Goal: Information Seeking & Learning: Learn about a topic

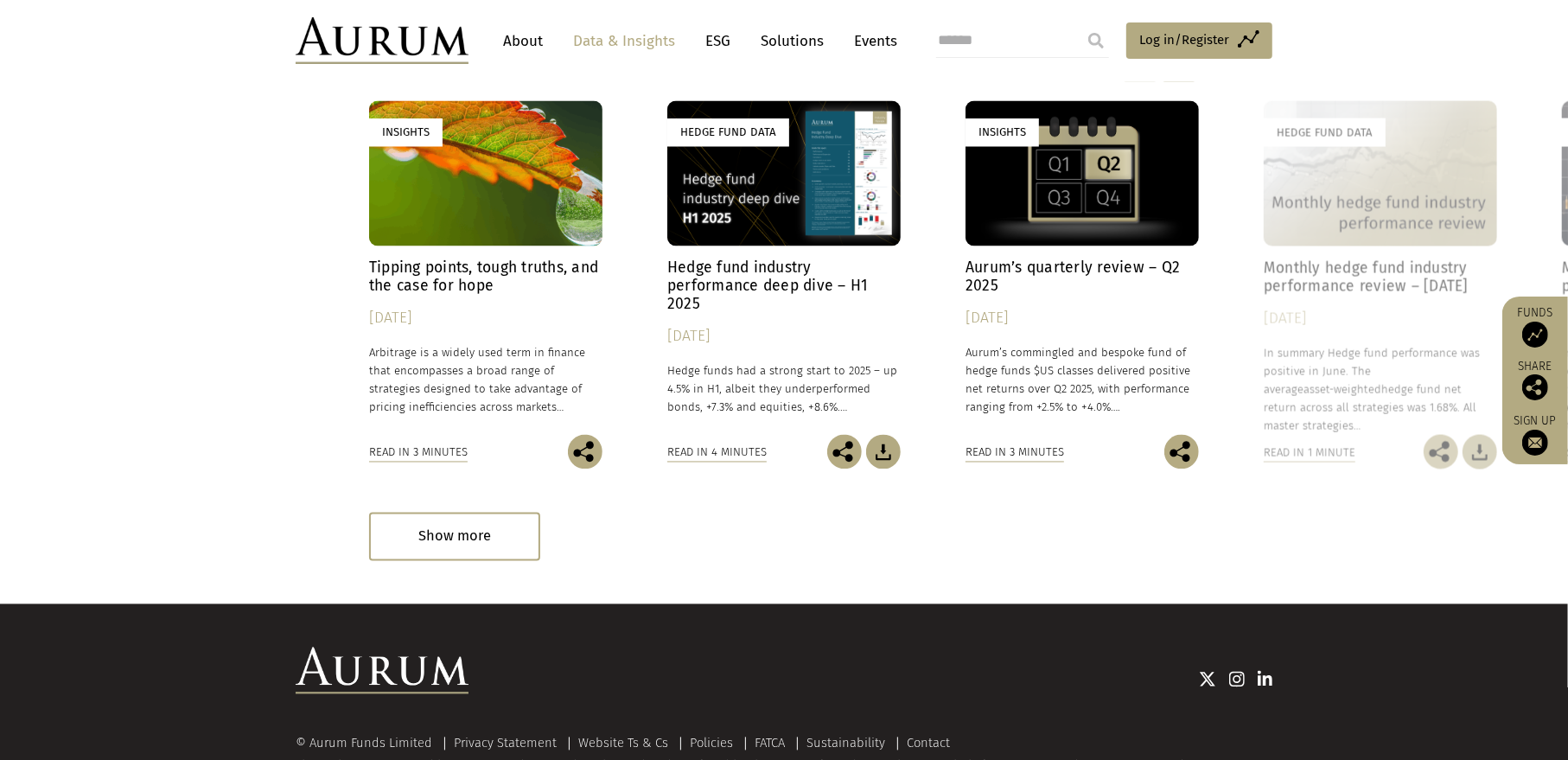
scroll to position [2175, 0]
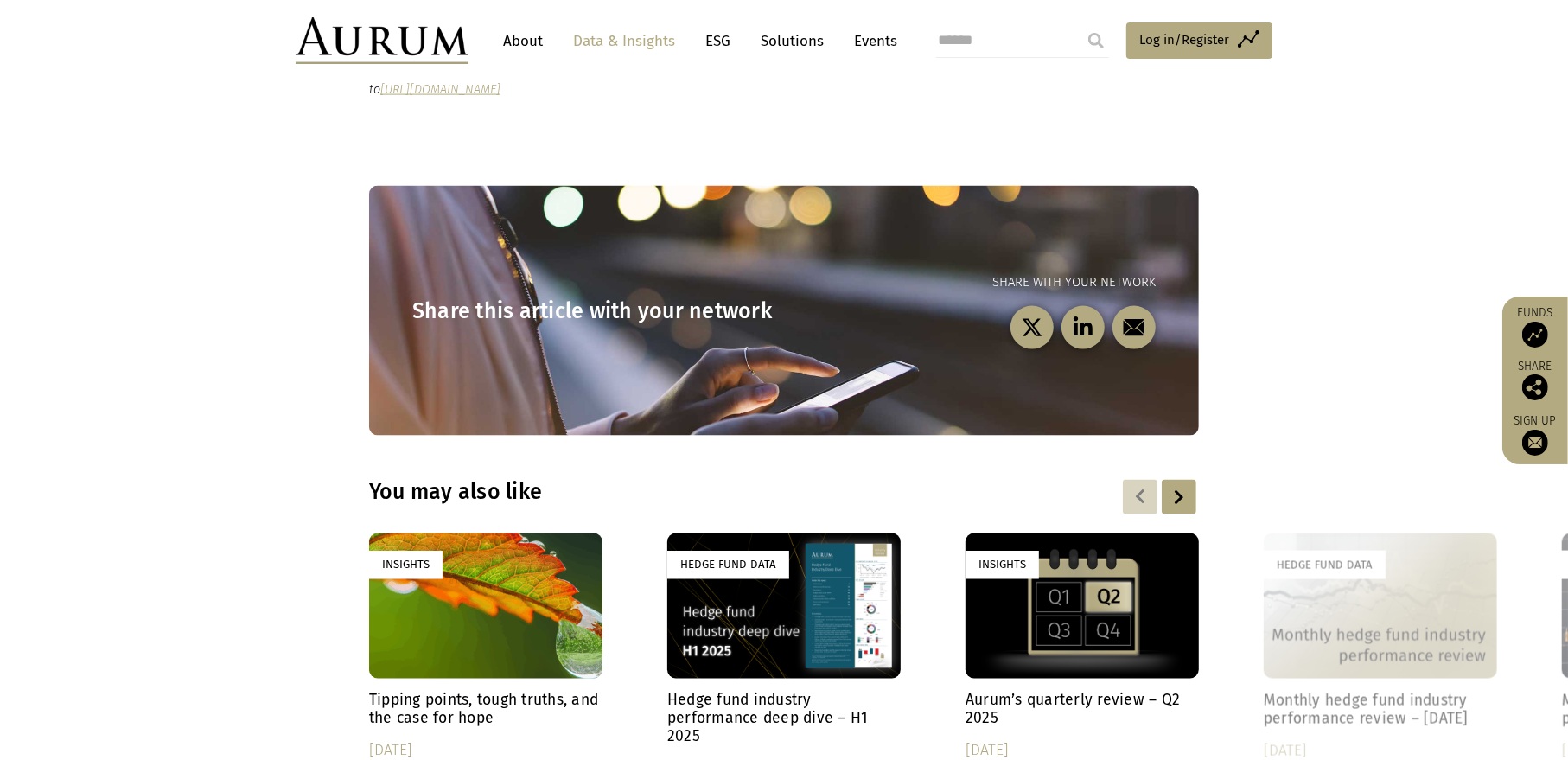
click at [784, 40] on link "Solutions" at bounding box center [792, 40] width 80 height 32
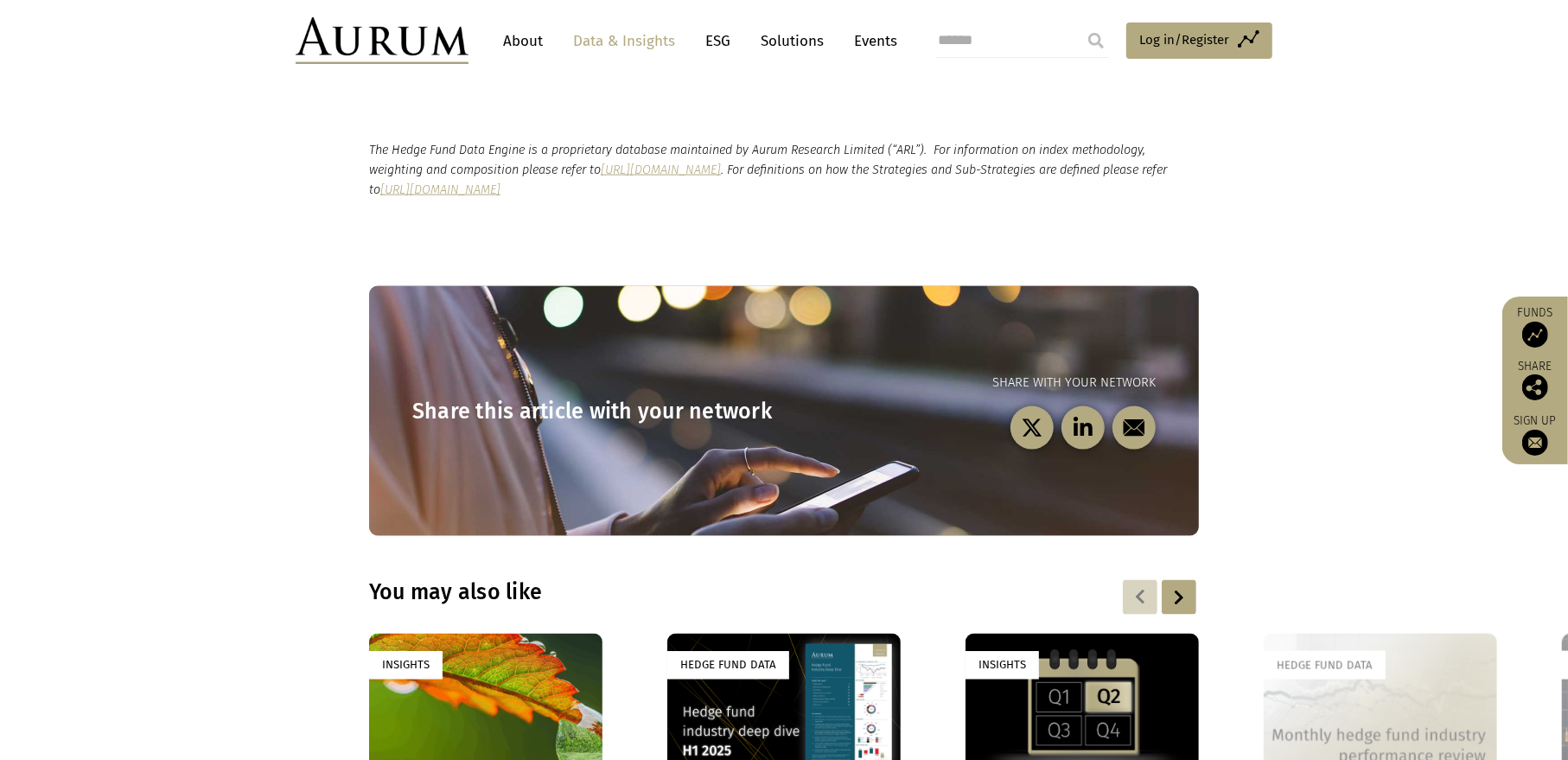
scroll to position [1729, 0]
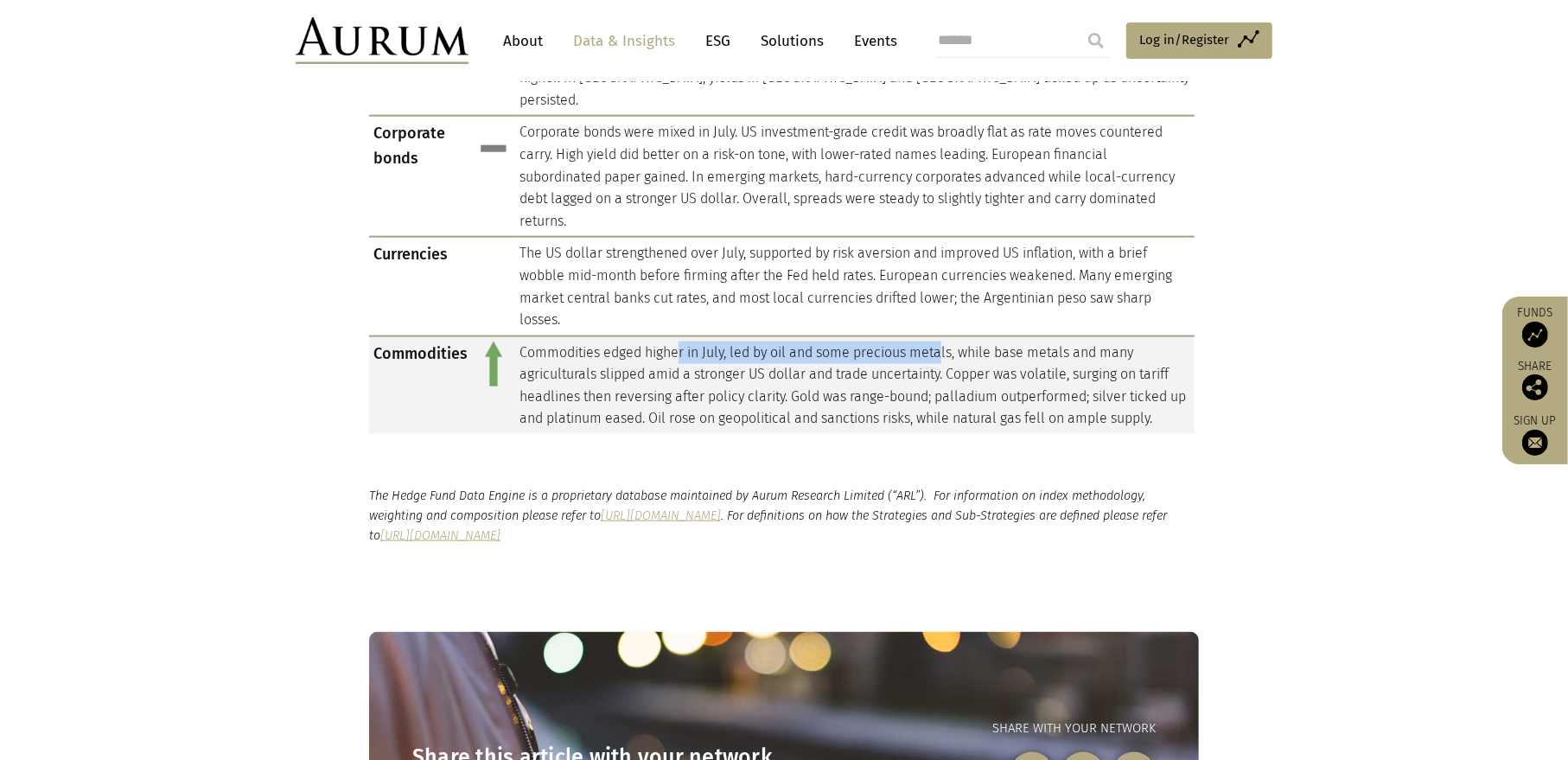
drag, startPoint x: 677, startPoint y: 288, endPoint x: 945, endPoint y: 282, distance: 268.1
click at [945, 337] on td "Commodities edged higher in July, led by oil and some precious metals, while ba…" at bounding box center [854, 385] width 679 height 98
click at [1168, 337] on td "Commodities edged higher in July, led by oil and some precious metals, while ba…" at bounding box center [854, 385] width 679 height 98
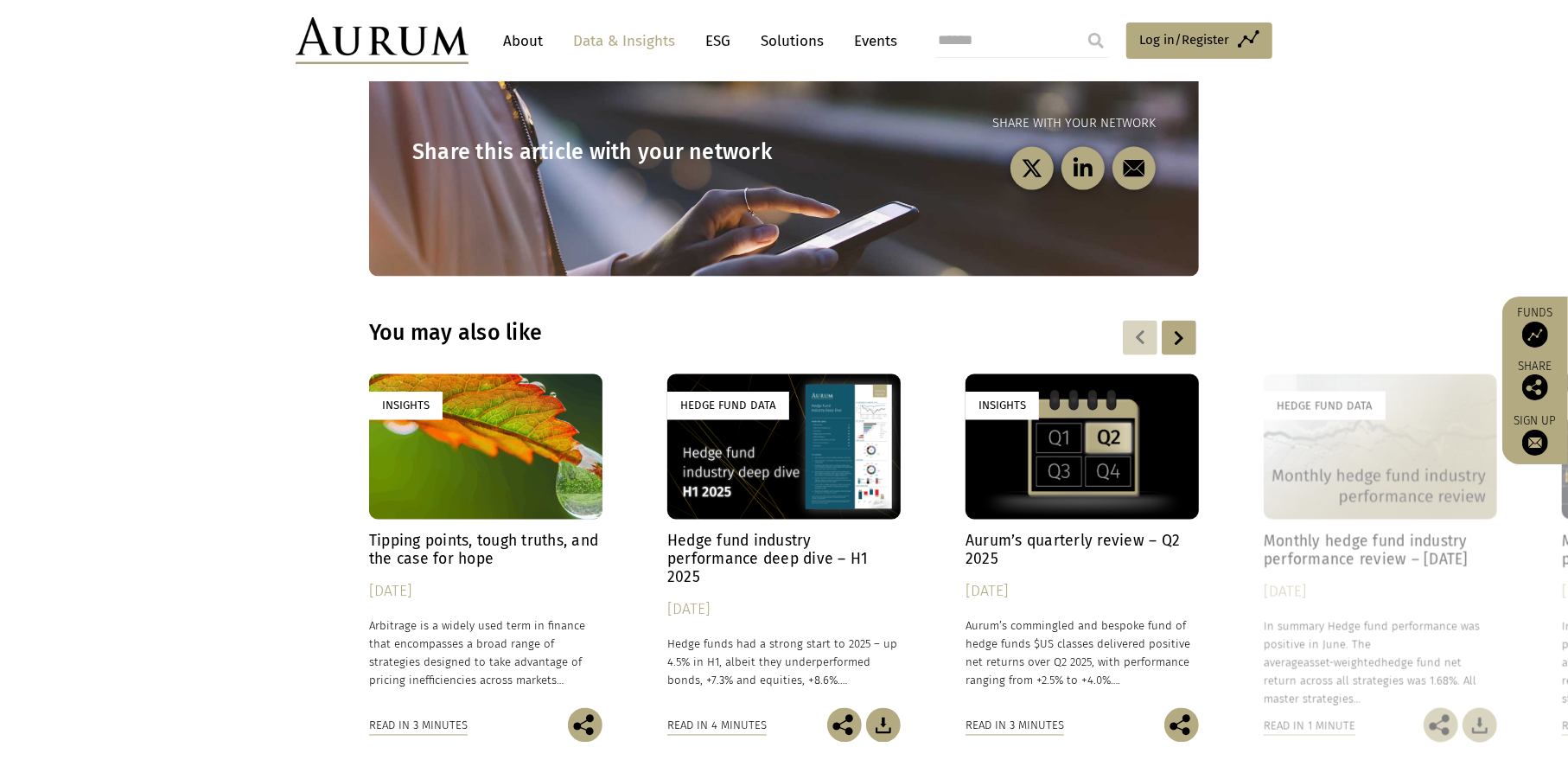
scroll to position [2507, 0]
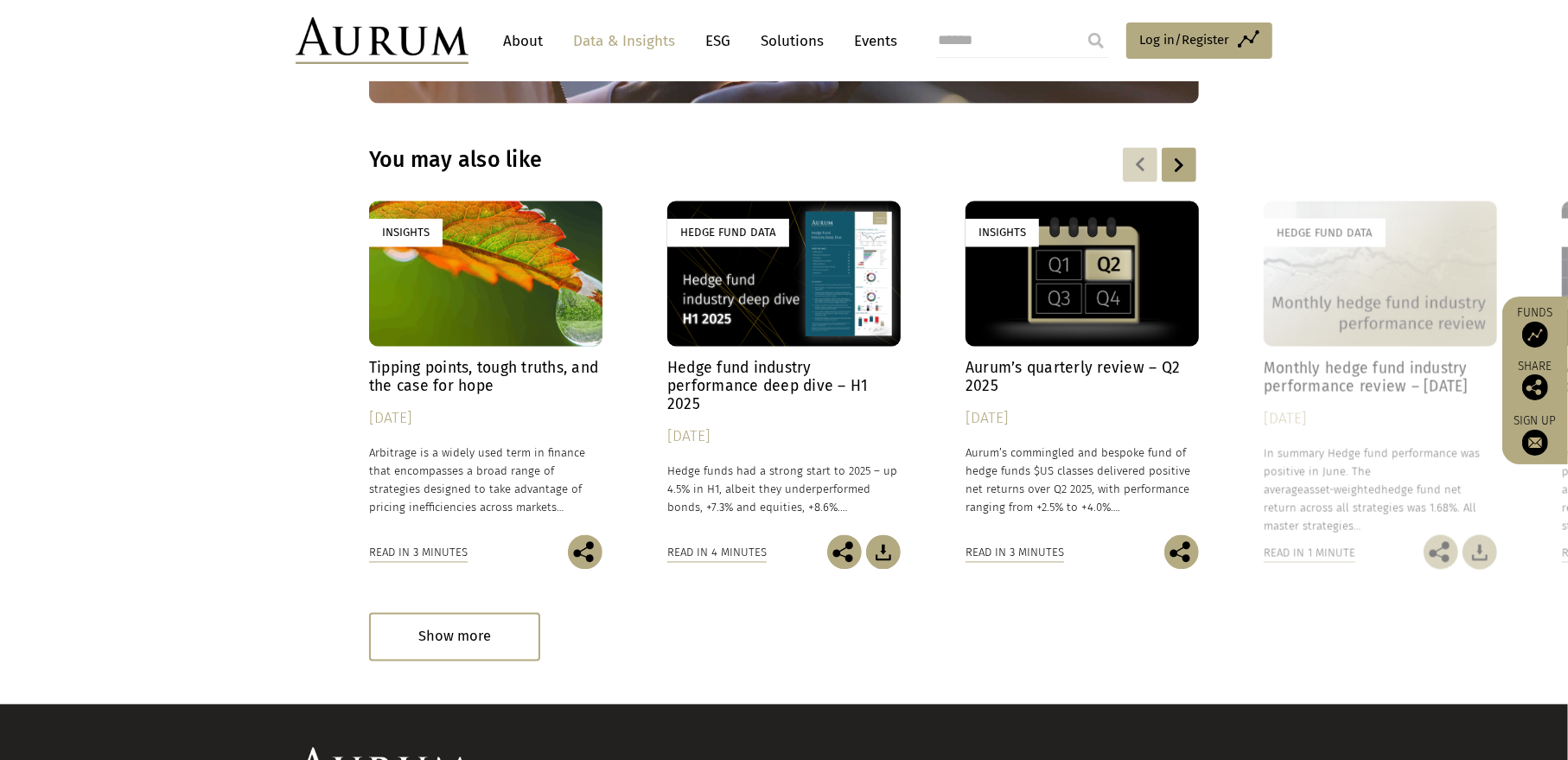
click at [480, 251] on div "Insights" at bounding box center [485, 274] width 233 height 146
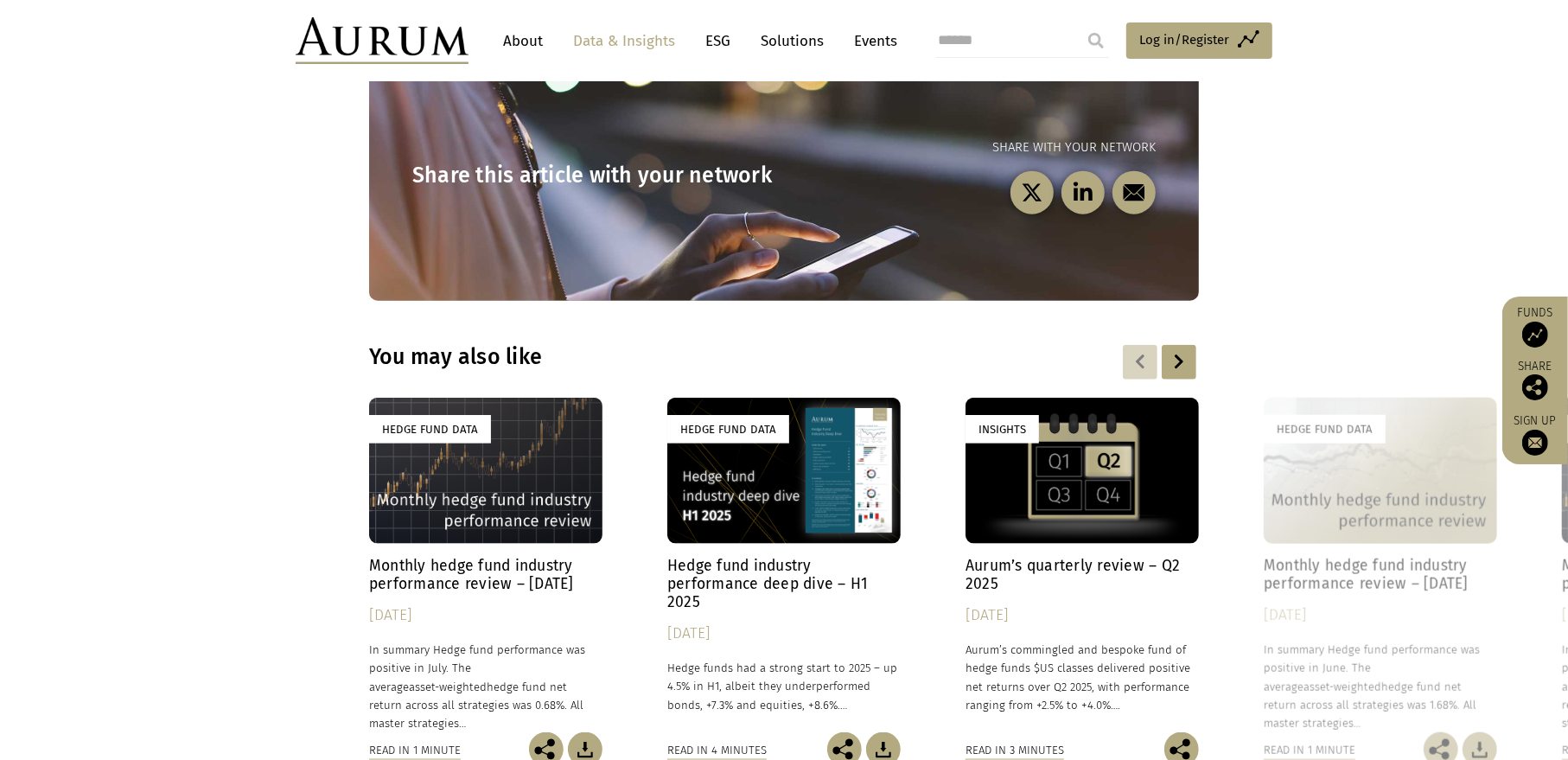
scroll to position [1991, 0]
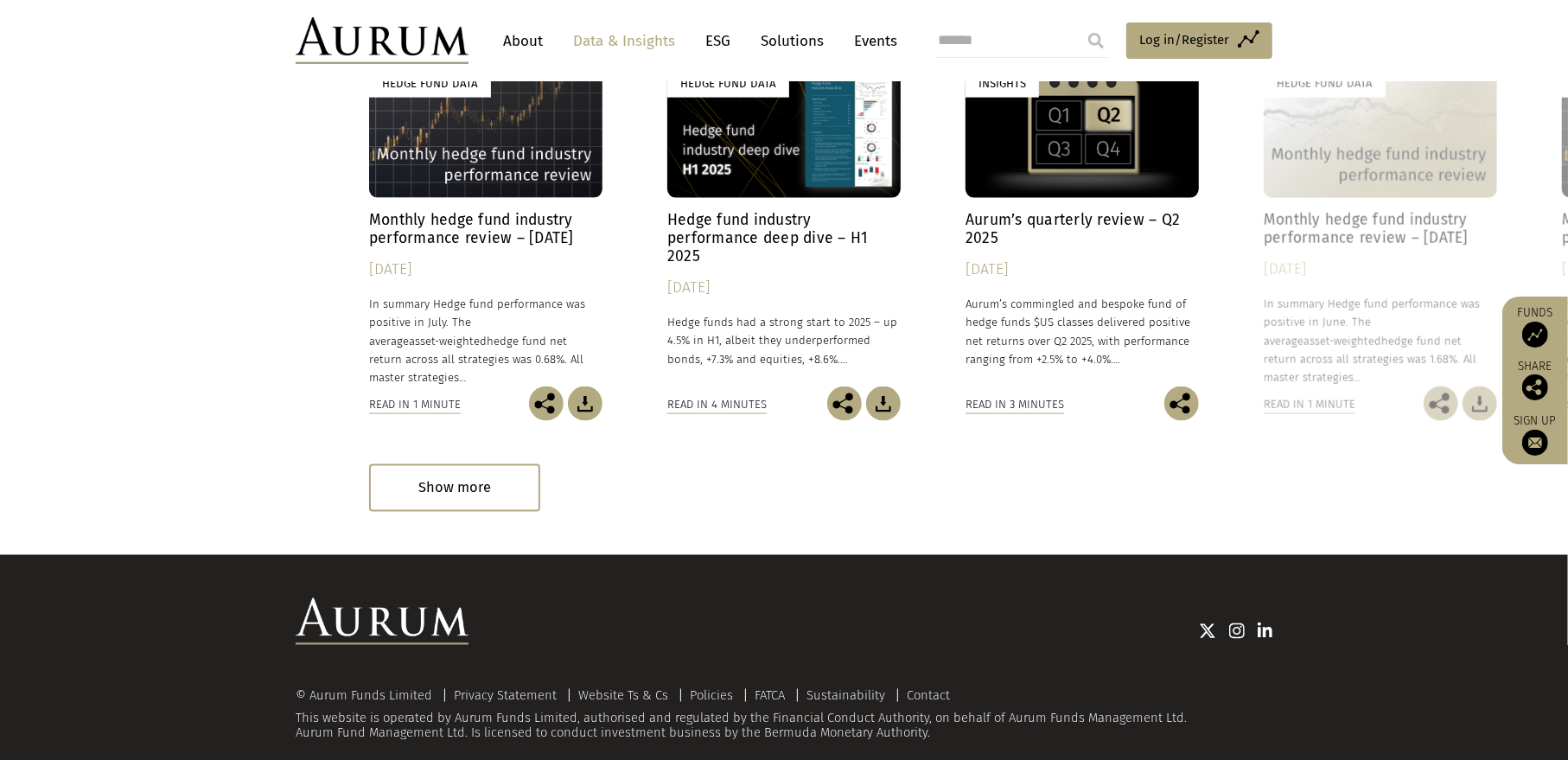
click at [783, 217] on h4 "Hedge fund industry performance deep dive – H1 2025" at bounding box center [784, 239] width 233 height 55
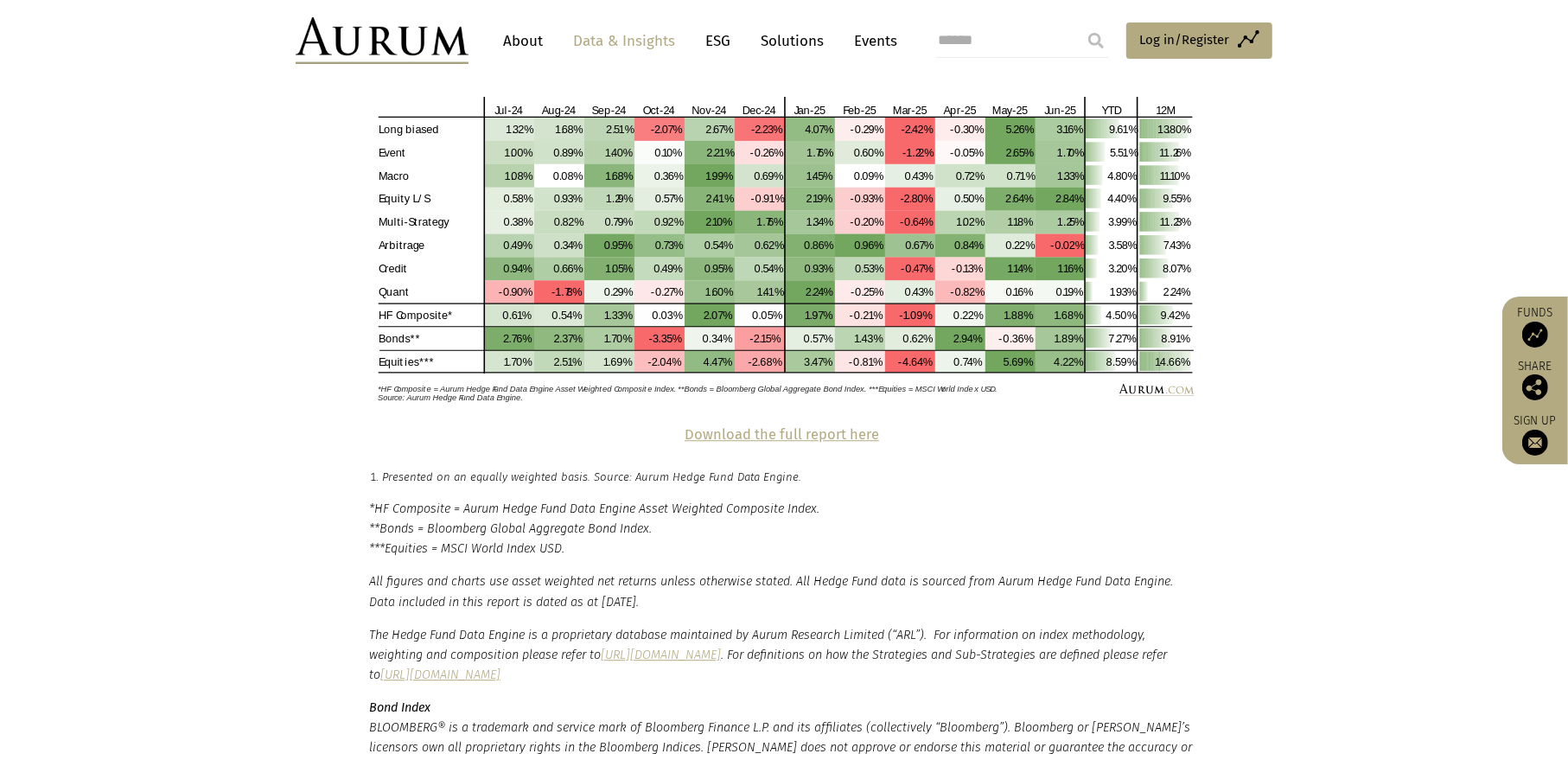
scroll to position [4150, 0]
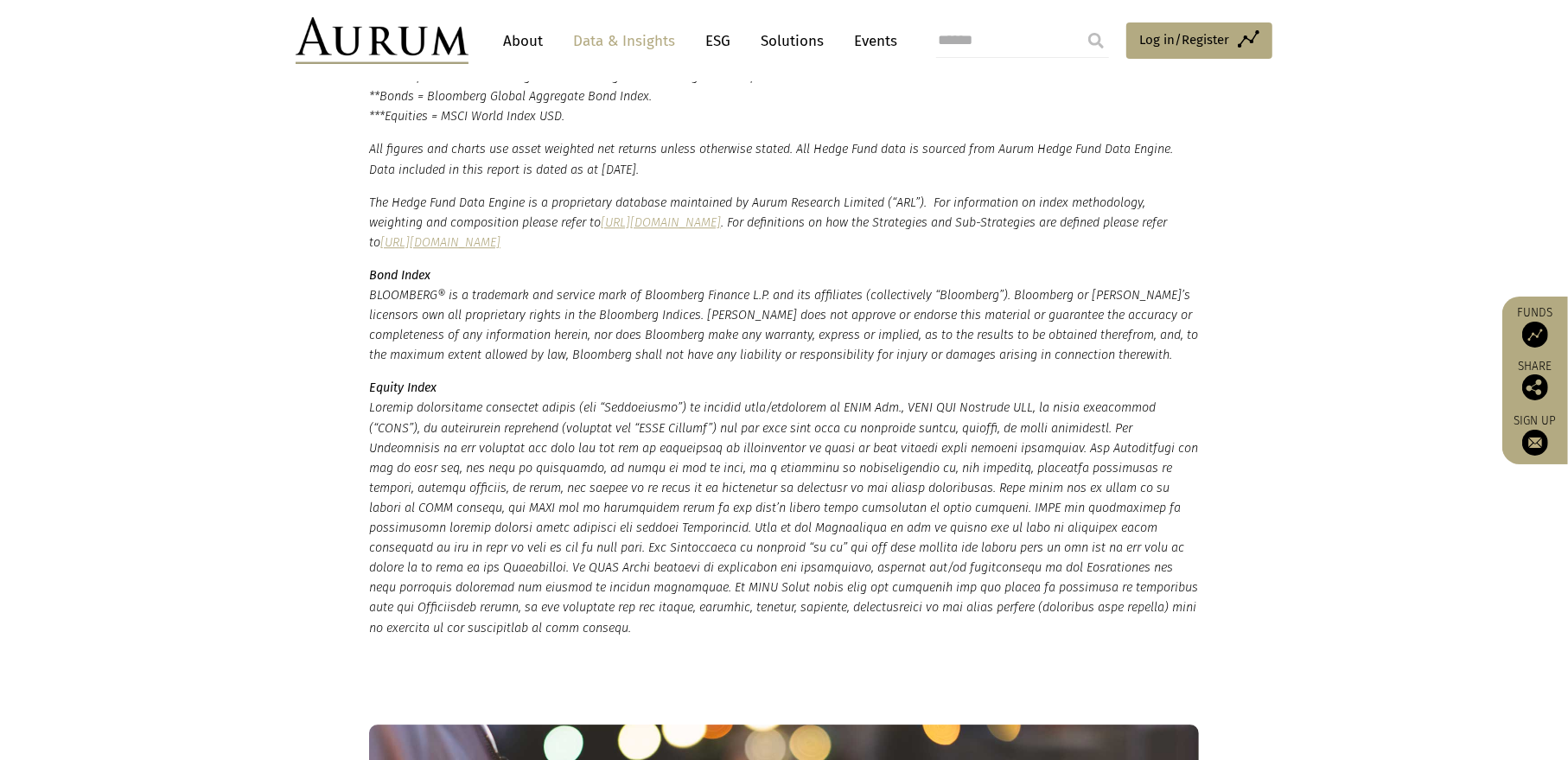
click at [520, 35] on link "About" at bounding box center [523, 40] width 57 height 32
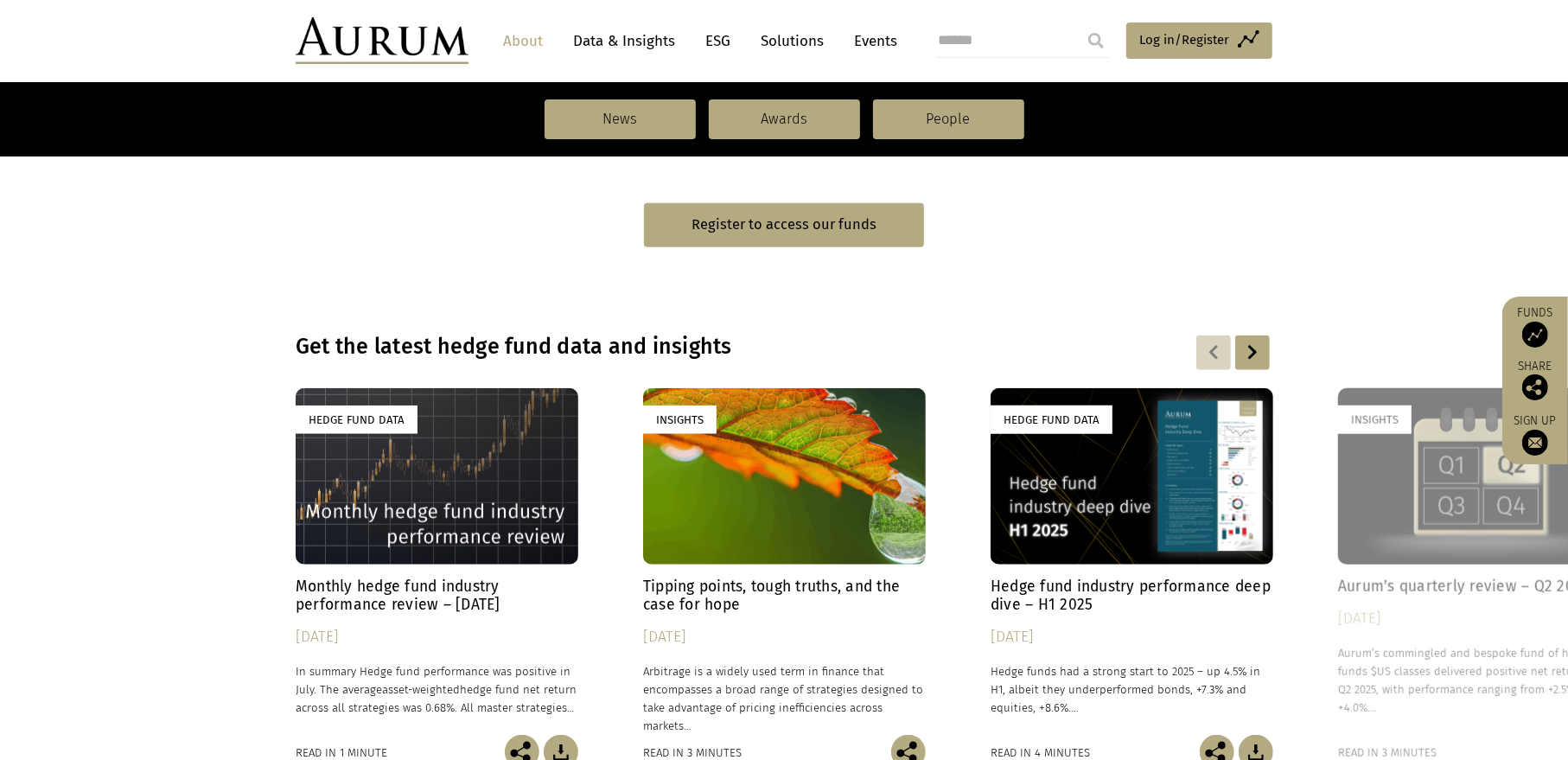
scroll to position [952, 0]
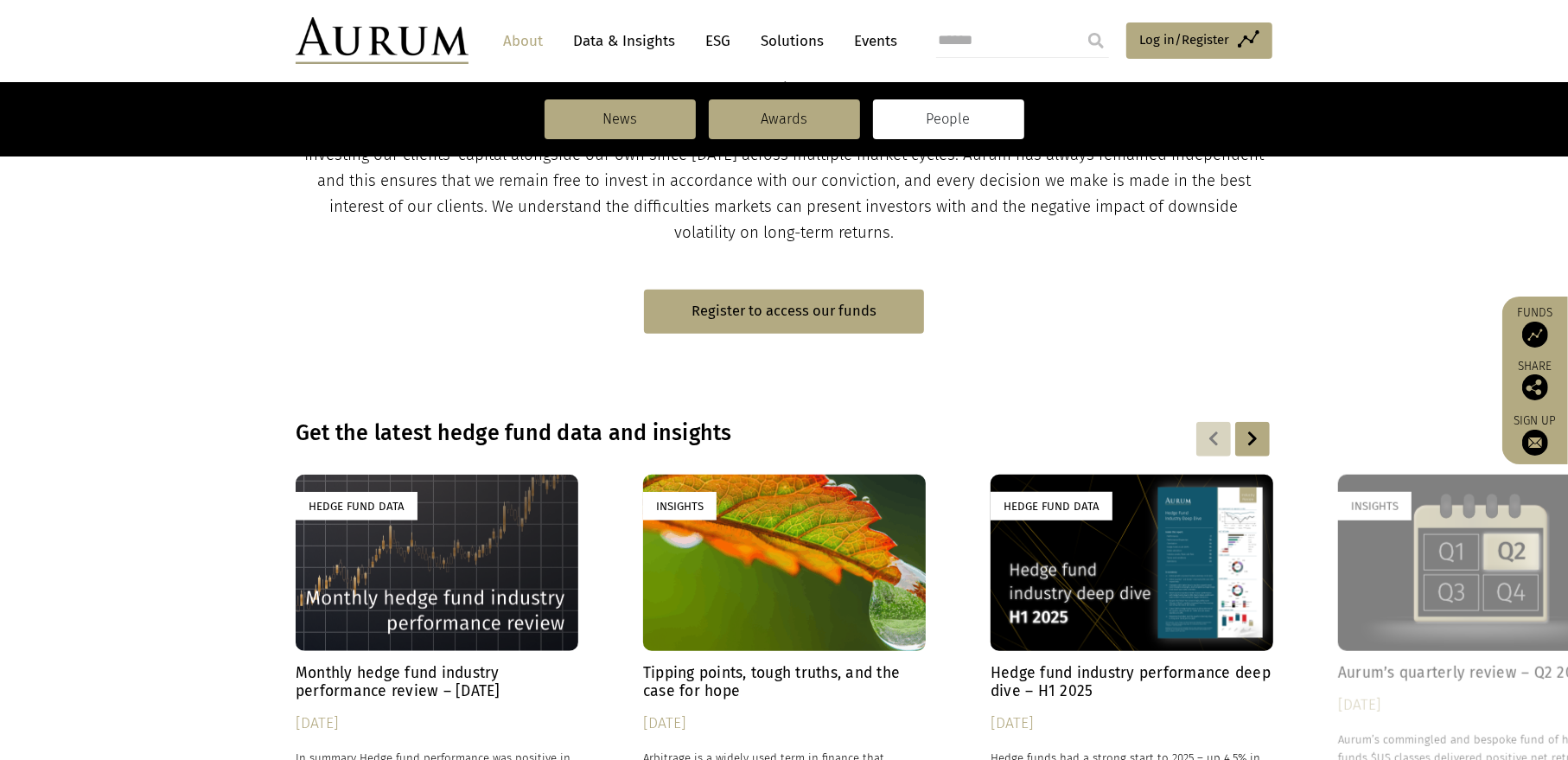
click at [923, 131] on link "People" at bounding box center [948, 119] width 151 height 39
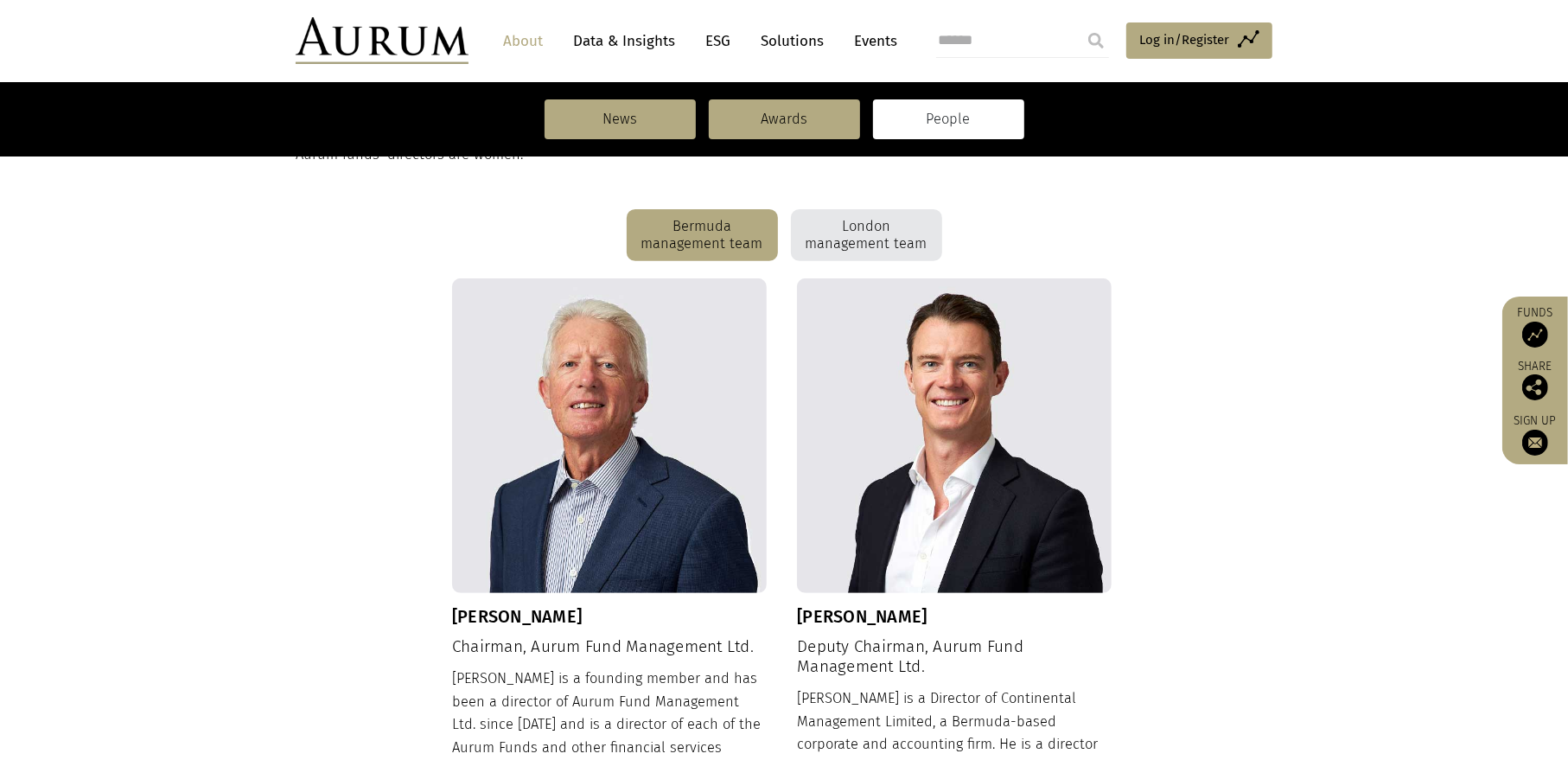
scroll to position [519, 0]
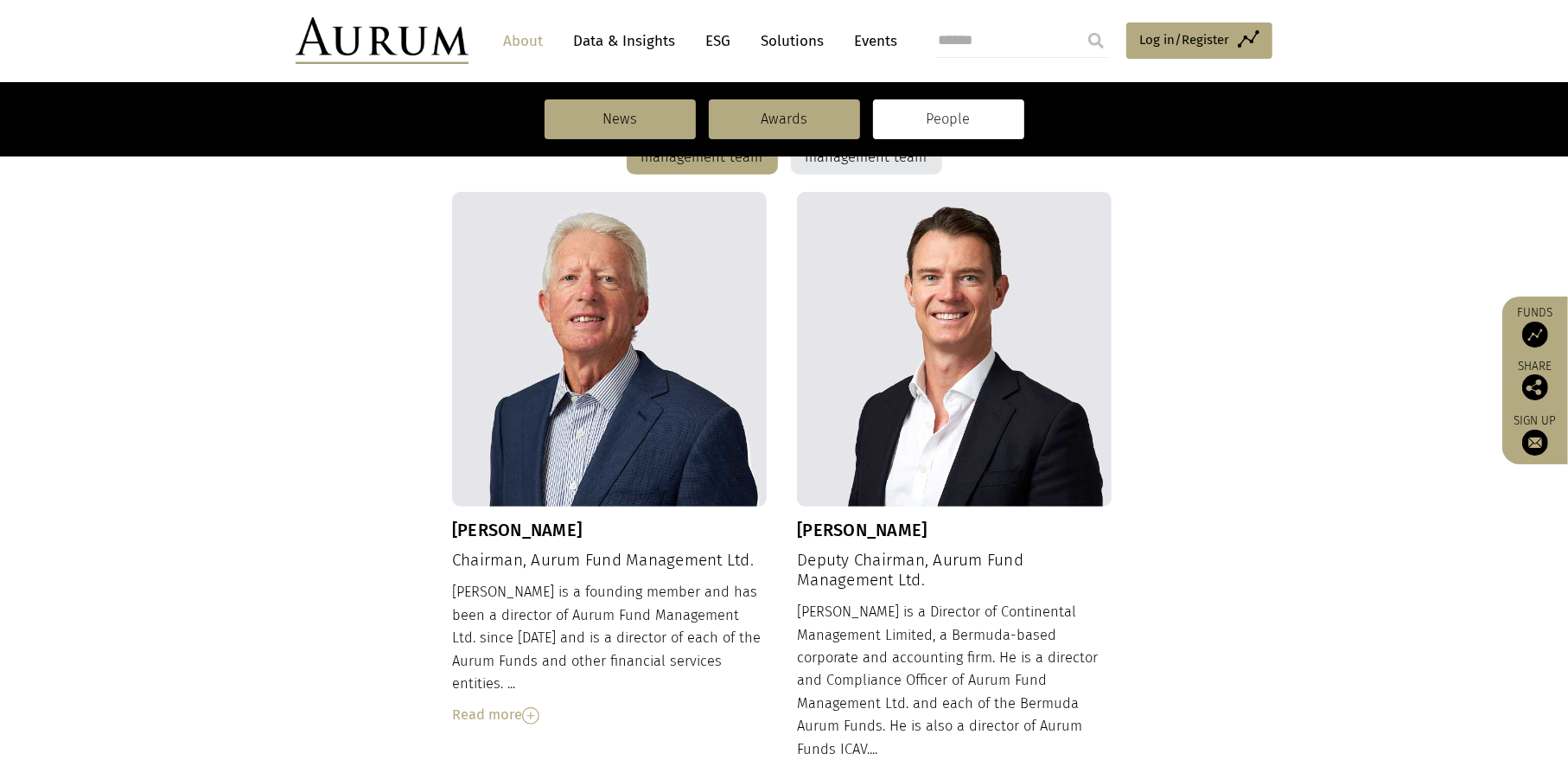
click at [530, 707] on img at bounding box center [530, 715] width 17 height 17
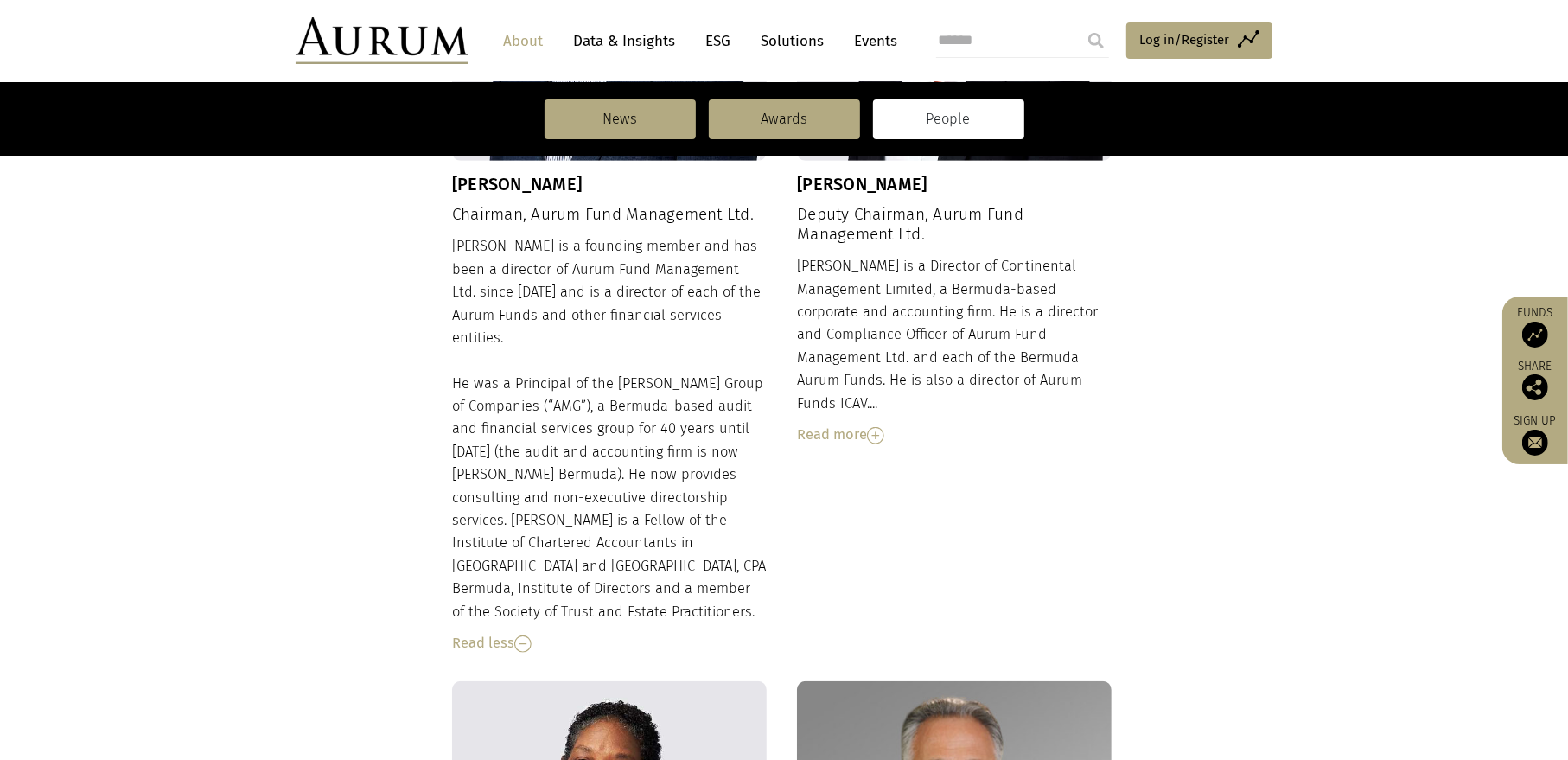
scroll to position [691, 0]
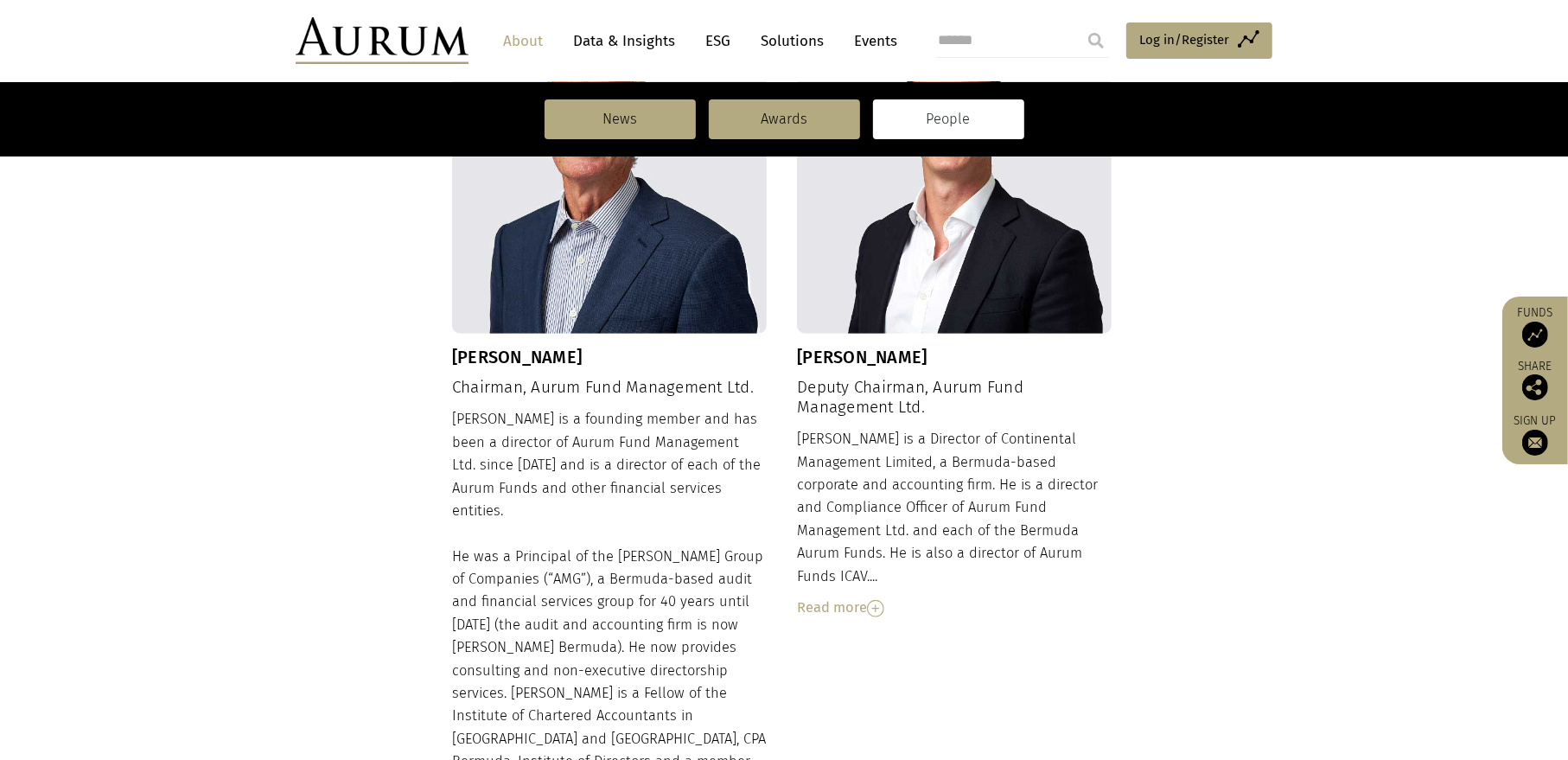
click at [879, 600] on img at bounding box center [875, 608] width 17 height 17
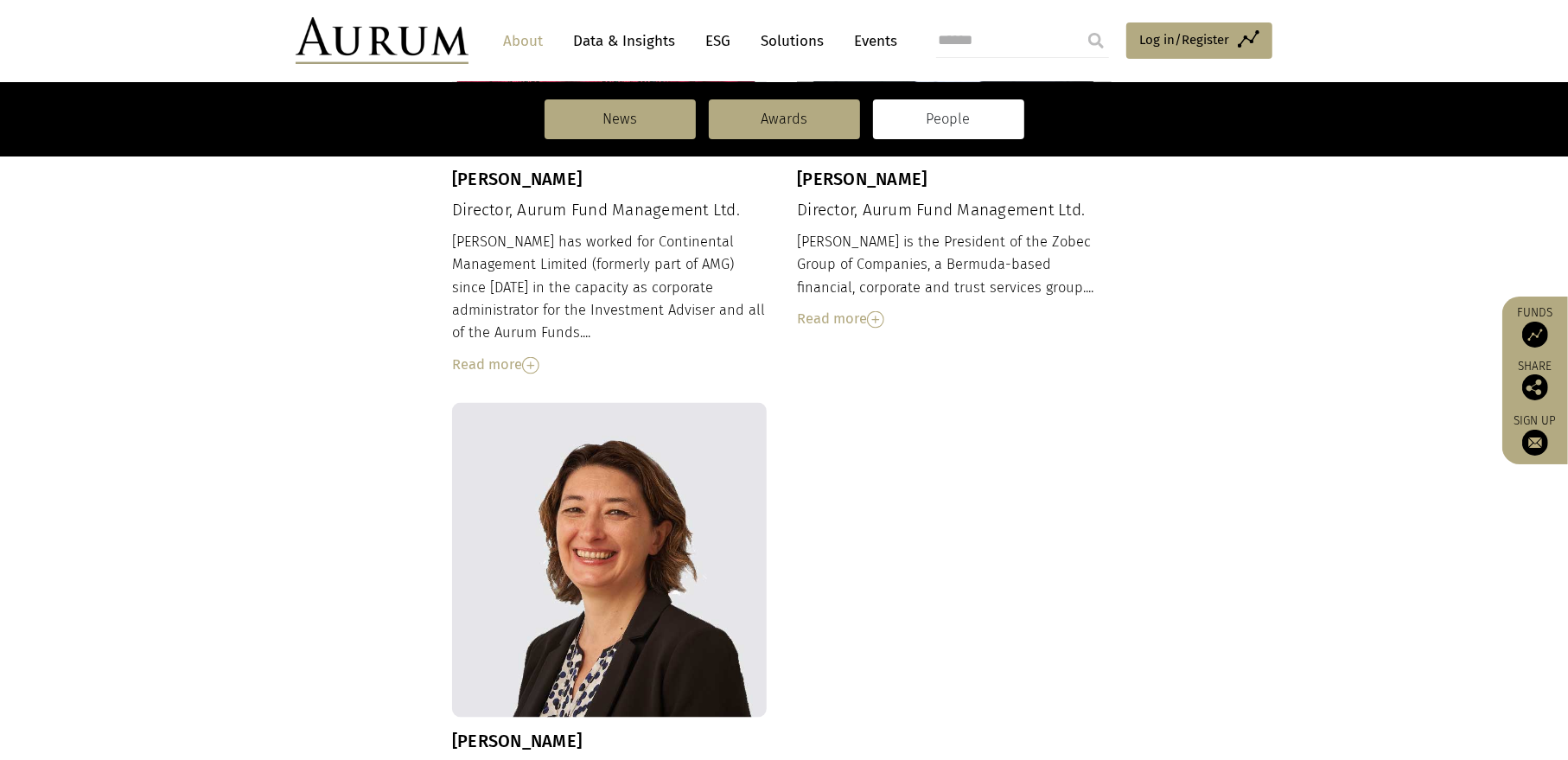
scroll to position [2075, 0]
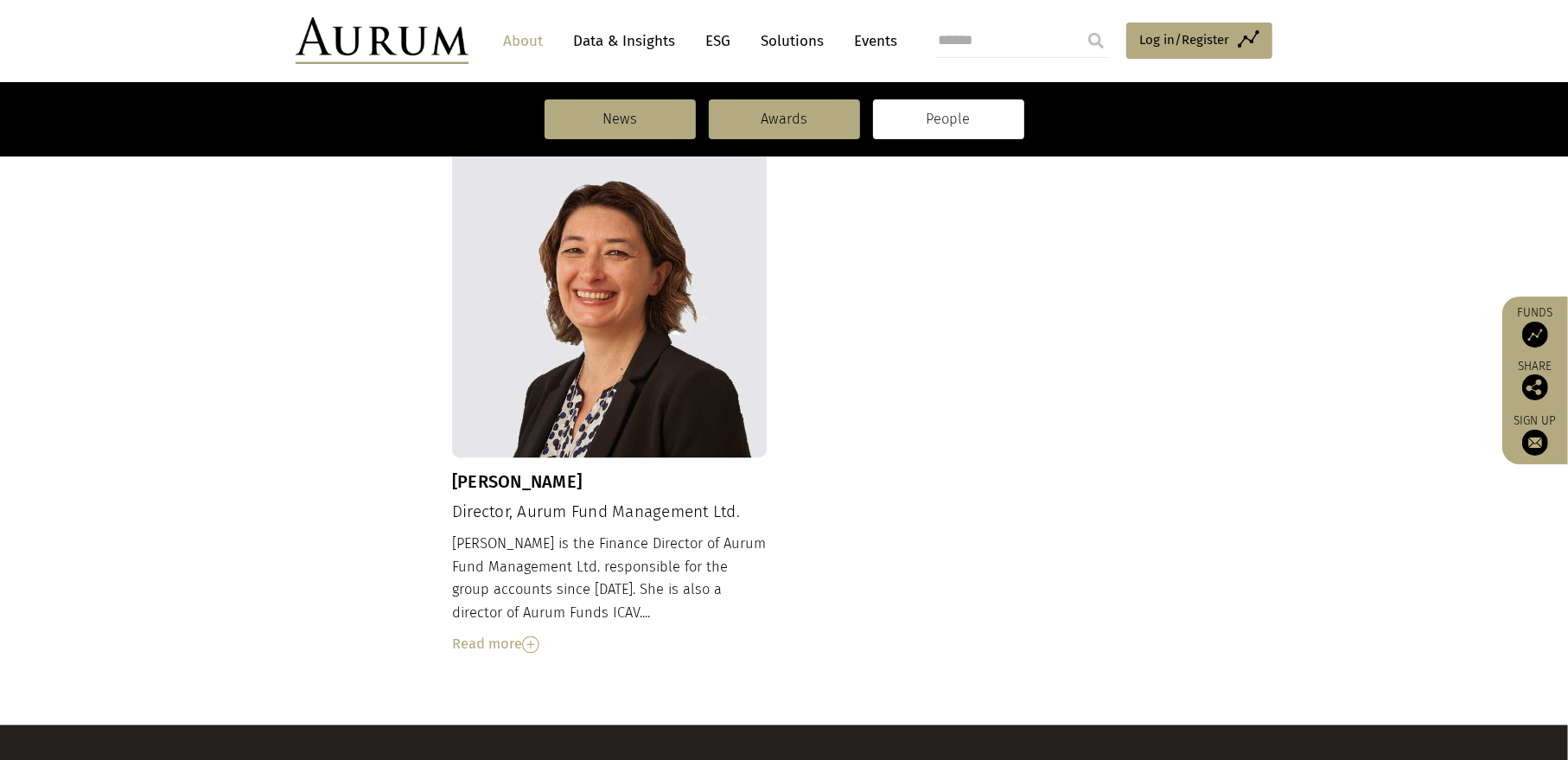
click at [537, 637] on img at bounding box center [530, 645] width 17 height 17
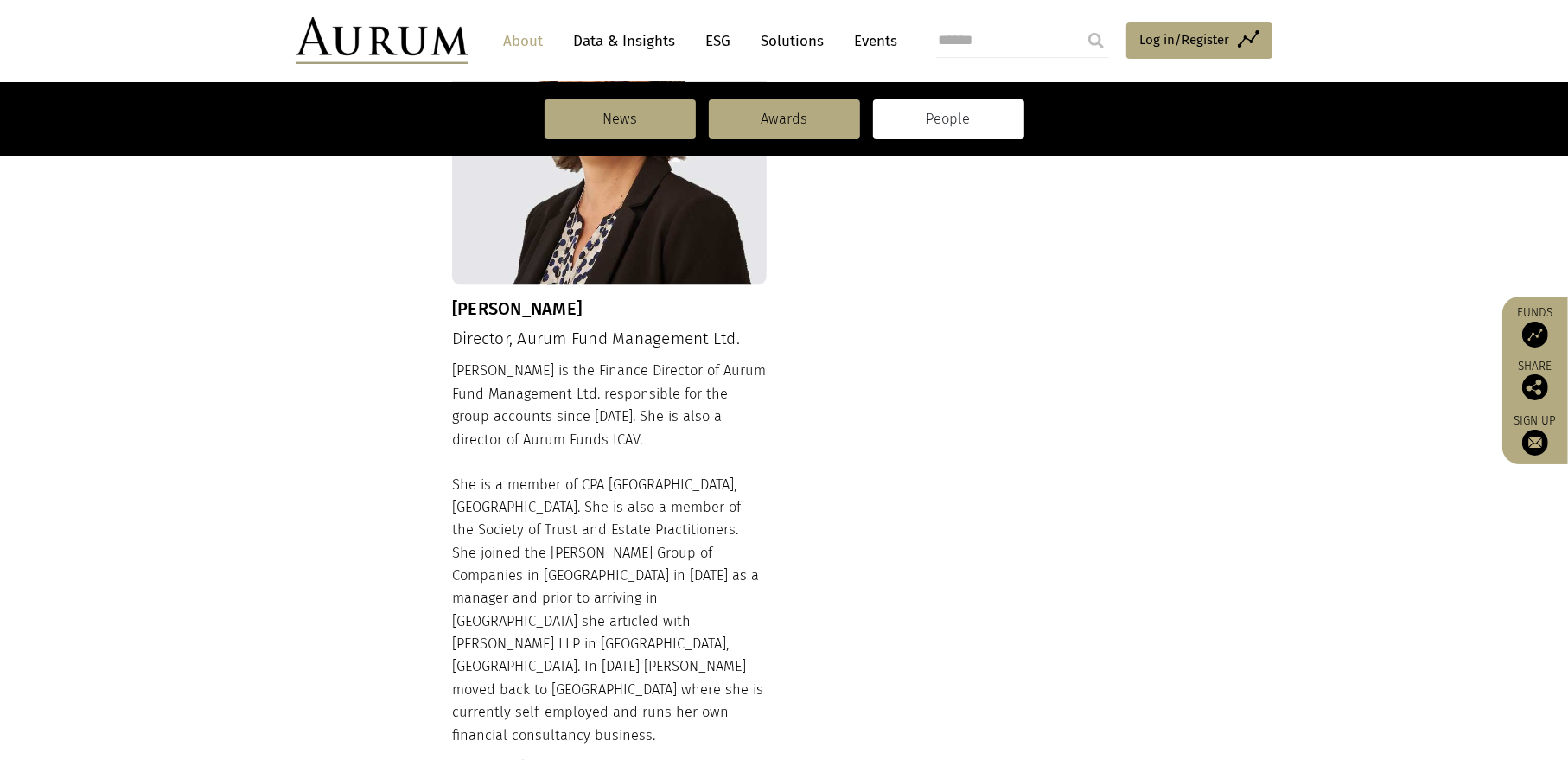
scroll to position [2334, 0]
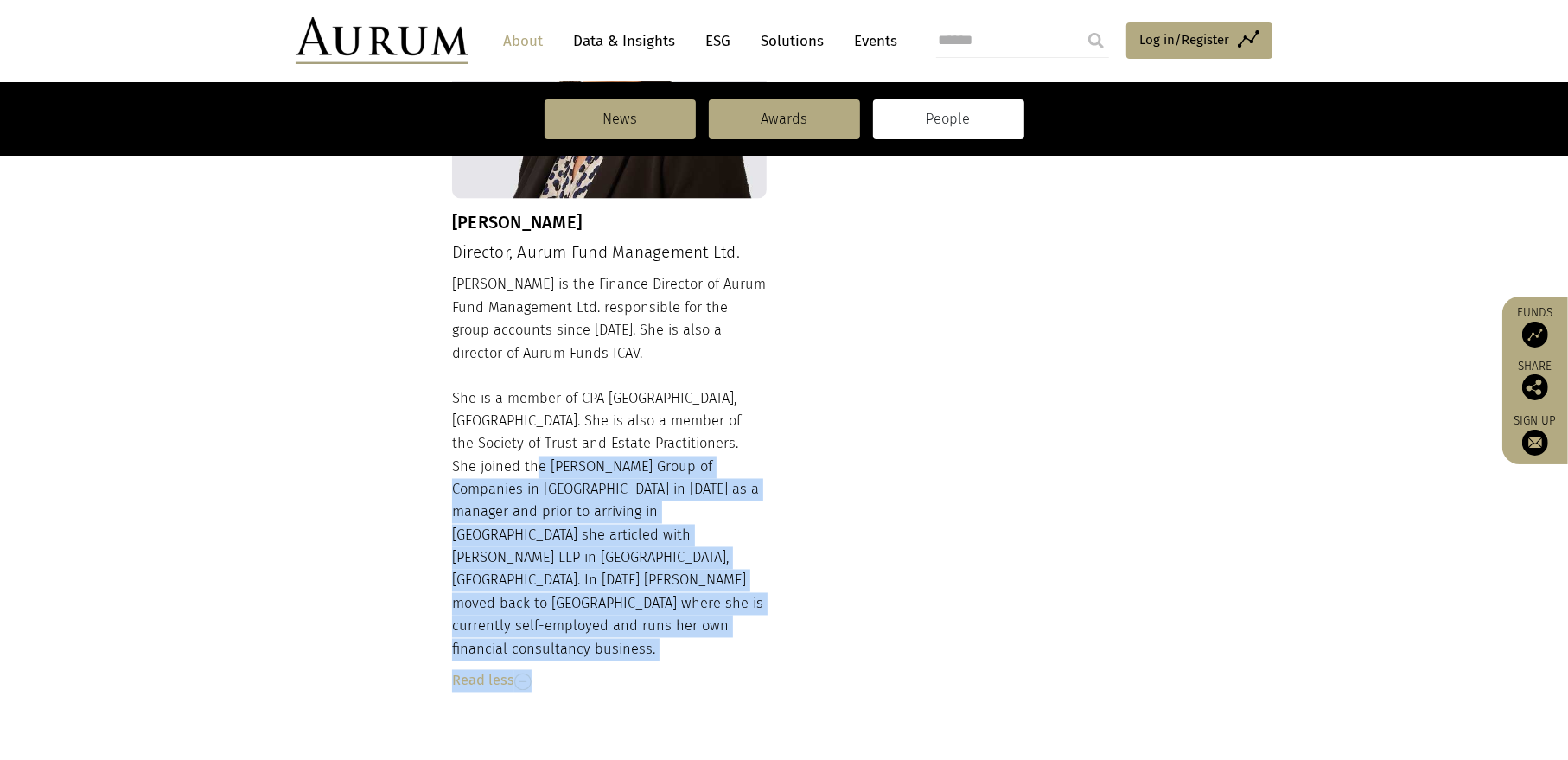
drag, startPoint x: 519, startPoint y: 374, endPoint x: 864, endPoint y: 374, distance: 345.0
click at [795, 374] on div "Nancy Morrison Director, Aurum Fund Management Ltd. Nancy is the Finance Direct…" at bounding box center [784, 301] width 664 height 835
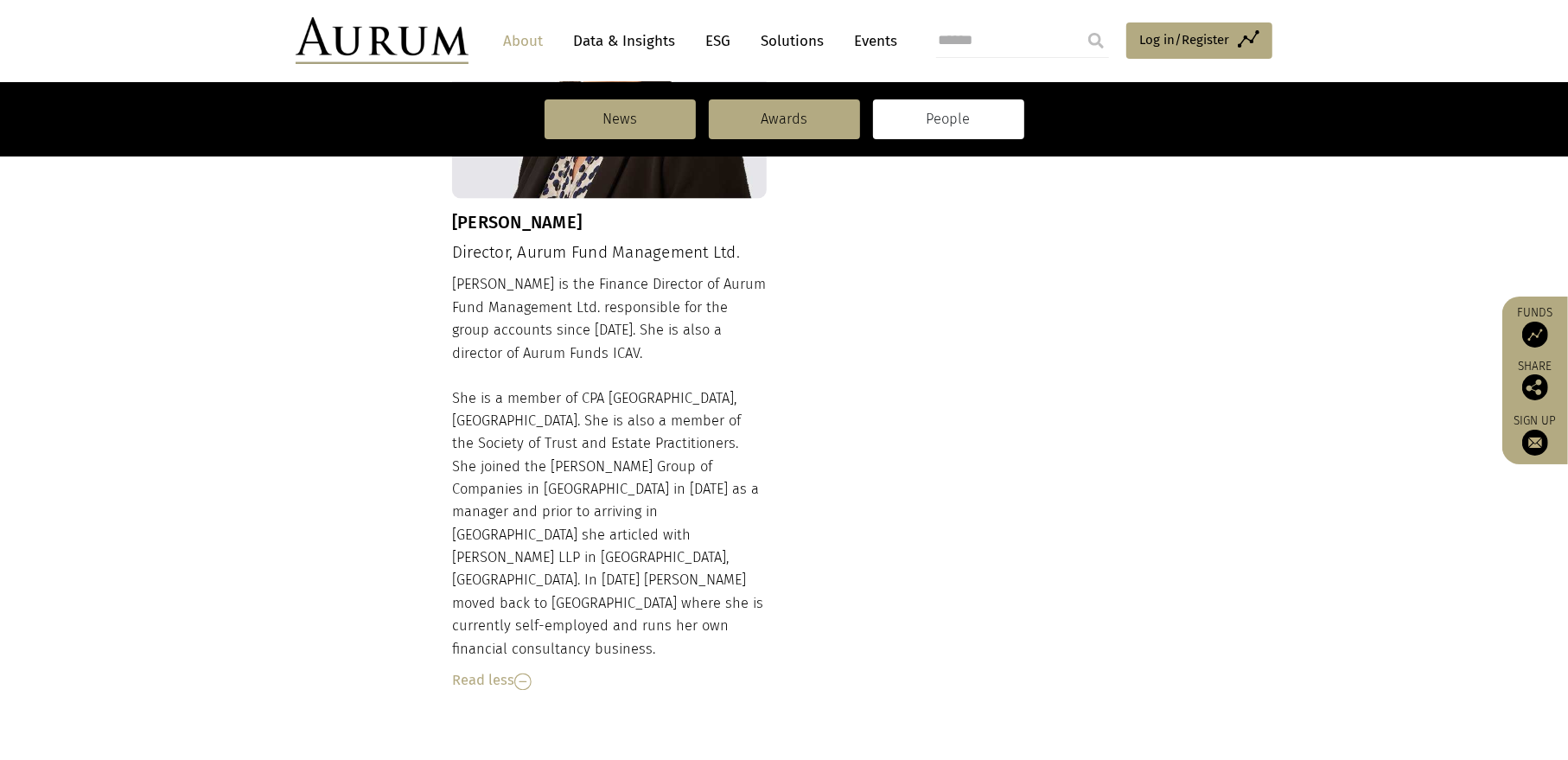
click at [922, 374] on div "Nancy Morrison Director, Aurum Fund Management Ltd. Nancy is the Finance Direct…" at bounding box center [784, 301] width 664 height 835
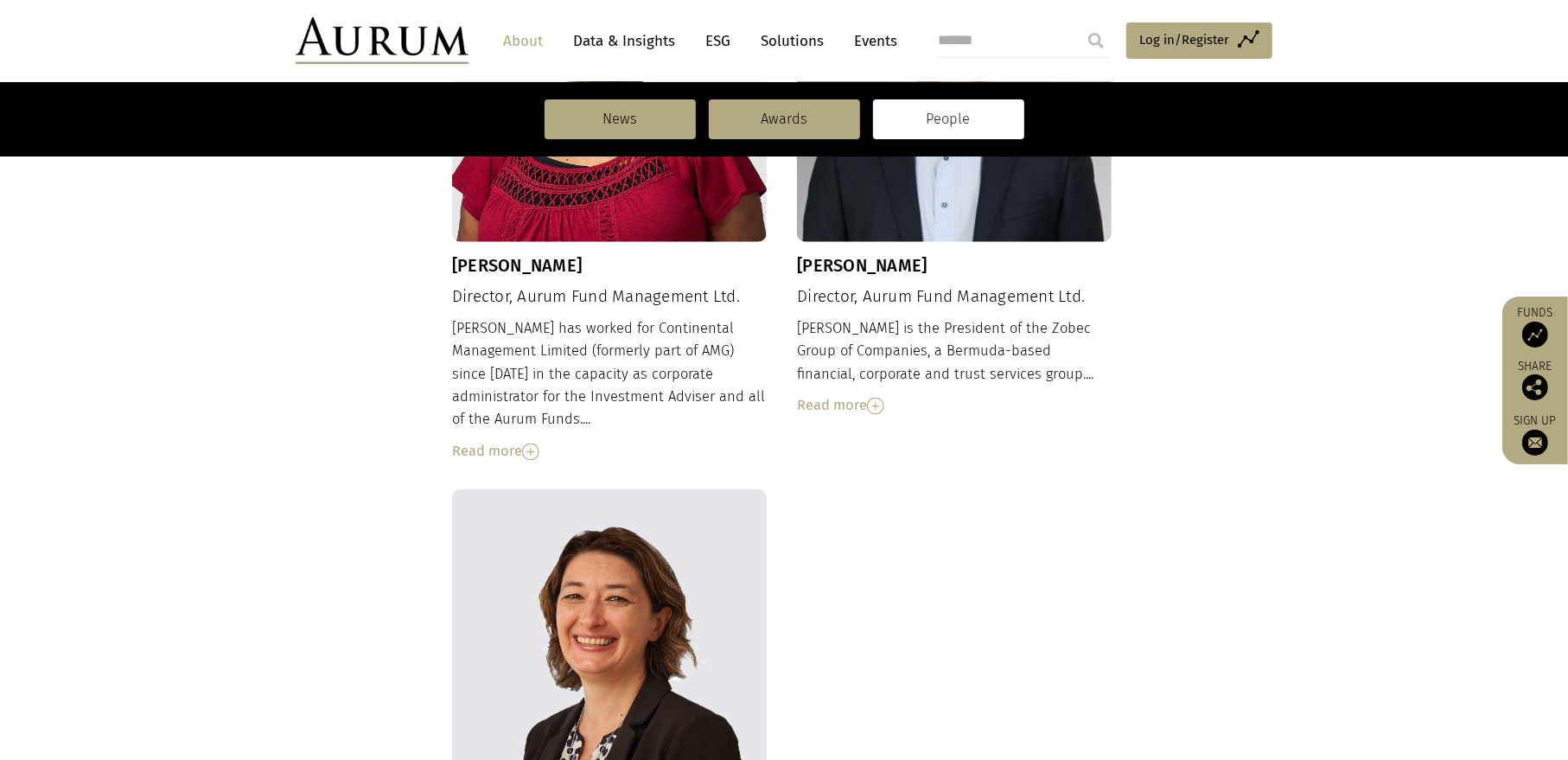
scroll to position [1470, 0]
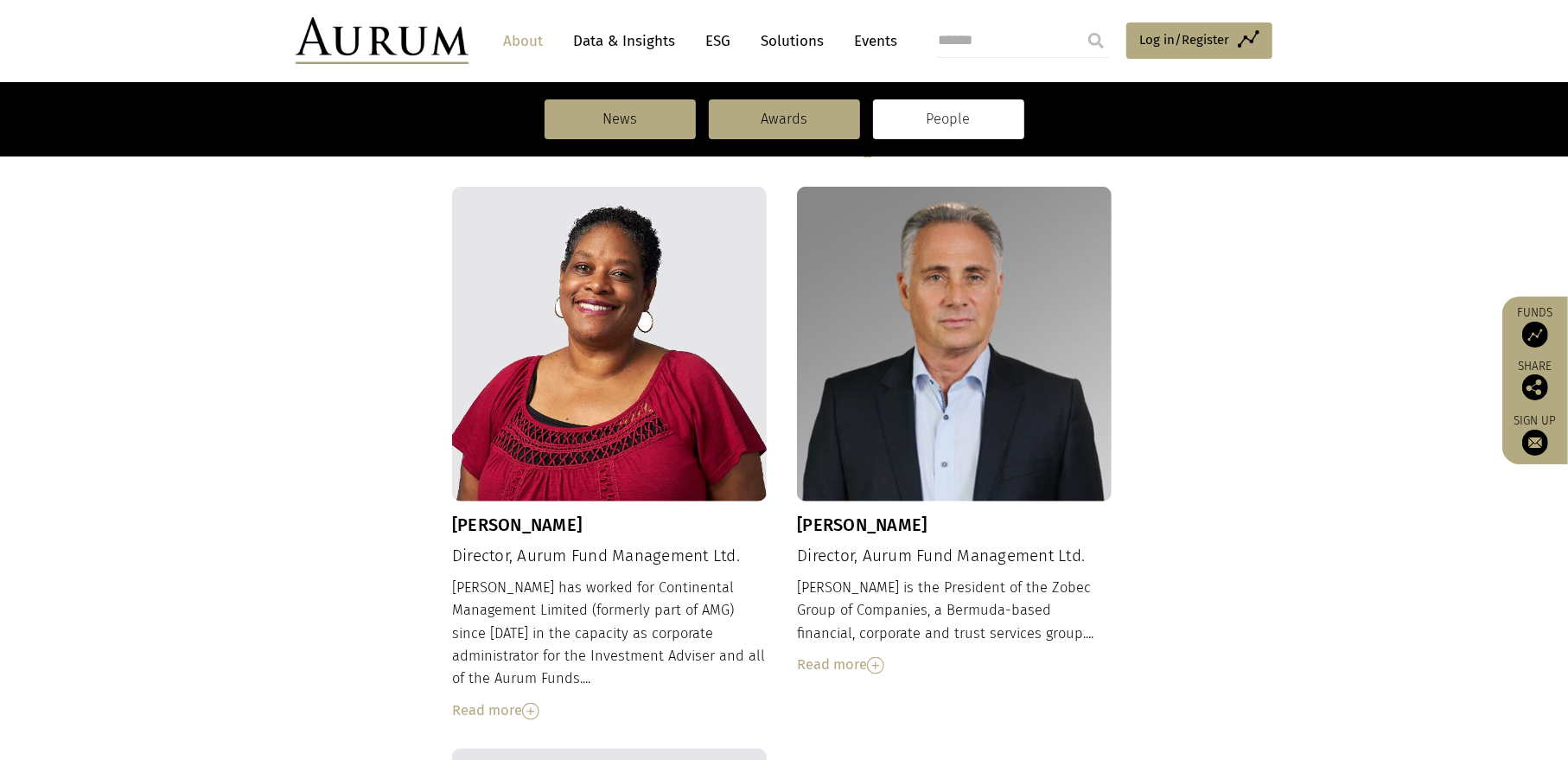
click at [532, 703] on img at bounding box center [530, 712] width 17 height 17
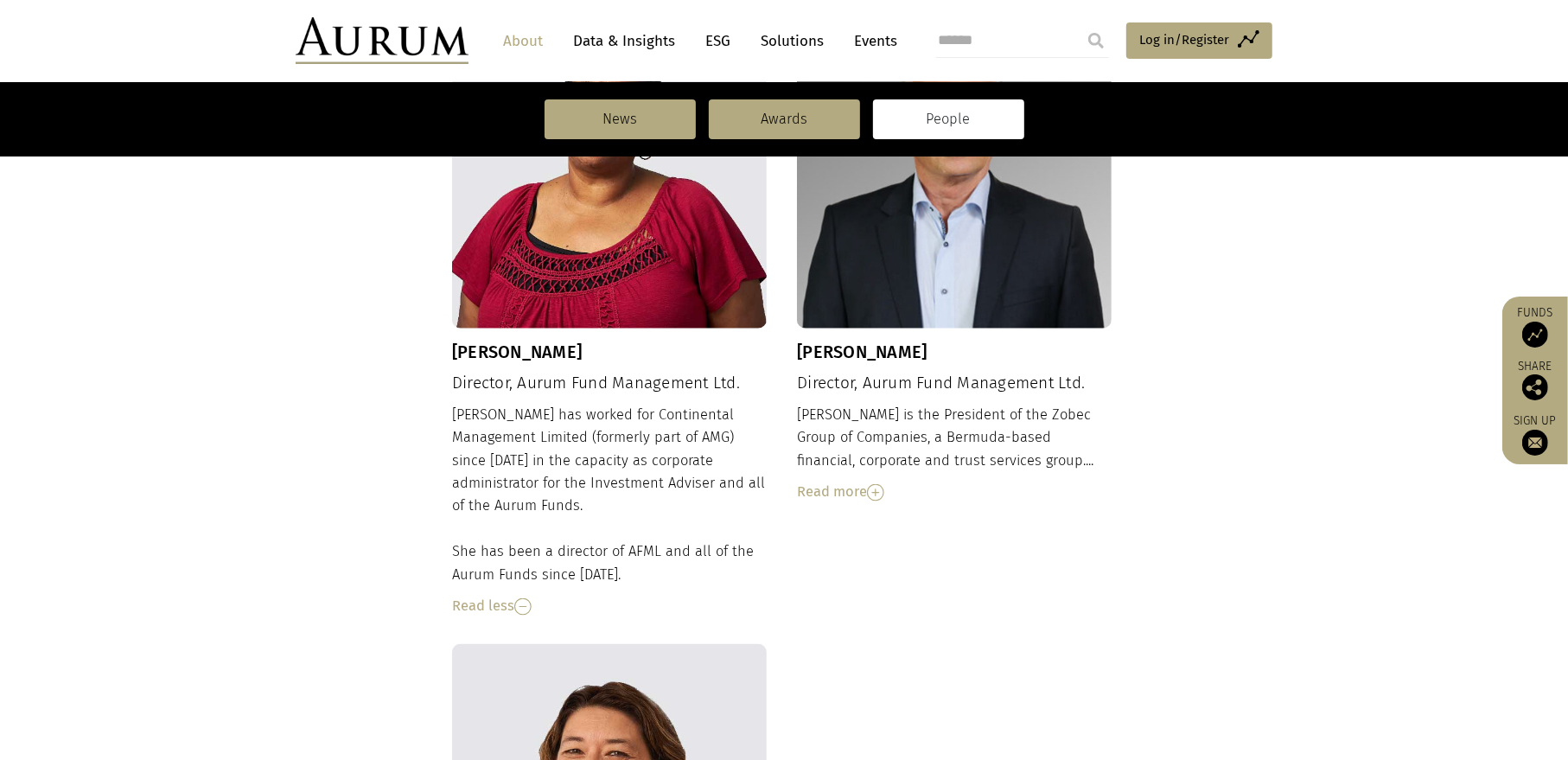
click at [878, 484] on img at bounding box center [875, 492] width 17 height 17
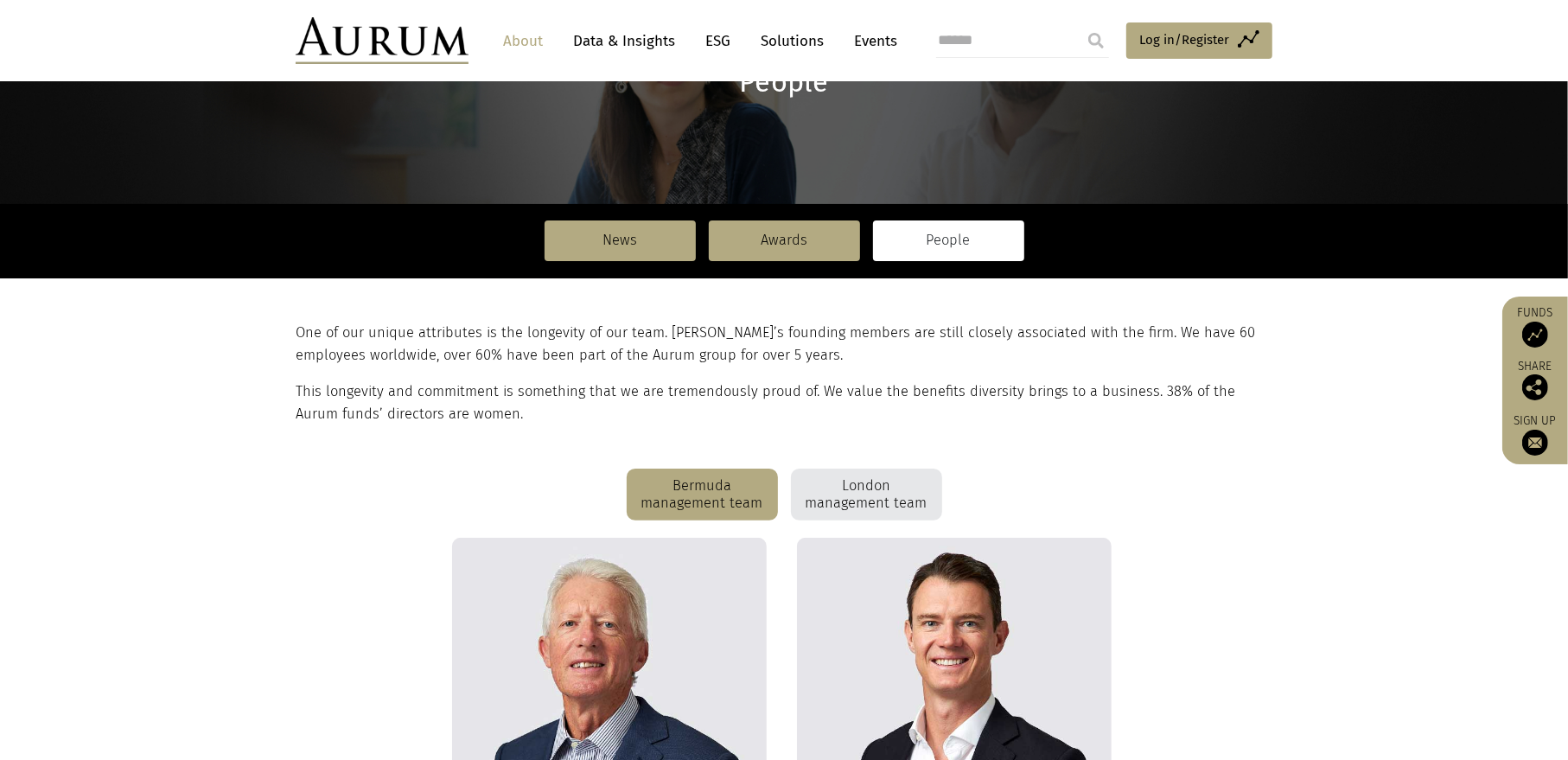
scroll to position [346, 0]
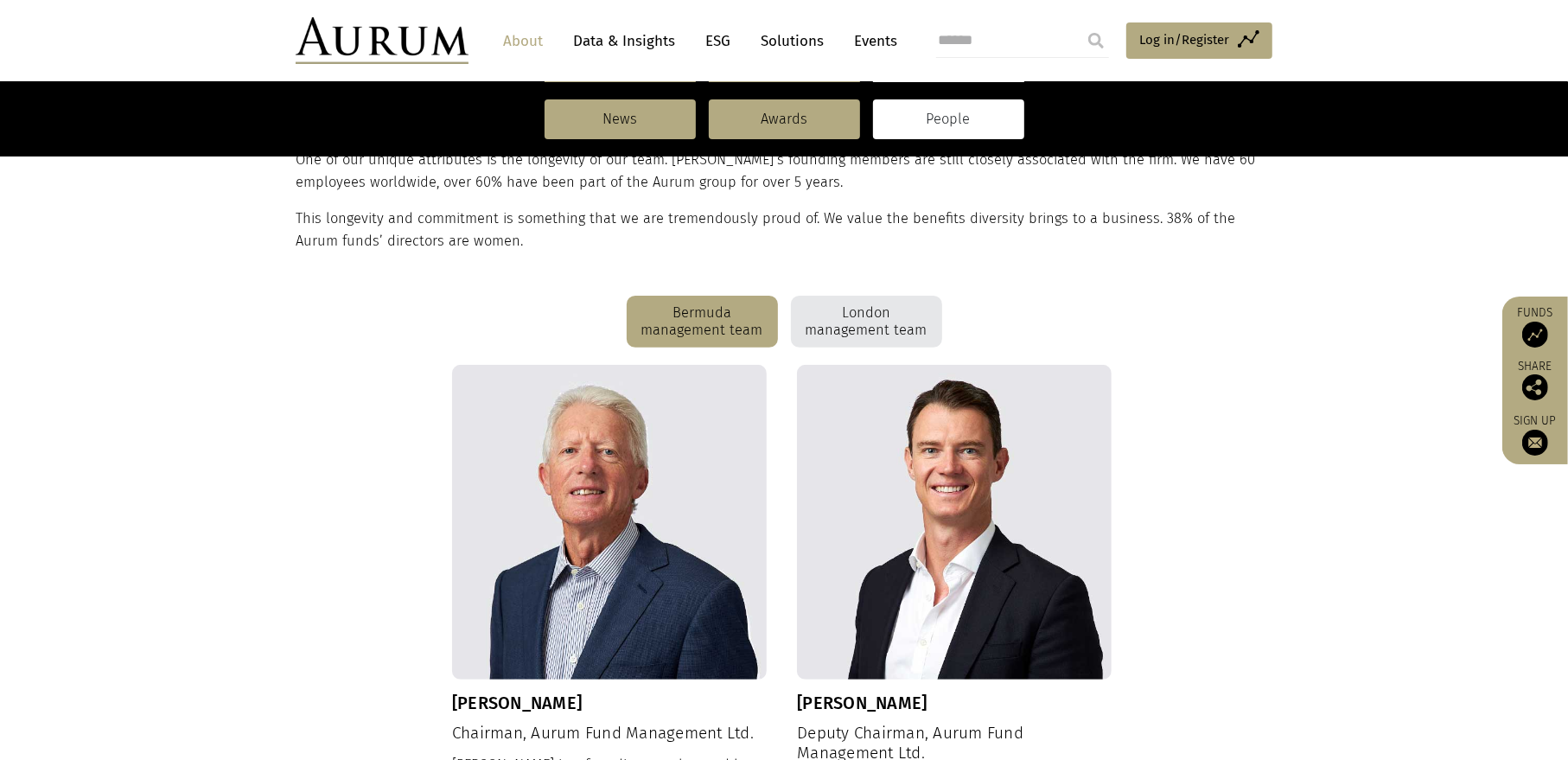
click at [881, 326] on div "London management team" at bounding box center [866, 321] width 151 height 52
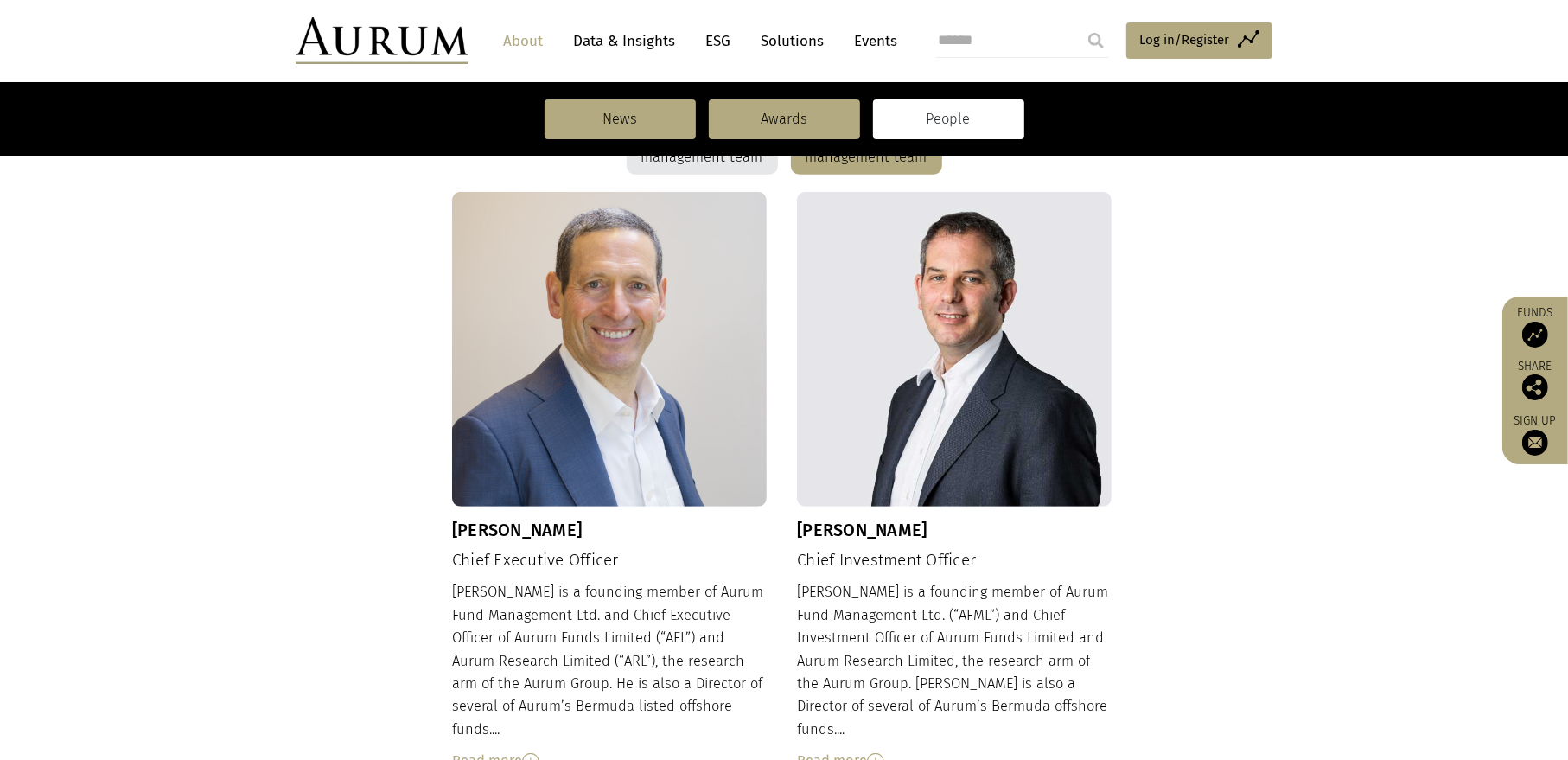
scroll to position [691, 0]
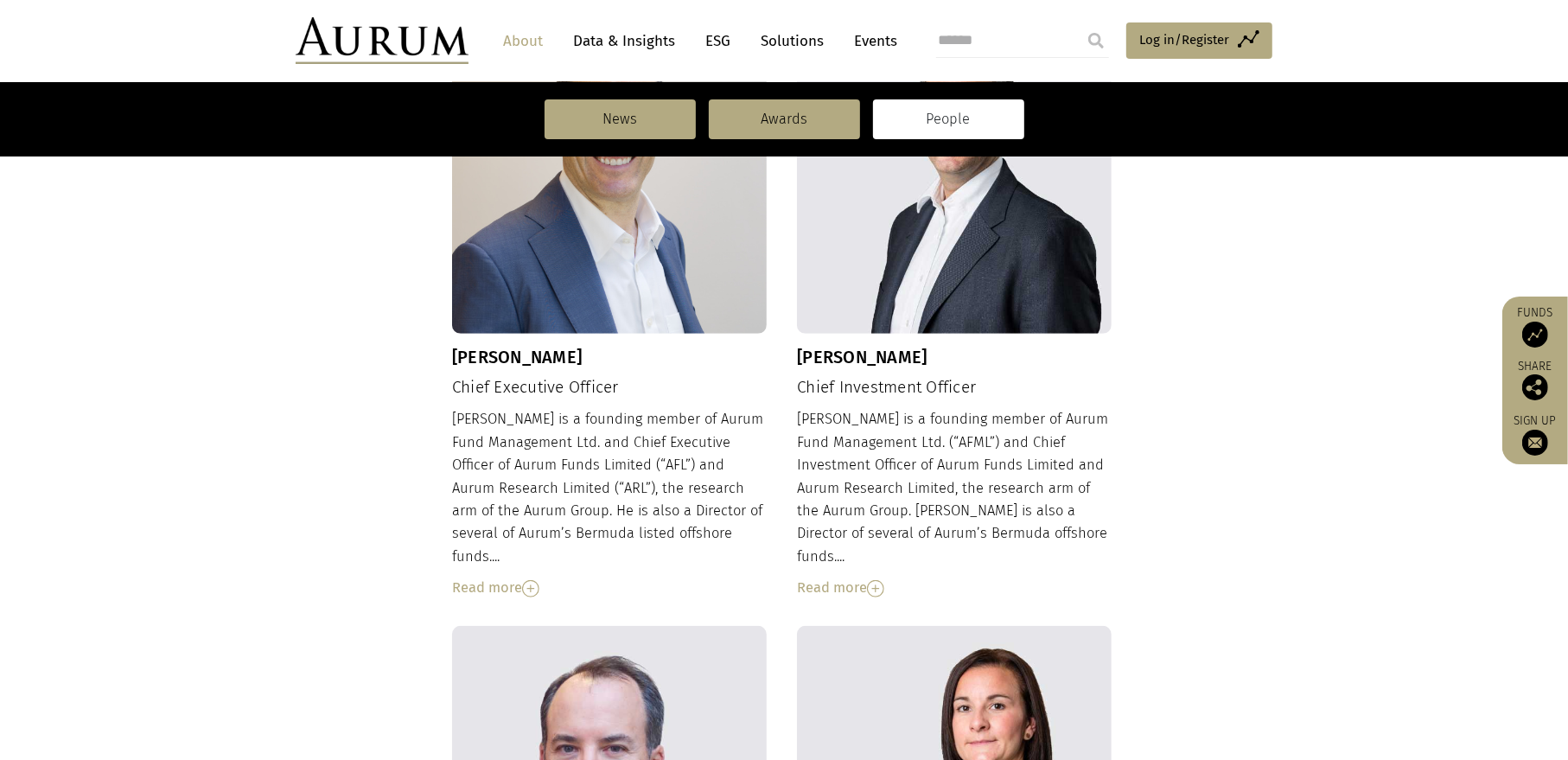
click at [523, 577] on div "Read more" at bounding box center [609, 588] width 315 height 23
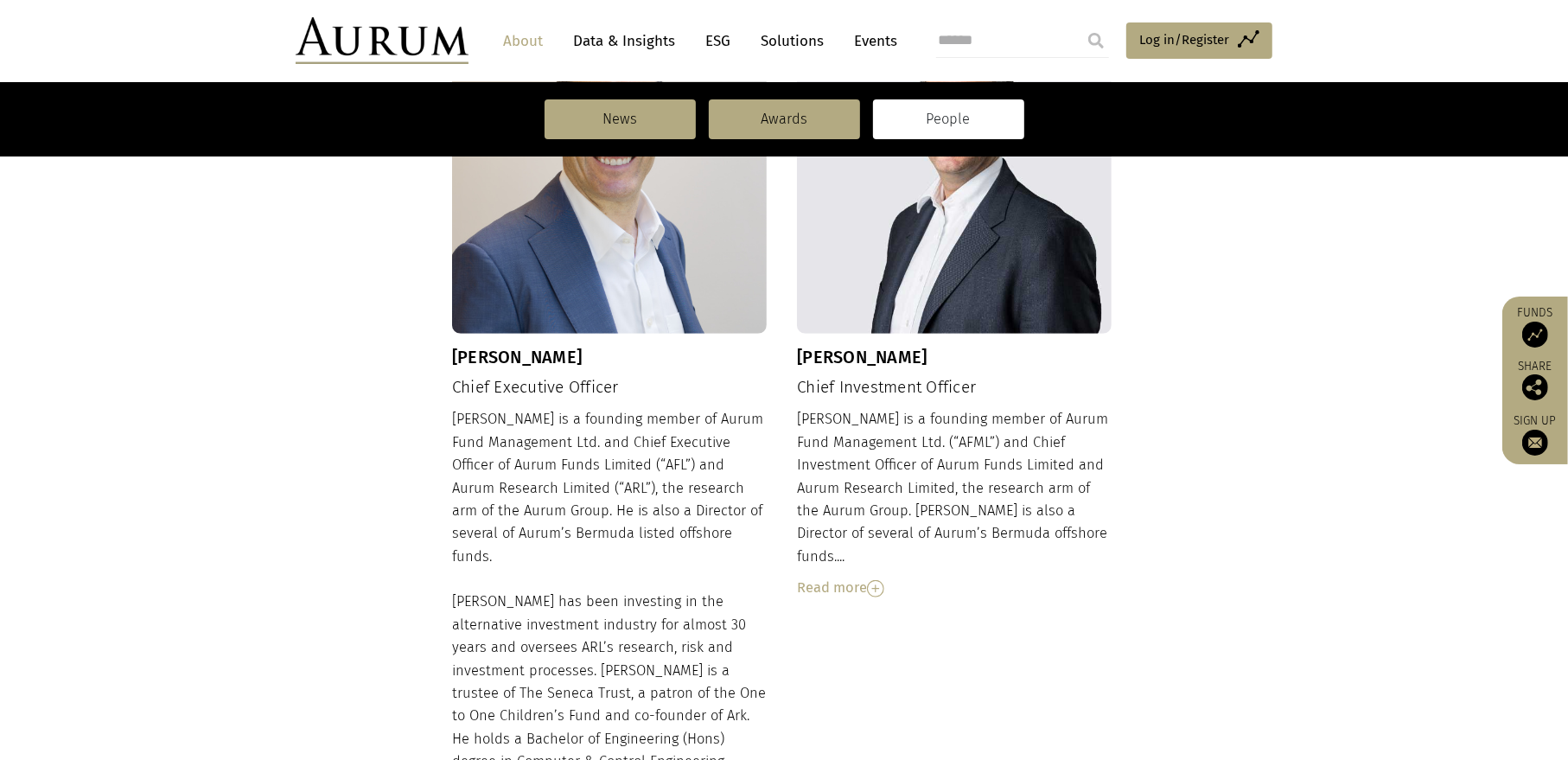
scroll to position [864, 0]
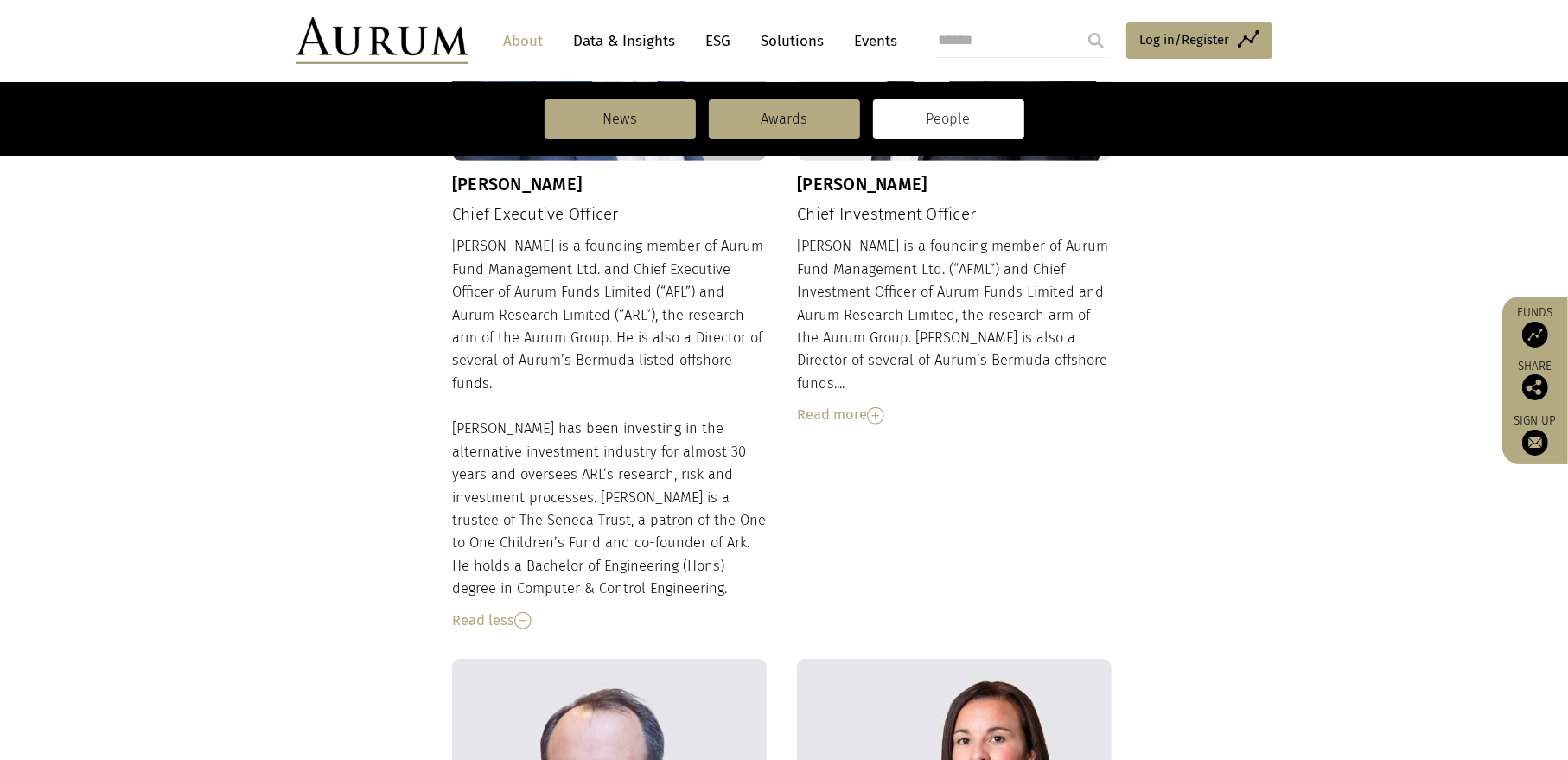
click at [872, 407] on img at bounding box center [875, 415] width 17 height 17
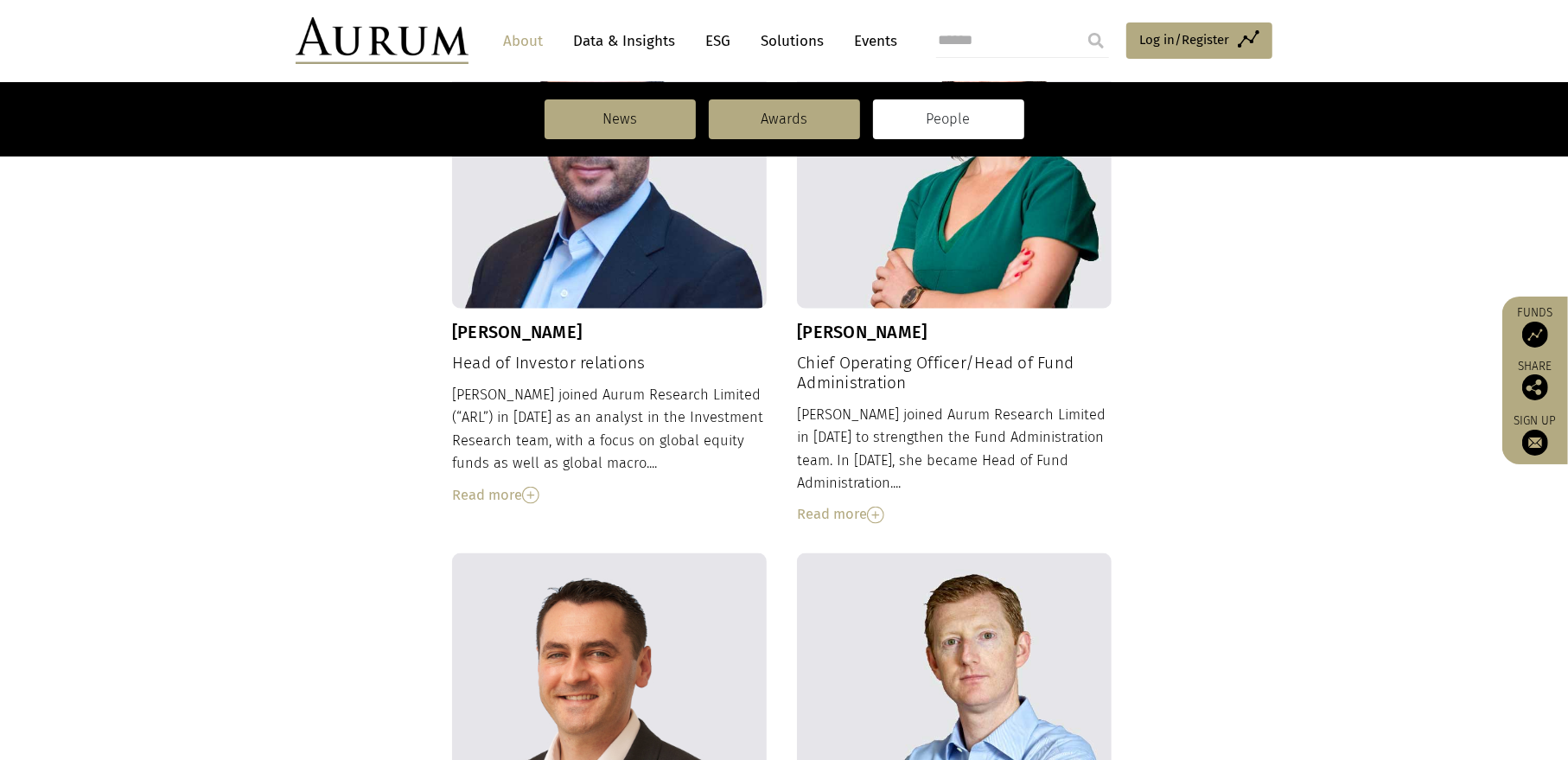
scroll to position [1470, 0]
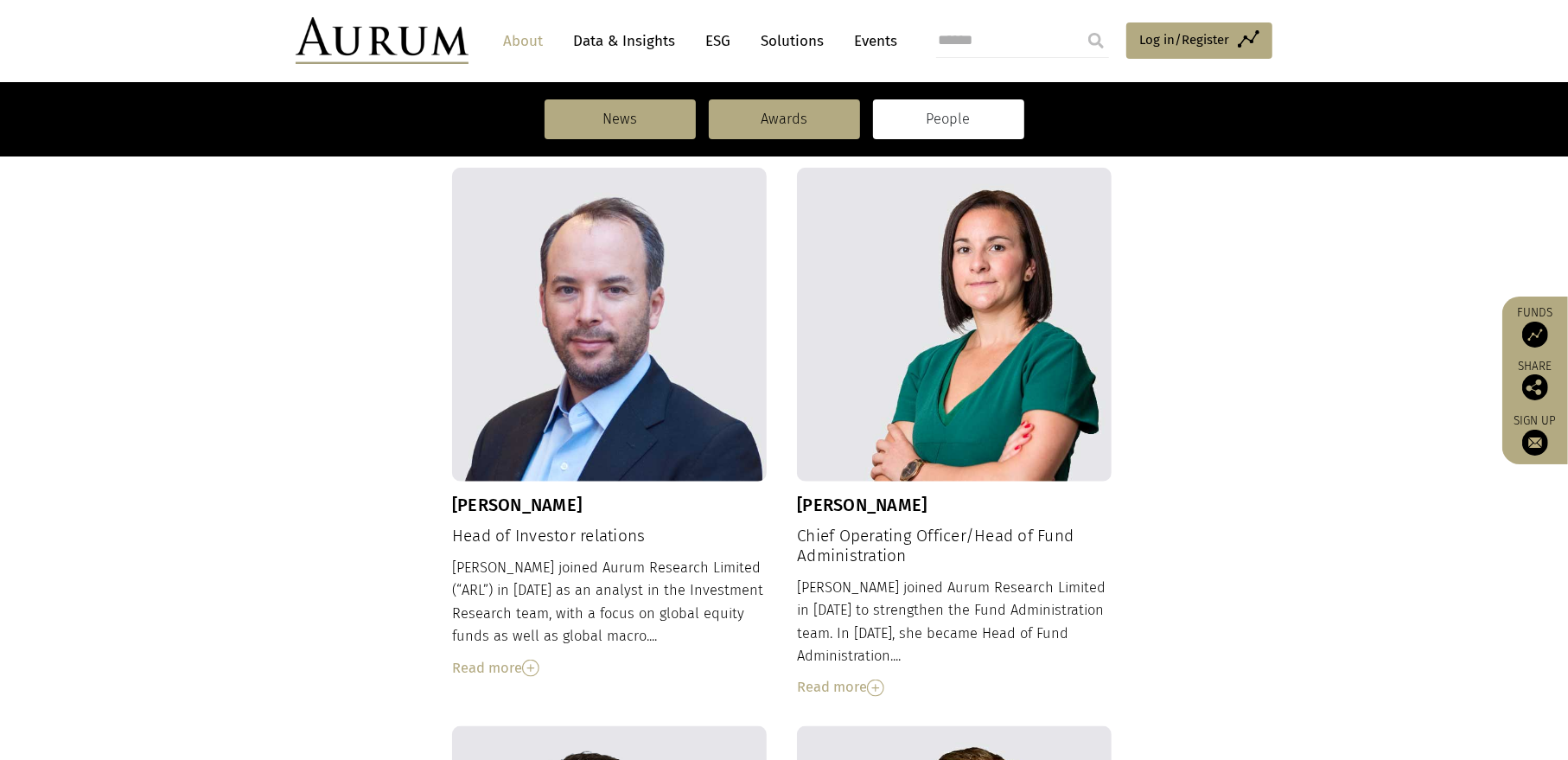
click at [531, 659] on img at bounding box center [530, 668] width 17 height 17
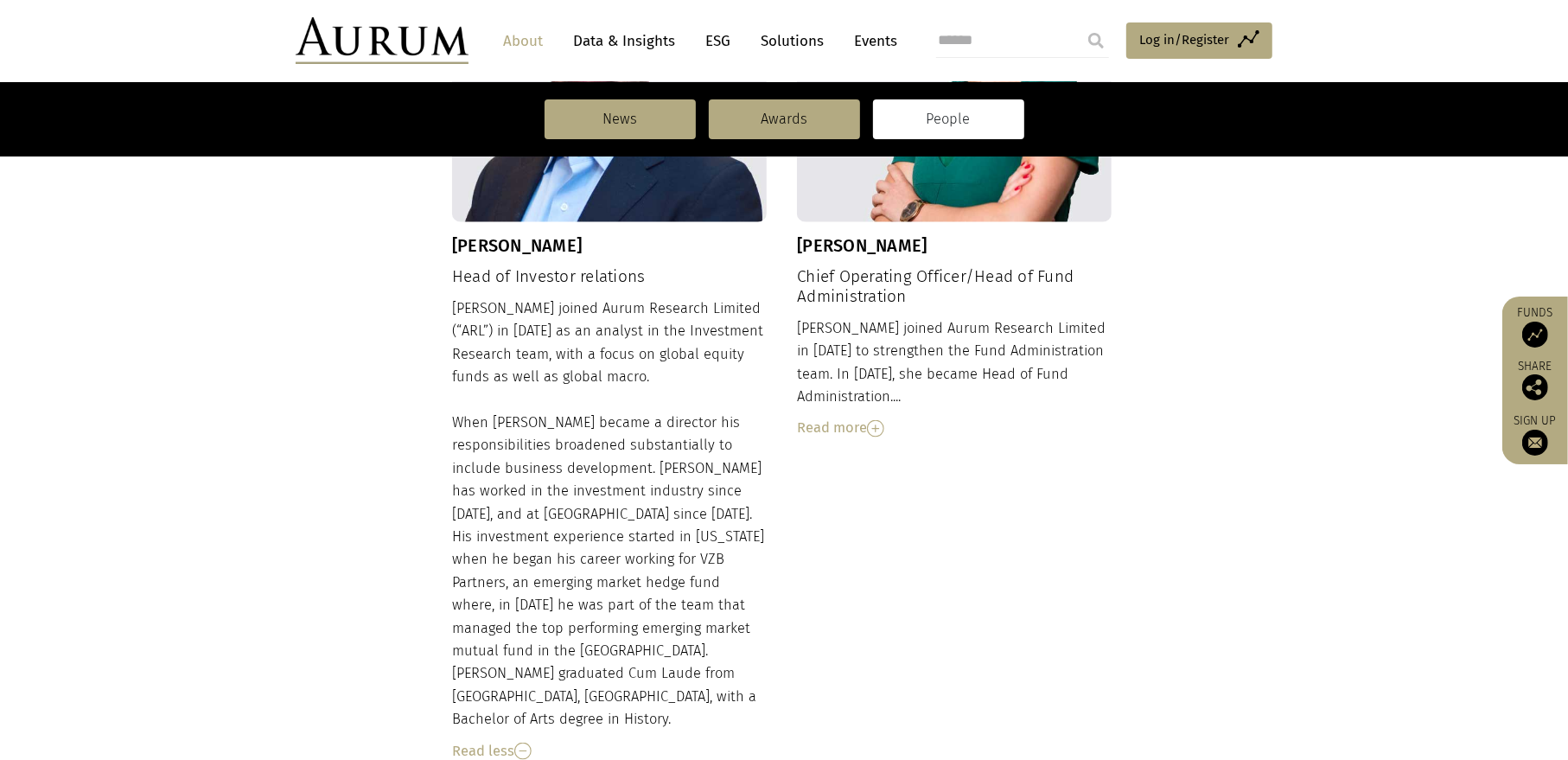
scroll to position [1643, 0]
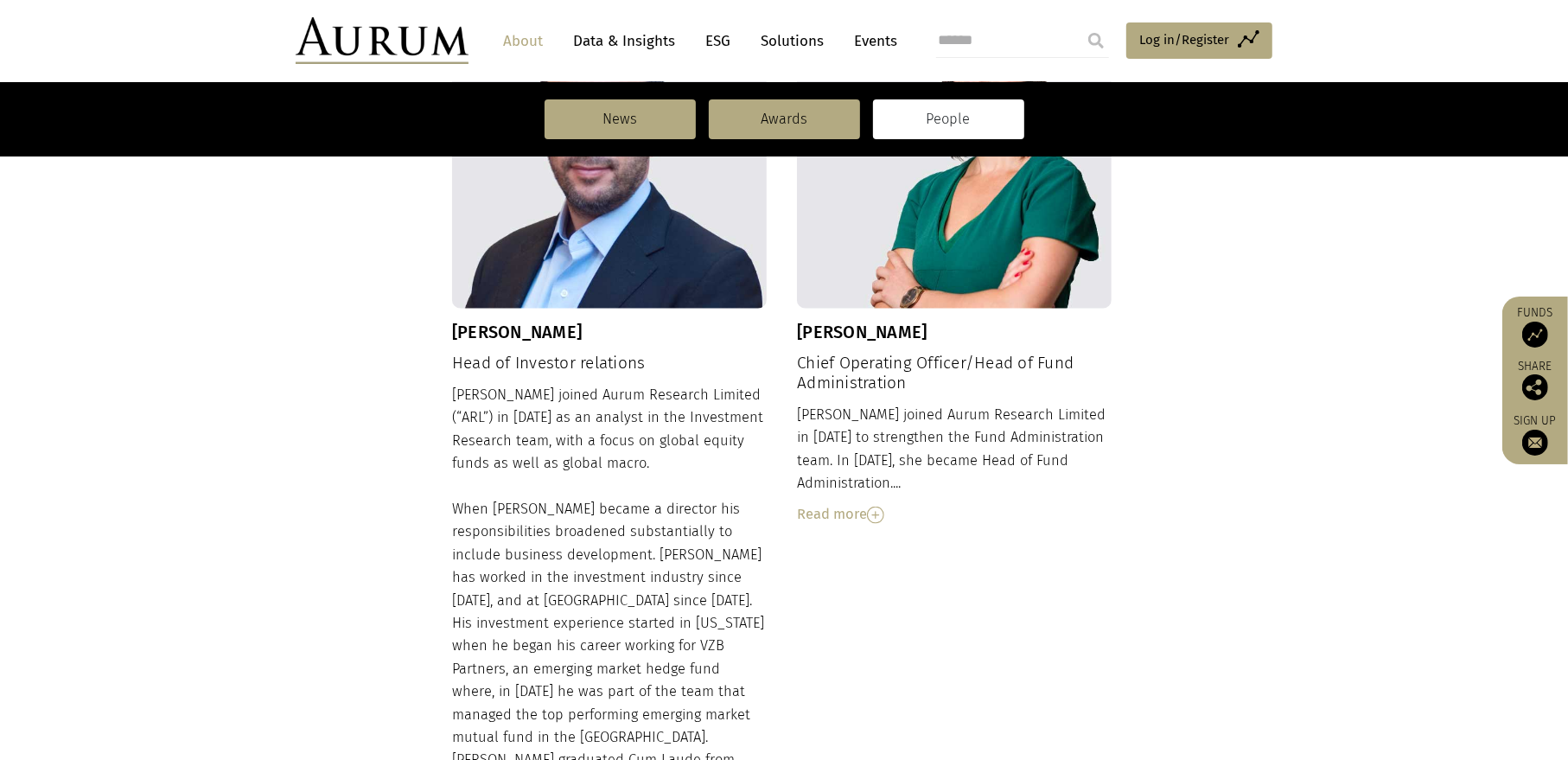
click at [872, 507] on img at bounding box center [875, 515] width 17 height 17
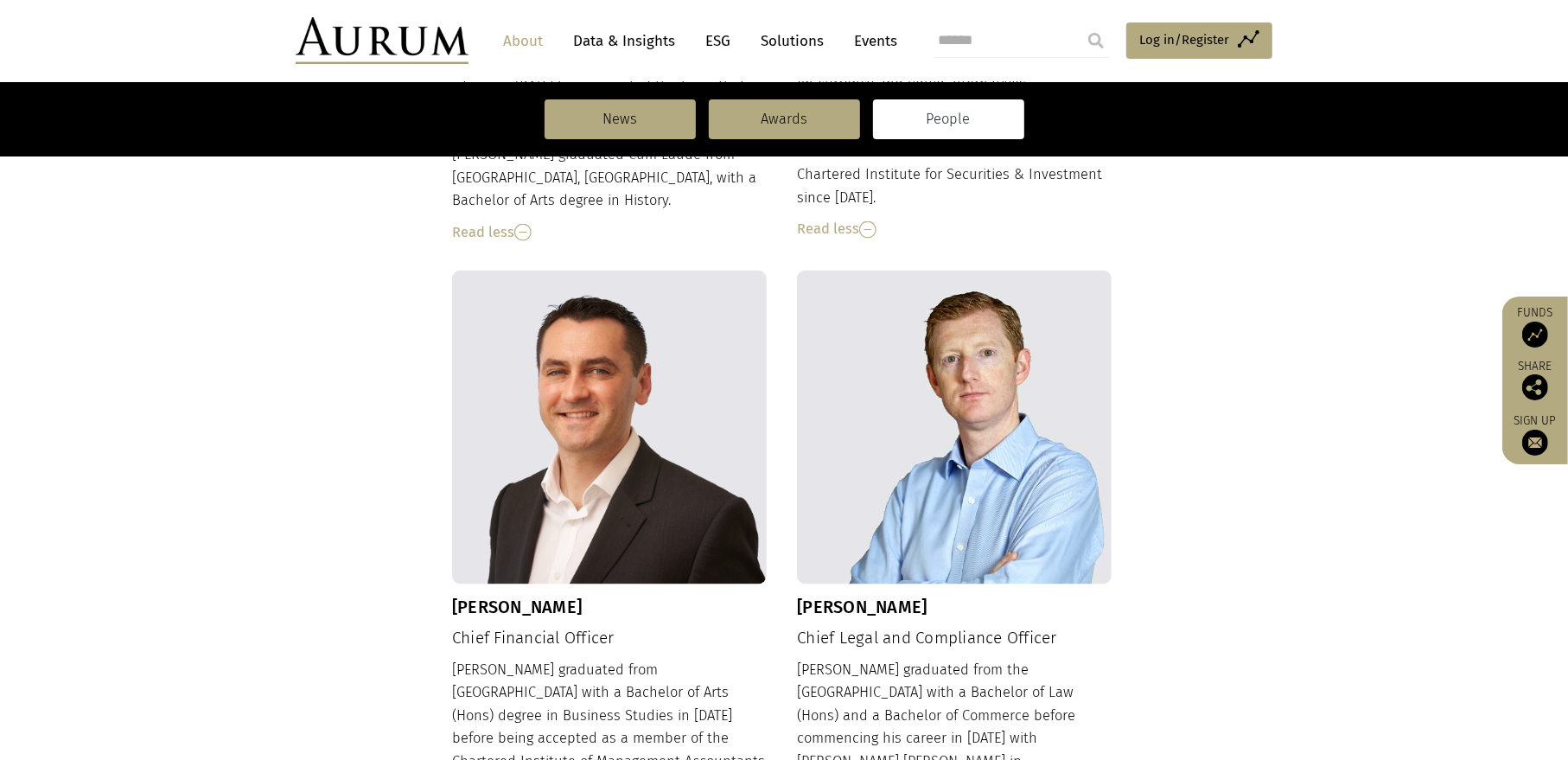
scroll to position [2421, 0]
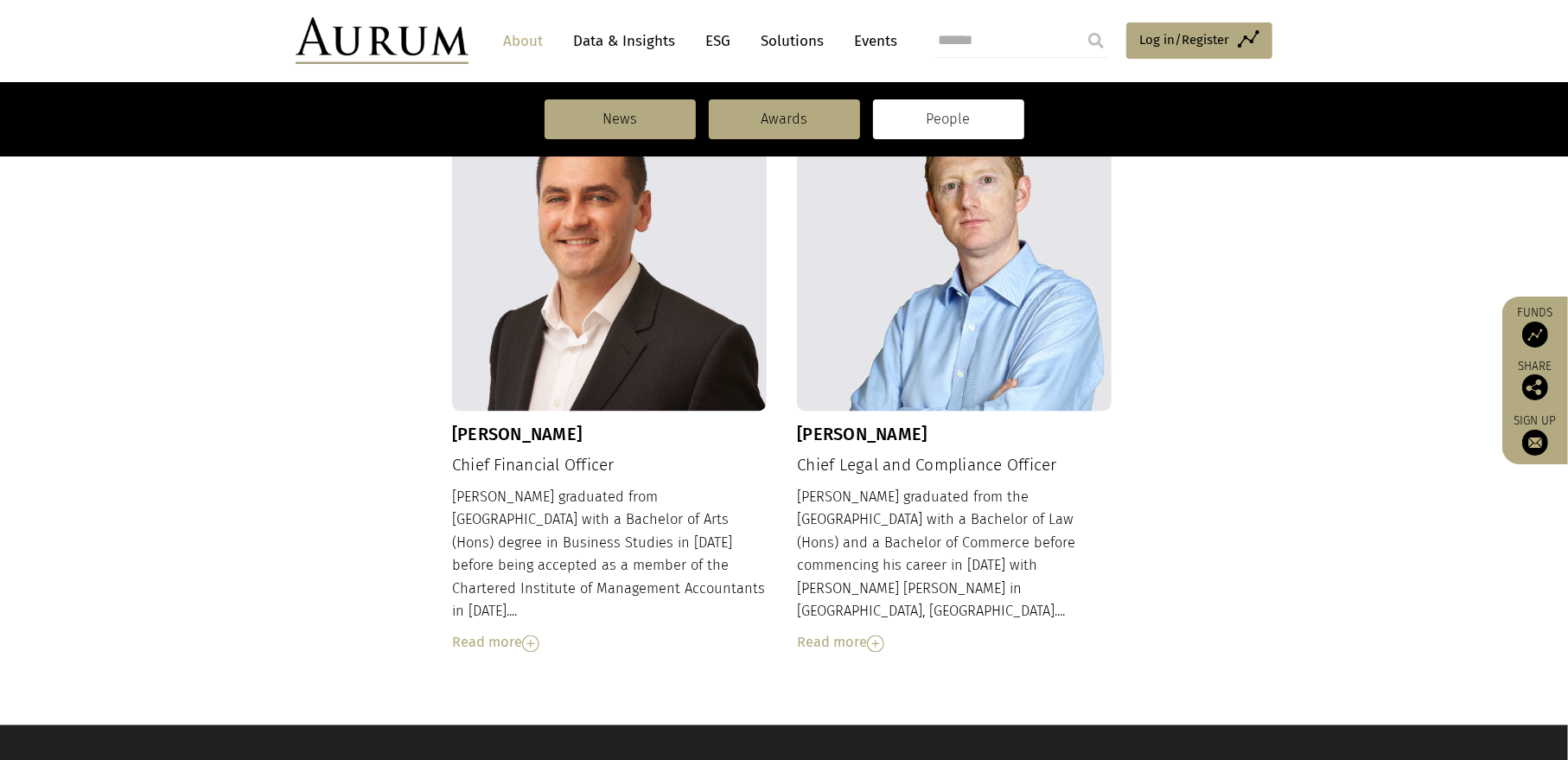
click at [533, 636] on img at bounding box center [530, 644] width 17 height 17
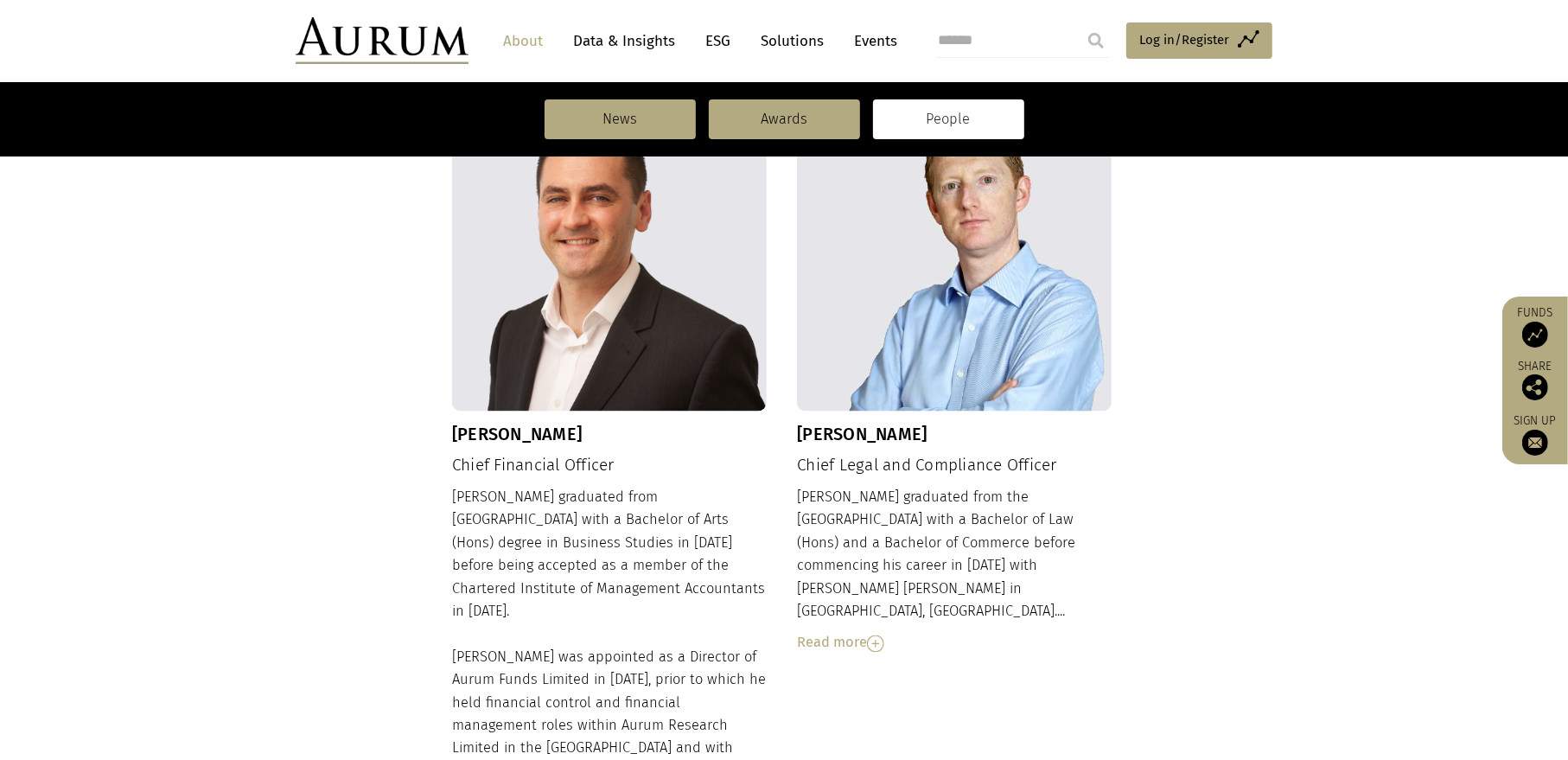
scroll to position [2507, 0]
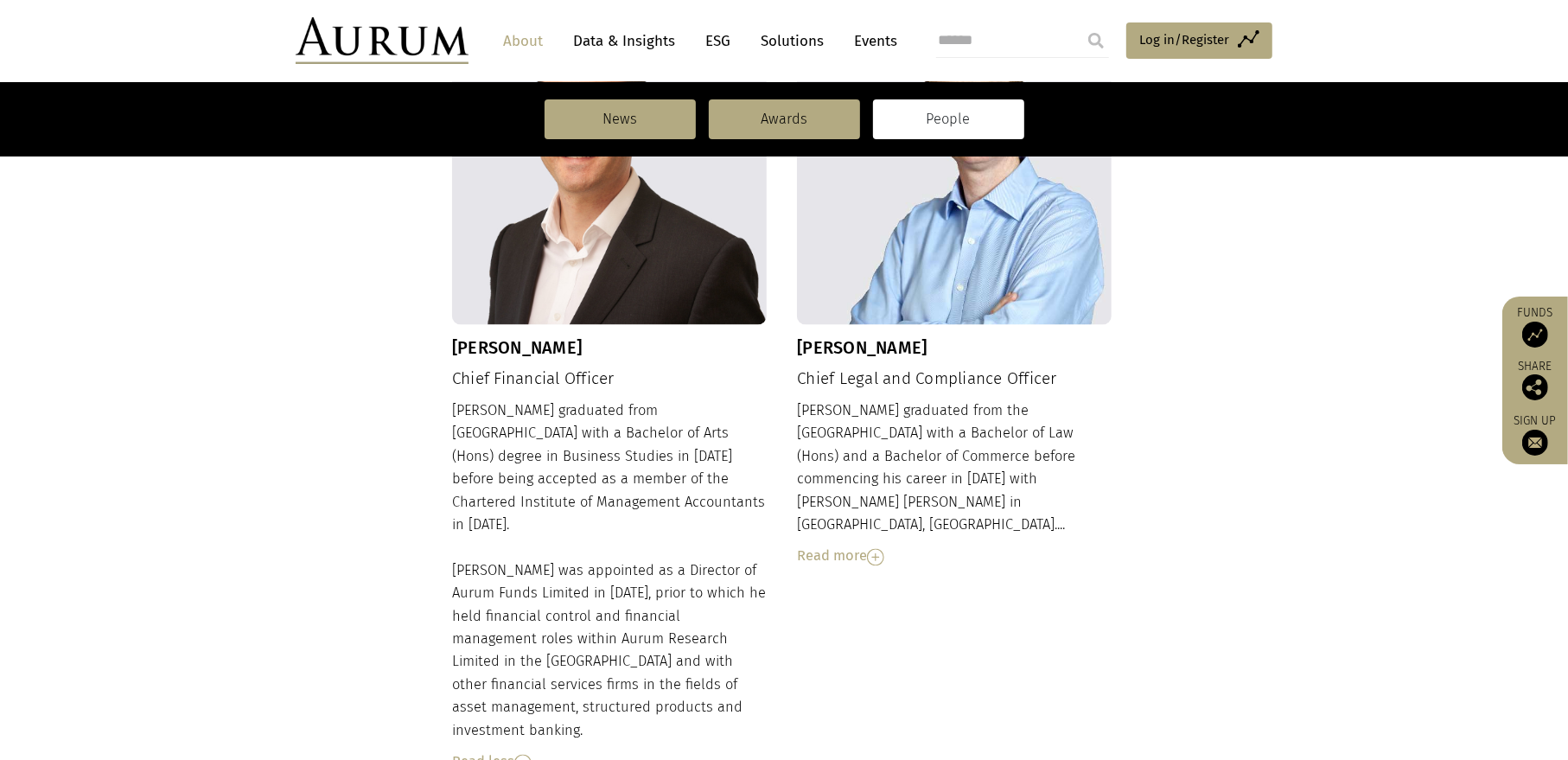
click at [859, 545] on div "Read more" at bounding box center [955, 556] width 315 height 23
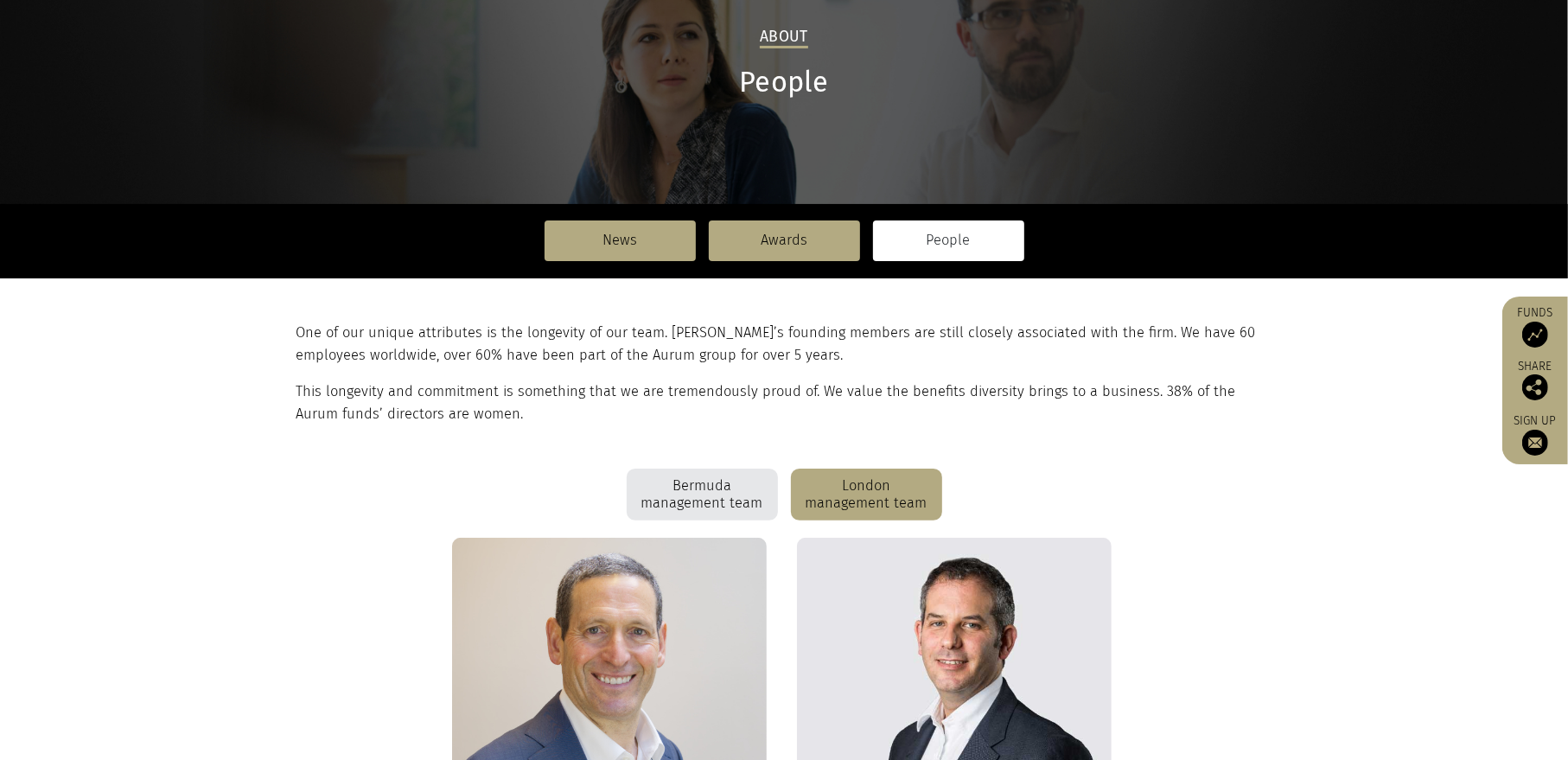
scroll to position [0, 0]
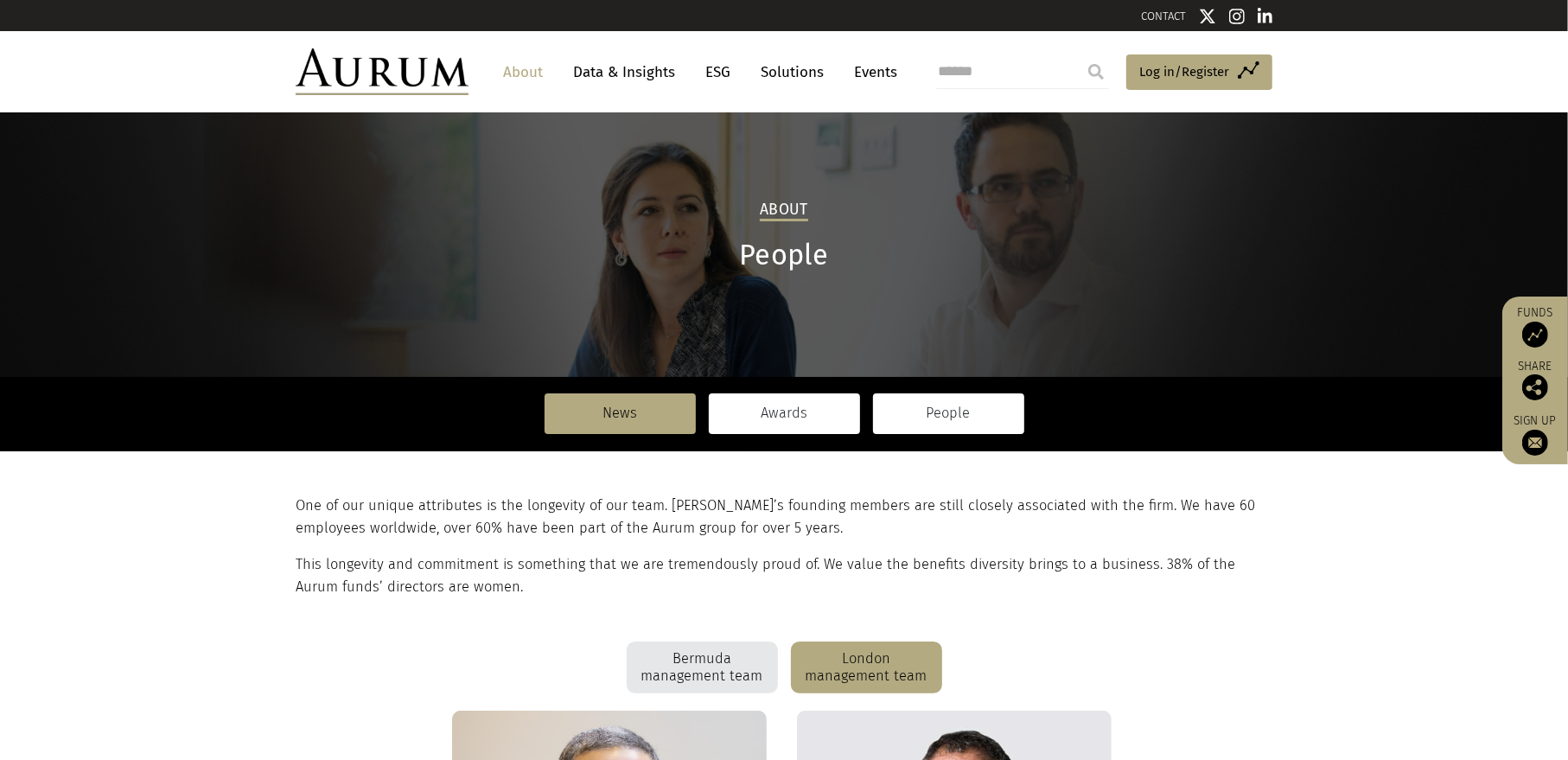
click at [763, 416] on link "Awards" at bounding box center [784, 412] width 151 height 39
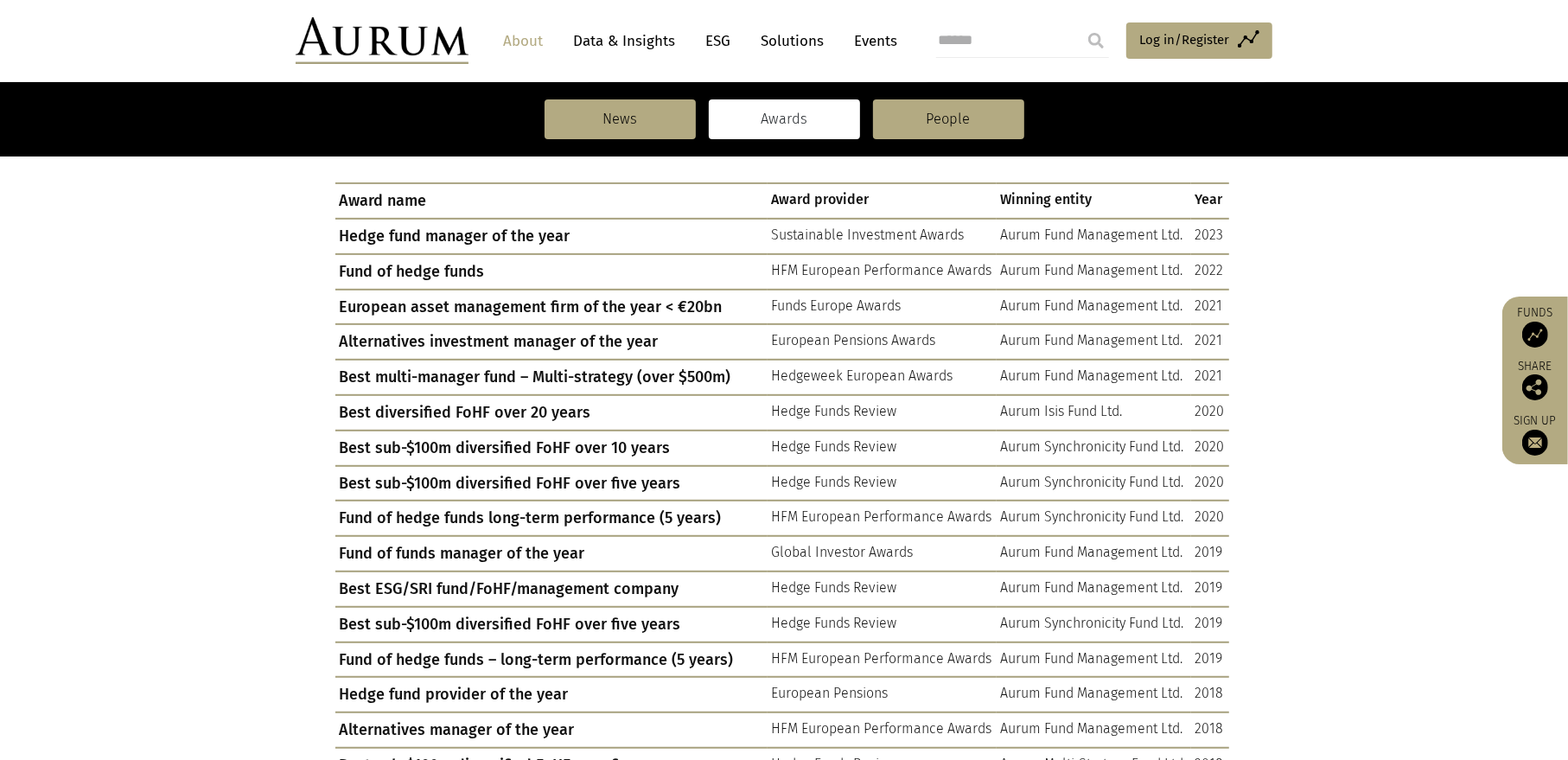
scroll to position [346, 0]
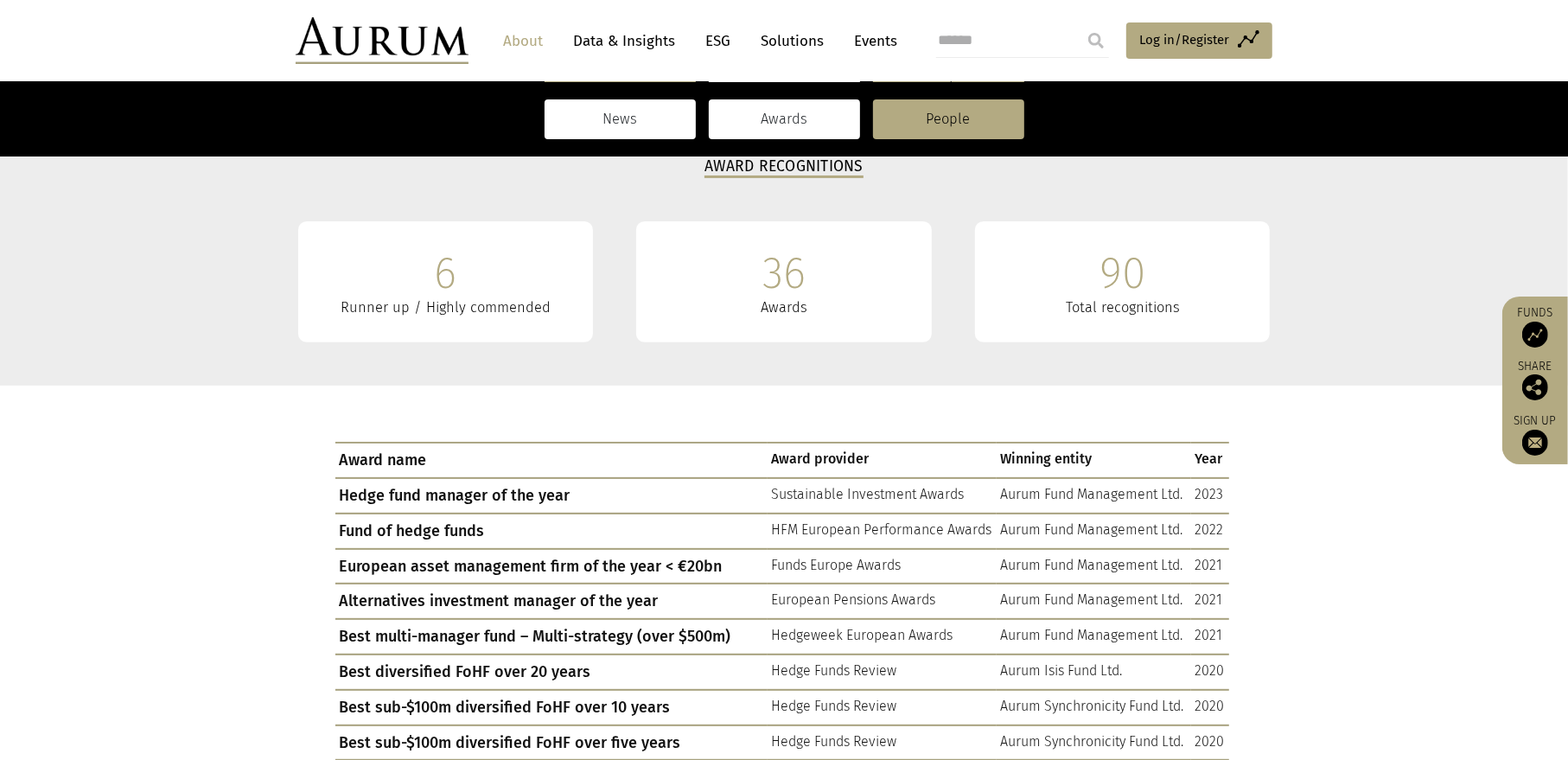
click at [623, 120] on link "News" at bounding box center [620, 119] width 151 height 39
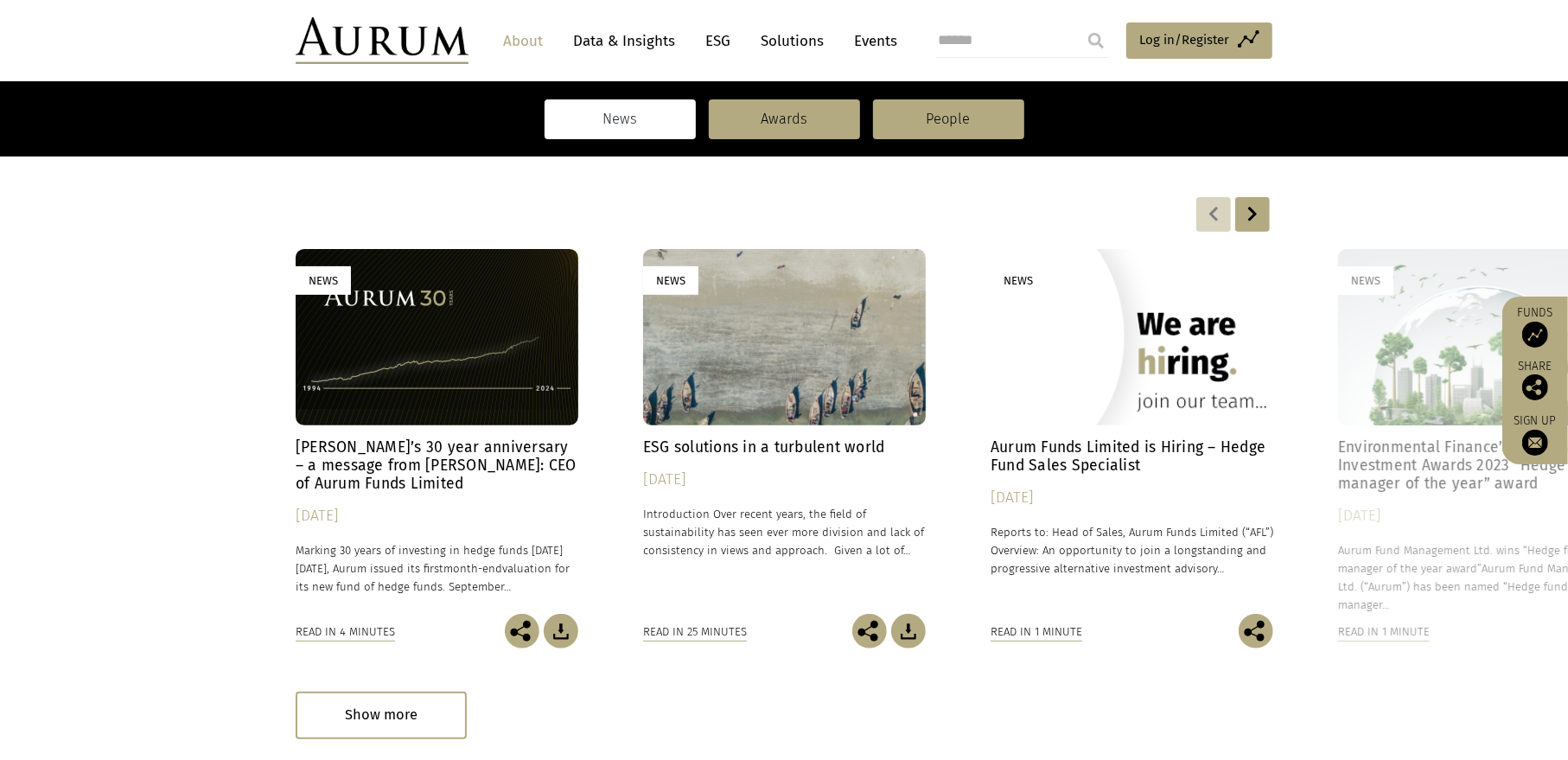
scroll to position [387, 0]
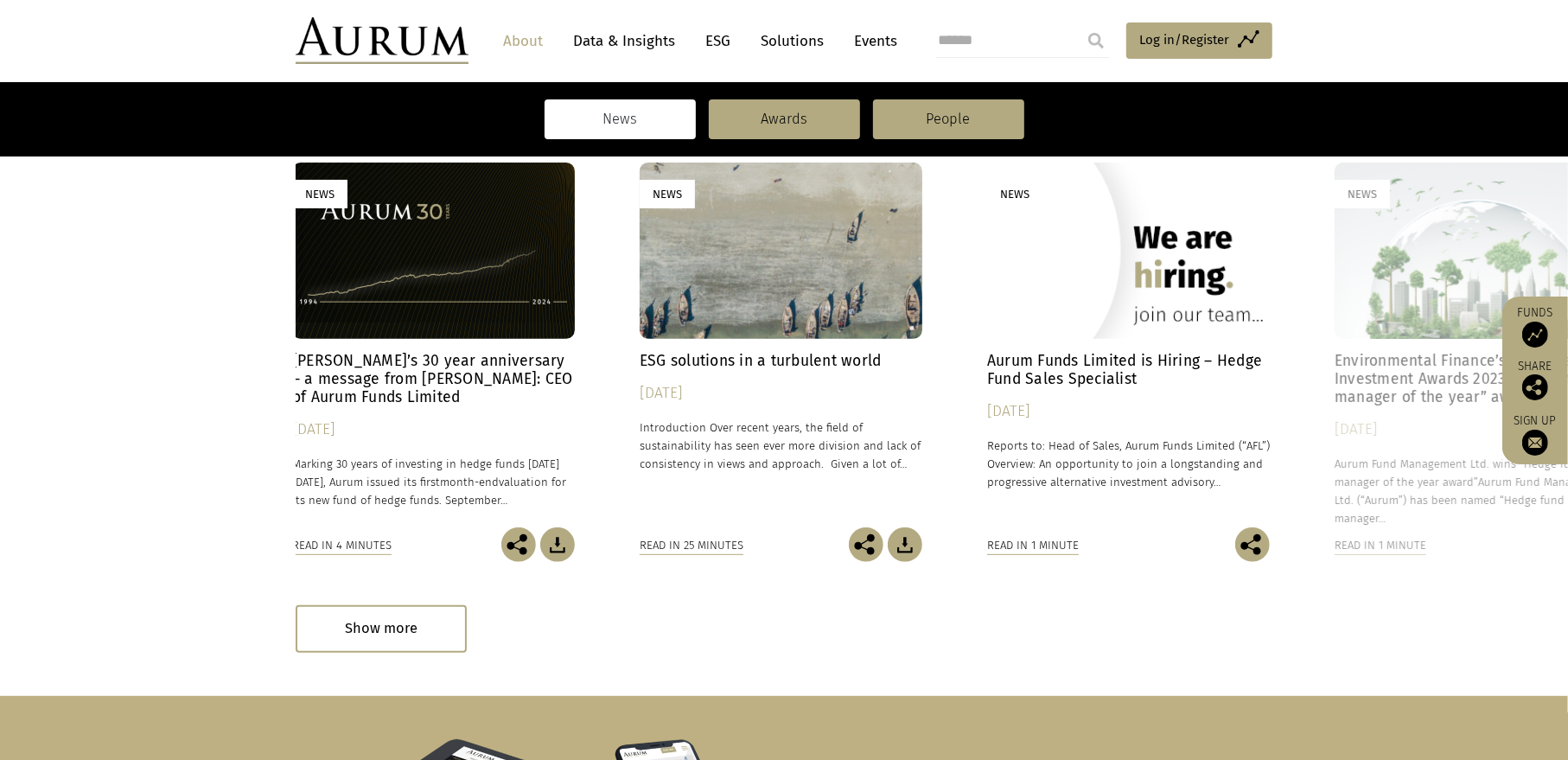
drag, startPoint x: 1417, startPoint y: 407, endPoint x: 879, endPoint y: 478, distance: 542.7
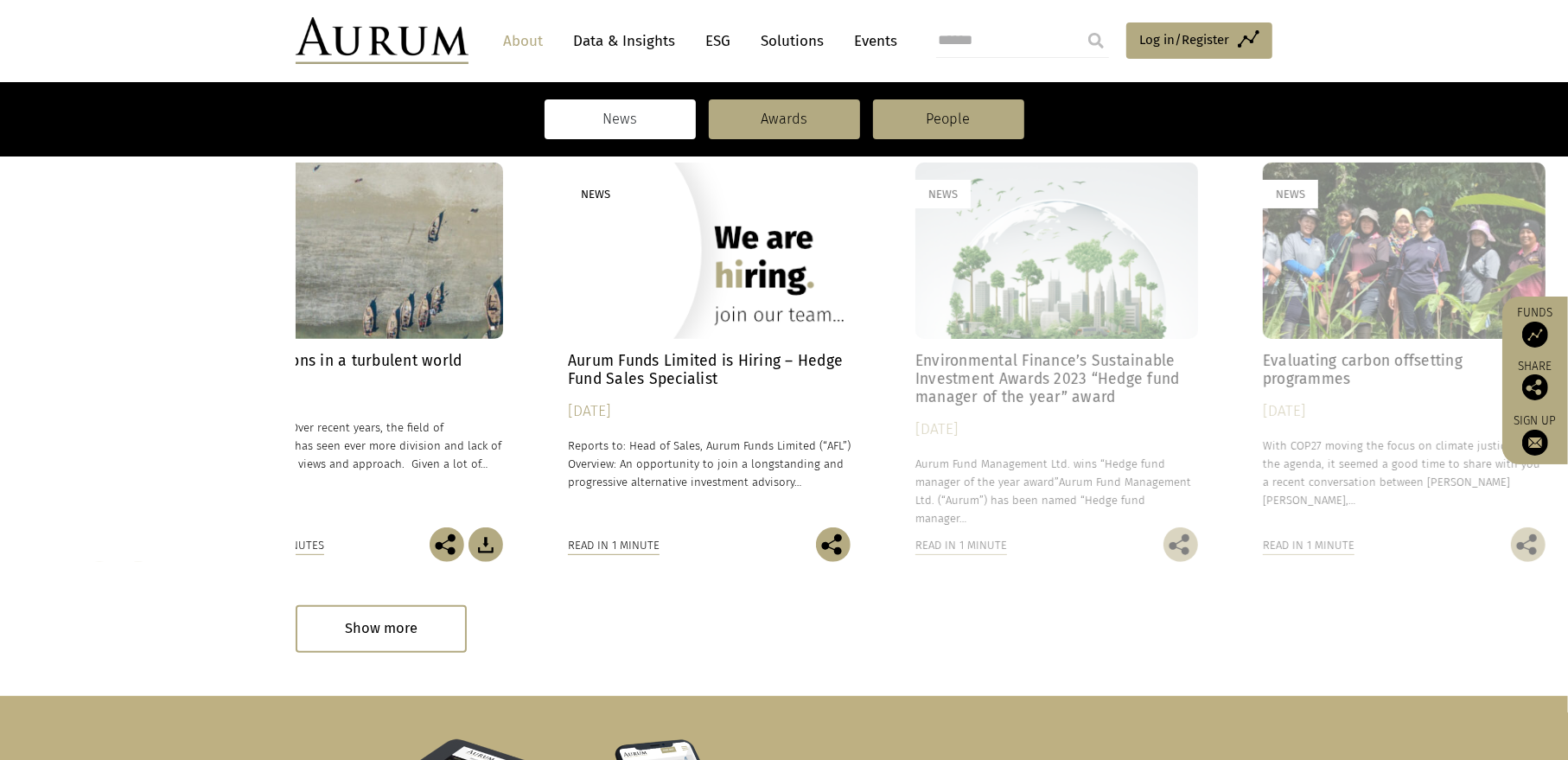
drag, startPoint x: 1444, startPoint y: 414, endPoint x: 1020, endPoint y: 449, distance: 425.4
click at [1020, 449] on div "Environmental Finance’s Sustainable Investment Awards 2023 “Hedge fund manager …" at bounding box center [1056, 440] width 283 height 176
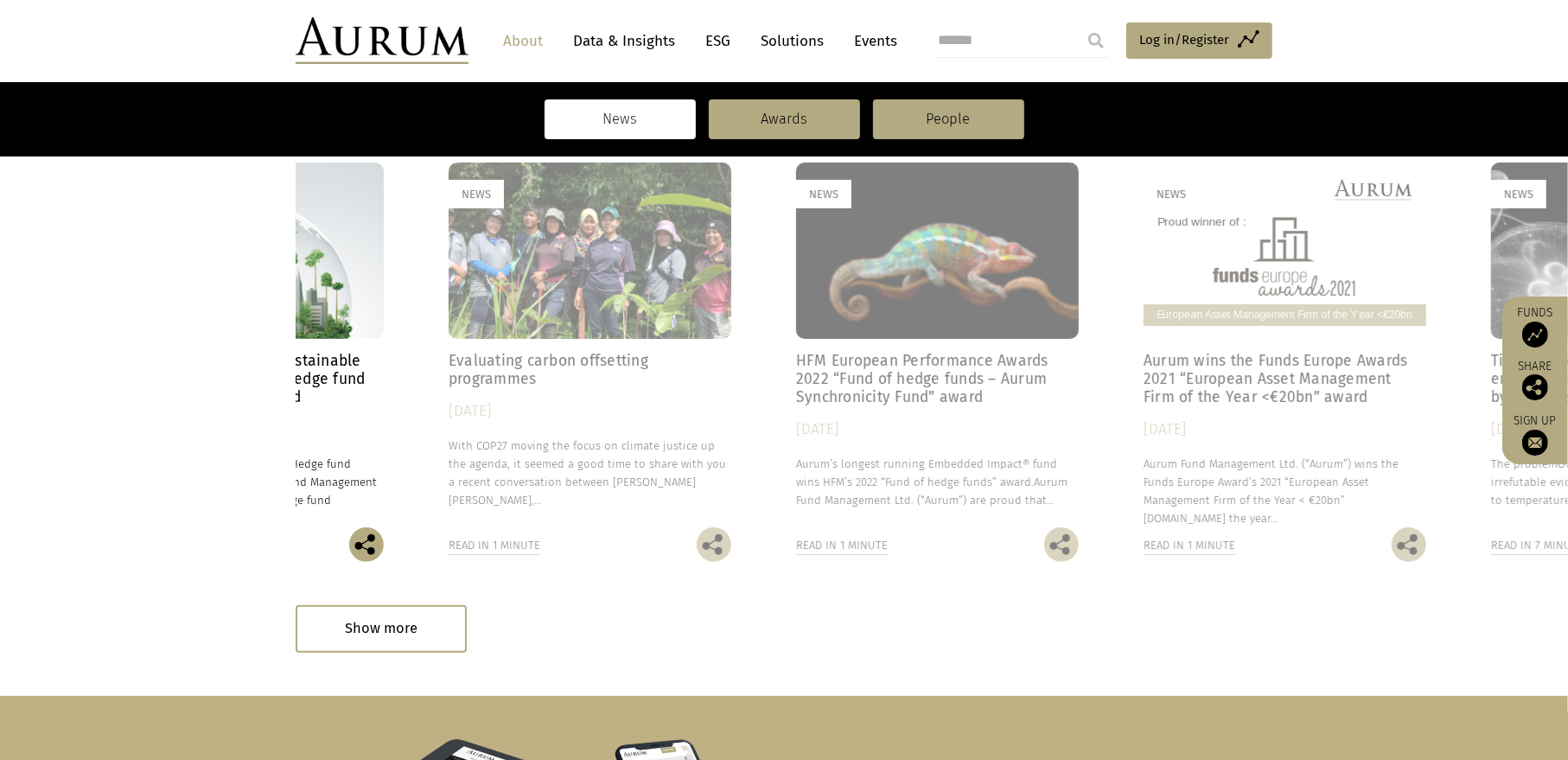
drag, startPoint x: 1313, startPoint y: 428, endPoint x: 402, endPoint y: 429, distance: 911.0
click at [402, 429] on div "News Aurum’s 30 year anniversary – a message from Kevin Gundle: CEO of Aurum Fu…" at bounding box center [1079, 362] width 4169 height 400
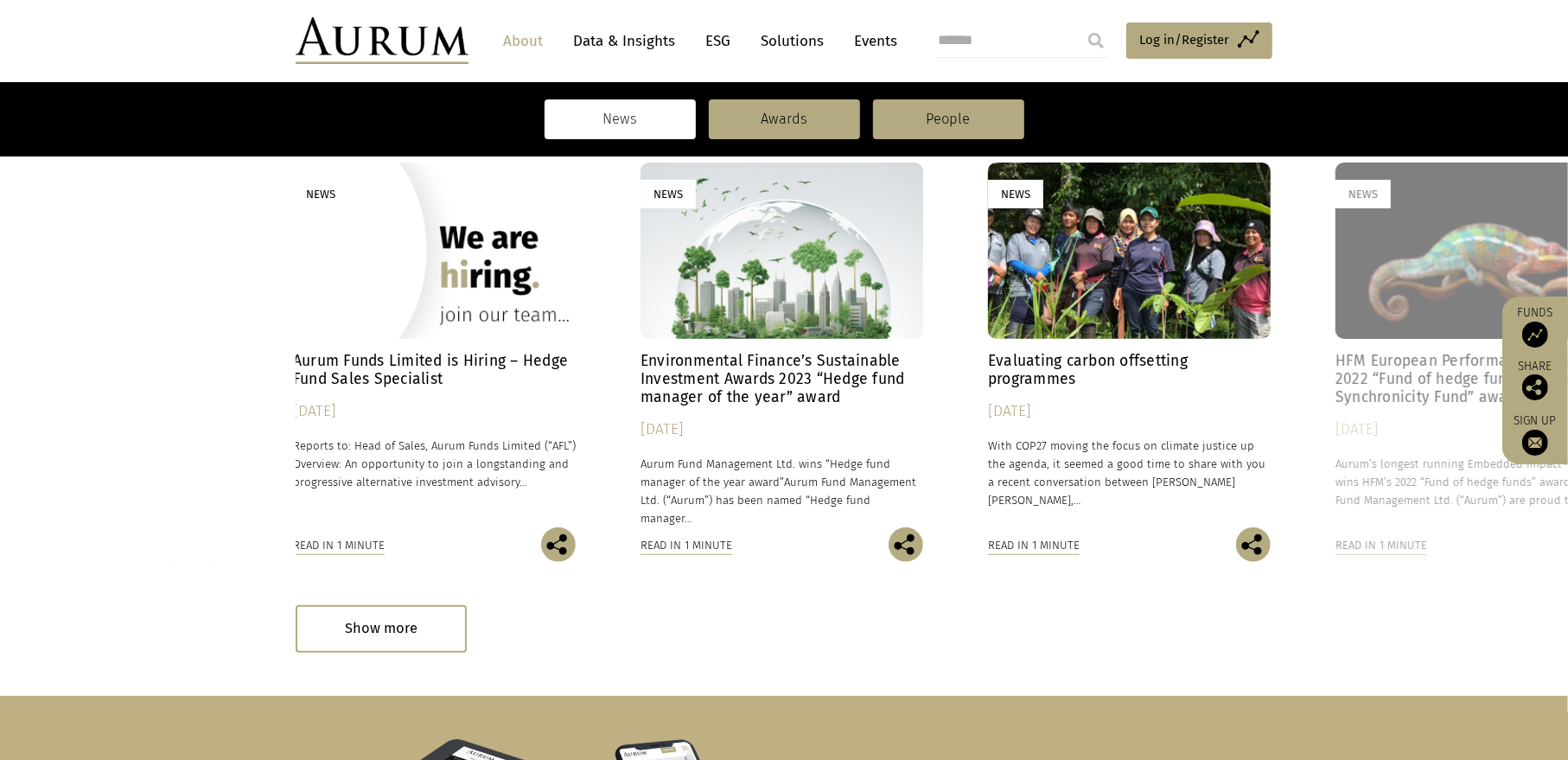
drag, startPoint x: 1410, startPoint y: 412, endPoint x: 493, endPoint y: 461, distance: 918.3
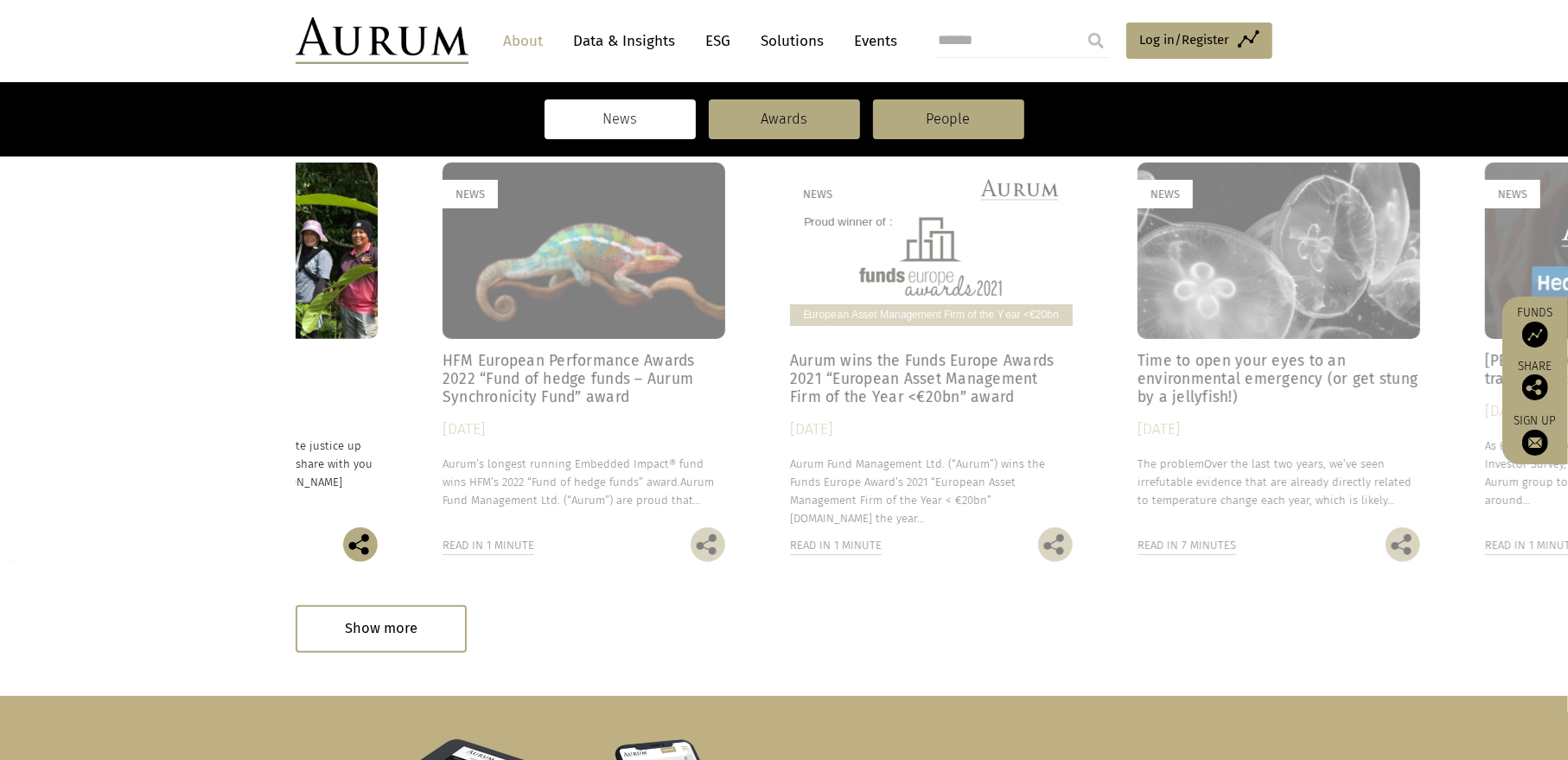
drag, startPoint x: 1381, startPoint y: 476, endPoint x: 332, endPoint y: 456, distance: 1049.2
click at [443, 456] on p "Aurum’s longest running Embedded Impact® fund wins HFM’s 2022 “Fund of hedge fu…" at bounding box center [583, 482] width 283 height 55
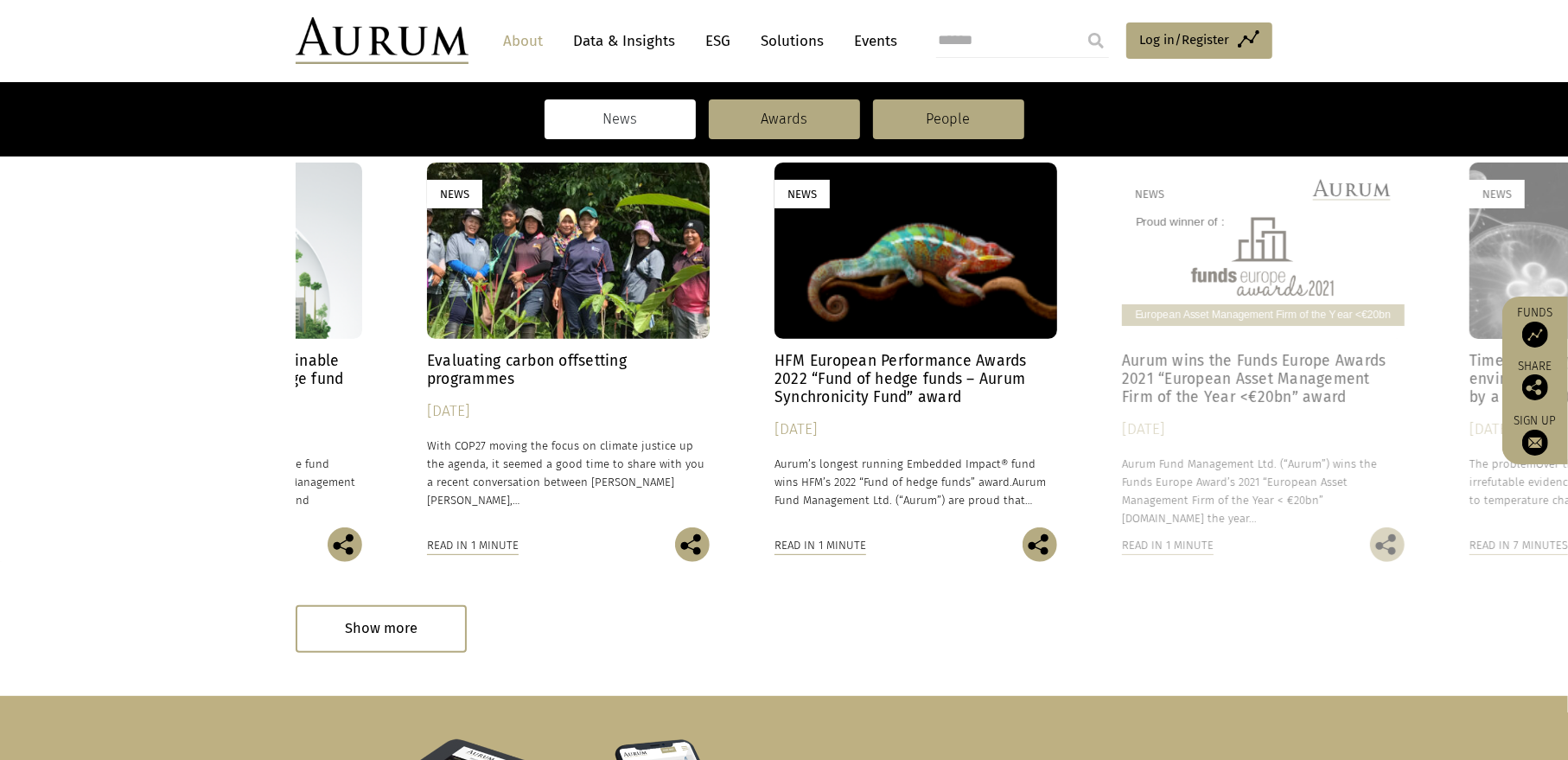
drag, startPoint x: 1416, startPoint y: 427, endPoint x: 422, endPoint y: 456, distance: 994.4
click at [1122, 479] on div "Aurum wins the Funds Europe Awards 2021 “European Asset Management Firm of the …" at bounding box center [1263, 440] width 283 height 176
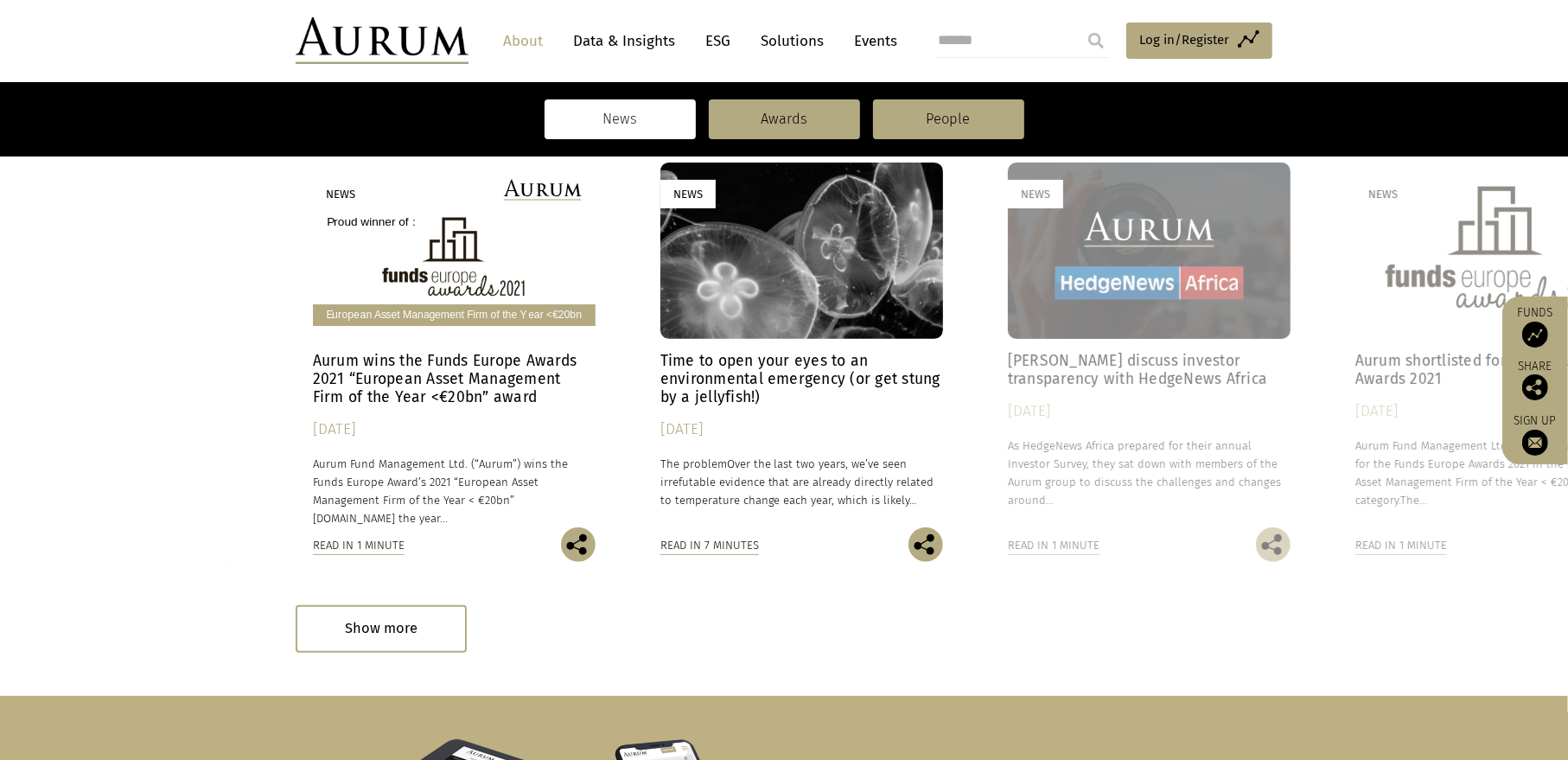
drag, startPoint x: 1336, startPoint y: 441, endPoint x: 283, endPoint y: 513, distance: 1055.5
click at [295, 513] on div "News Aurum’s 30 year anniversary – a message from Kevin Gundle: CEO of Aurum Fu…" at bounding box center [784, 362] width 976 height 400
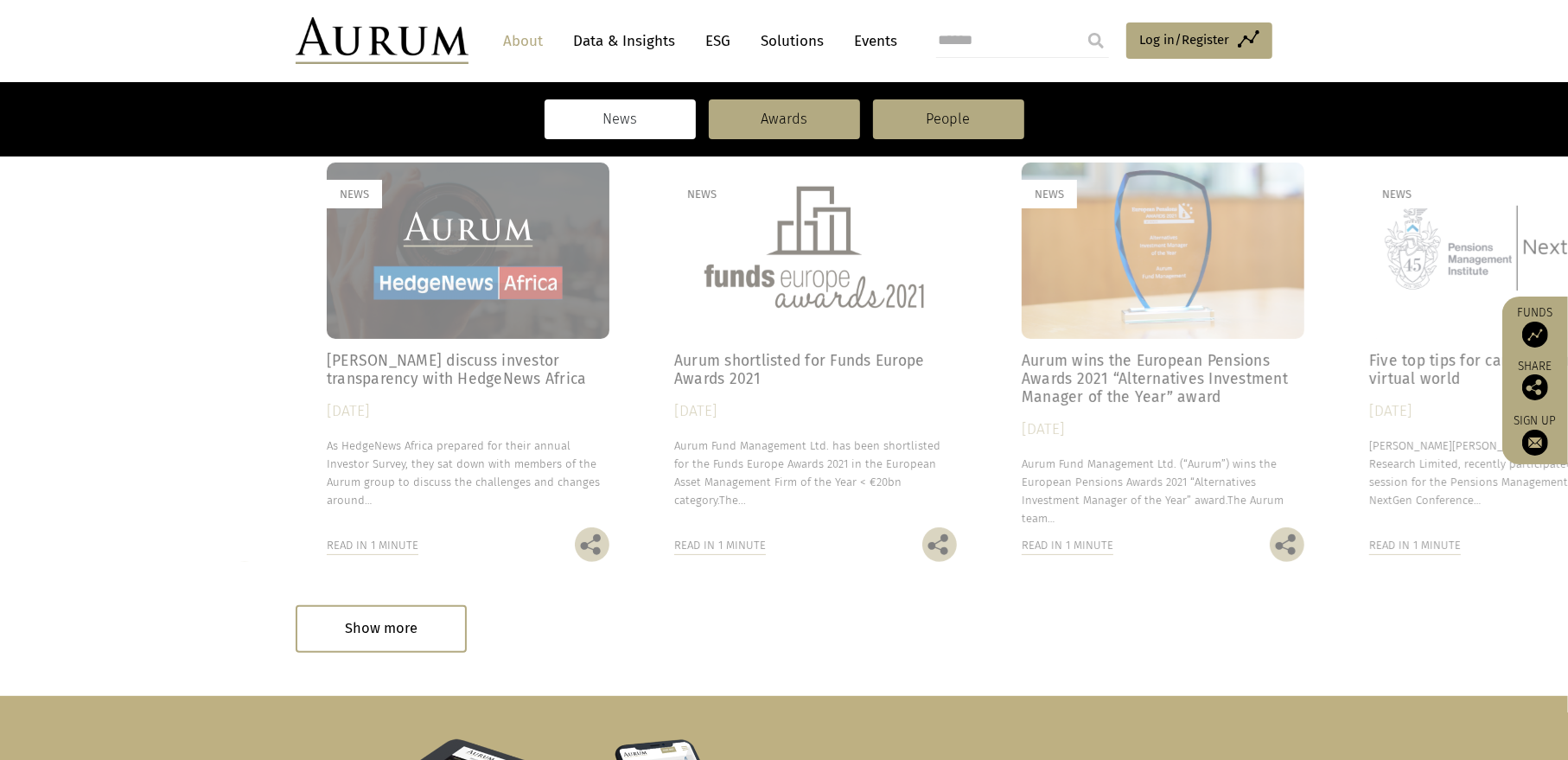
drag, startPoint x: 1390, startPoint y: 441, endPoint x: 379, endPoint y: 459, distance: 1011.2
click at [379, 459] on p "As HedgeNews Africa prepared for their annual Investor Survey, they sat down wi…" at bounding box center [467, 473] width 283 height 73
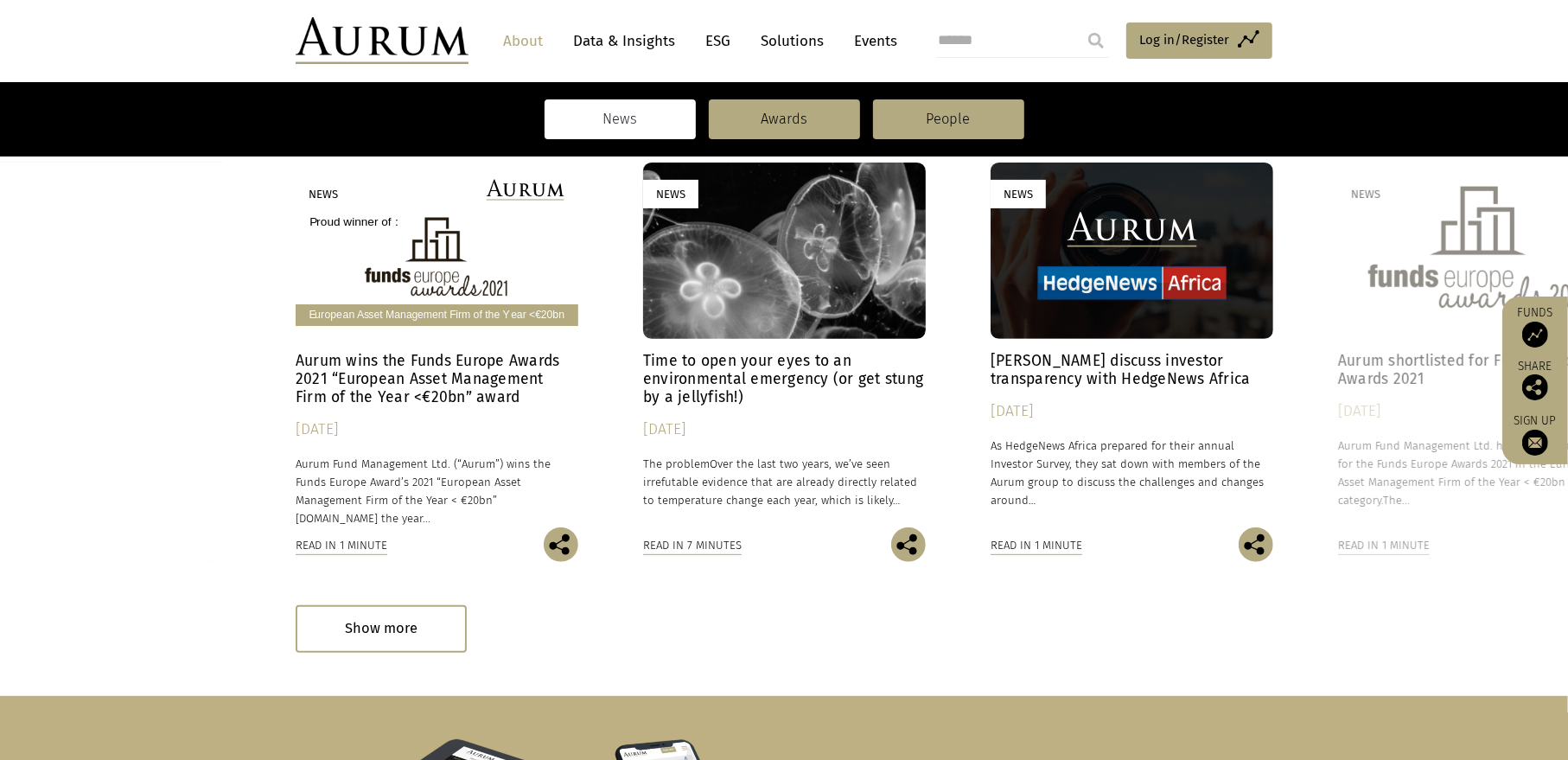
drag, startPoint x: 1528, startPoint y: 597, endPoint x: 672, endPoint y: 649, distance: 857.6
click at [539, 663] on section "News Aurum’s 30 year anniversary – a message from Kevin Gundle: CEO of Aurum Fu…" at bounding box center [784, 382] width 1568 height 629
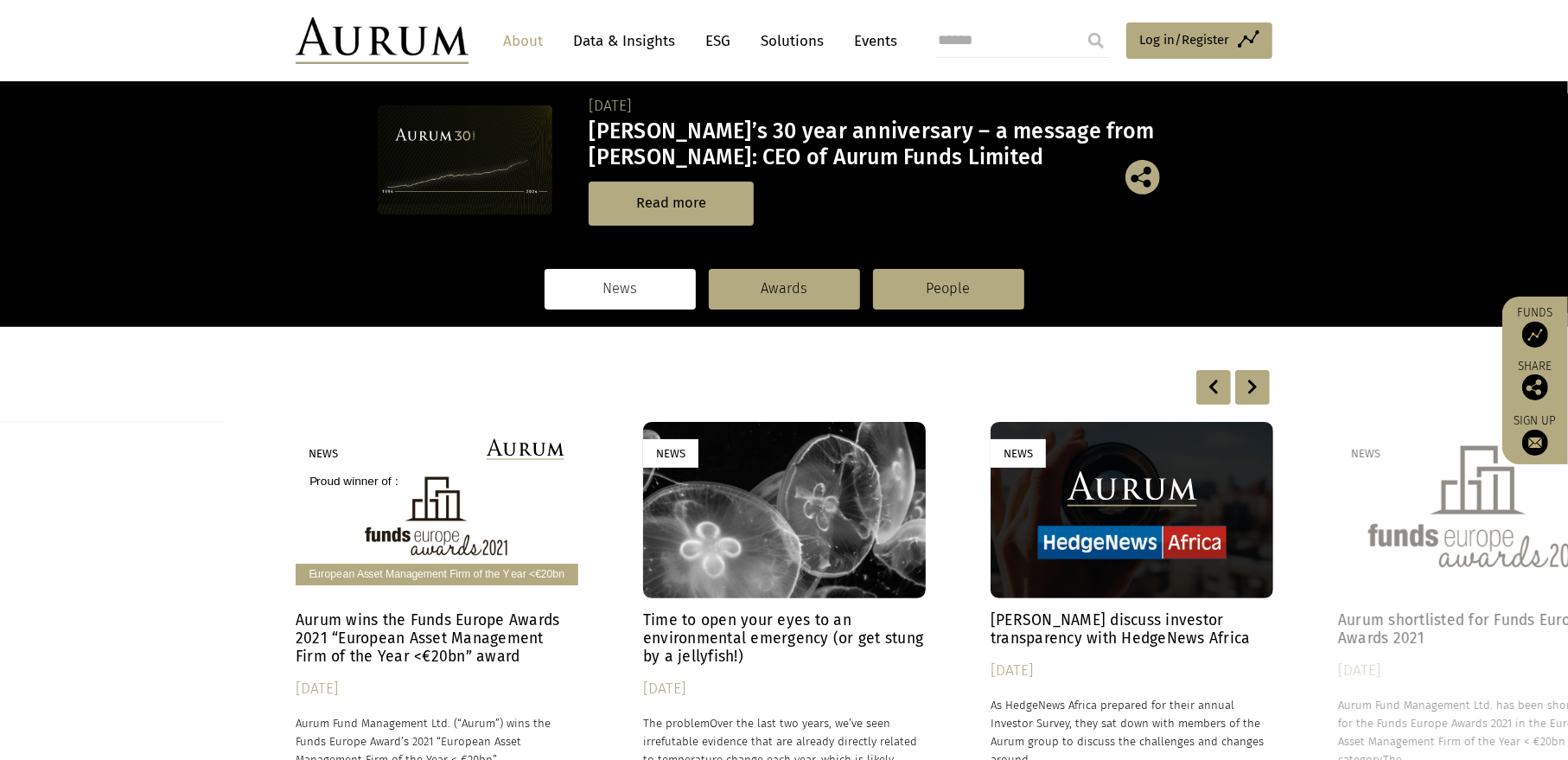
scroll to position [40, 0]
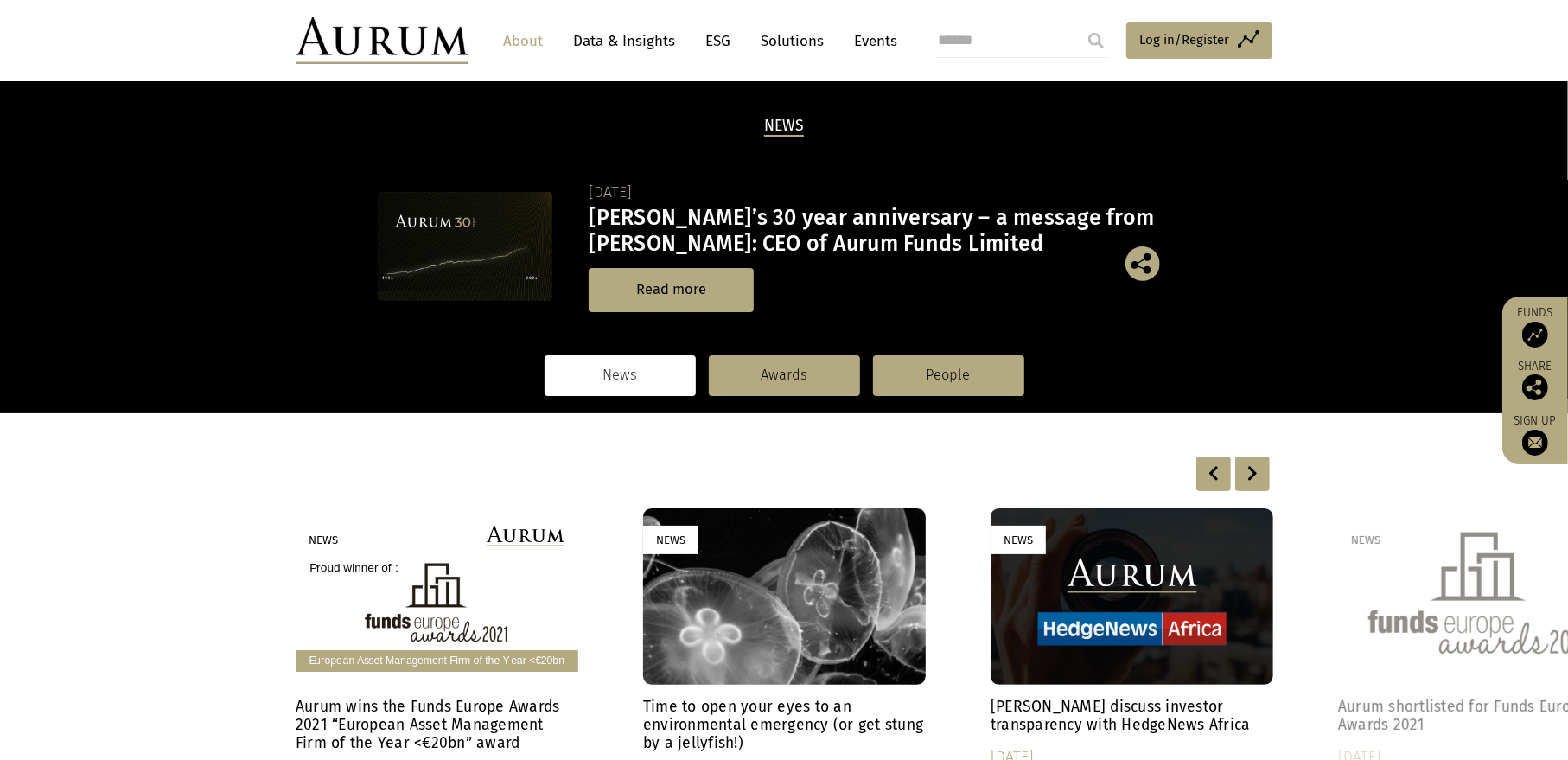
click at [628, 43] on link "Data & Insights" at bounding box center [624, 40] width 119 height 32
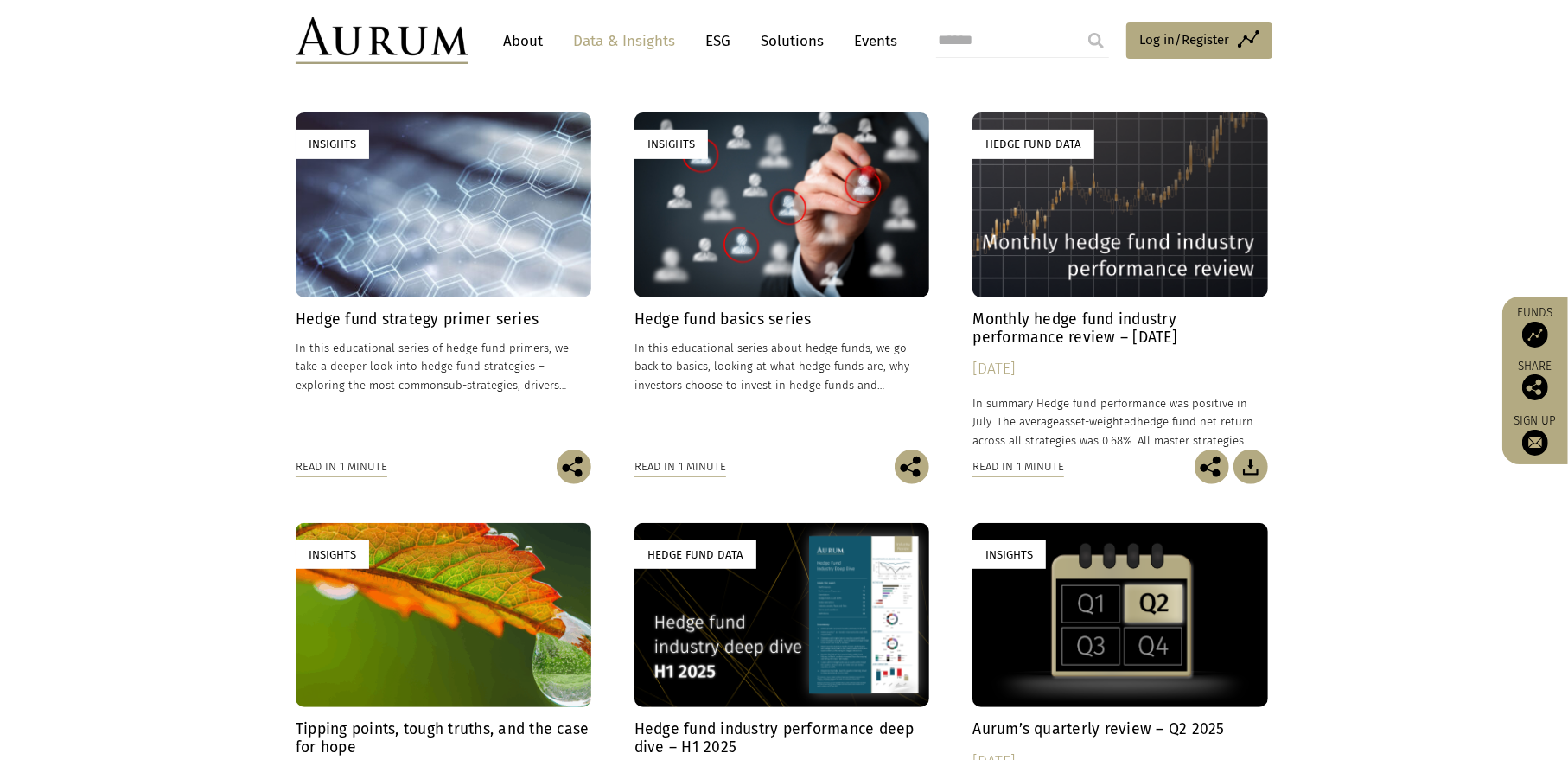
scroll to position [605, 0]
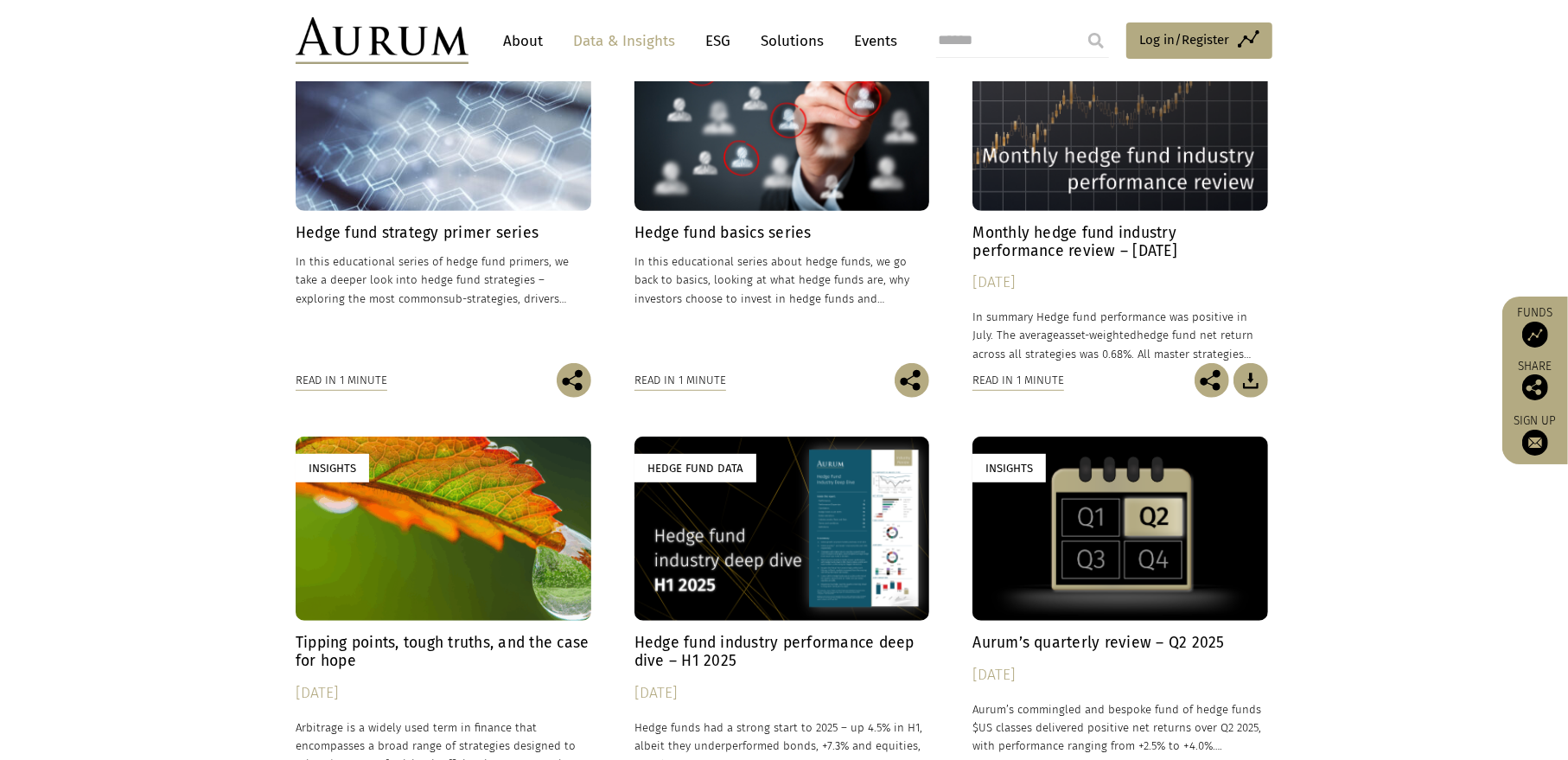
click at [453, 273] on p "In this educational series of hedge fund primers, we take a deeper look into he…" at bounding box center [443, 280] width 295 height 55
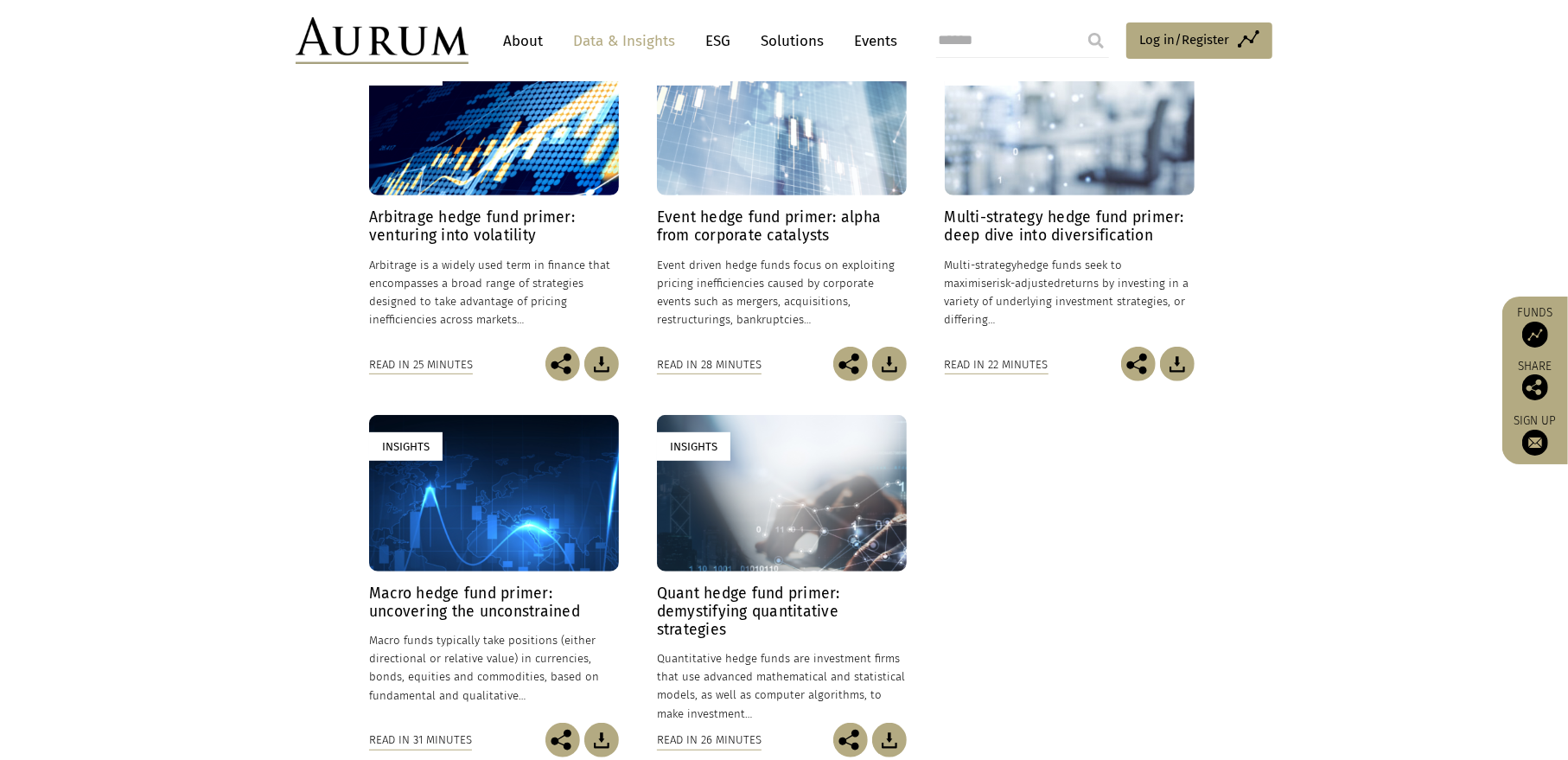
scroll to position [778, 0]
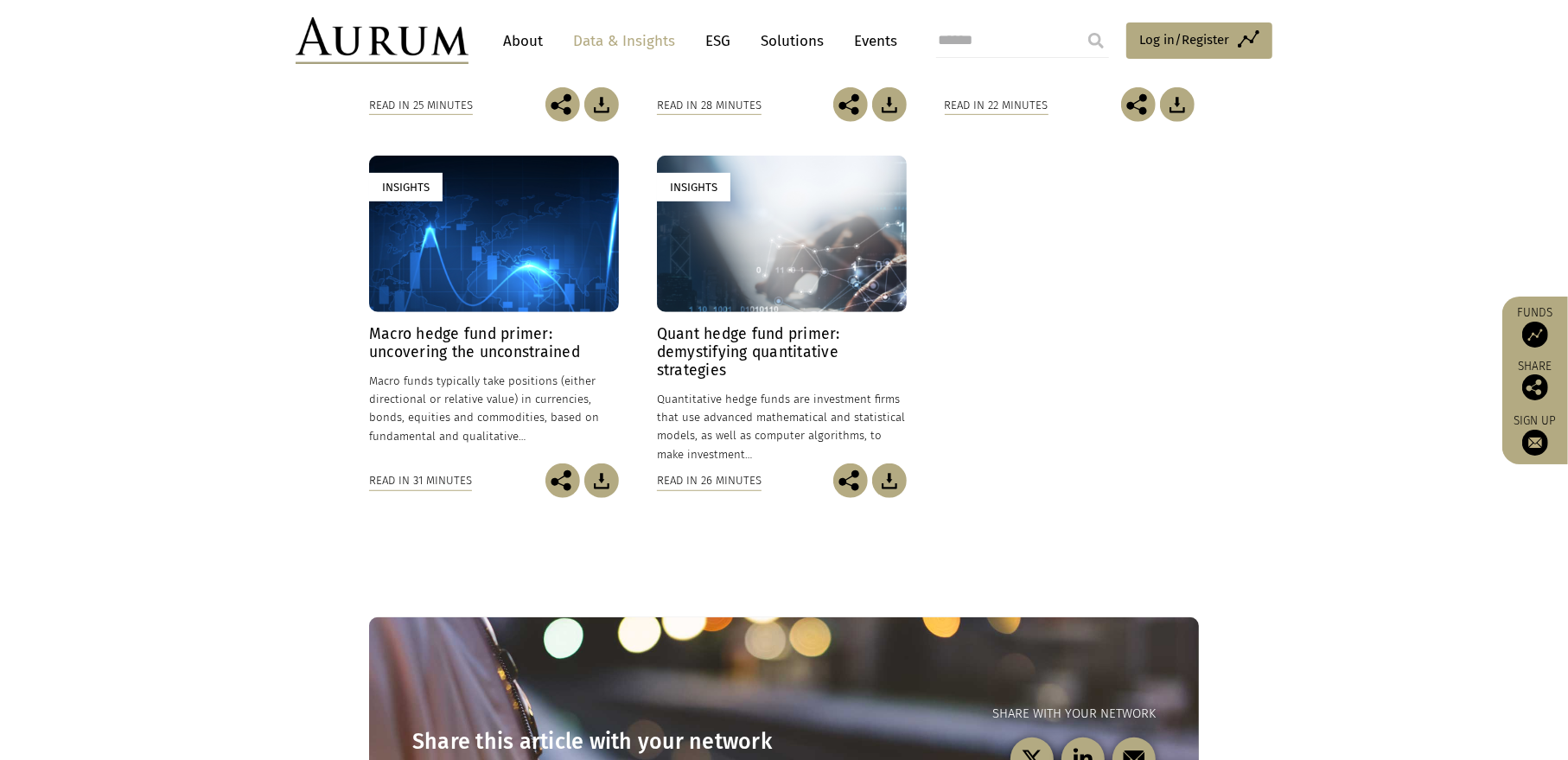
click at [752, 410] on p "Quantitative hedge funds are investment firms that use advanced mathematical an…" at bounding box center [781, 426] width 250 height 73
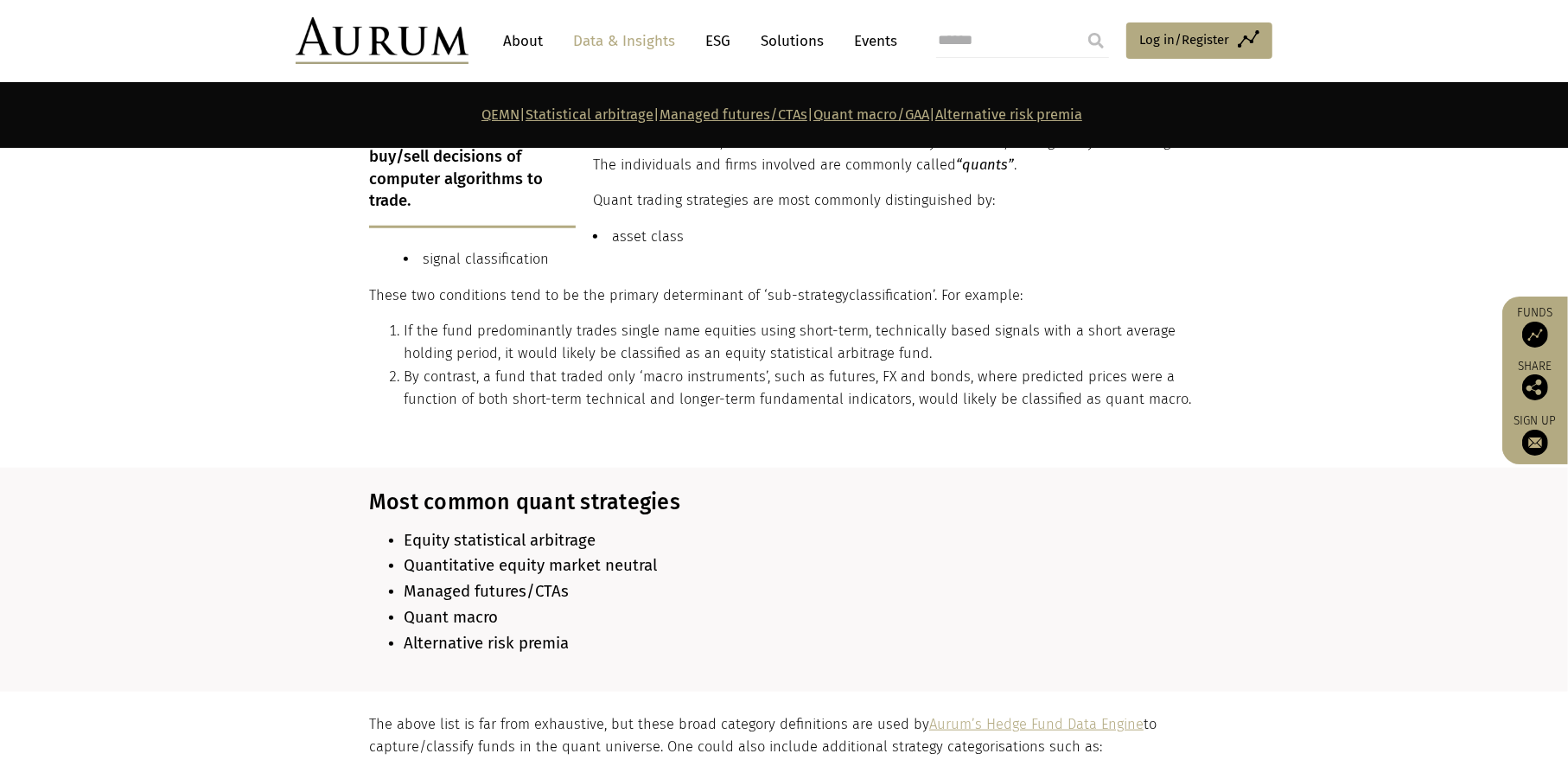
scroll to position [1124, 0]
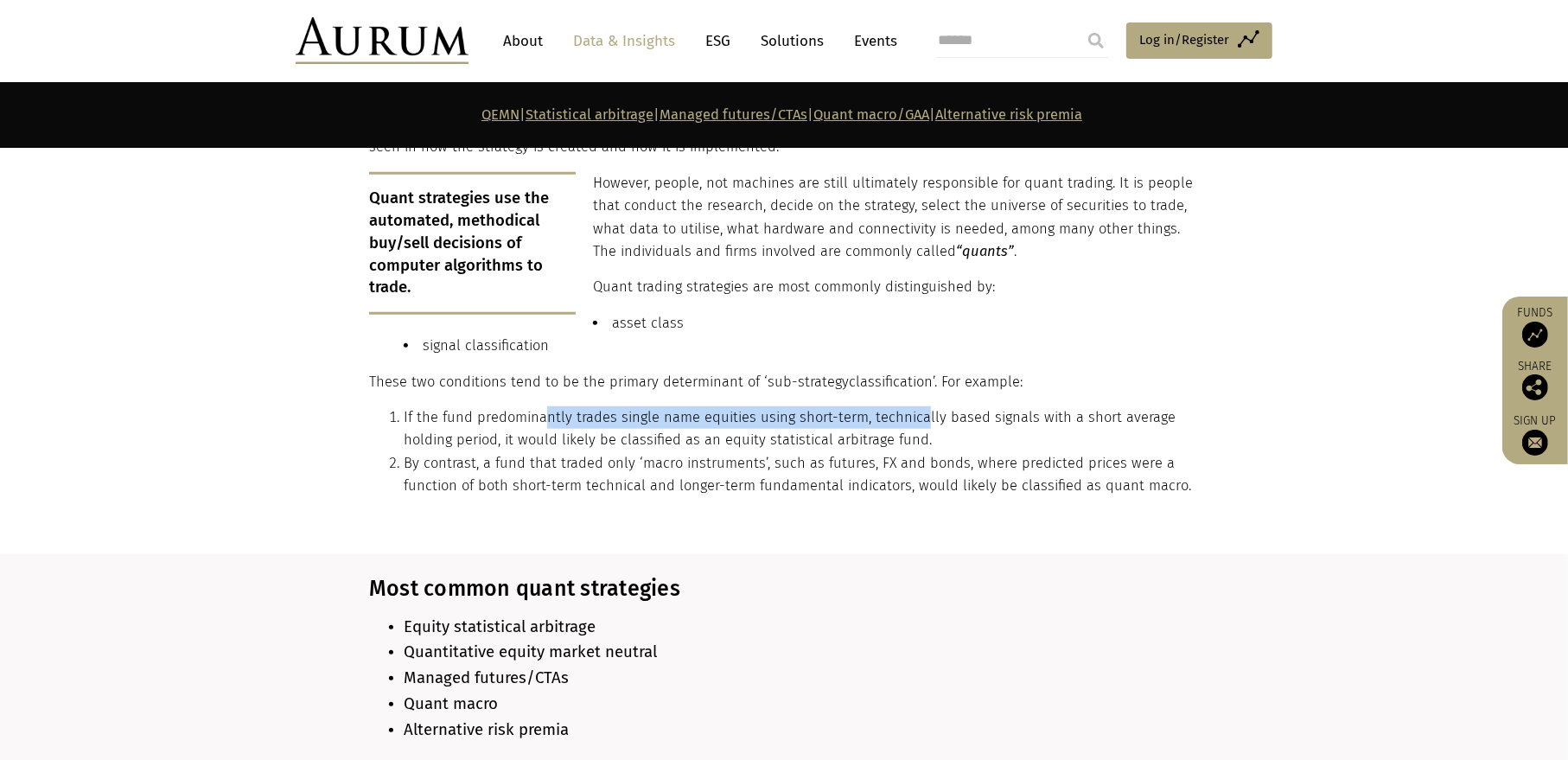
drag, startPoint x: 730, startPoint y: 401, endPoint x: 921, endPoint y: 401, distance: 191.0
click at [919, 406] on li "If the fund predominantly trades single name equities using short-term, technic…" at bounding box center [798, 429] width 791 height 46
click at [1076, 406] on li "If the fund predominantly trades single name equities using short-term, technic…" at bounding box center [798, 429] width 791 height 46
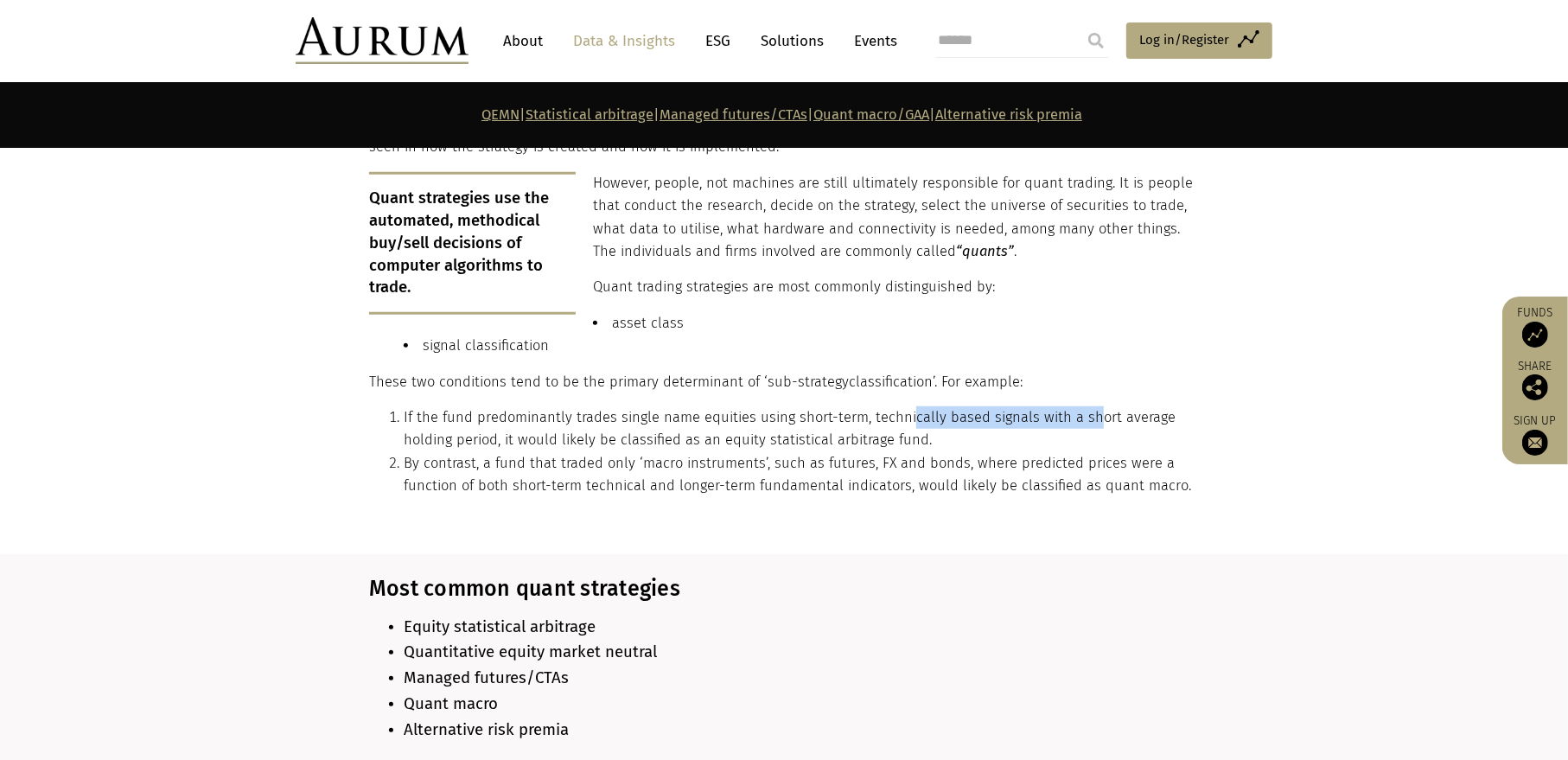
drag, startPoint x: 906, startPoint y: 410, endPoint x: 1115, endPoint y: 409, distance: 209.0
click at [1086, 410] on li "If the fund predominantly trades single name equities using short-term, technic…" at bounding box center [798, 429] width 791 height 46
click at [1186, 406] on li "If the fund predominantly trades single name equities using short-term, technic…" at bounding box center [798, 429] width 791 height 46
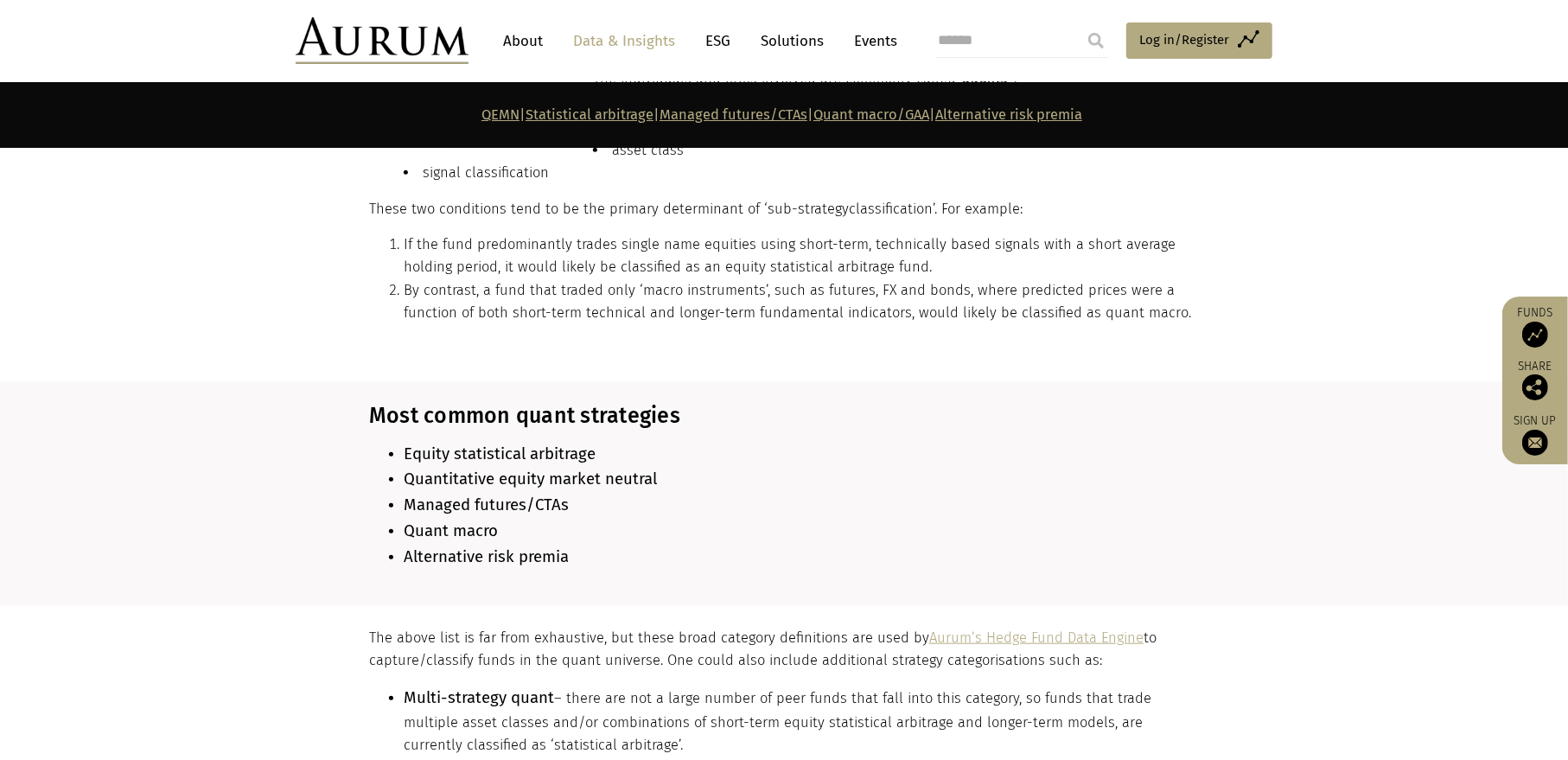
scroll to position [1384, 0]
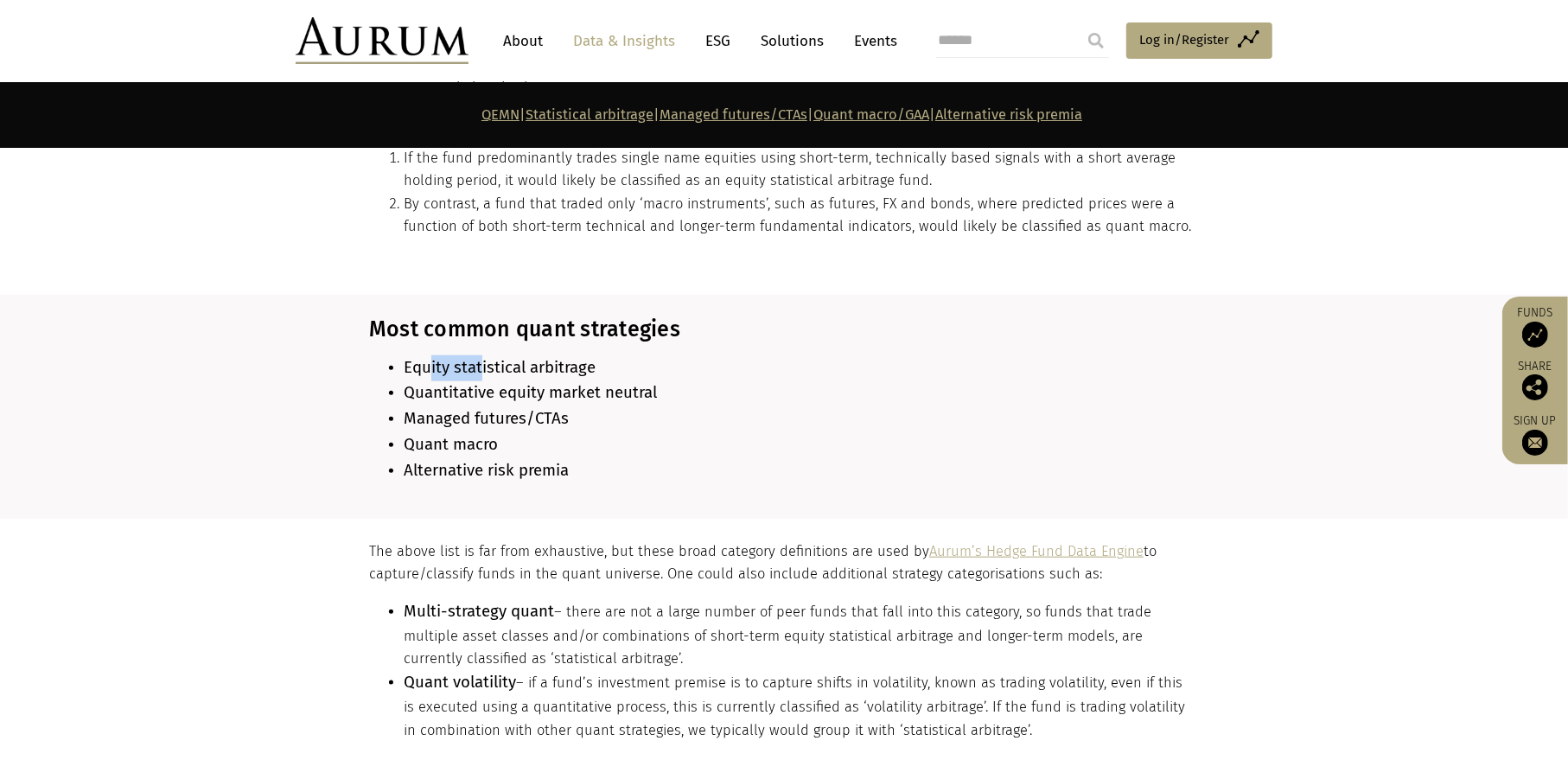
drag, startPoint x: 432, startPoint y: 358, endPoint x: 663, endPoint y: 347, distance: 231.3
click at [561, 358] on b "Equity statistical arbitrage" at bounding box center [499, 367] width 192 height 19
click at [665, 356] on li "Equity statistical arbitrage" at bounding box center [798, 369] width 791 height 26
drag, startPoint x: 480, startPoint y: 378, endPoint x: 699, endPoint y: 373, distance: 219.1
click at [662, 380] on li "Quantitative equity market neutral" at bounding box center [798, 393] width 791 height 26
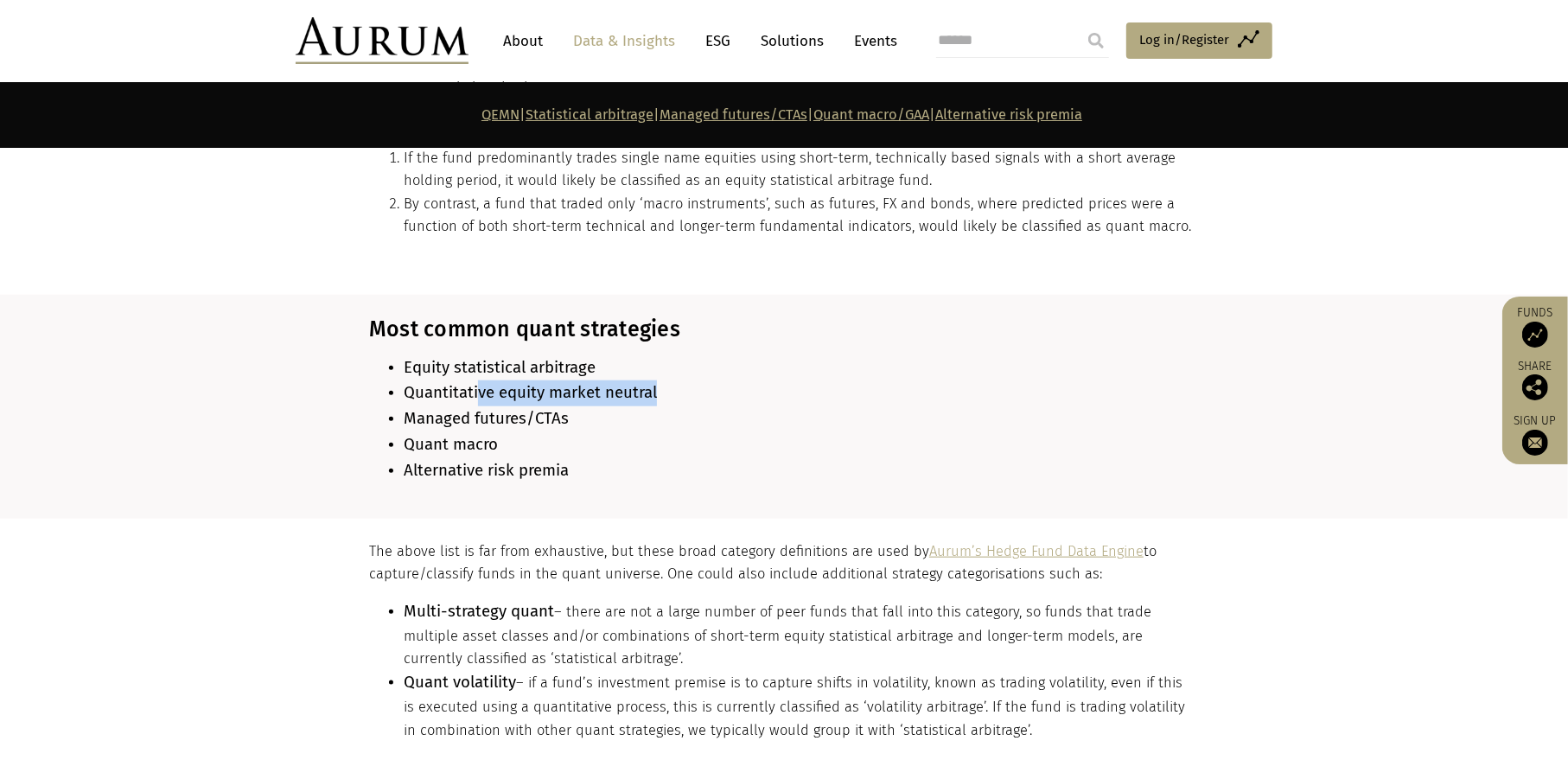
click at [805, 380] on li "Quantitative equity market neutral" at bounding box center [798, 393] width 791 height 26
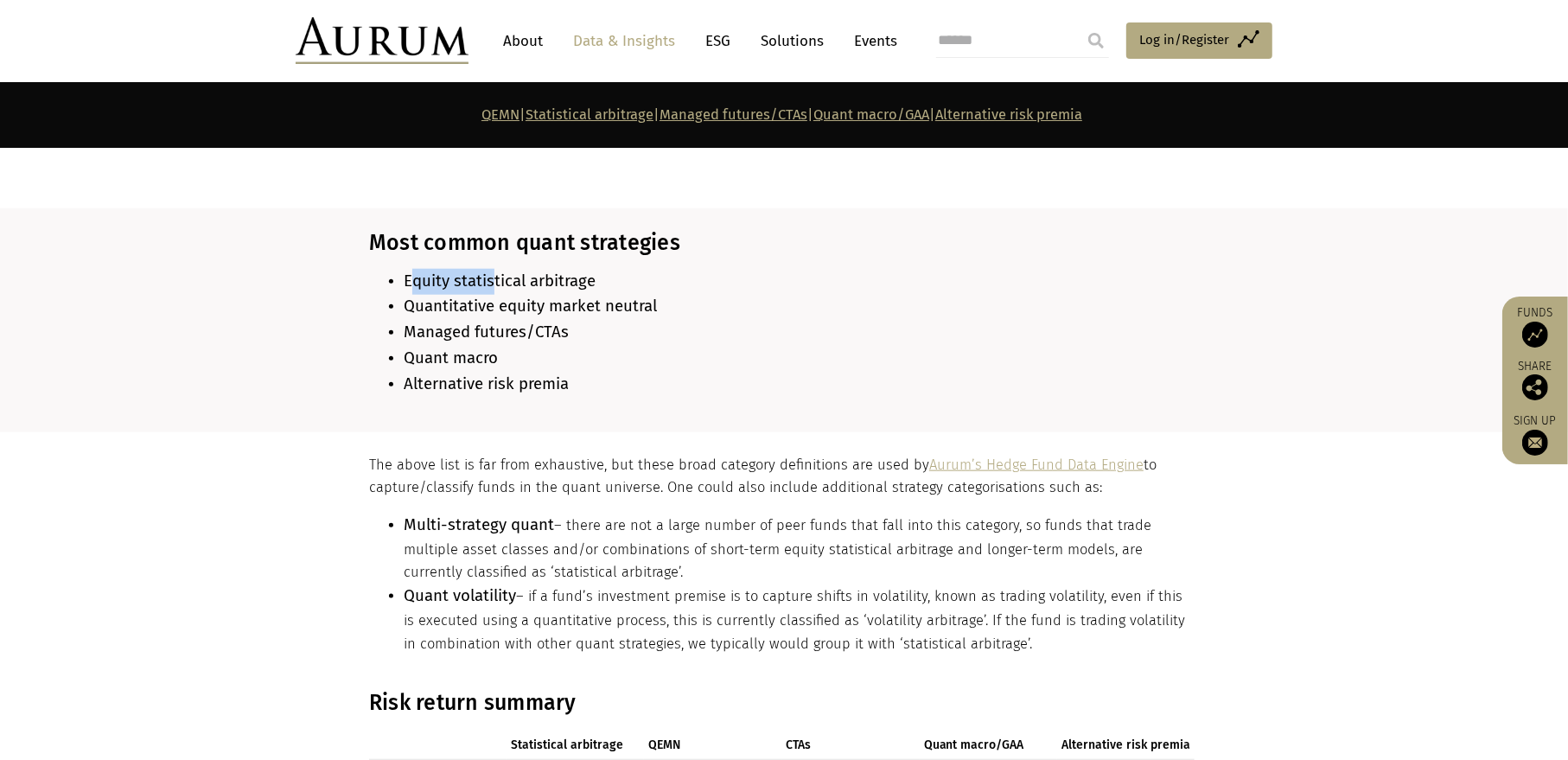
drag, startPoint x: 423, startPoint y: 271, endPoint x: 551, endPoint y: 271, distance: 128.0
click at [548, 272] on b "Equity statistical arbitrage" at bounding box center [499, 281] width 192 height 19
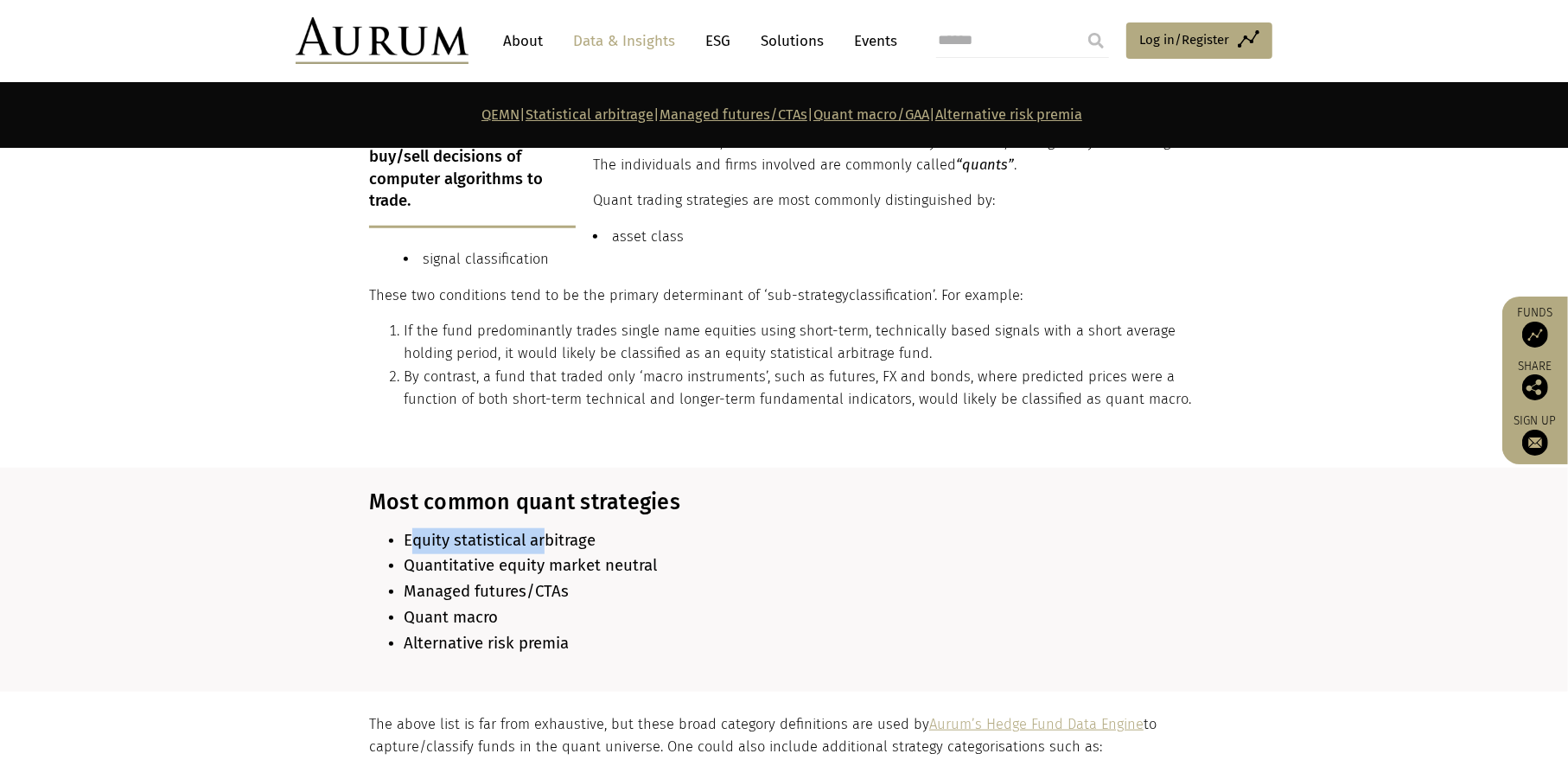
scroll to position [1384, 0]
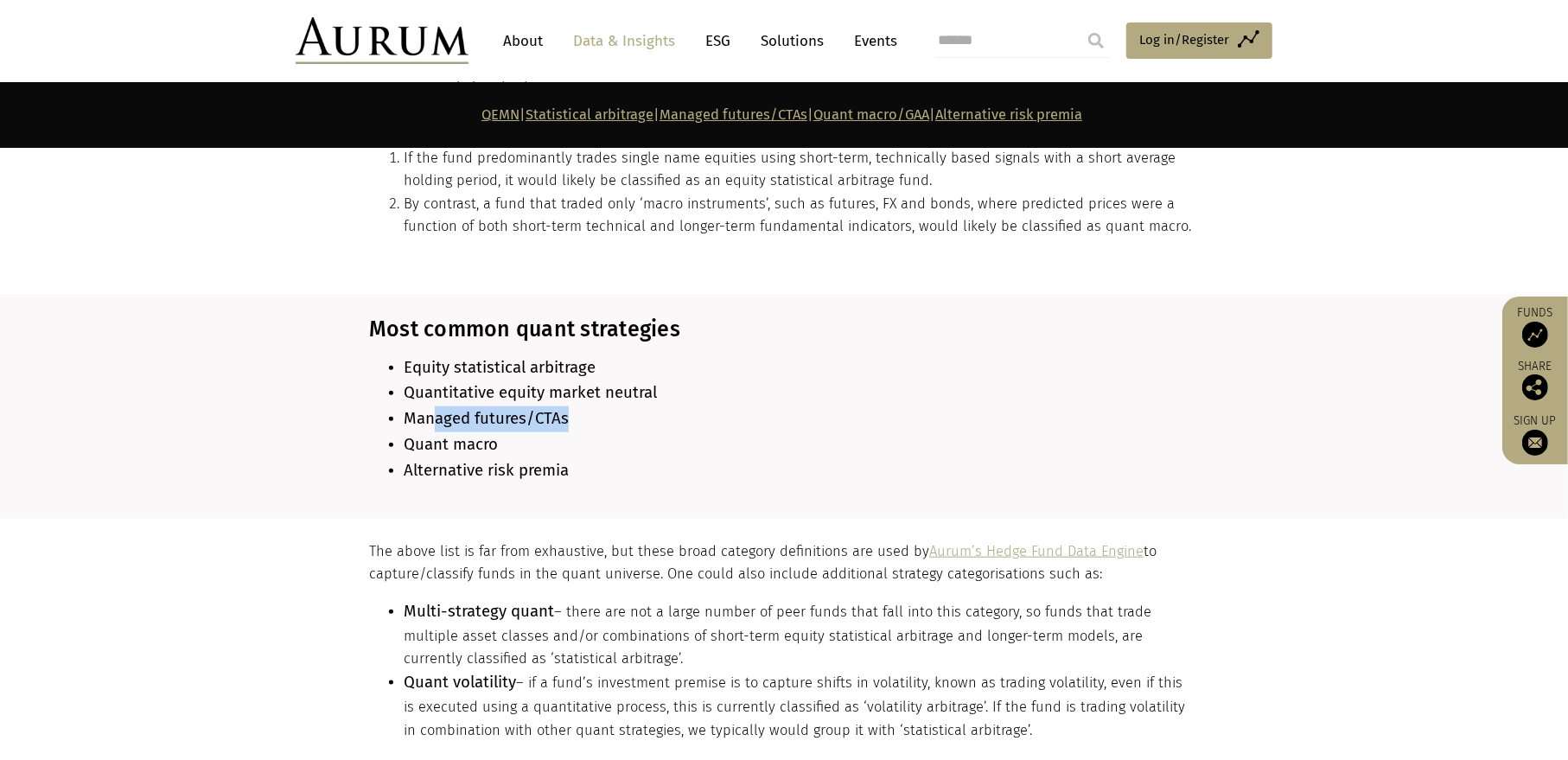
drag, startPoint x: 431, startPoint y: 401, endPoint x: 641, endPoint y: 401, distance: 210.0
click at [639, 406] on li "Managed futures/CTAs" at bounding box center [798, 419] width 791 height 26
click at [674, 406] on li "Managed futures/CTAs" at bounding box center [798, 419] width 791 height 26
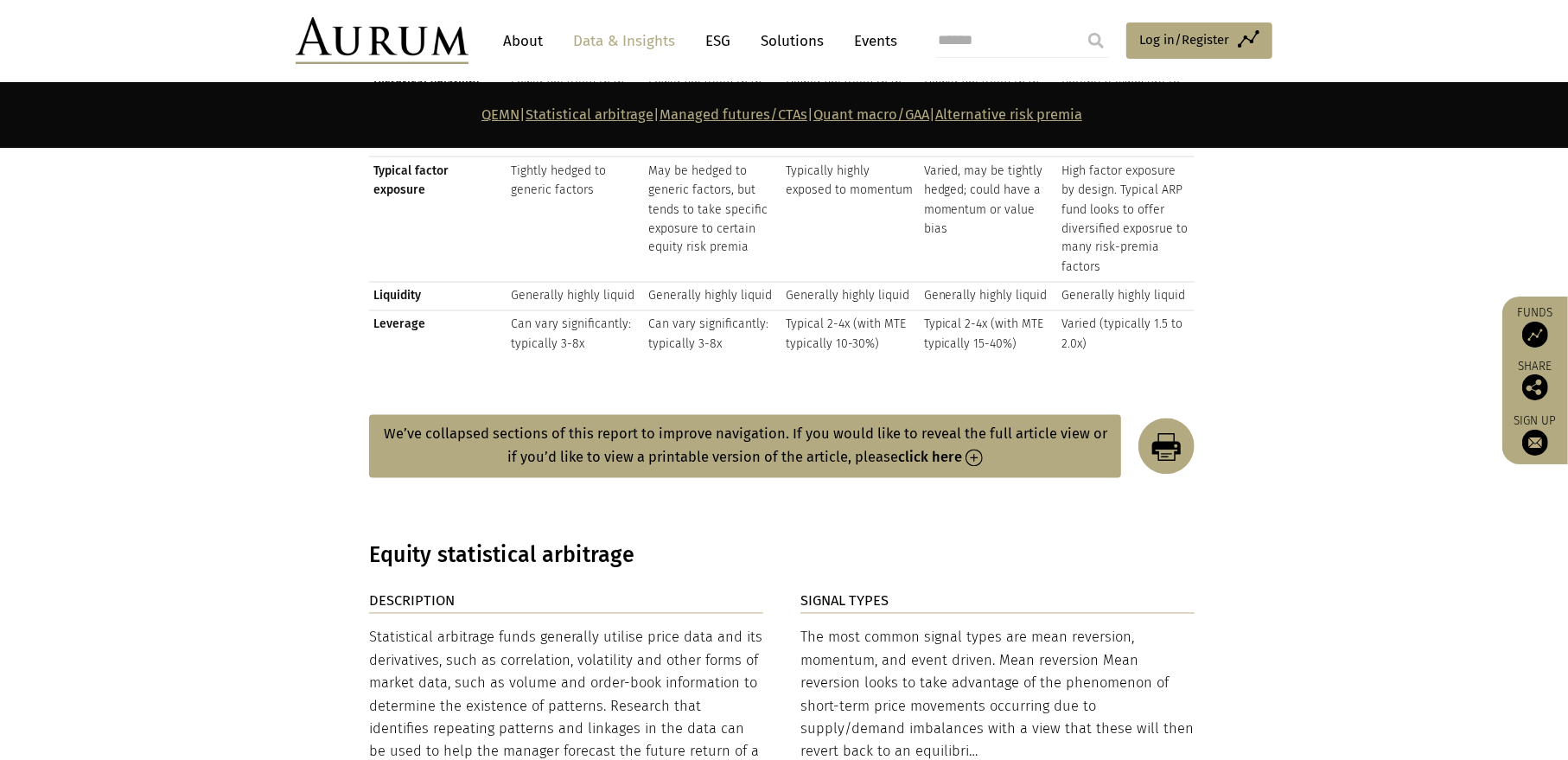
scroll to position [2767, 0]
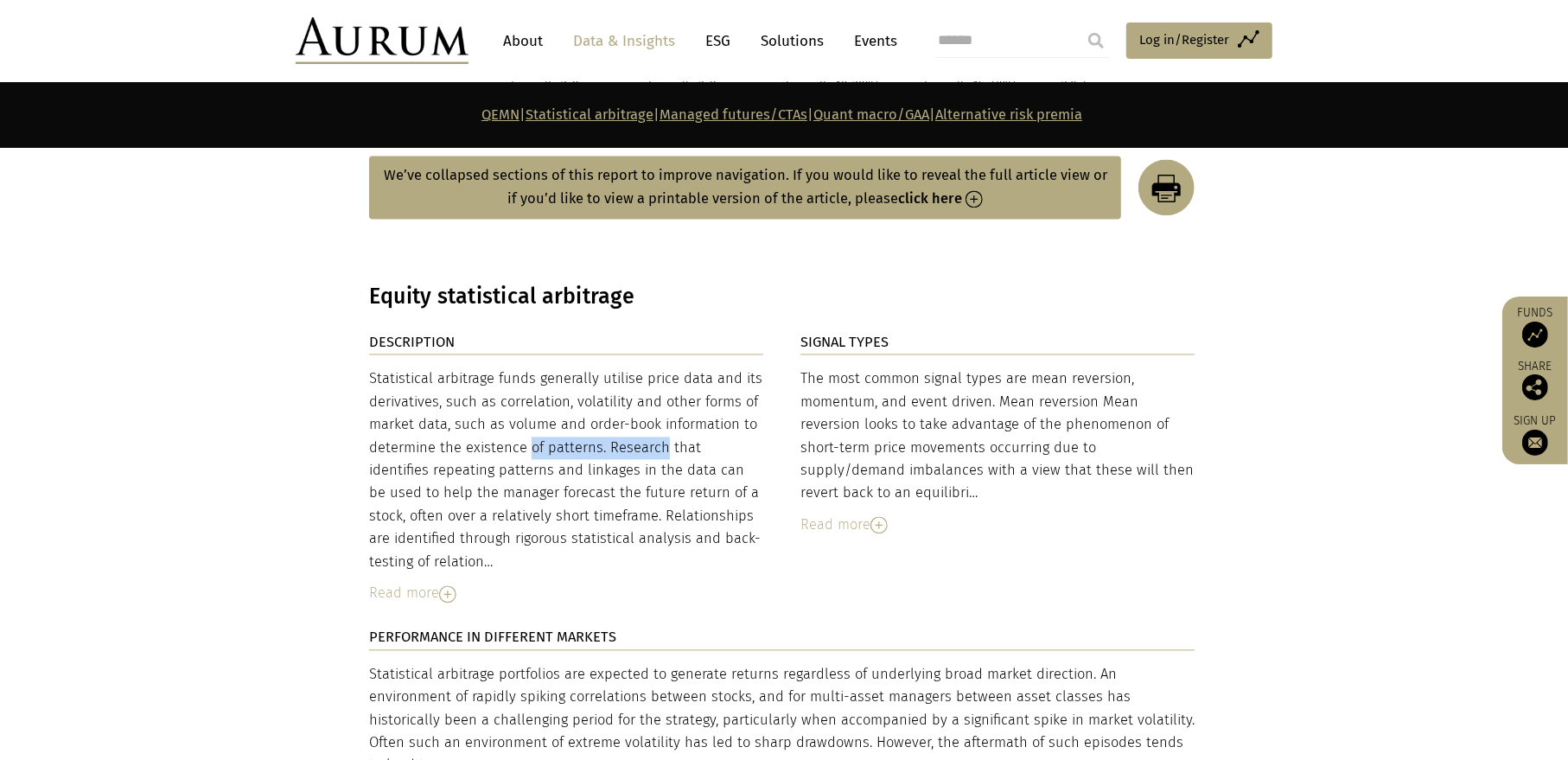
drag, startPoint x: 443, startPoint y: 433, endPoint x: 619, endPoint y: 434, distance: 176.0
click at [577, 433] on div "Statistical arbitrage funds generally utilise price data and its derivatives, s…" at bounding box center [566, 470] width 394 height 206
click at [671, 435] on div "Statistical arbitrage funds generally utilise price data and its derivatives, s…" at bounding box center [566, 470] width 394 height 206
drag, startPoint x: 631, startPoint y: 435, endPoint x: 760, endPoint y: 435, distance: 129.0
click at [750, 435] on div "Statistical arbitrage funds generally utilise price data and its derivatives, s…" at bounding box center [566, 470] width 394 height 206
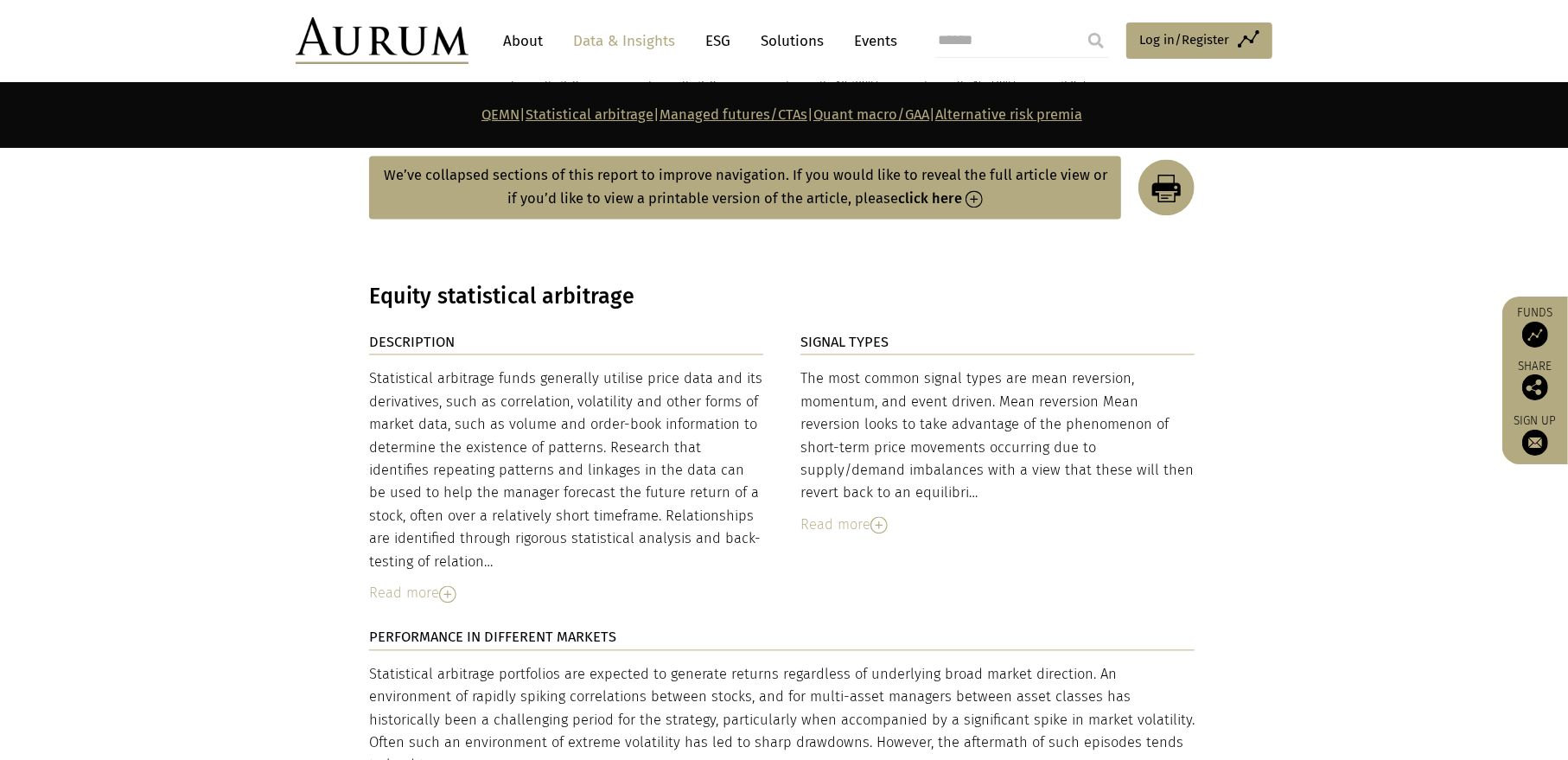
click at [783, 436] on div "DESCRIPTION Statistical arbitrage funds generally utilise price data and its de…" at bounding box center [784, 773] width 864 height 883
drag, startPoint x: 428, startPoint y: 456, endPoint x: 699, endPoint y: 456, distance: 271.0
click at [635, 456] on div "Statistical arbitrage funds generally utilise price data and its derivatives, s…" at bounding box center [566, 470] width 394 height 206
click at [744, 462] on div "Statistical arbitrage funds generally utilise price data and its derivatives, s…" at bounding box center [566, 470] width 394 height 206
drag, startPoint x: 446, startPoint y: 482, endPoint x: 640, endPoint y: 476, distance: 194.1
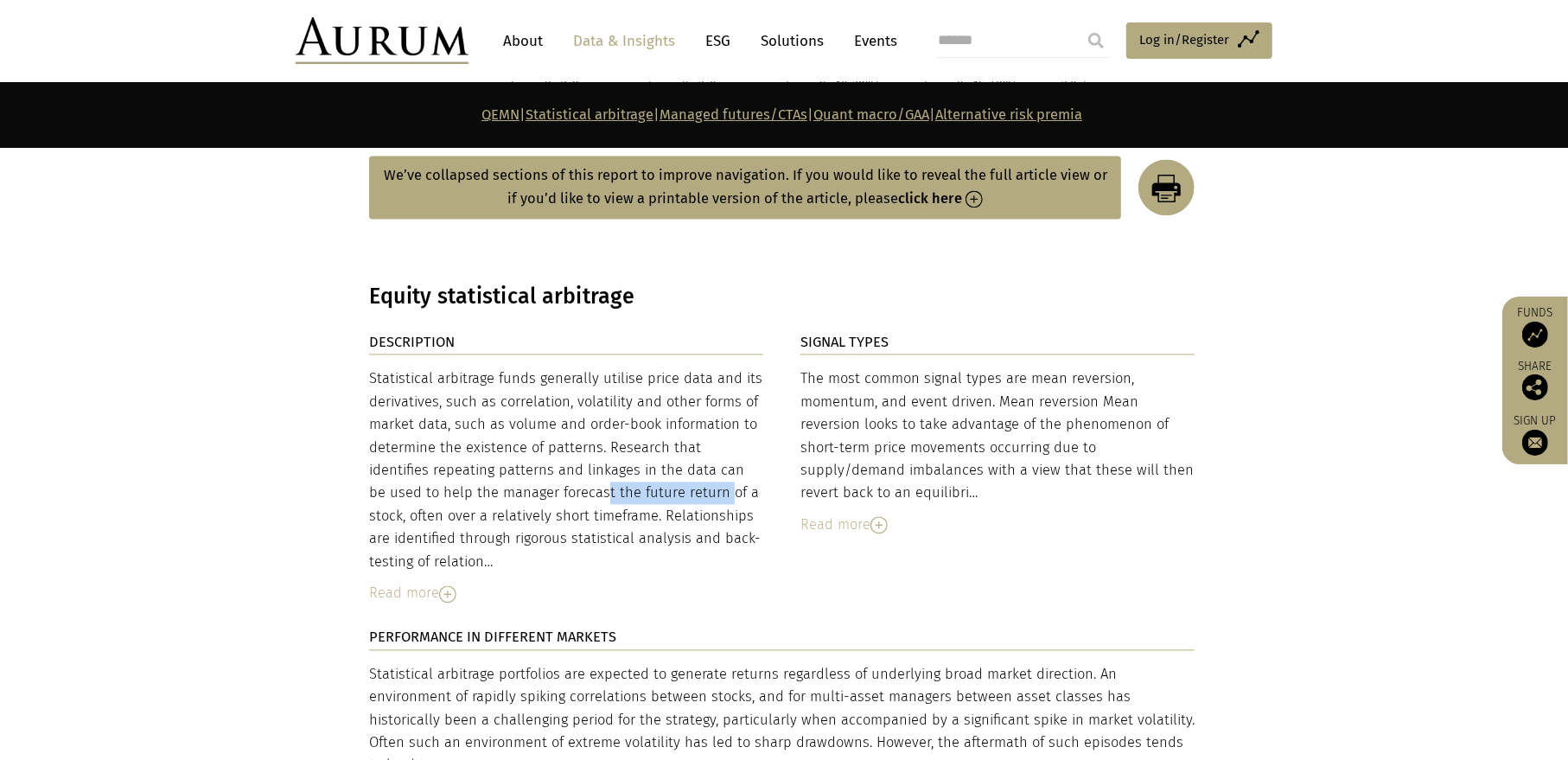
click at [572, 480] on div "Statistical arbitrage funds generally utilise price data and its derivatives, s…" at bounding box center [566, 470] width 394 height 206
click at [663, 476] on div "Statistical arbitrage funds generally utilise price data and its derivatives, s…" at bounding box center [566, 470] width 394 height 206
drag, startPoint x: 431, startPoint y: 502, endPoint x: 552, endPoint y: 501, distance: 121.0
click at [539, 501] on div "Statistical arbitrage funds generally utilise price data and its derivatives, s…" at bounding box center [566, 470] width 394 height 206
click at [608, 501] on div "Statistical arbitrage funds generally utilise price data and its derivatives, s…" at bounding box center [566, 470] width 394 height 206
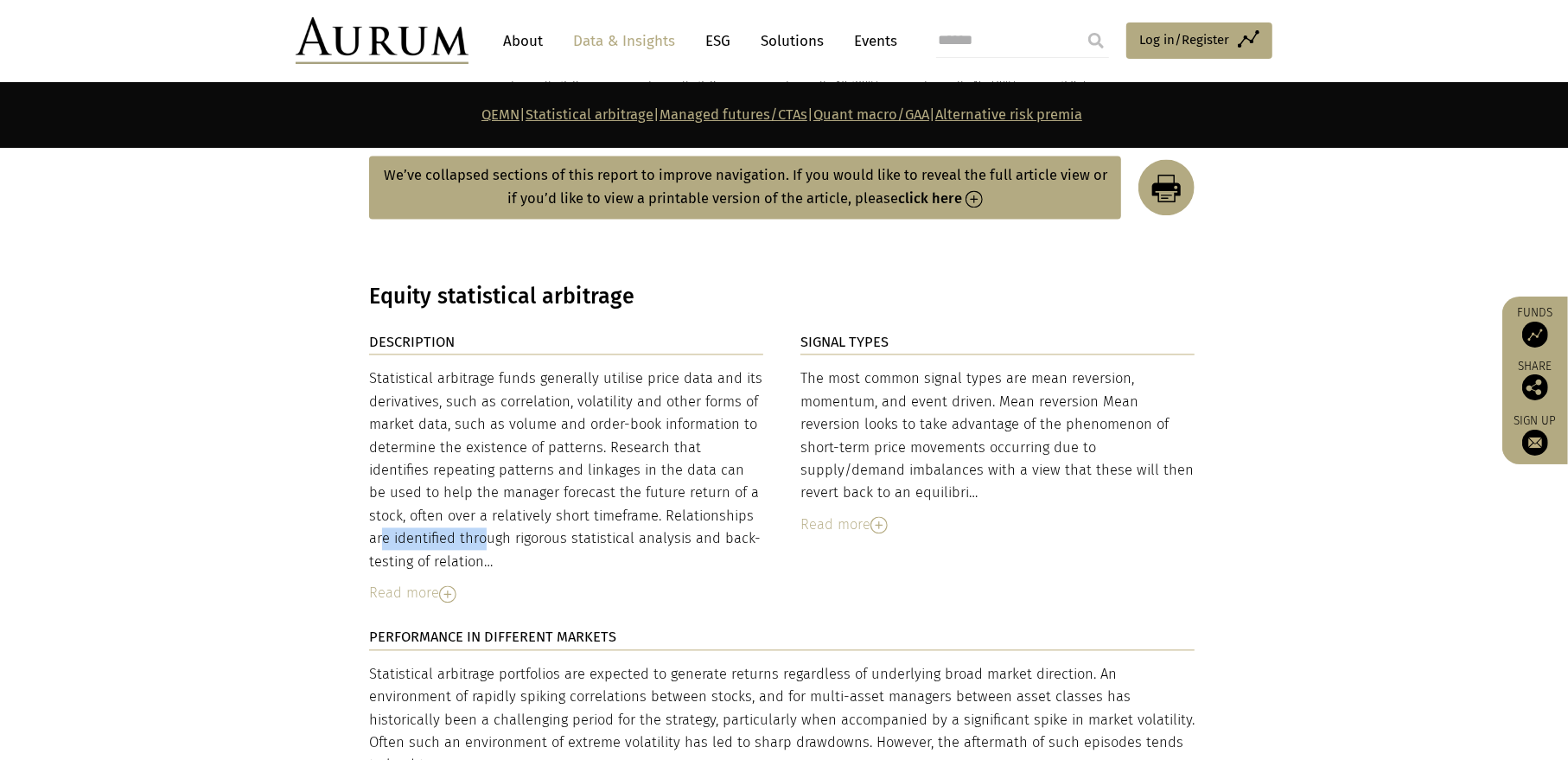
drag, startPoint x: 603, startPoint y: 501, endPoint x: 726, endPoint y: 500, distance: 123.0
click at [724, 500] on div "Statistical arbitrage funds generally utilise price data and its derivatives, s…" at bounding box center [566, 470] width 394 height 206
click at [774, 503] on div "DESCRIPTION Statistical arbitrage funds generally utilise price data and its de…" at bounding box center [784, 773] width 864 height 883
drag, startPoint x: 398, startPoint y: 526, endPoint x: 611, endPoint y: 530, distance: 213.0
click at [601, 530] on div "Statistical arbitrage funds generally utilise price data and its derivatives, s…" at bounding box center [566, 470] width 394 height 206
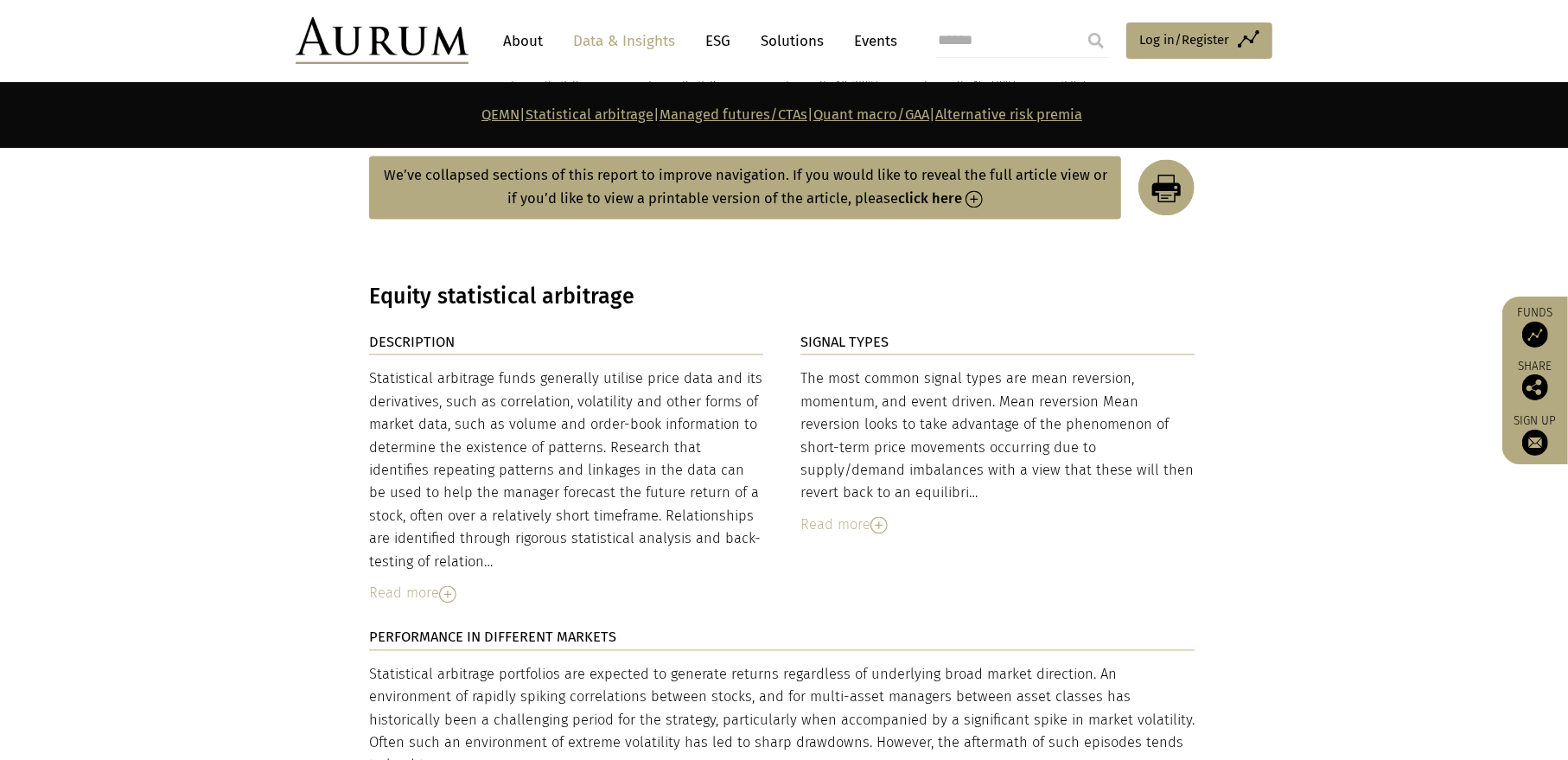
drag, startPoint x: 697, startPoint y: 527, endPoint x: 743, endPoint y: 527, distance: 46.0
click at [715, 527] on div "Statistical arbitrage funds generally utilise price data and its derivatives, s…" at bounding box center [566, 470] width 394 height 206
click at [746, 527] on div "Statistical arbitrage funds generally utilise price data and its derivatives, s…" at bounding box center [566, 470] width 394 height 206
drag, startPoint x: 445, startPoint y: 581, endPoint x: 515, endPoint y: 565, distance: 71.8
click at [444, 585] on img at bounding box center [447, 594] width 17 height 17
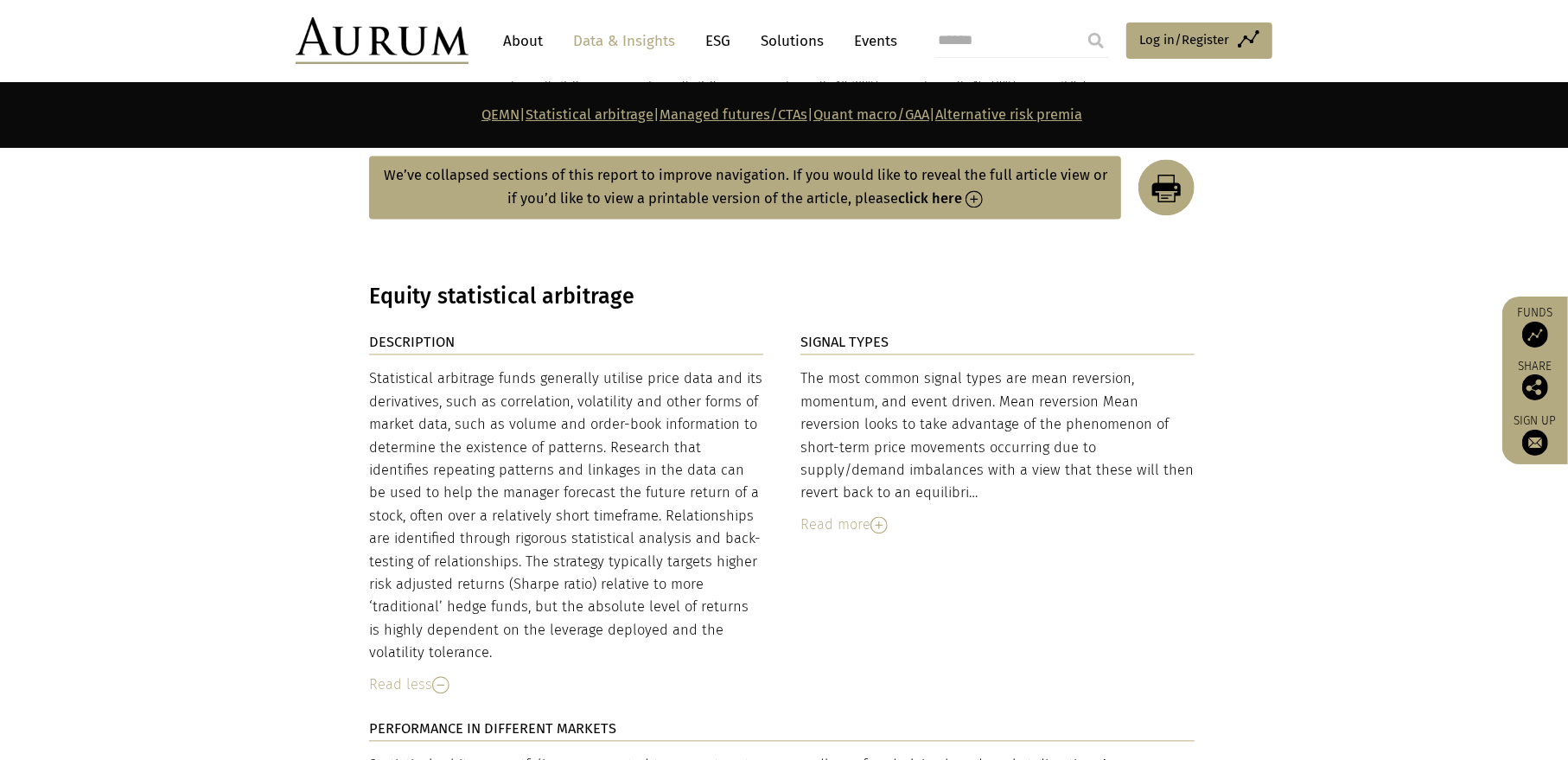
scroll to position [2853, 0]
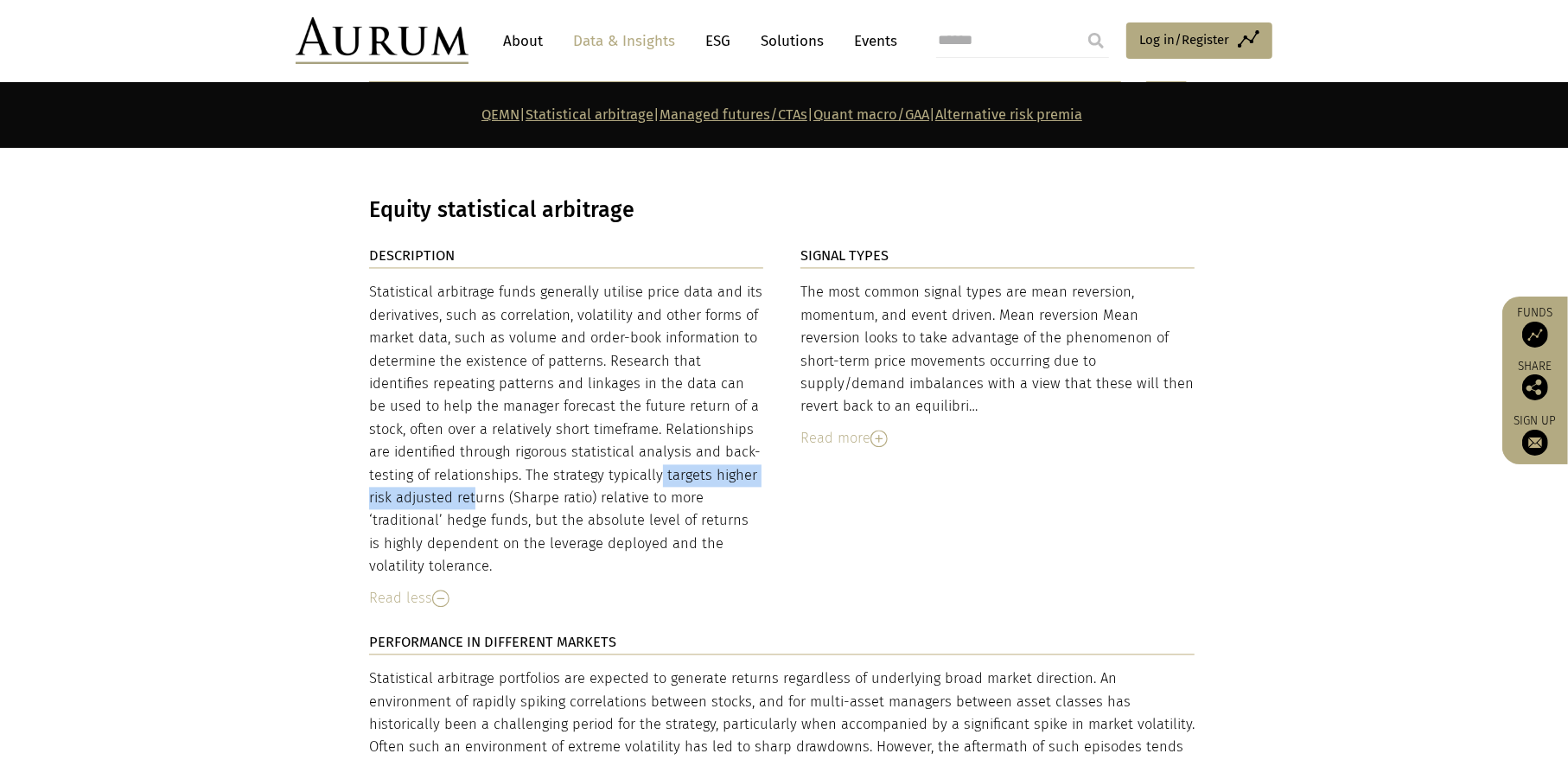
drag, startPoint x: 518, startPoint y: 461, endPoint x: 713, endPoint y: 459, distance: 195.0
click at [713, 459] on div "Statistical arbitrage funds generally utilise price data and its derivatives, s…" at bounding box center [566, 429] width 394 height 296
drag, startPoint x: 479, startPoint y: 458, endPoint x: 583, endPoint y: 455, distance: 104.0
click at [577, 455] on div "Statistical arbitrage funds generally utilise price data and its derivatives, s…" at bounding box center [566, 429] width 394 height 296
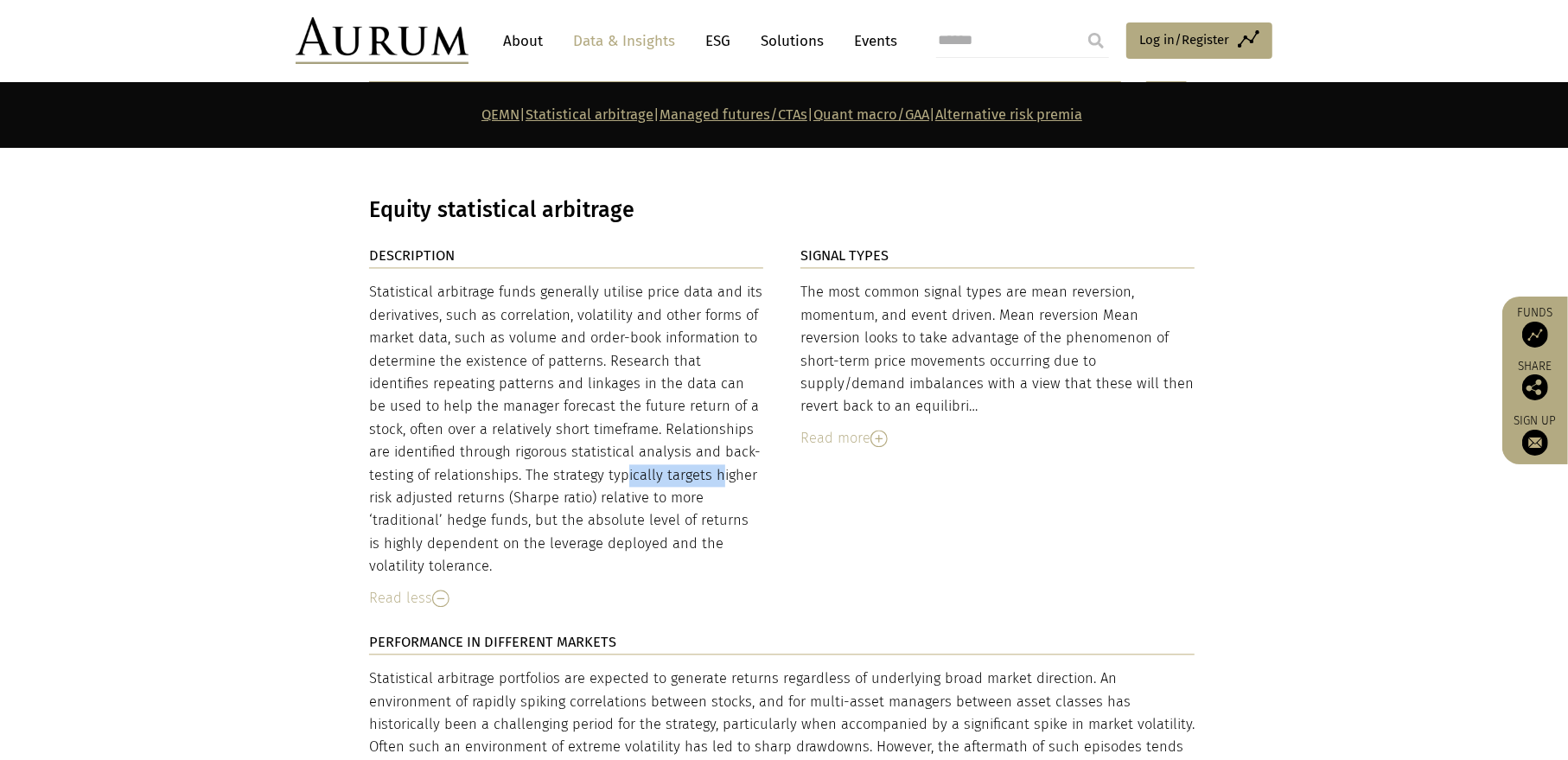
scroll to position [2939, 0]
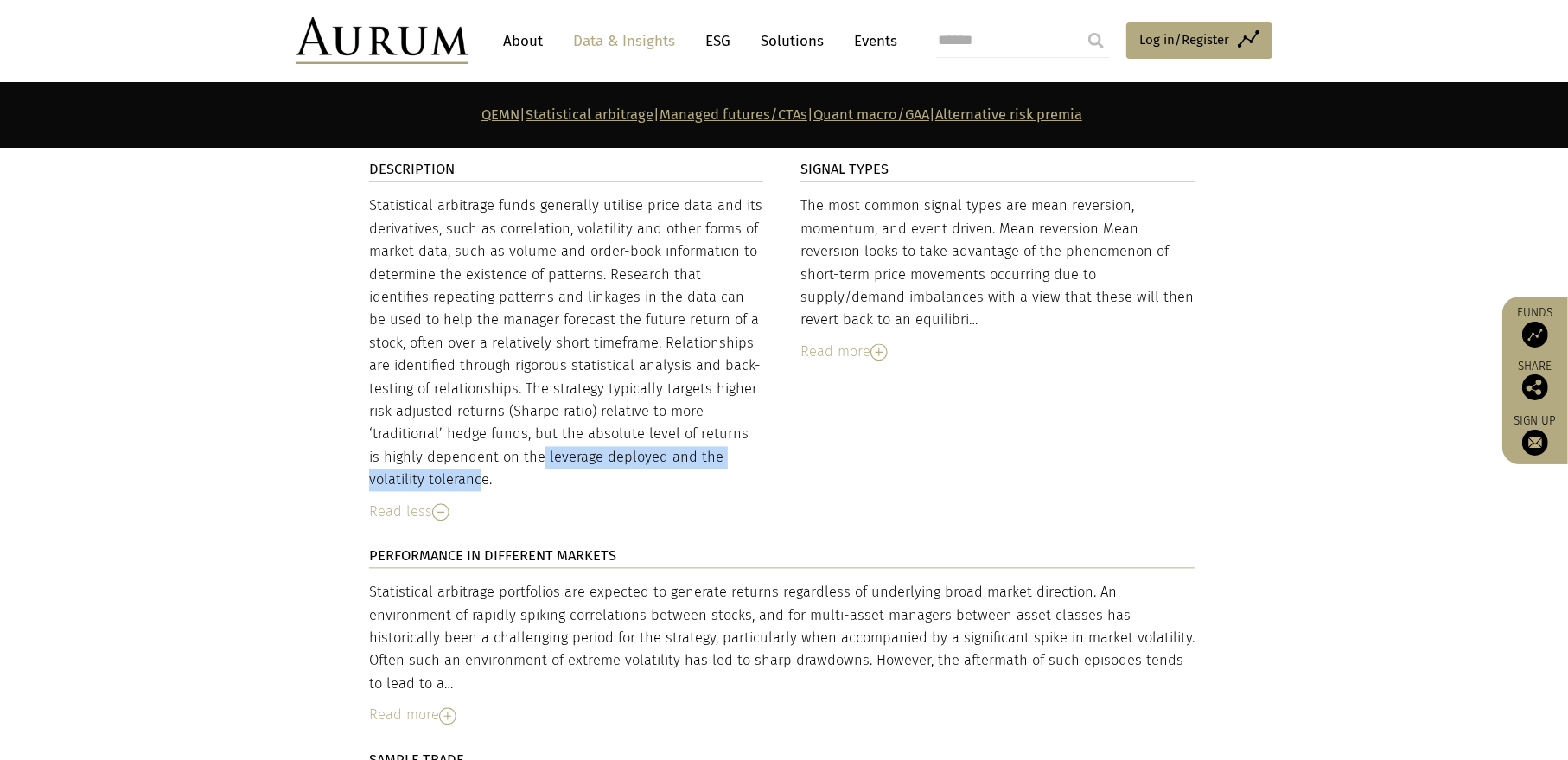
drag, startPoint x: 396, startPoint y: 442, endPoint x: 712, endPoint y: 438, distance: 316.0
click at [707, 438] on div "Statistical arbitrage funds generally utilise price data and its derivatives, s…" at bounding box center [566, 343] width 394 height 296
click at [766, 443] on div "DESCRIPTION Statistical arbitrage funds generally utilise price data and its de…" at bounding box center [784, 645] width 864 height 974
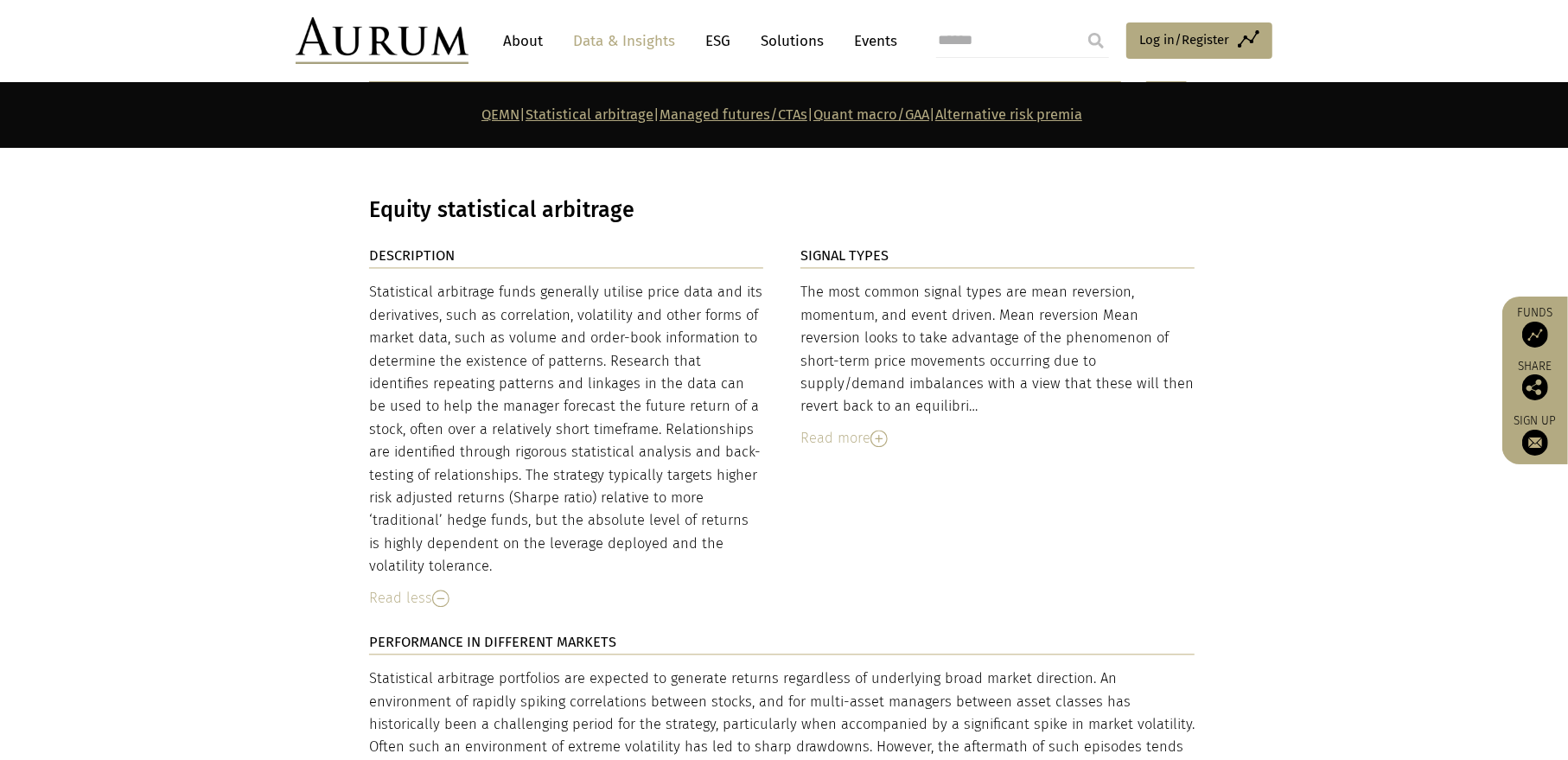
scroll to position [2767, 0]
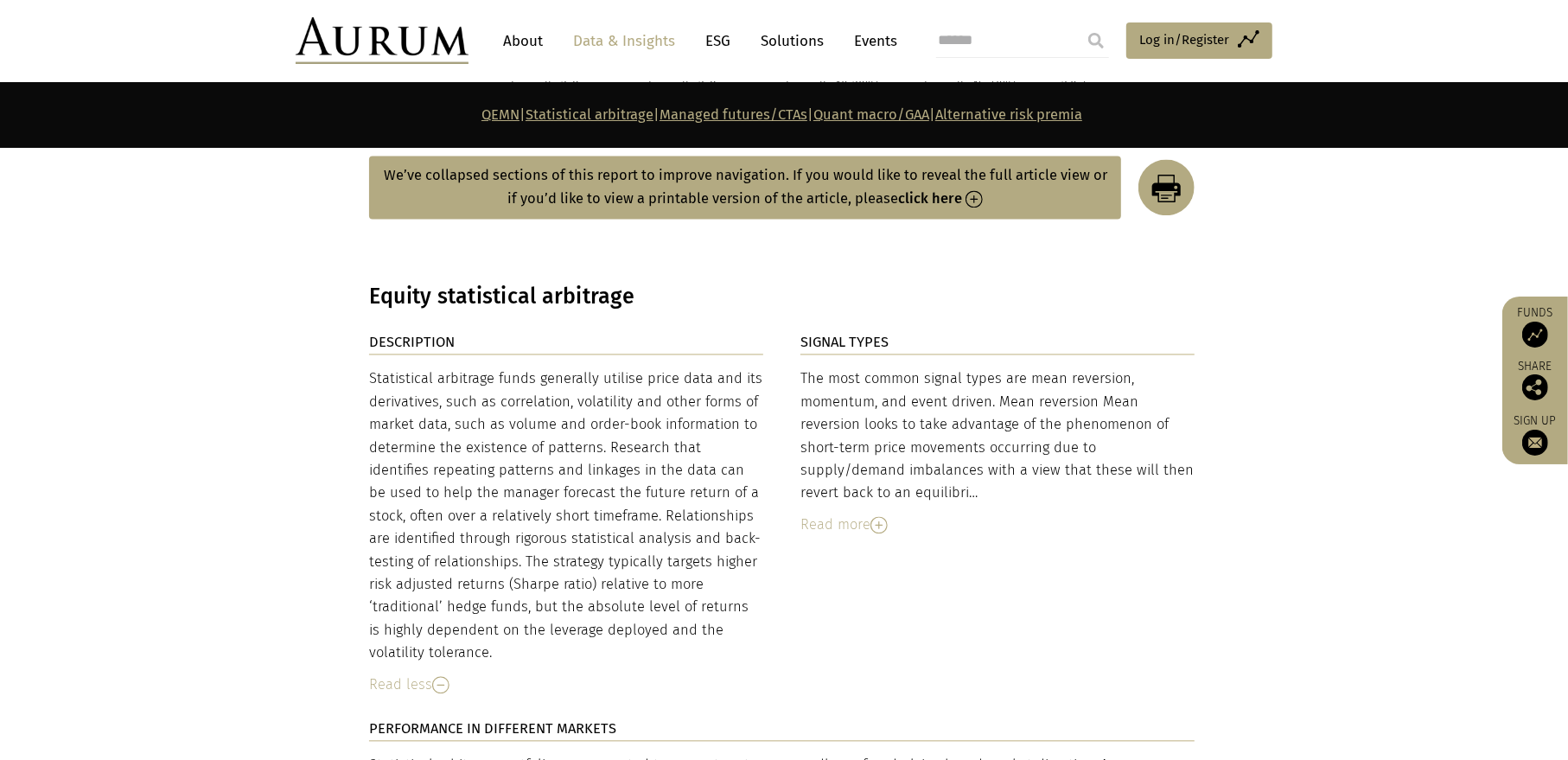
click at [879, 516] on img at bounding box center [879, 524] width 17 height 17
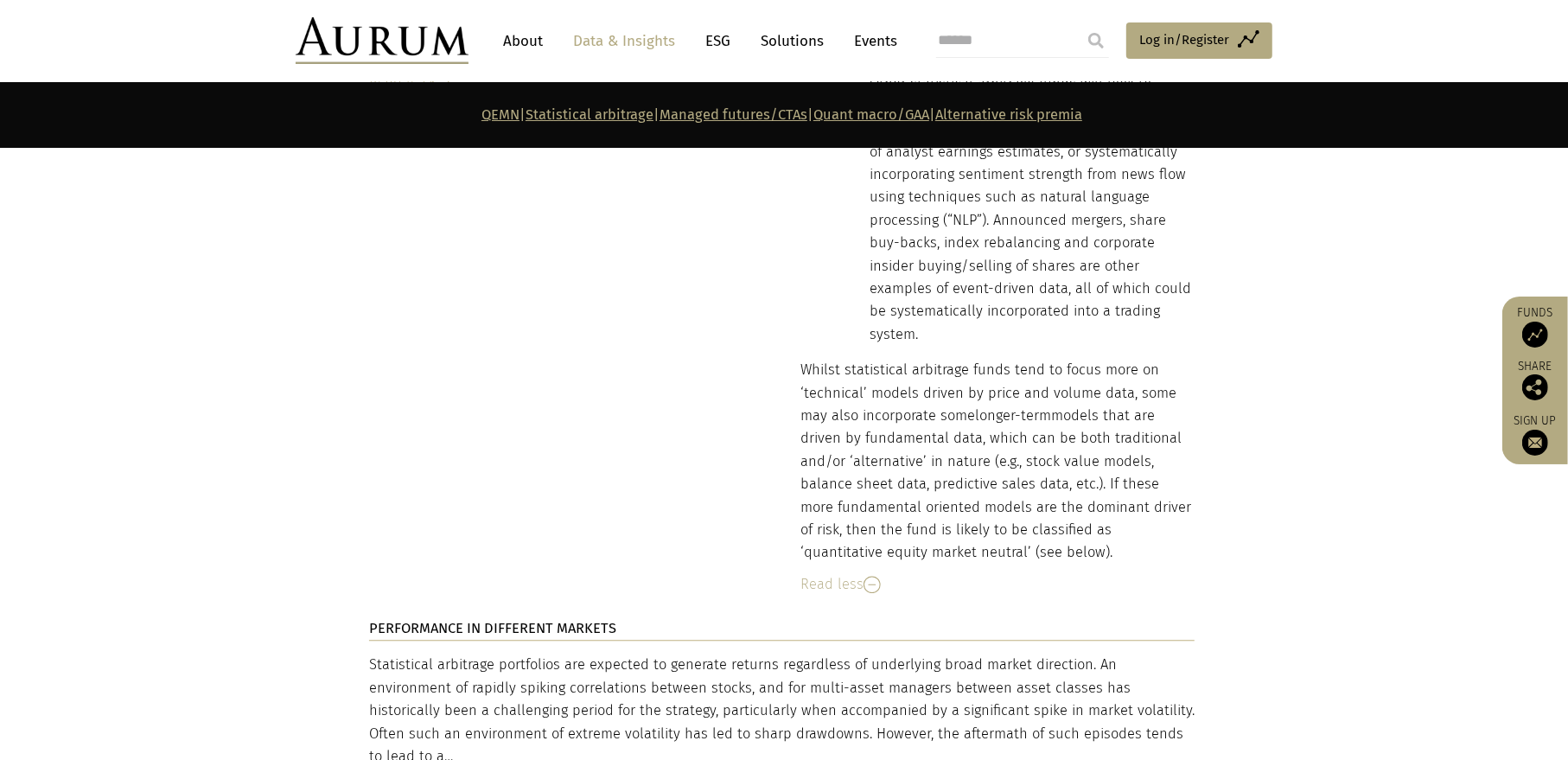
scroll to position [3458, 0]
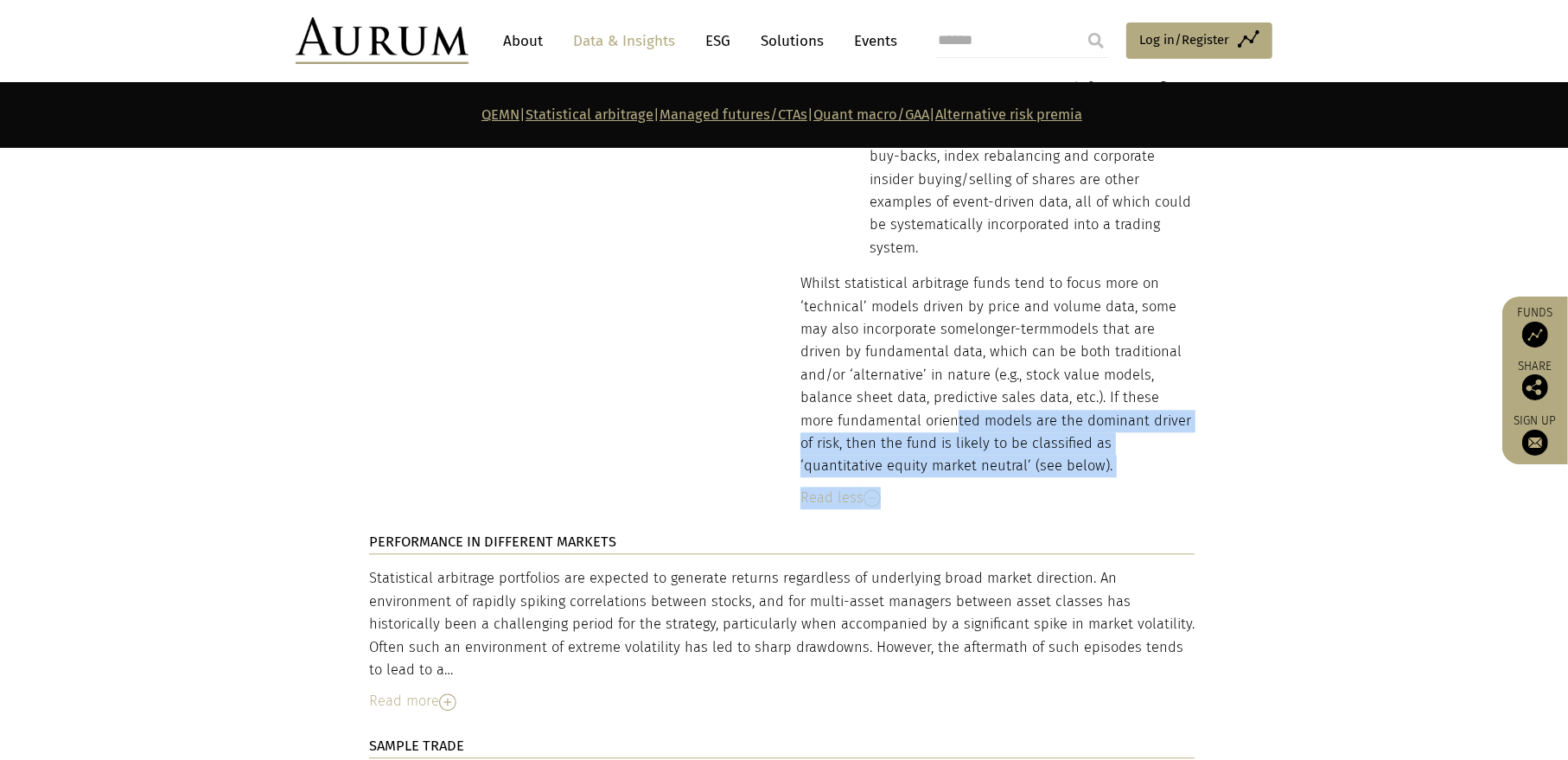
drag, startPoint x: 909, startPoint y: 405, endPoint x: 1266, endPoint y: 420, distance: 357.3
click at [1265, 420] on section "DESCRIPTION Statistical arbitrage funds generally utilise price data and its de…" at bounding box center [784, 379] width 1568 height 1479
click at [1266, 420] on section "DESCRIPTION Statistical arbitrage funds generally utilise price data and its de…" at bounding box center [784, 379] width 1568 height 1479
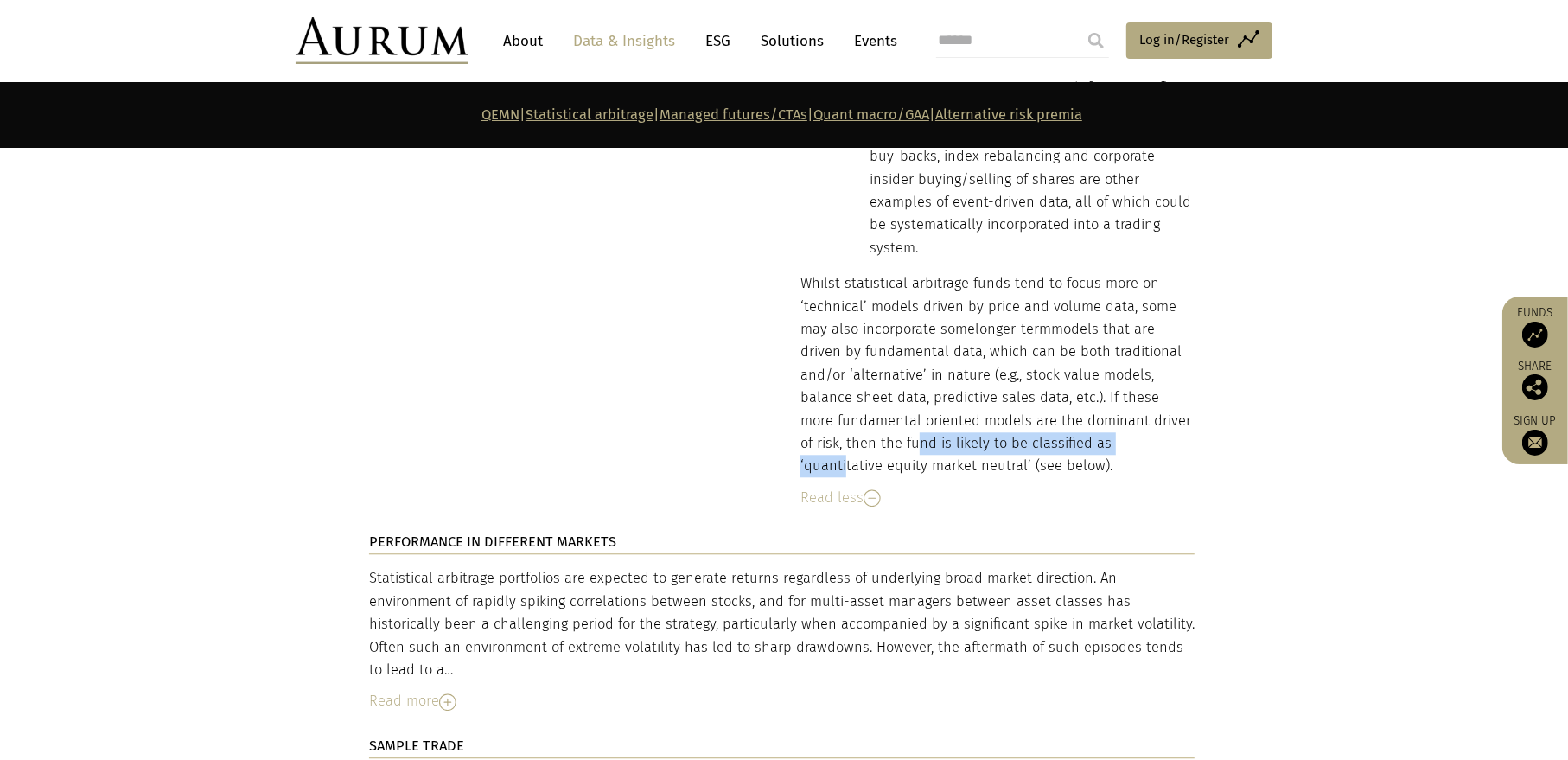
drag, startPoint x: 862, startPoint y: 429, endPoint x: 1241, endPoint y: 432, distance: 379.0
click at [1149, 429] on p "Whilst statistical arbitrage funds tend to focus more on ‘technical’ models dri…" at bounding box center [997, 375] width 394 height 206
click at [1253, 432] on section "DESCRIPTION Statistical arbitrage funds generally utilise price data and its de…" at bounding box center [784, 379] width 1568 height 1479
drag, startPoint x: 1025, startPoint y: 409, endPoint x: 1232, endPoint y: 408, distance: 207.0
click at [1211, 408] on div "DESCRIPTION Statistical arbitrage funds generally utilise price data and its de…" at bounding box center [784, 379] width 864 height 1479
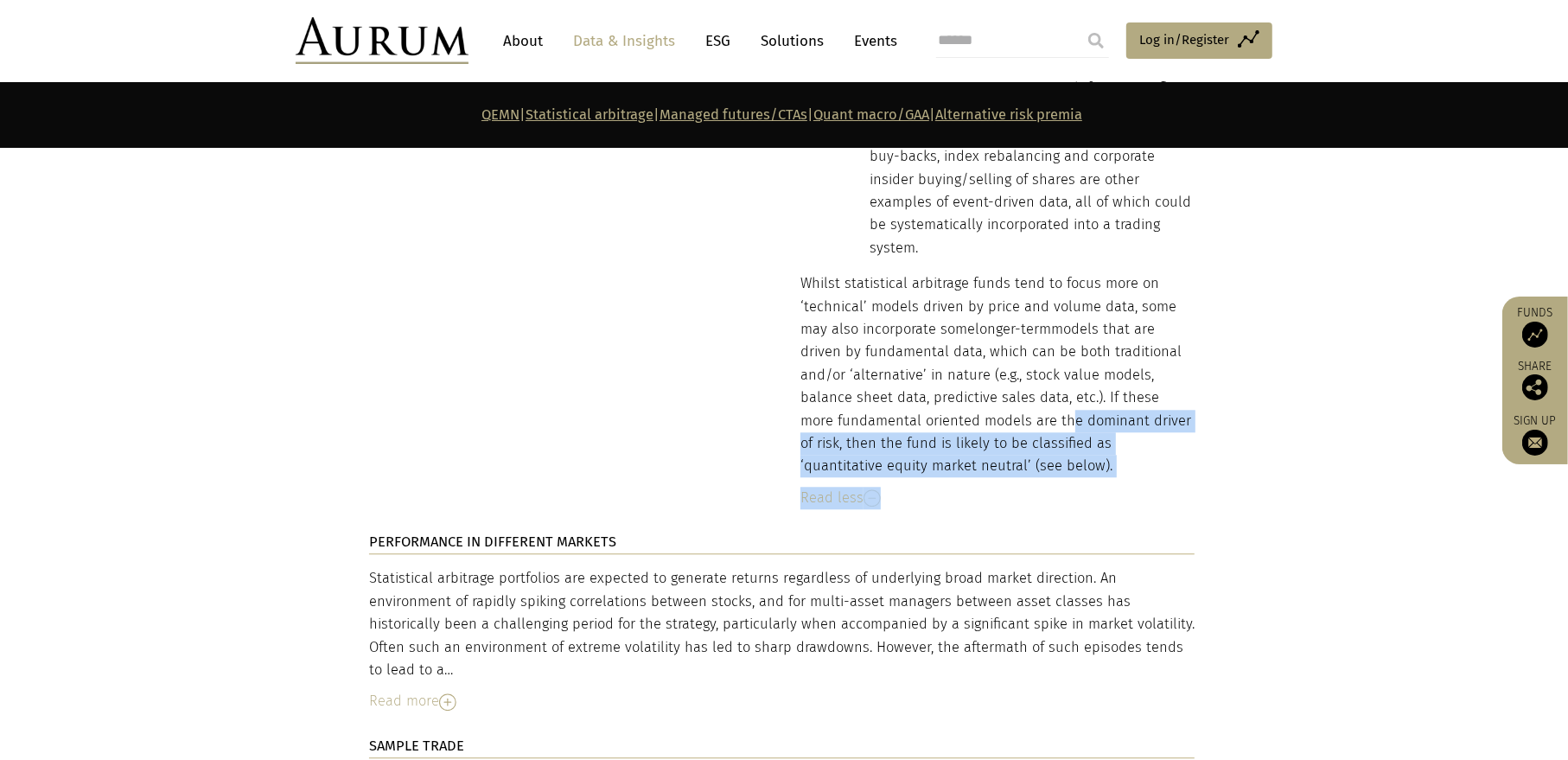
click at [1257, 407] on section "DESCRIPTION Statistical arbitrage funds generally utilise price data and its de…" at bounding box center [784, 379] width 1568 height 1479
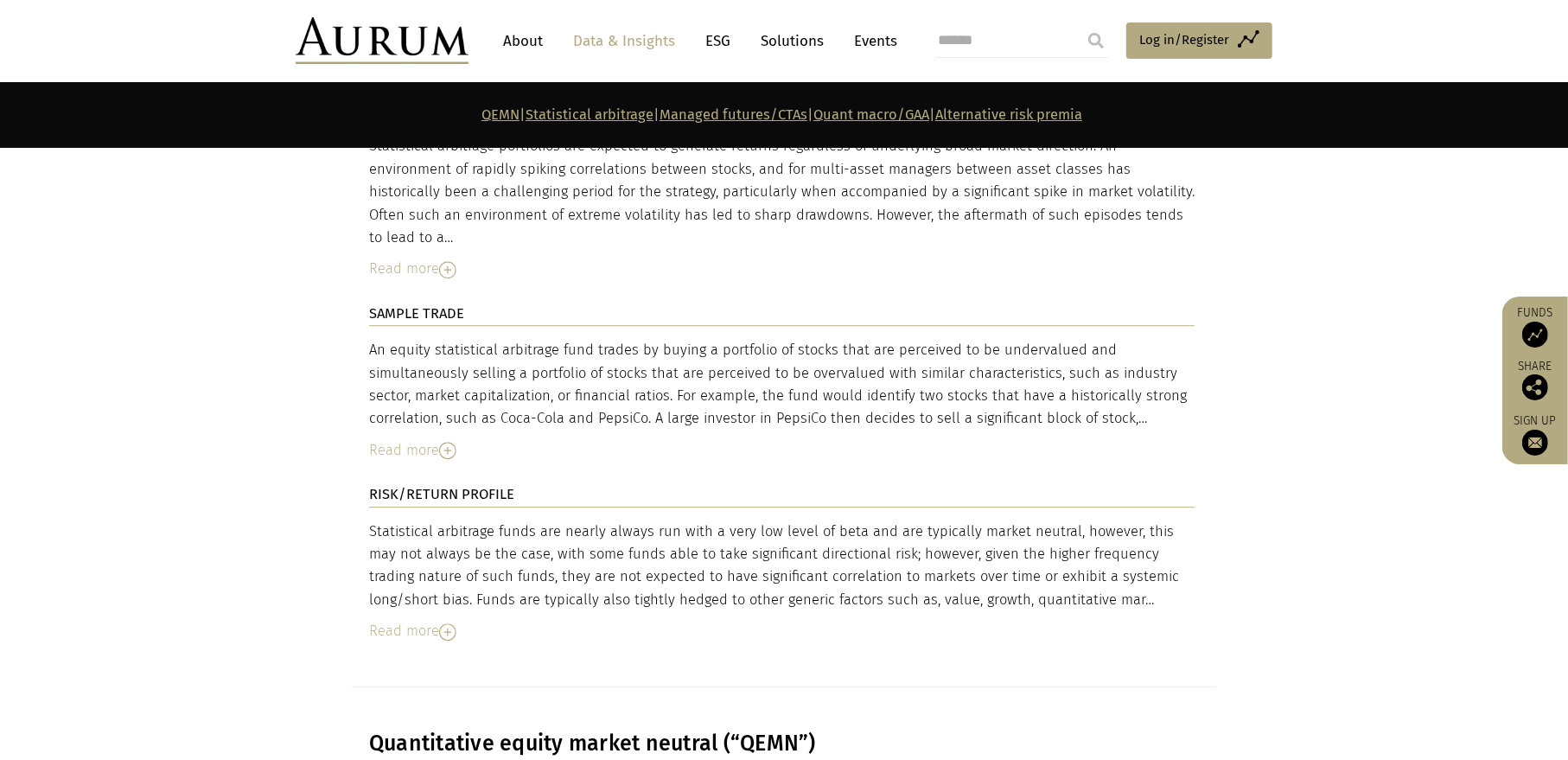
scroll to position [3804, 0]
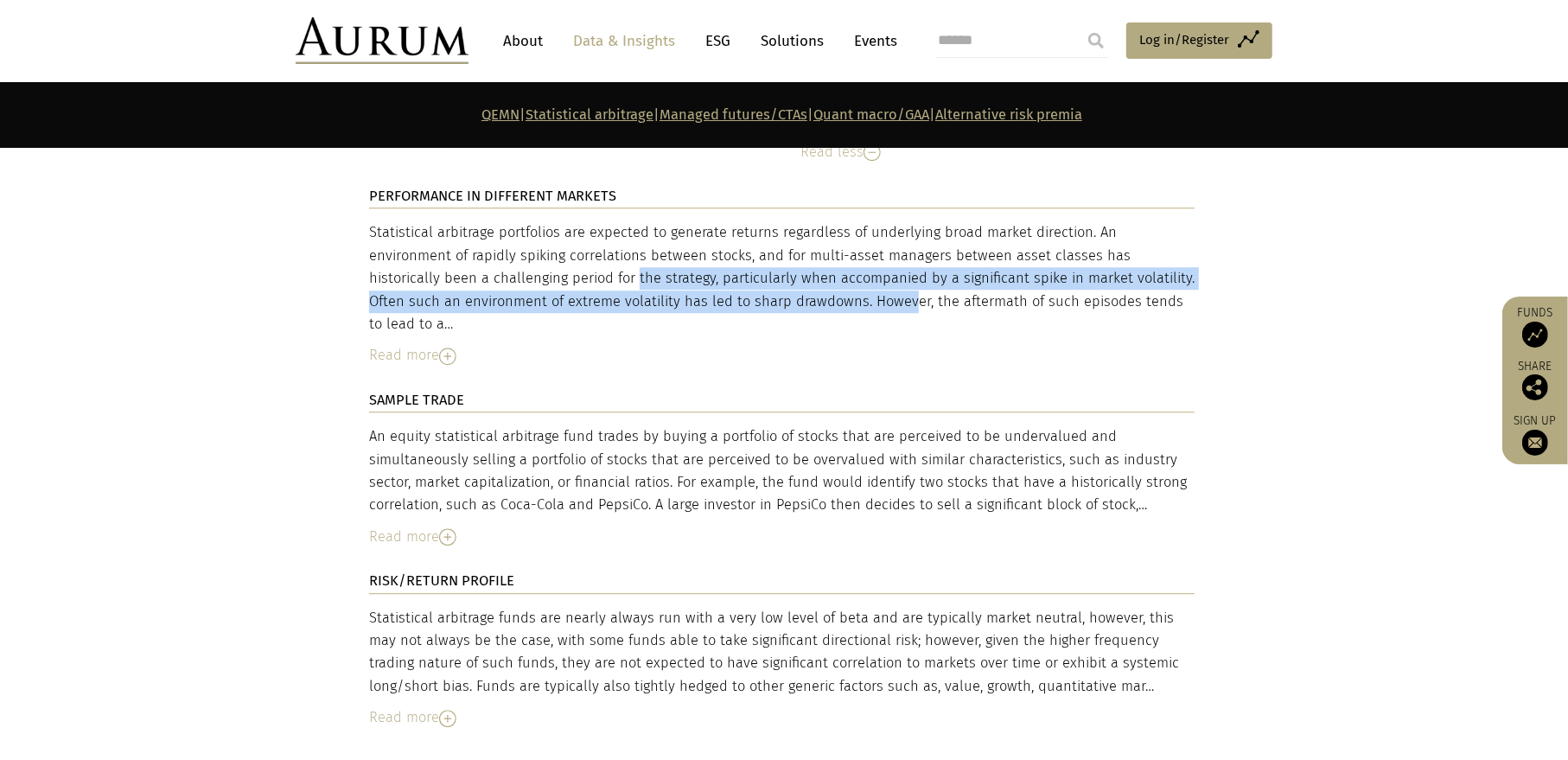
drag, startPoint x: 436, startPoint y: 262, endPoint x: 760, endPoint y: 285, distance: 324.8
click at [753, 286] on div "Statistical arbitrage portfolios are expected to generate returns regardless of…" at bounding box center [782, 278] width 826 height 114
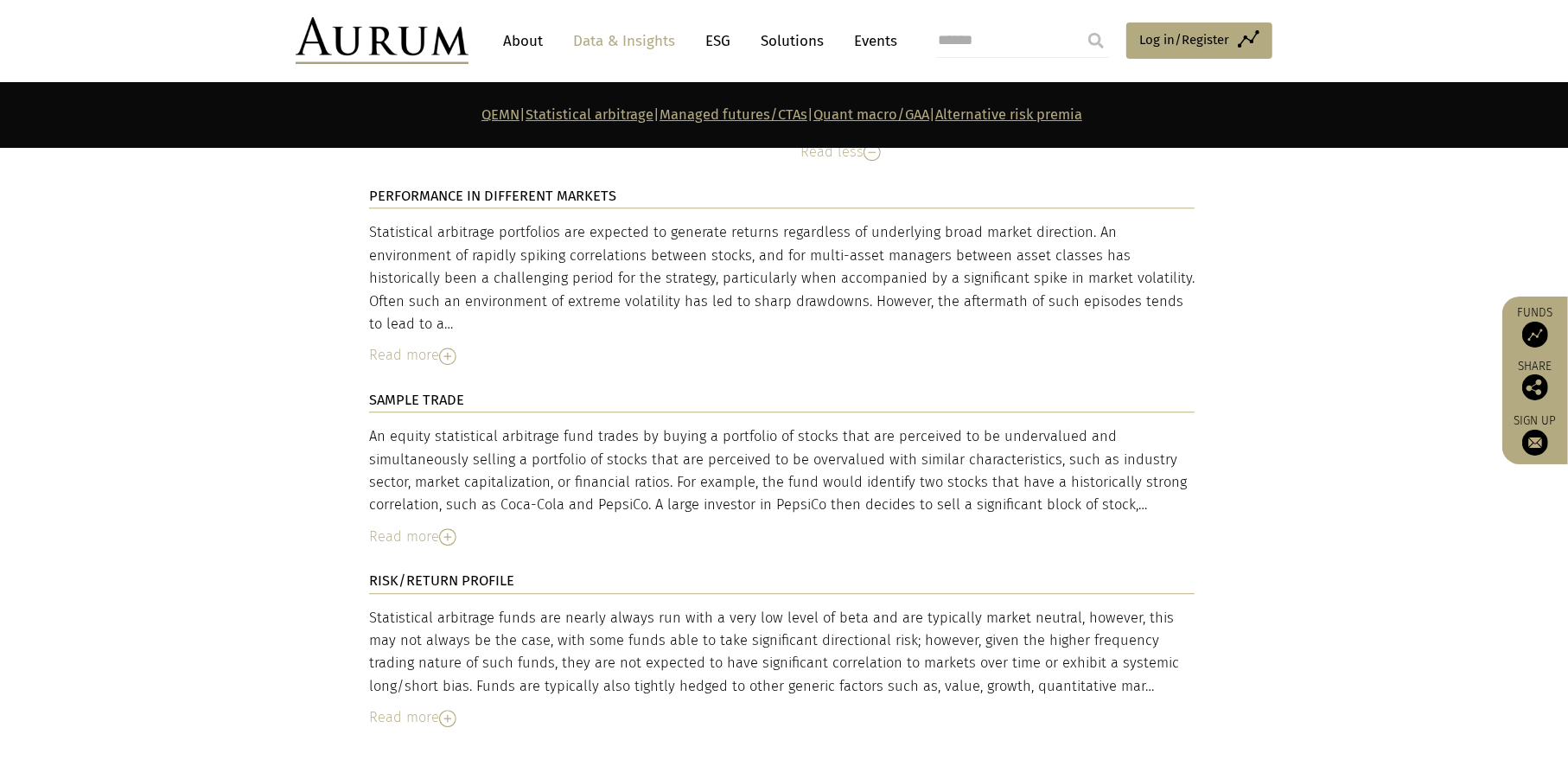
click at [948, 290] on div "Statistical arbitrage portfolios are expected to generate returns regardless of…" at bounding box center [782, 278] width 826 height 114
drag, startPoint x: 906, startPoint y: 266, endPoint x: 1119, endPoint y: 290, distance: 214.3
click at [1092, 290] on div "Statistical arbitrage portfolios are expected to generate returns regardless of…" at bounding box center [782, 278] width 826 height 114
click at [1159, 296] on div "Statistical arbitrage portfolios are expected to generate returns regardless of…" at bounding box center [782, 278] width 826 height 114
click at [435, 344] on div "Read more" at bounding box center [782, 355] width 826 height 23
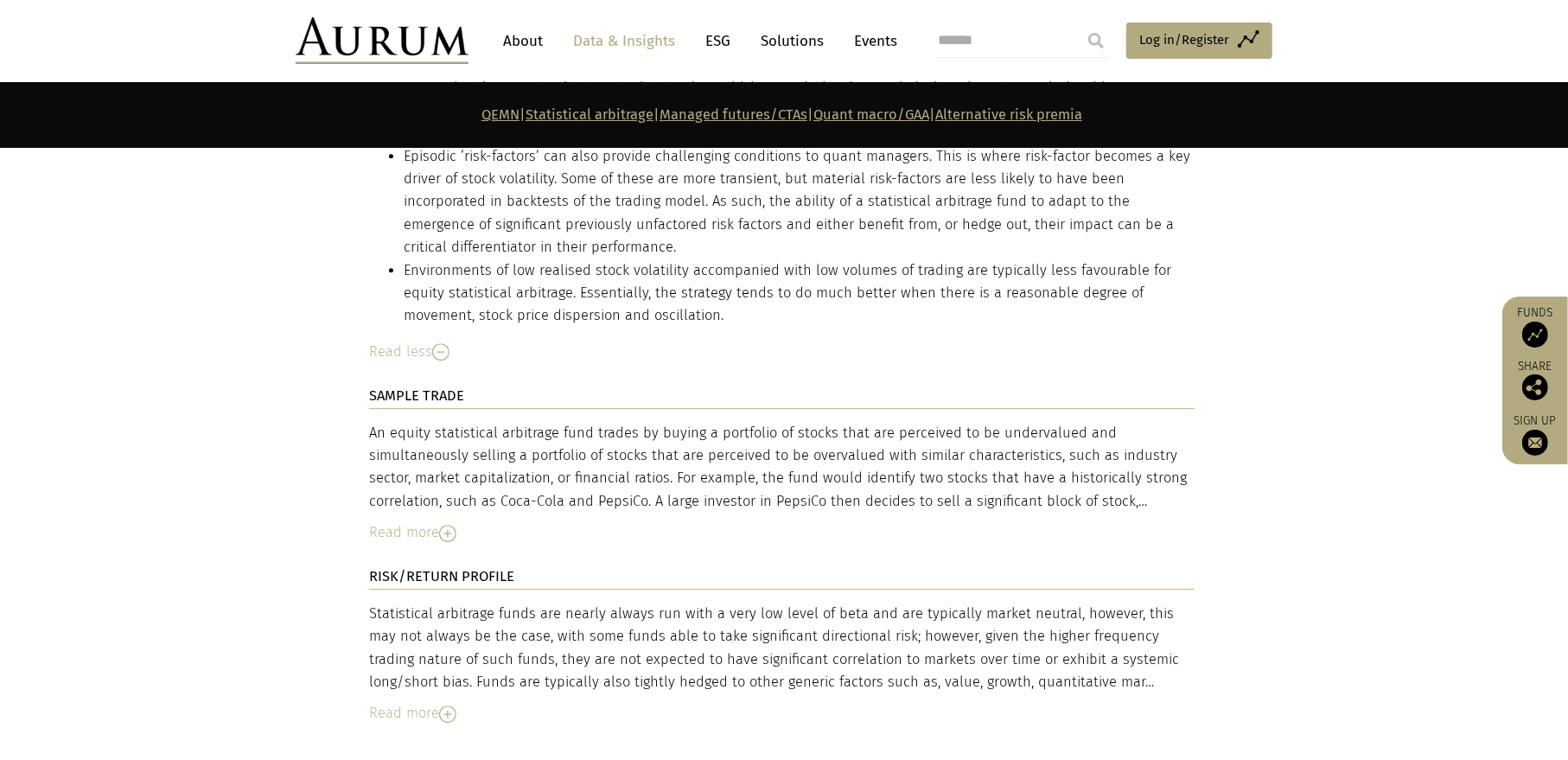
scroll to position [4150, 0]
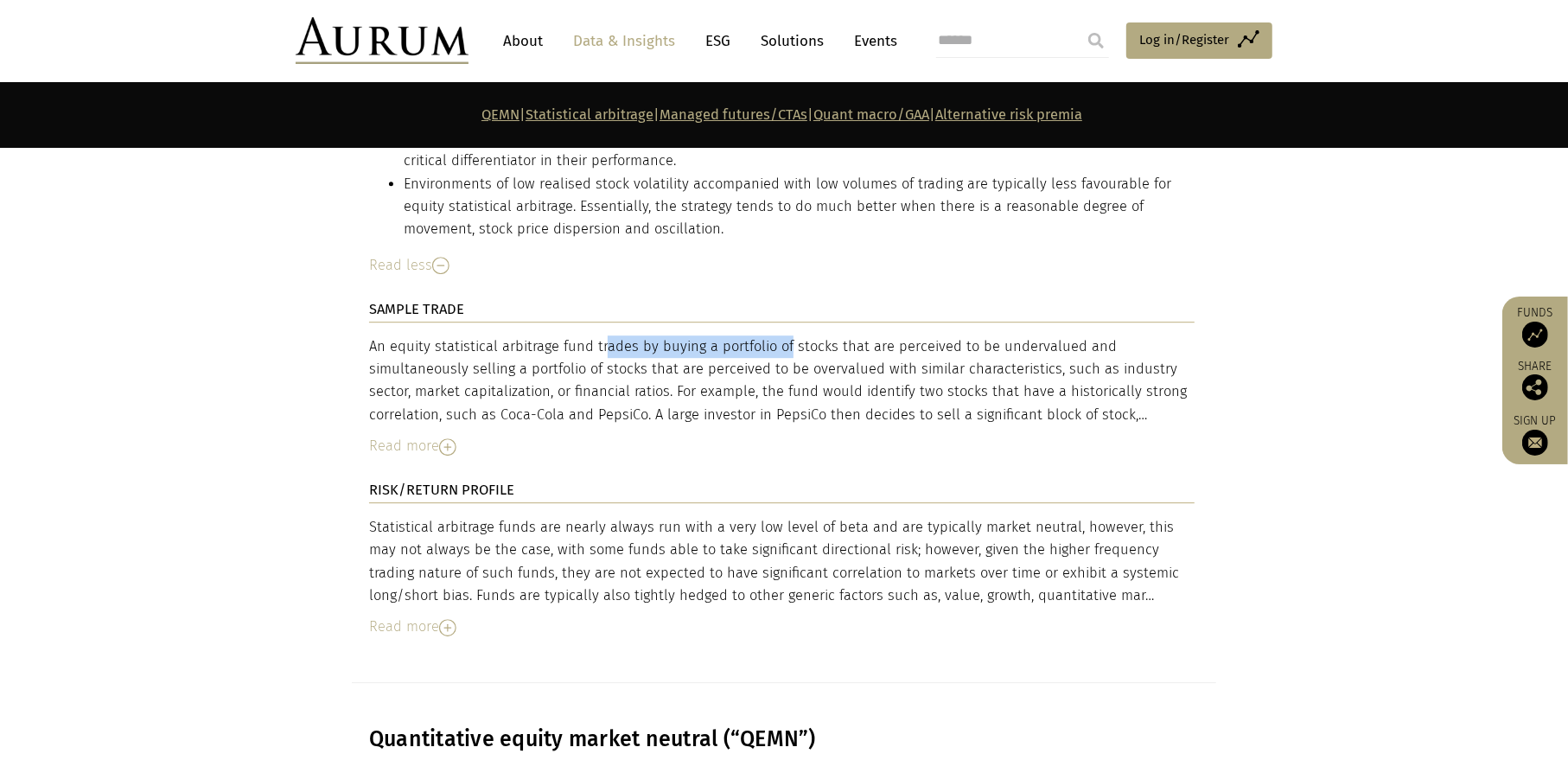
drag, startPoint x: 525, startPoint y: 332, endPoint x: 720, endPoint y: 321, distance: 195.3
click at [720, 336] on div "An equity statistical arbitrage fund trades by buying a portfolio of stocks tha…" at bounding box center [782, 381] width 826 height 91
click at [773, 336] on div "An equity statistical arbitrage fund trades by buying a portfolio of stocks tha…" at bounding box center [782, 381] width 826 height 91
drag, startPoint x: 550, startPoint y: 334, endPoint x: 922, endPoint y: 335, distance: 372.0
click at [922, 336] on div "An equity statistical arbitrage fund trades by buying a portfolio of stocks tha…" at bounding box center [782, 381] width 826 height 91
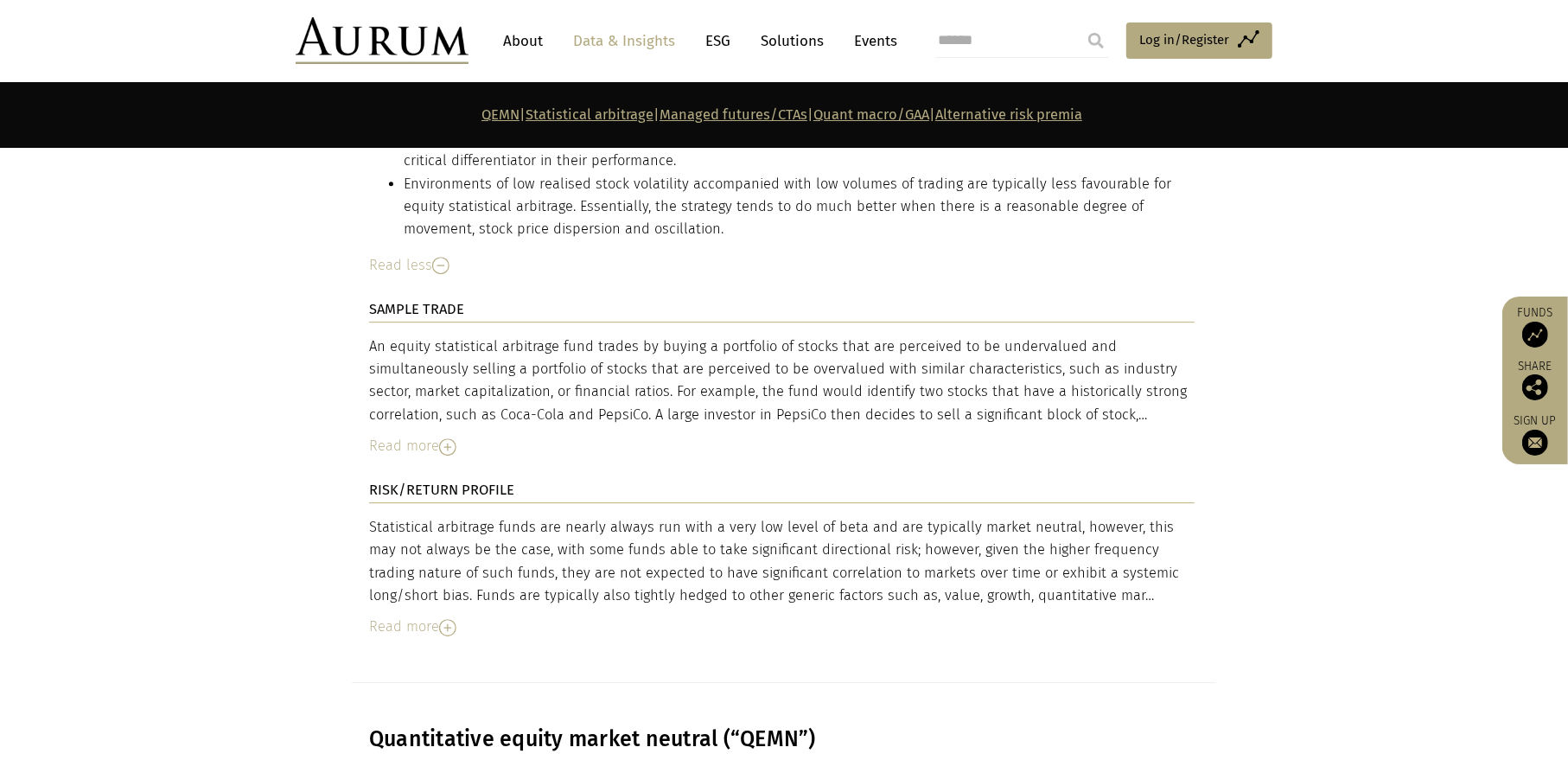
click at [688, 395] on div "An equity statistical arbitrage fund trades by buying a portfolio of stocks tha…" at bounding box center [782, 381] width 826 height 91
click at [784, 401] on div "An equity statistical arbitrage fund trades by buying a portfolio of stocks tha…" at bounding box center [782, 381] width 826 height 91
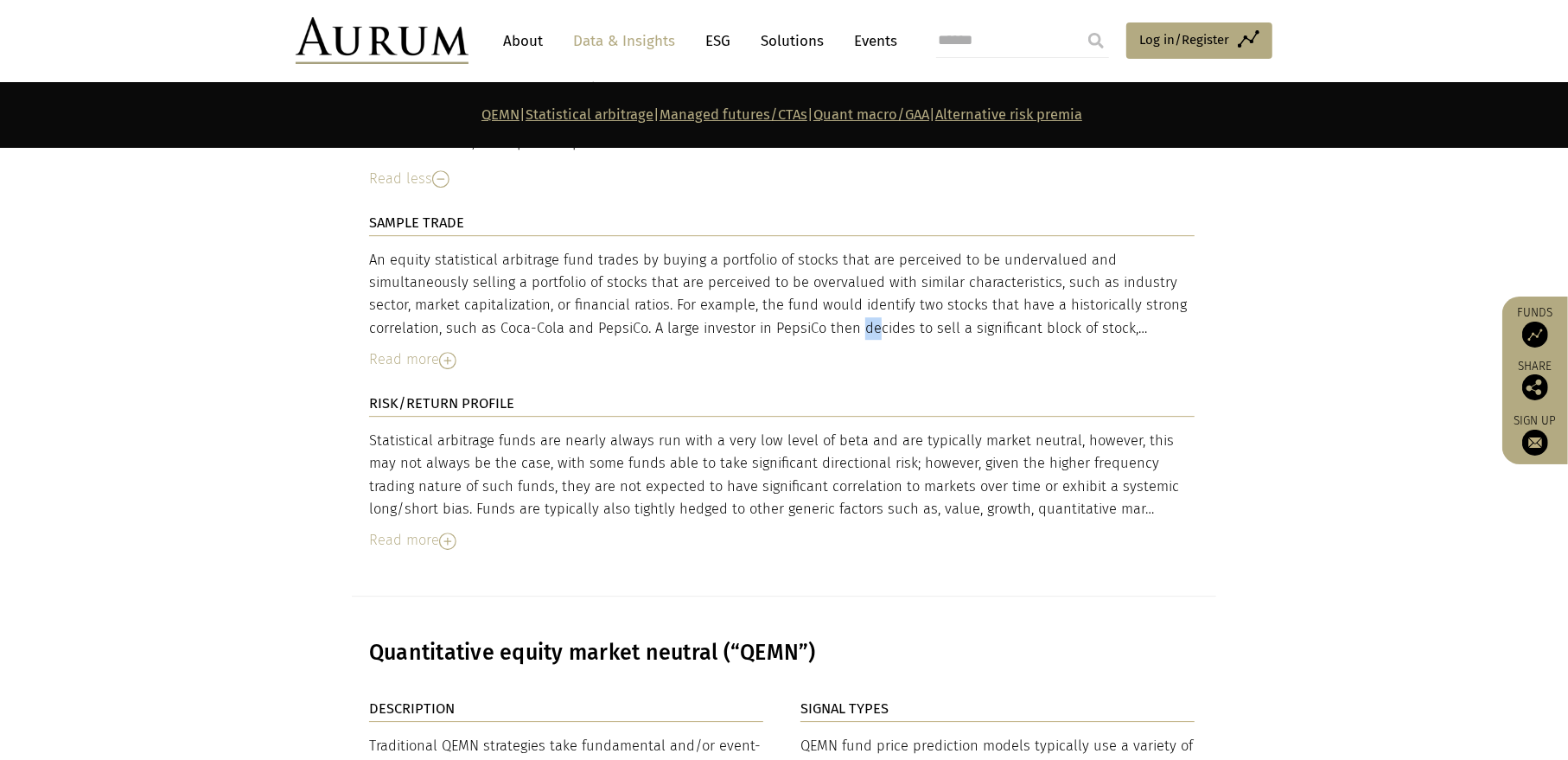
scroll to position [4323, 0]
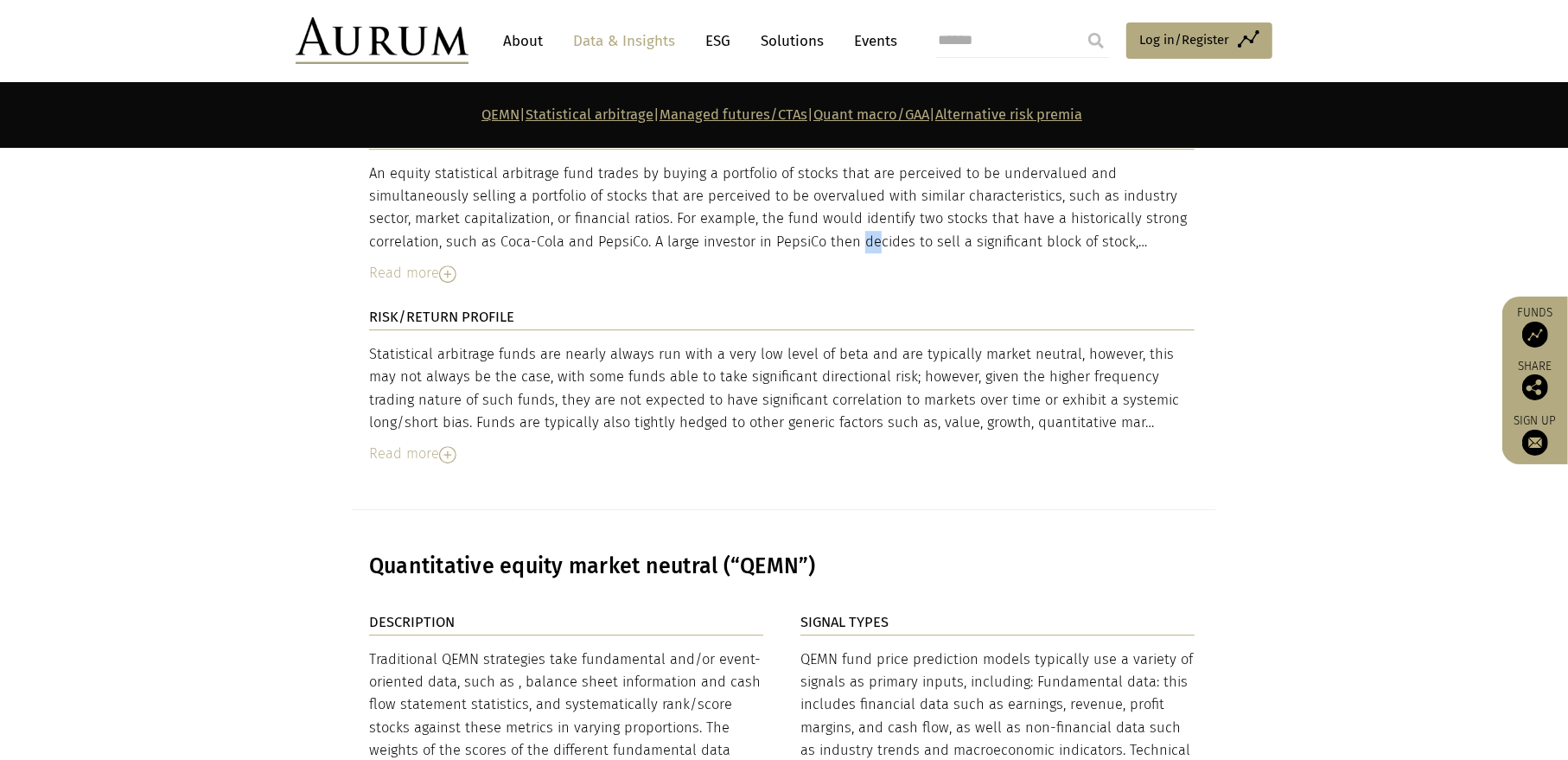
click at [446, 446] on img at bounding box center [447, 455] width 17 height 17
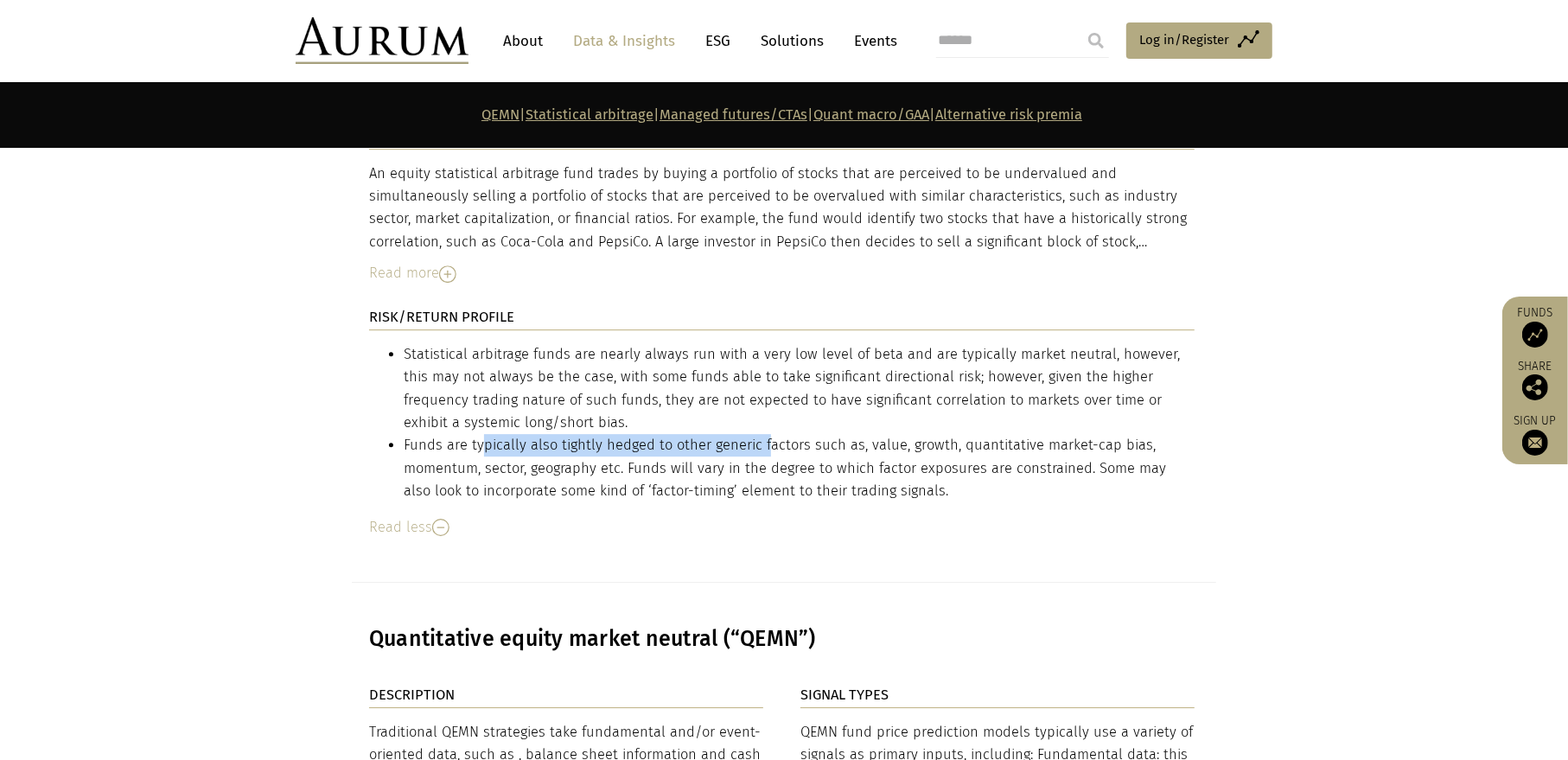
drag, startPoint x: 482, startPoint y: 429, endPoint x: 881, endPoint y: 438, distance: 399.1
click at [805, 434] on li "Funds are typically also tightly hedged to other generic factors such as, value…" at bounding box center [798, 468] width 791 height 69
click at [942, 447] on li "Funds are typically also tightly hedged to other generic factors such as, value…" at bounding box center [798, 468] width 791 height 69
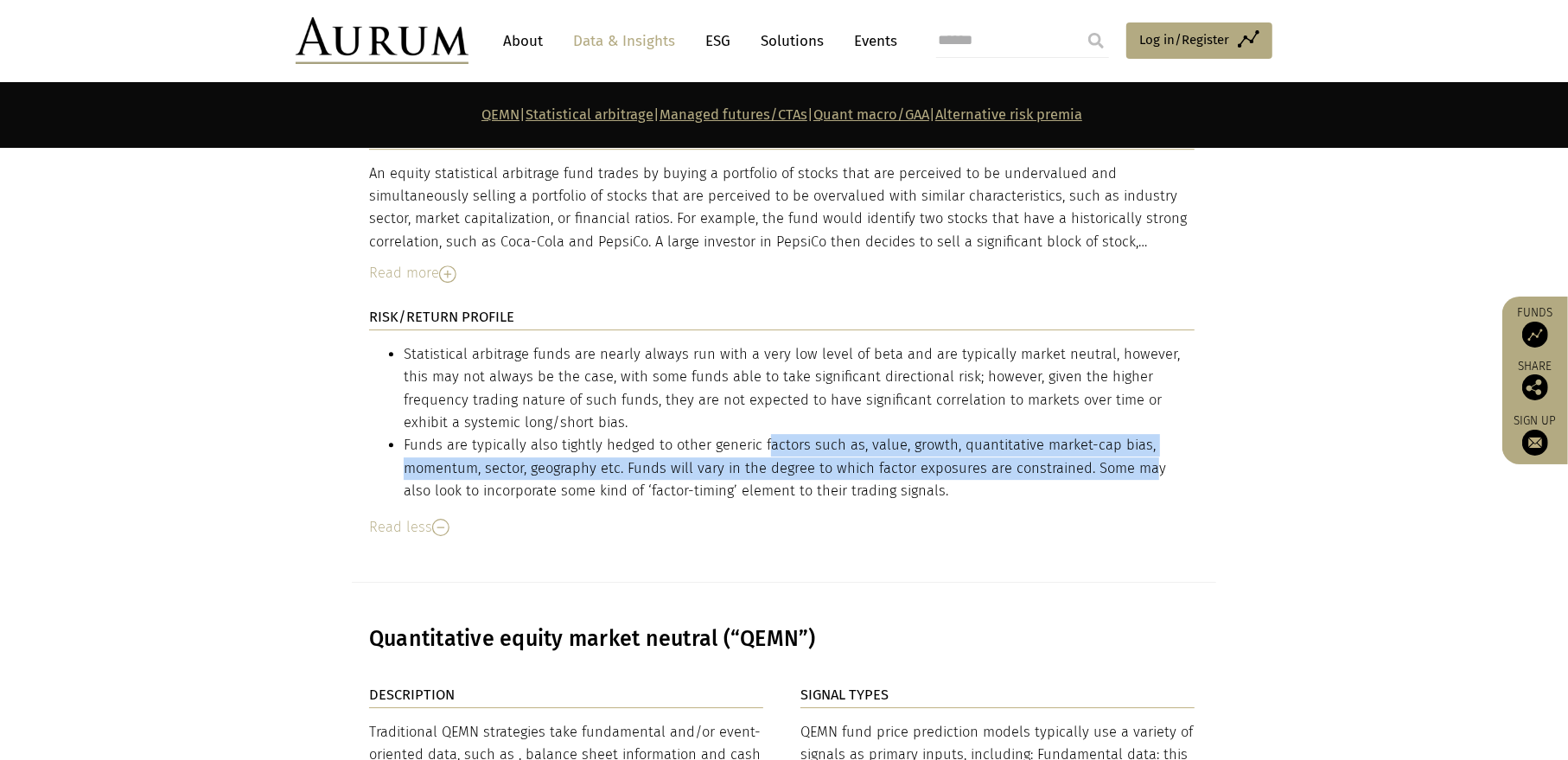
drag, startPoint x: 759, startPoint y: 431, endPoint x: 1154, endPoint y: 456, distance: 395.8
click at [1151, 456] on li "Funds are typically also tightly hedged to other generic factors such as, value…" at bounding box center [798, 468] width 791 height 69
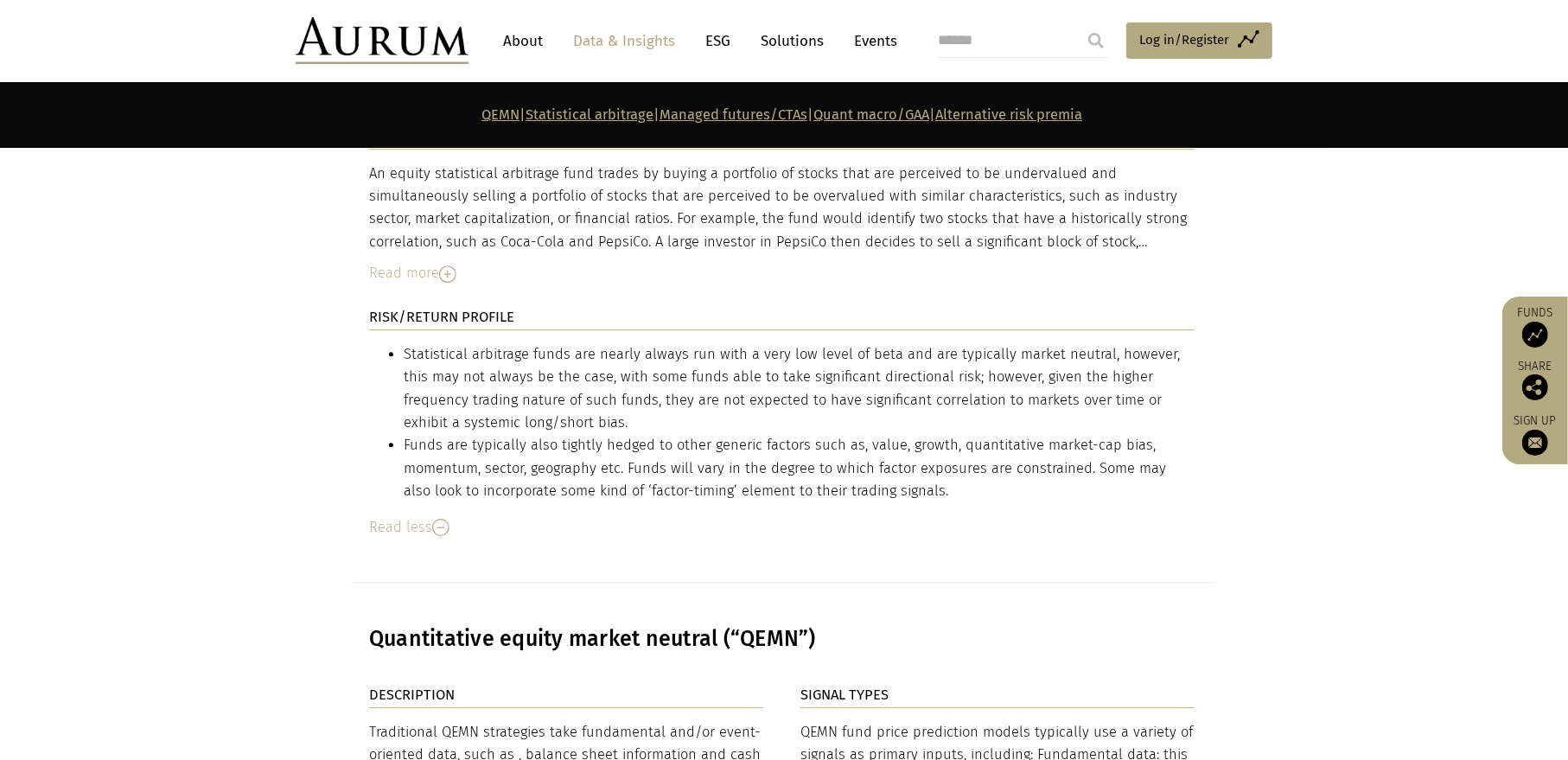
drag, startPoint x: 647, startPoint y: 455, endPoint x: 843, endPoint y: 453, distance: 196.0
click at [843, 453] on li "Funds are typically also tightly hedged to other generic factors such as, value…" at bounding box center [798, 468] width 791 height 69
click at [797, 398] on li "Statistical arbitrage funds are nearly always run with a very low level of beta…" at bounding box center [798, 389] width 791 height 91
drag, startPoint x: 765, startPoint y: 455, endPoint x: 1159, endPoint y: 460, distance: 394.0
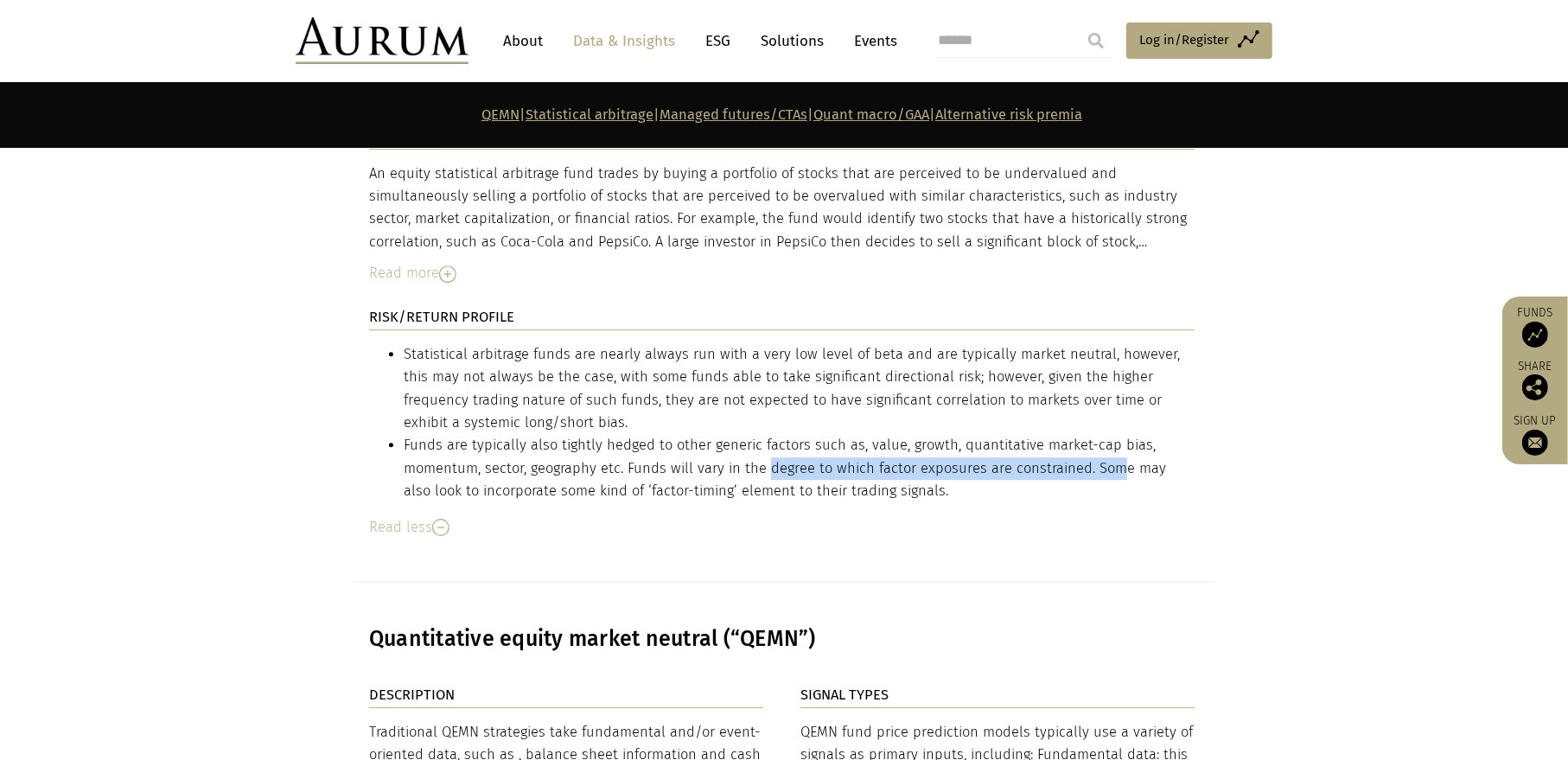
click at [1117, 460] on li "Funds are typically also tightly hedged to other generic factors such as, value…" at bounding box center [798, 468] width 791 height 69
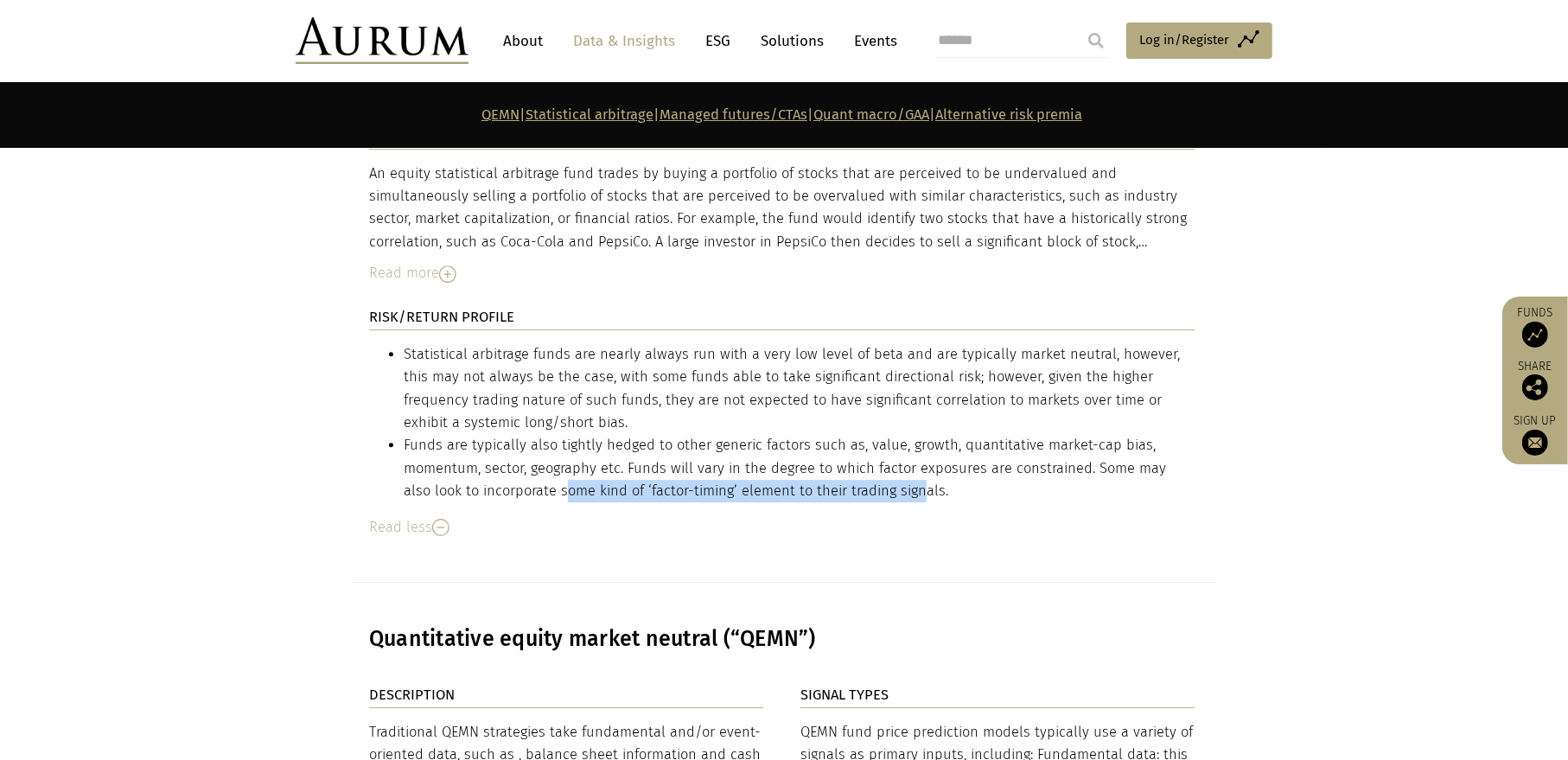
drag, startPoint x: 535, startPoint y: 478, endPoint x: 906, endPoint y: 471, distance: 371.1
click at [895, 472] on li "Funds are typically also tightly hedged to other generic factors such as, value…" at bounding box center [798, 468] width 791 height 69
click at [985, 474] on li "Funds are typically also tightly hedged to other generic factors such as, value…" at bounding box center [798, 468] width 791 height 69
drag, startPoint x: 688, startPoint y: 482, endPoint x: 941, endPoint y: 479, distance: 253.0
click at [941, 479] on li "Funds are typically also tightly hedged to other generic factors such as, value…" at bounding box center [798, 468] width 791 height 69
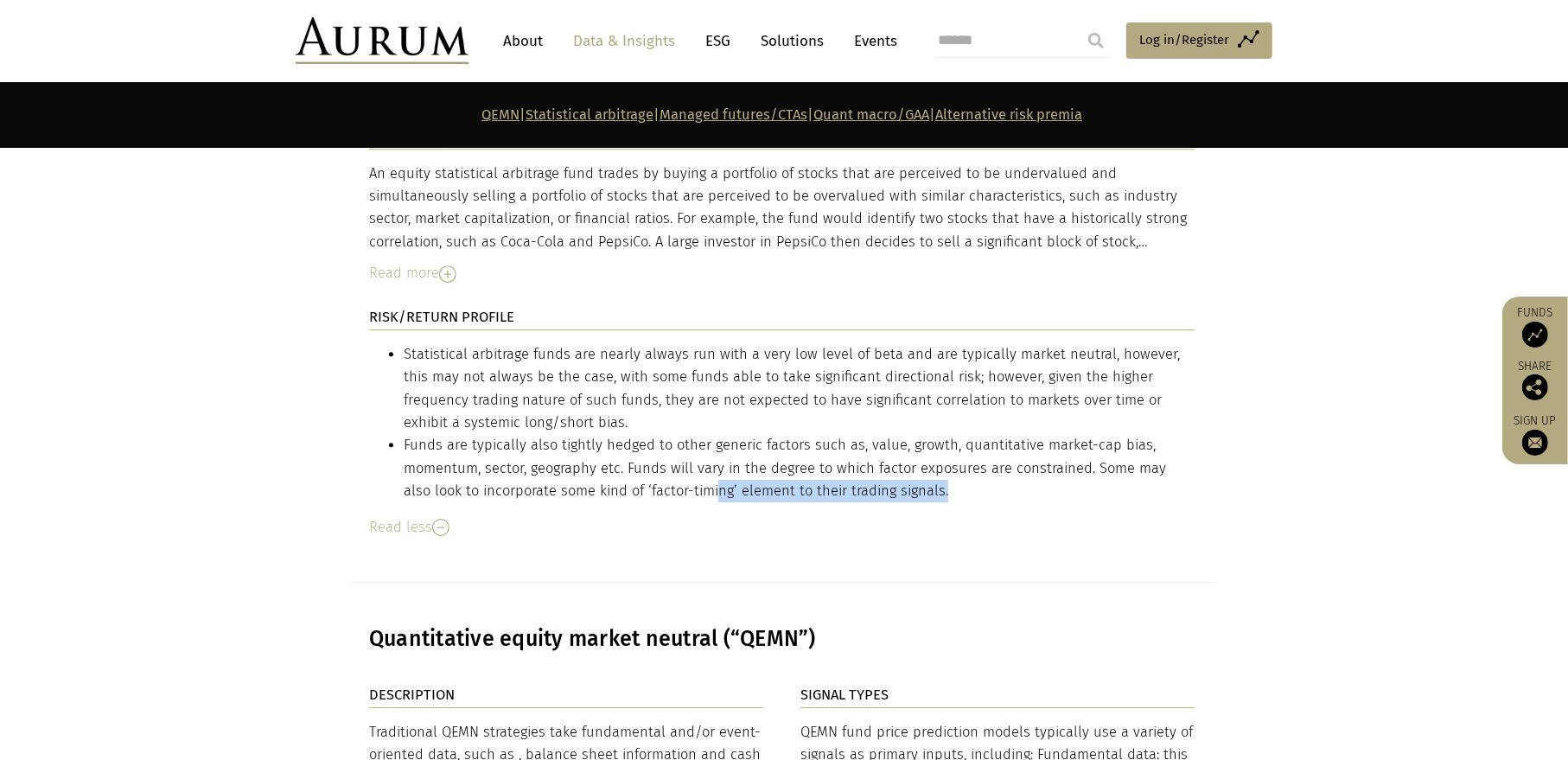
click at [944, 479] on li "Funds are typically also tightly hedged to other generic factors such as, value…" at bounding box center [798, 468] width 791 height 69
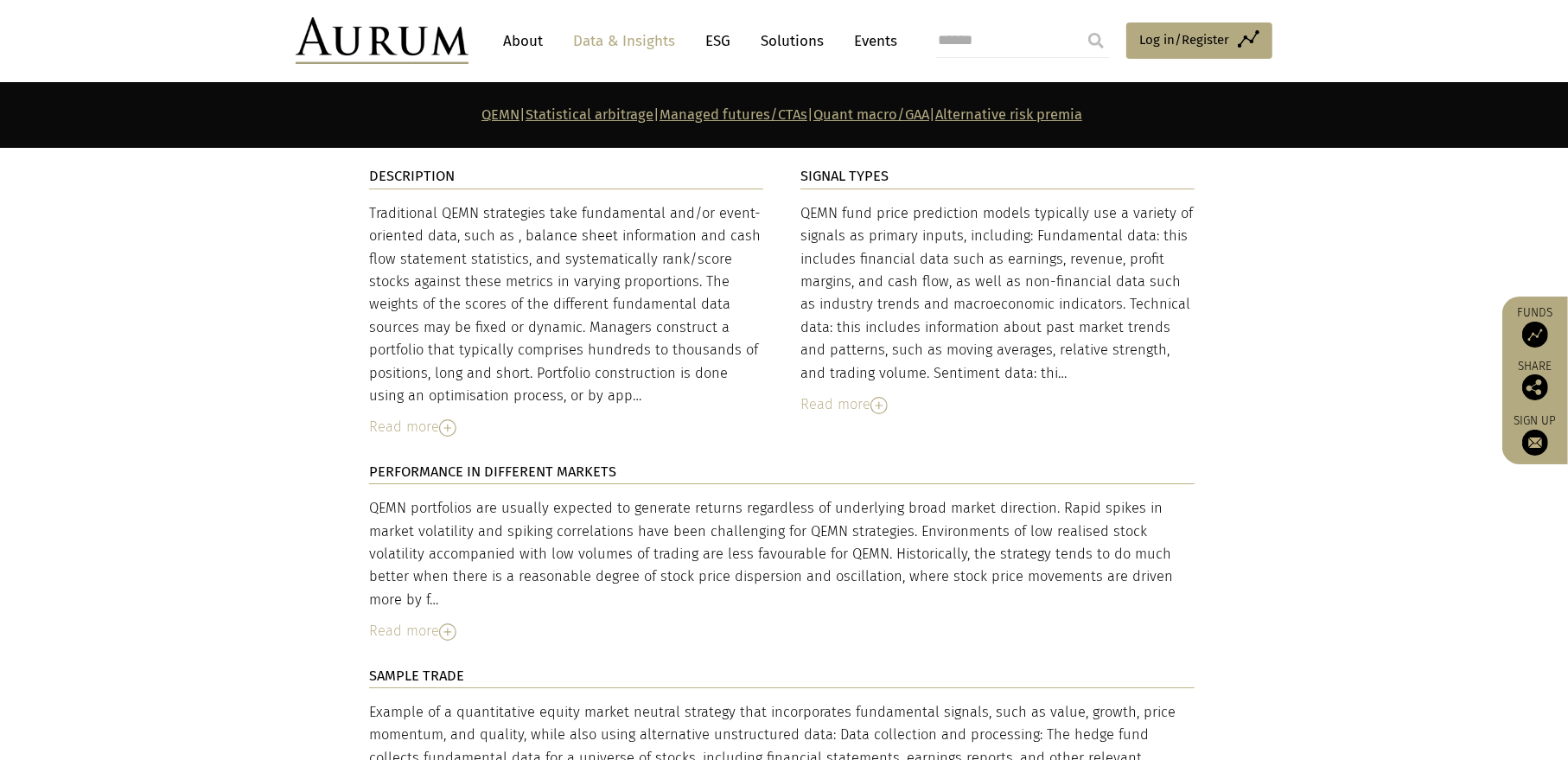
scroll to position [4496, 0]
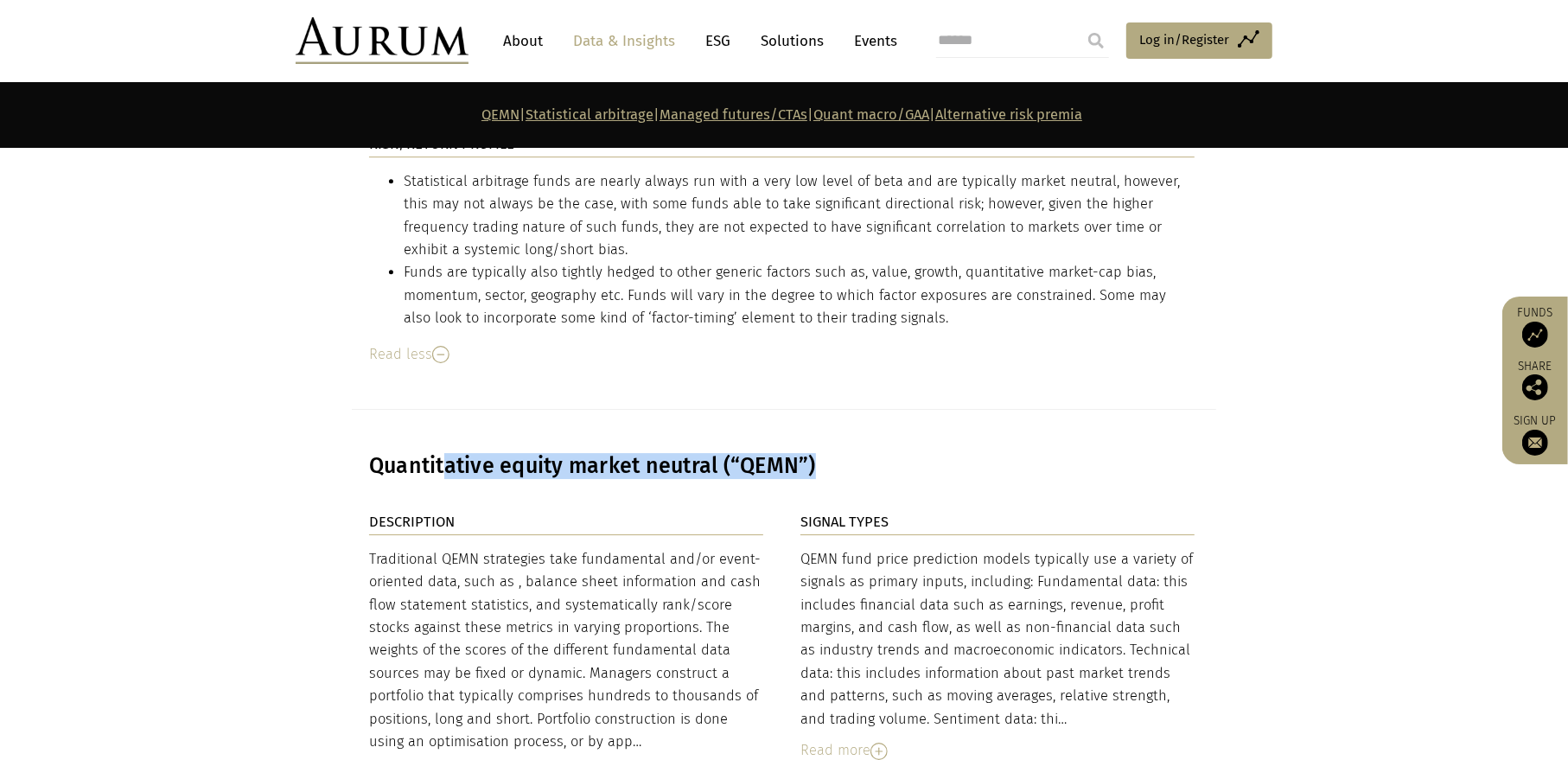
drag, startPoint x: 449, startPoint y: 440, endPoint x: 1011, endPoint y: 438, distance: 562.0
click at [993, 453] on h3 "Quantitative equity market neutral (“QEMN”)" at bounding box center [782, 466] width 826 height 26
click at [1011, 453] on h3 "Quantitative equity market neutral (“QEMN”)" at bounding box center [782, 466] width 826 height 26
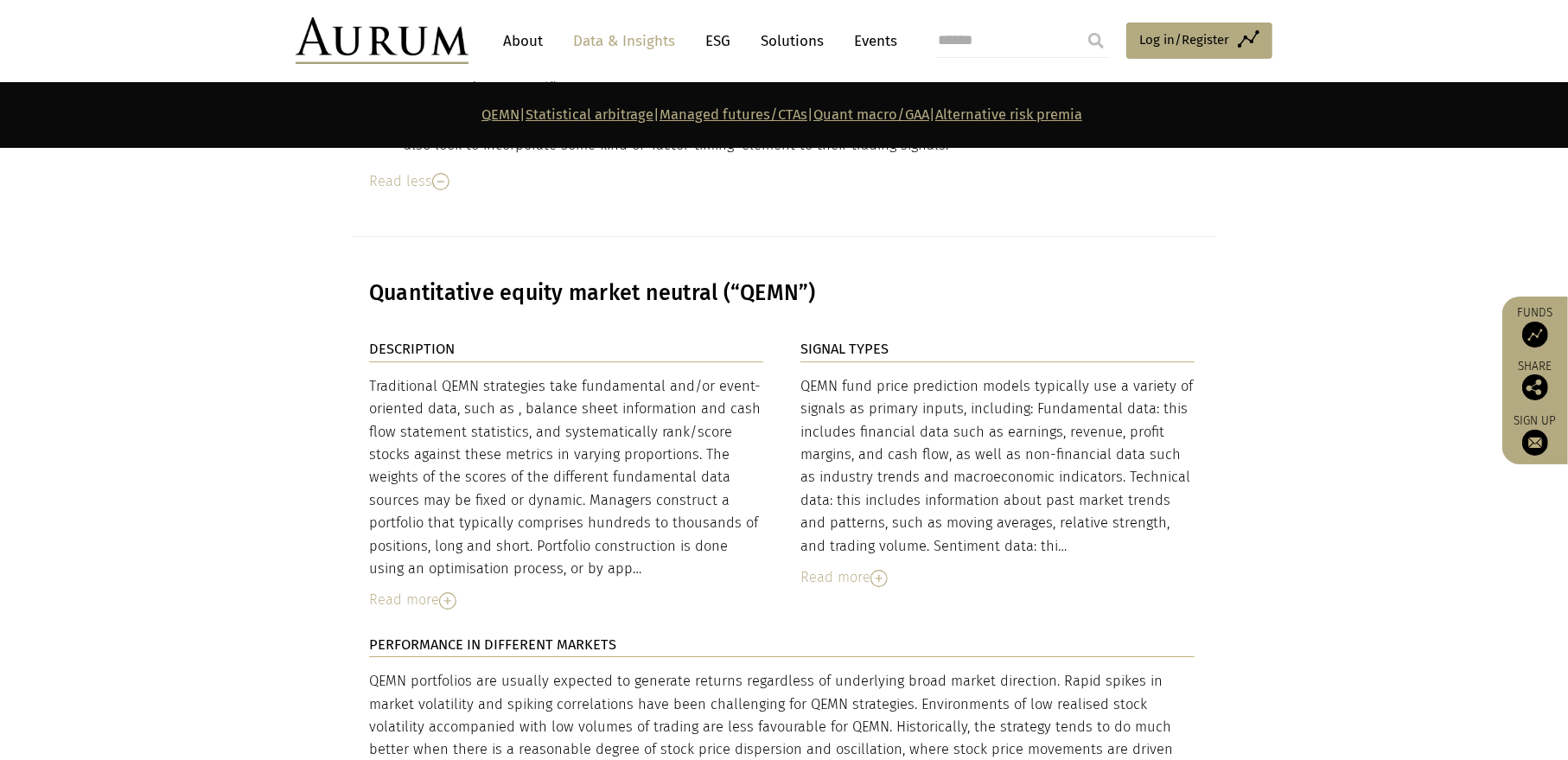
click at [451, 593] on img at bounding box center [447, 601] width 17 height 17
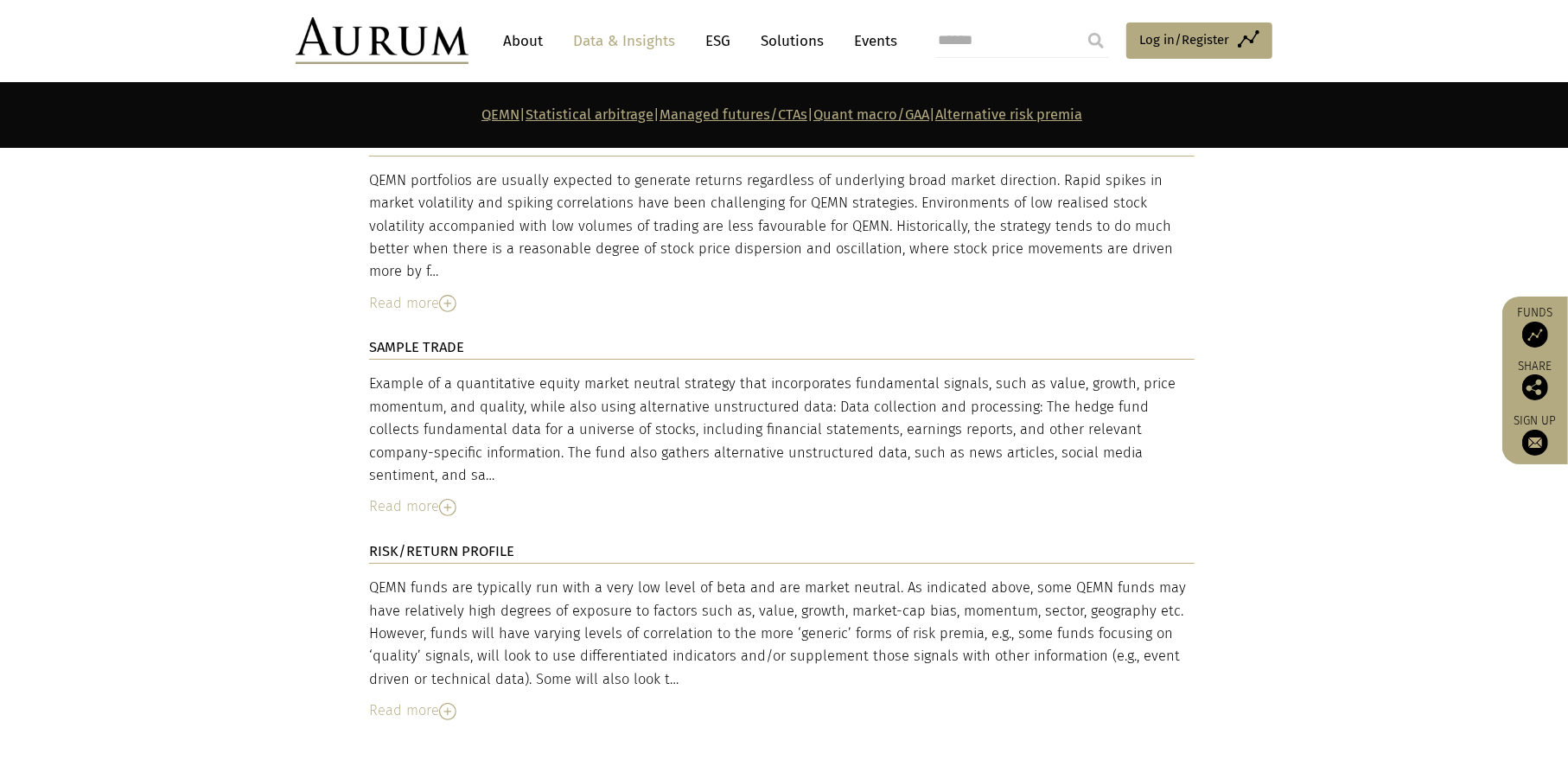
scroll to position [5360, 0]
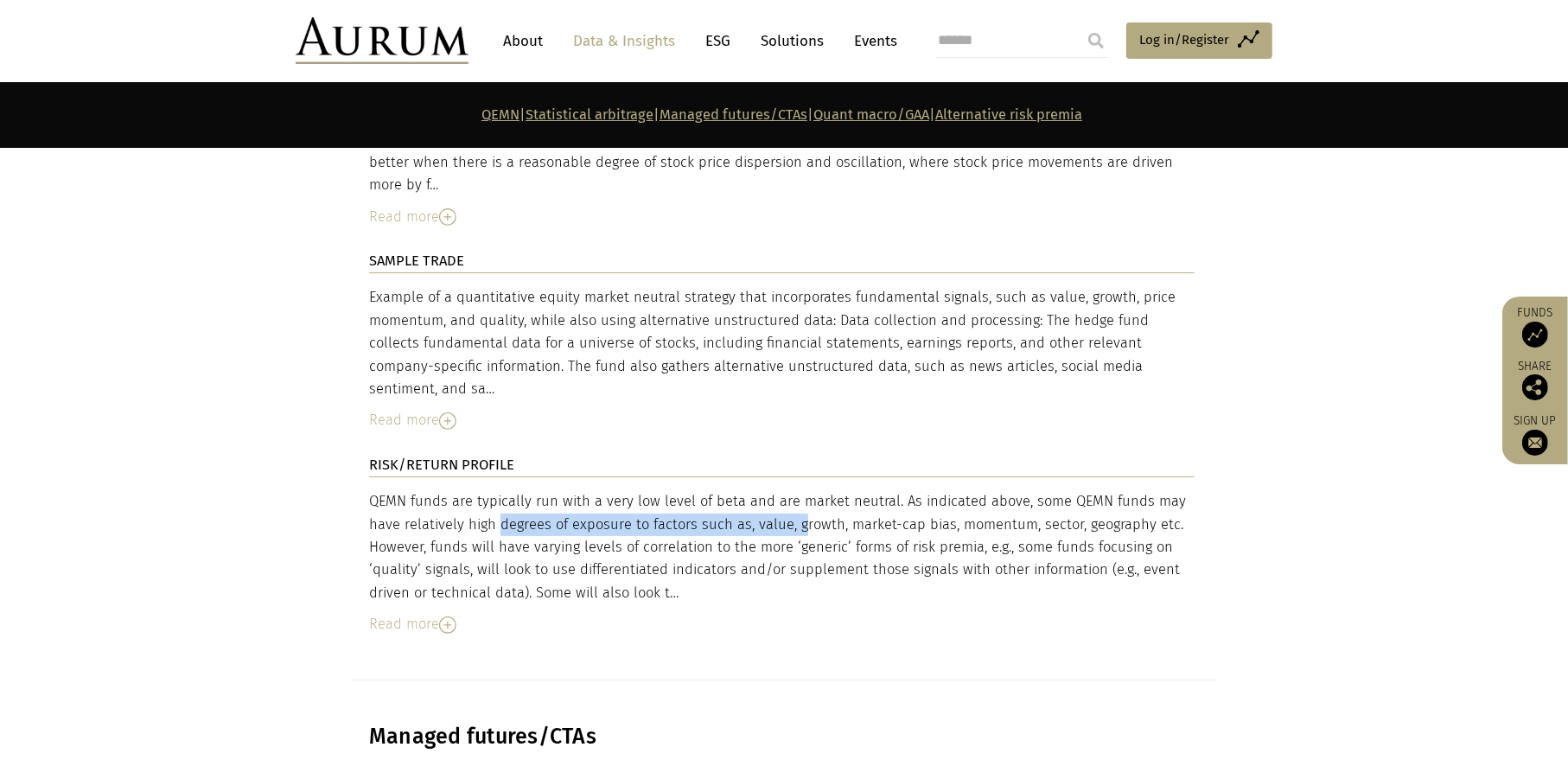
drag, startPoint x: 418, startPoint y: 459, endPoint x: 761, endPoint y: 459, distance: 343.0
click at [743, 490] on div "QEMN funds are typically run with a very low level of beta and are market neutr…" at bounding box center [782, 547] width 826 height 114
click at [865, 490] on div "QEMN funds are typically run with a very low level of beta and are market neutr…" at bounding box center [782, 547] width 826 height 114
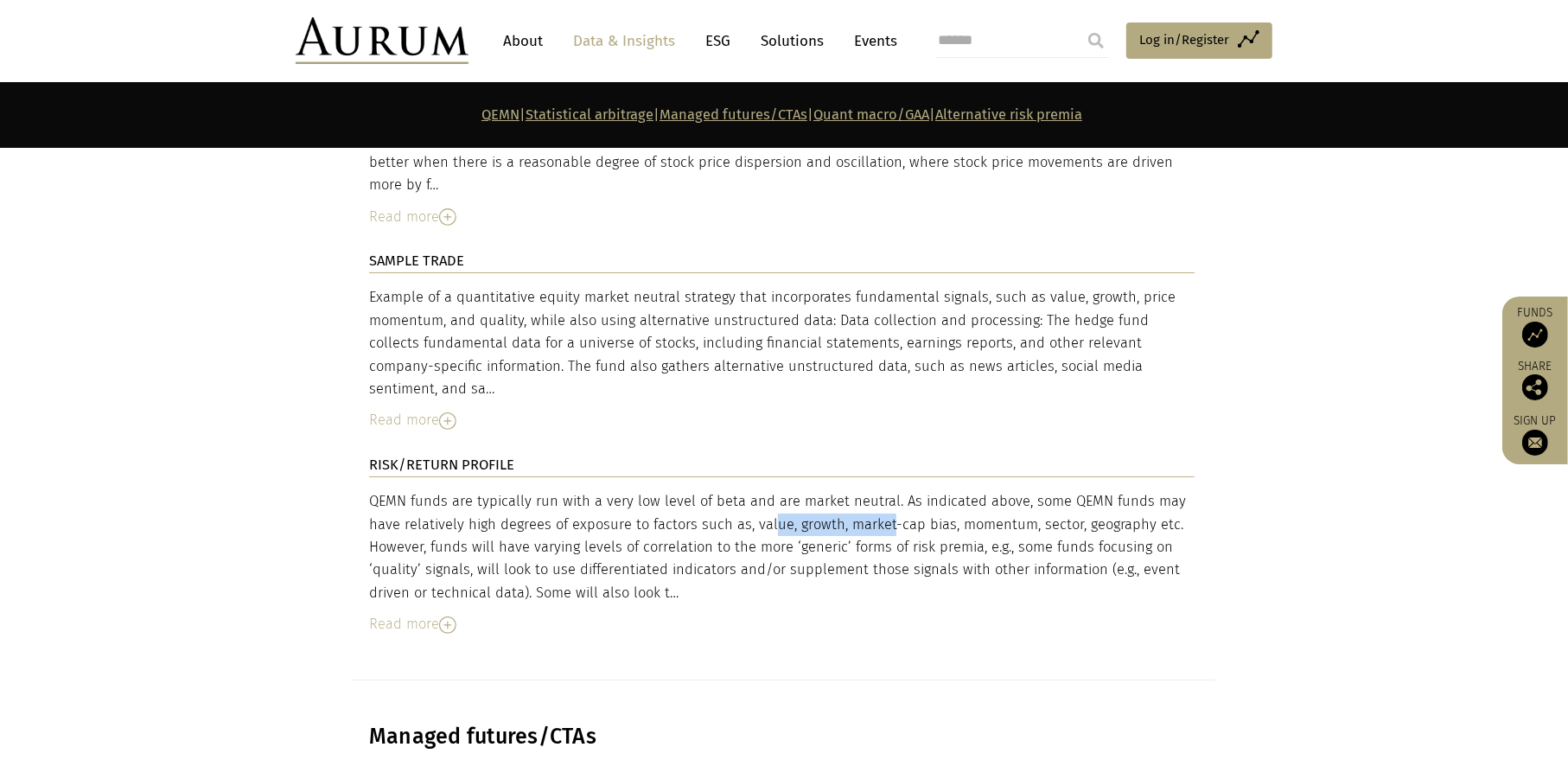
drag, startPoint x: 686, startPoint y: 455, endPoint x: 817, endPoint y: 458, distance: 131.0
click at [805, 490] on div "QEMN funds are typically run with a very low level of beta and are market neutr…" at bounding box center [782, 547] width 826 height 114
click at [924, 490] on div "QEMN funds are typically run with a very low level of beta and are market neutr…" at bounding box center [782, 547] width 826 height 114
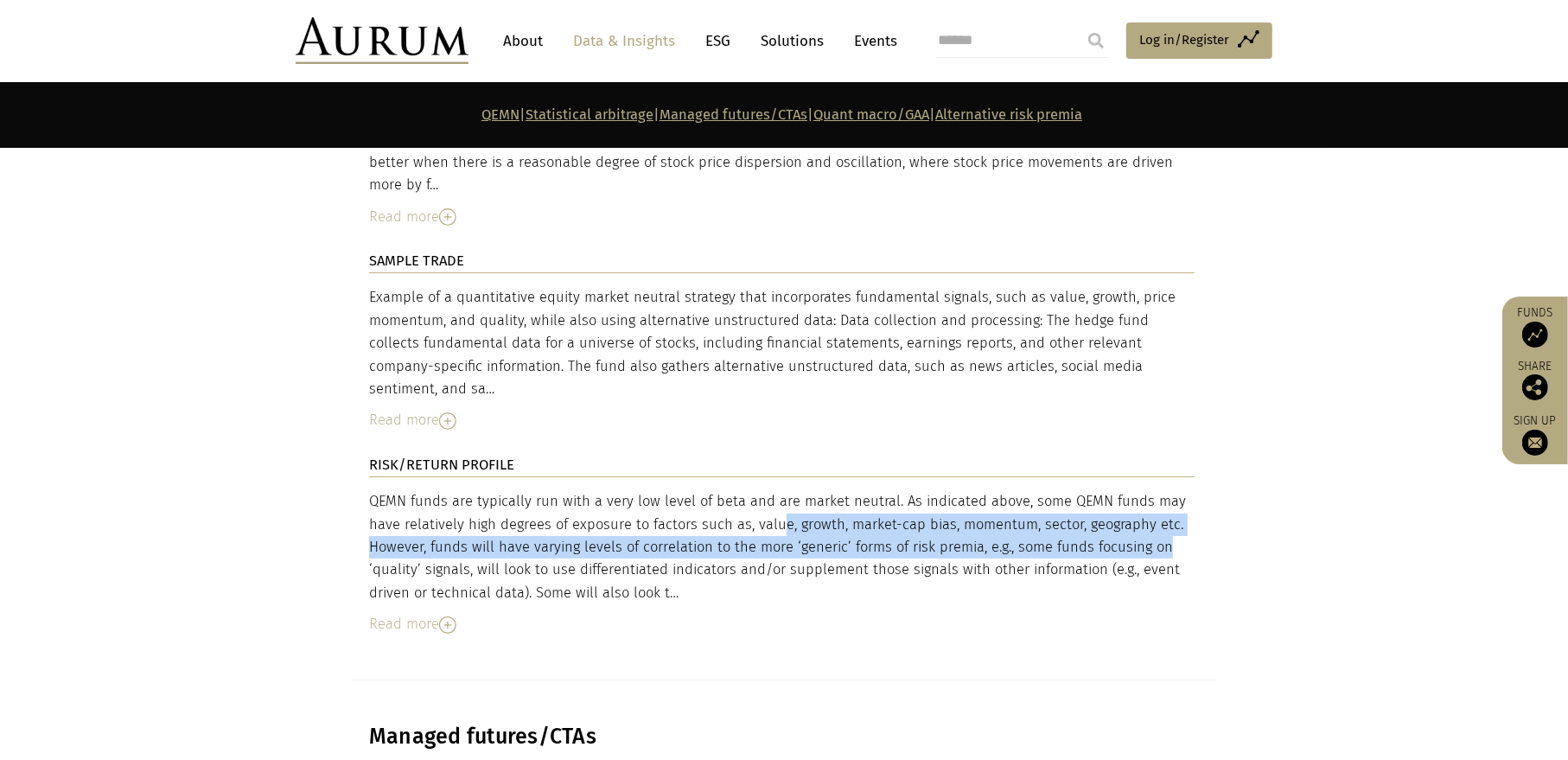
drag, startPoint x: 694, startPoint y: 464, endPoint x: 1078, endPoint y: 482, distance: 384.4
click at [1078, 490] on div "QEMN funds are typically run with a very low level of beta and are market neutr…" at bounding box center [782, 547] width 826 height 114
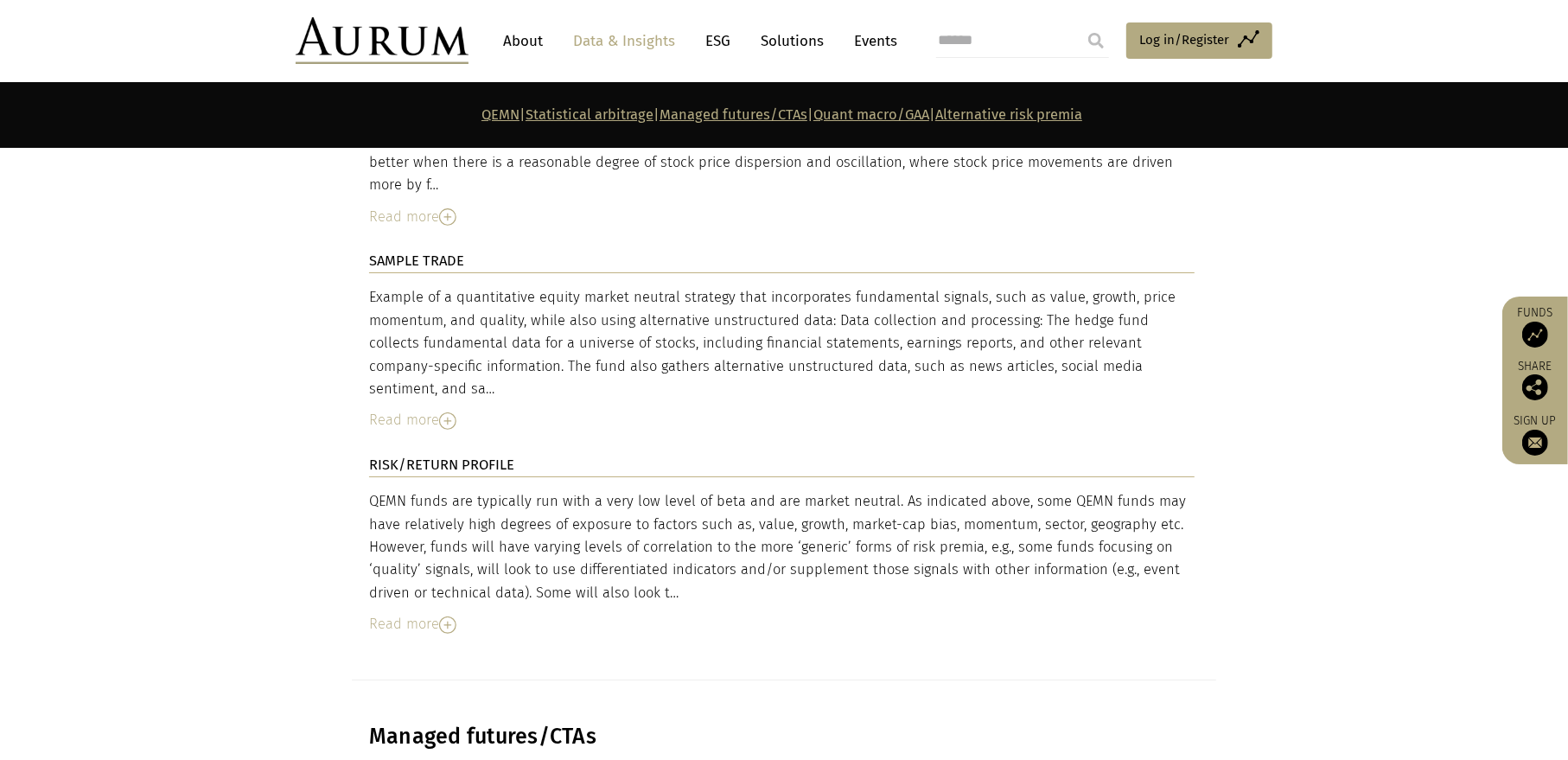
click at [1149, 490] on div "QEMN funds are typically run with a very low level of beta and are market neutr…" at bounding box center [782, 547] width 826 height 114
drag, startPoint x: 438, startPoint y: 486, endPoint x: 695, endPoint y: 488, distance: 257.0
click at [633, 490] on div "QEMN funds are typically run with a very low level of beta and are market neutr…" at bounding box center [782, 547] width 826 height 114
click at [739, 491] on div "QEMN funds are typically run with a very low level of beta and are market neutr…" at bounding box center [782, 547] width 826 height 114
drag, startPoint x: 807, startPoint y: 483, endPoint x: 1056, endPoint y: 496, distance: 249.3
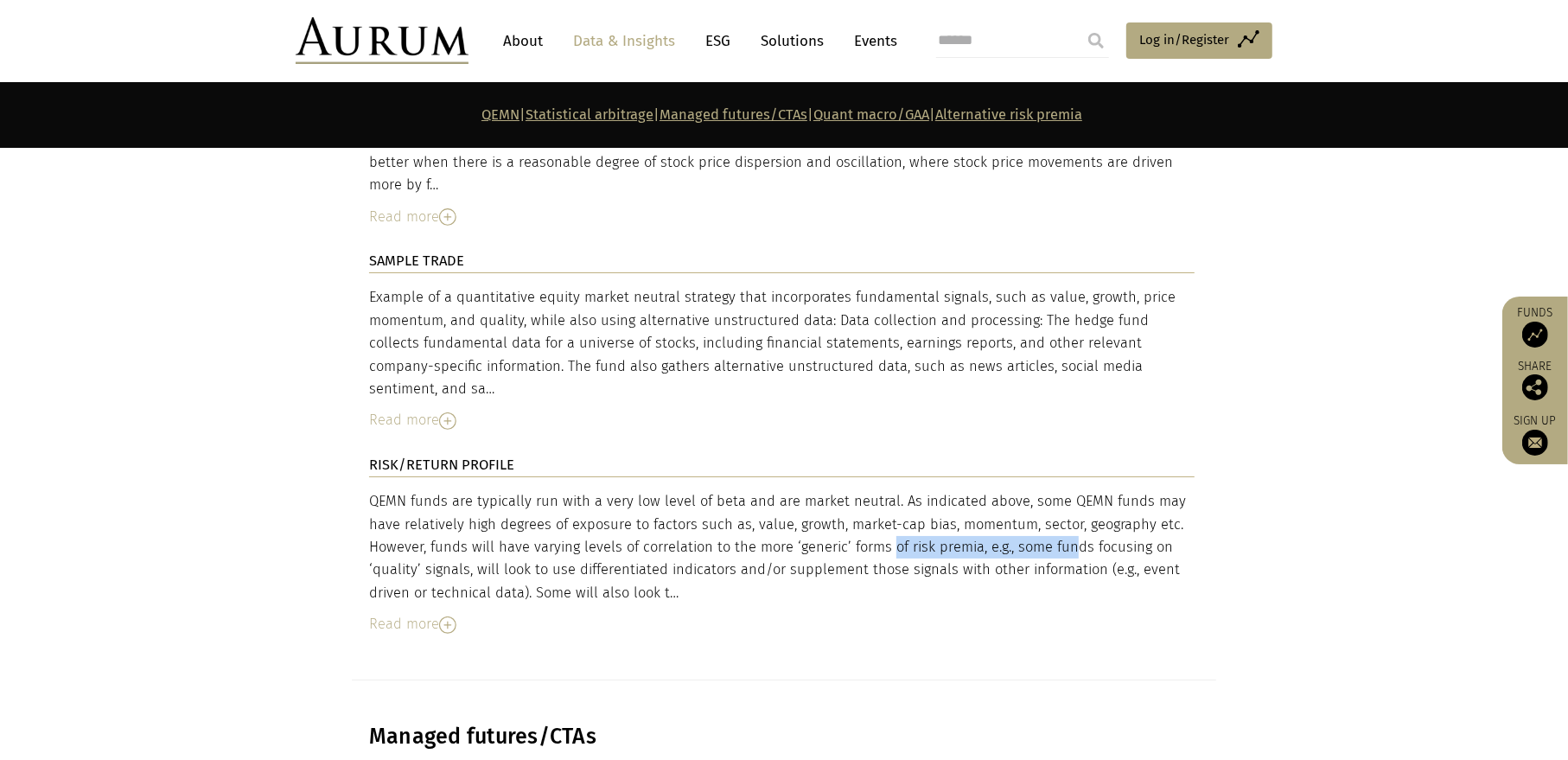
click at [1027, 494] on div "QEMN funds are typically run with a very low level of beta and are market neutr…" at bounding box center [782, 547] width 826 height 114
click at [1139, 507] on div "QEMN funds are typically run with a very low level of beta and are market neutr…" at bounding box center [782, 547] width 826 height 114
drag, startPoint x: 464, startPoint y: 514, endPoint x: 686, endPoint y: 512, distance: 222.0
click at [681, 512] on div "QEMN funds are typically run with a very low level of beta and are market neutr…" at bounding box center [782, 547] width 826 height 114
click at [775, 511] on div "QEMN funds are typically run with a very low level of beta and are market neutr…" at bounding box center [782, 547] width 826 height 114
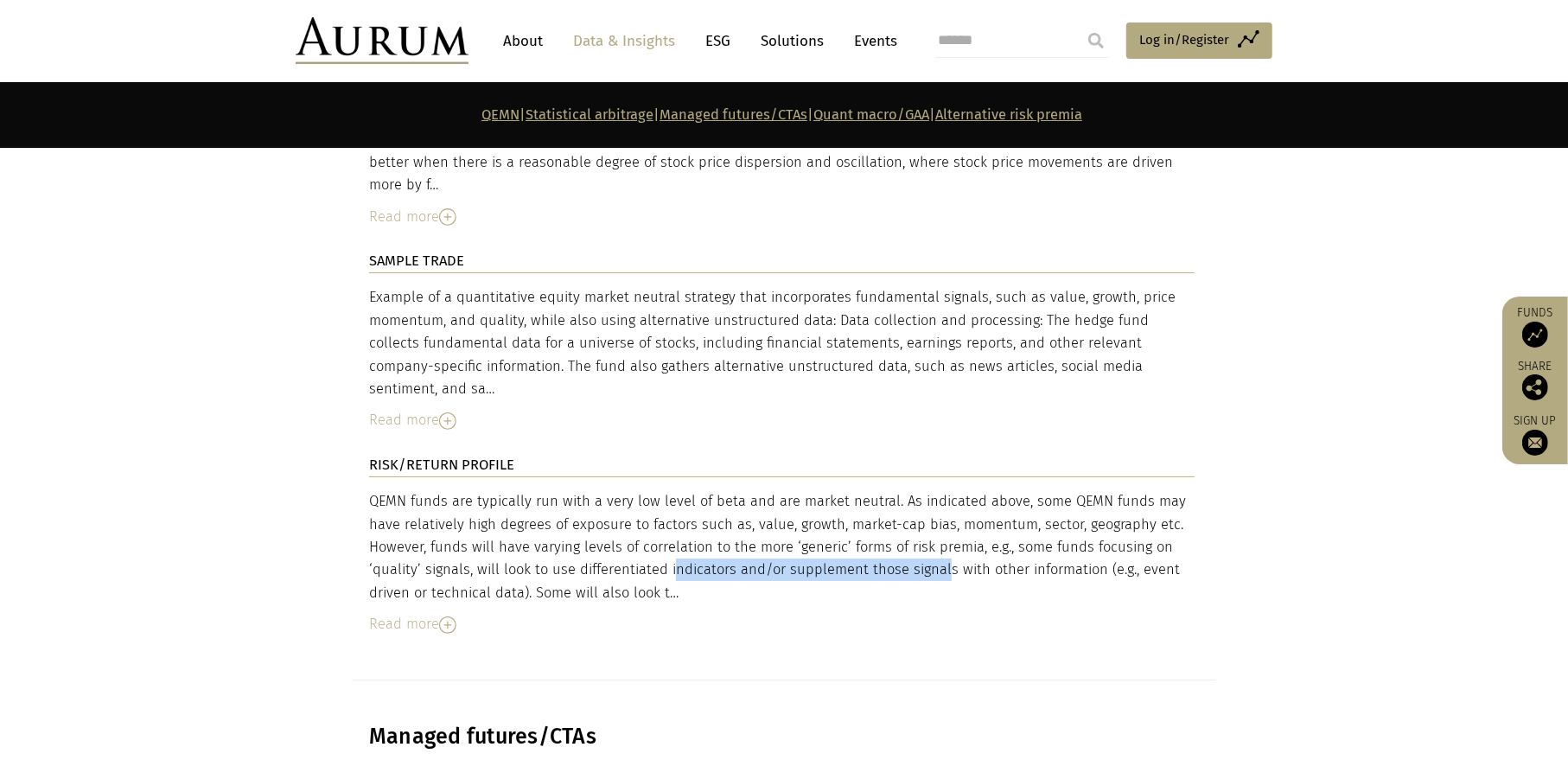
drag, startPoint x: 589, startPoint y: 514, endPoint x: 873, endPoint y: 512, distance: 284.0
click at [860, 512] on div "QEMN funds are typically run with a very low level of beta and are market neutr…" at bounding box center [782, 547] width 826 height 114
click at [956, 512] on div "QEMN funds are typically run with a very low level of beta and are market neutr…" at bounding box center [782, 547] width 826 height 114
drag, startPoint x: 720, startPoint y: 508, endPoint x: 1164, endPoint y: 533, distance: 444.7
click at [1164, 533] on div "QEMN funds are typically run with a very low level of beta and are market neutr…" at bounding box center [782, 547] width 826 height 114
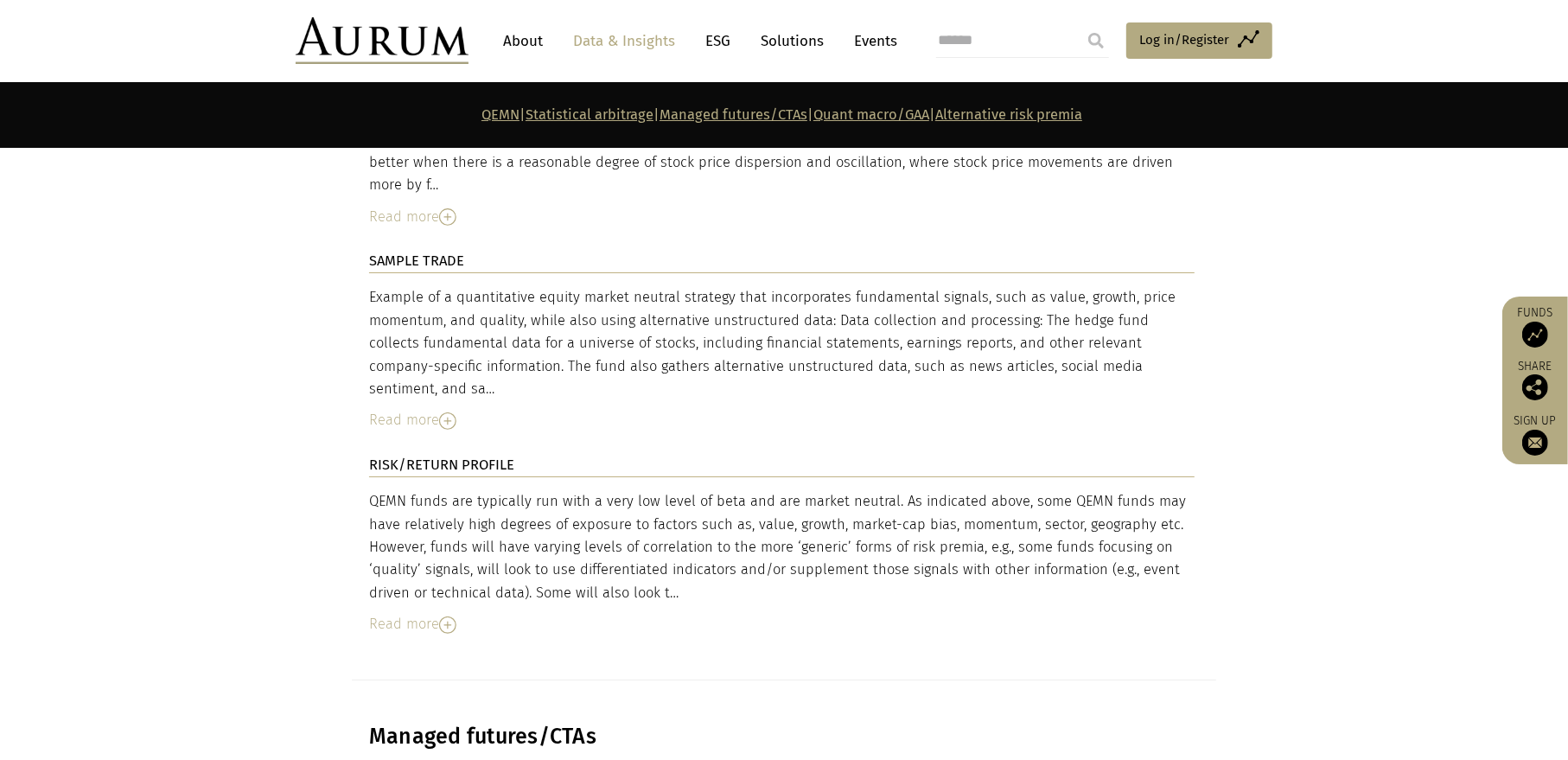
click at [1209, 534] on div "DESCRIPTION Traditional QEMN strategies take fundamental and/or event-oriented …" at bounding box center [784, 163] width 864 height 1033
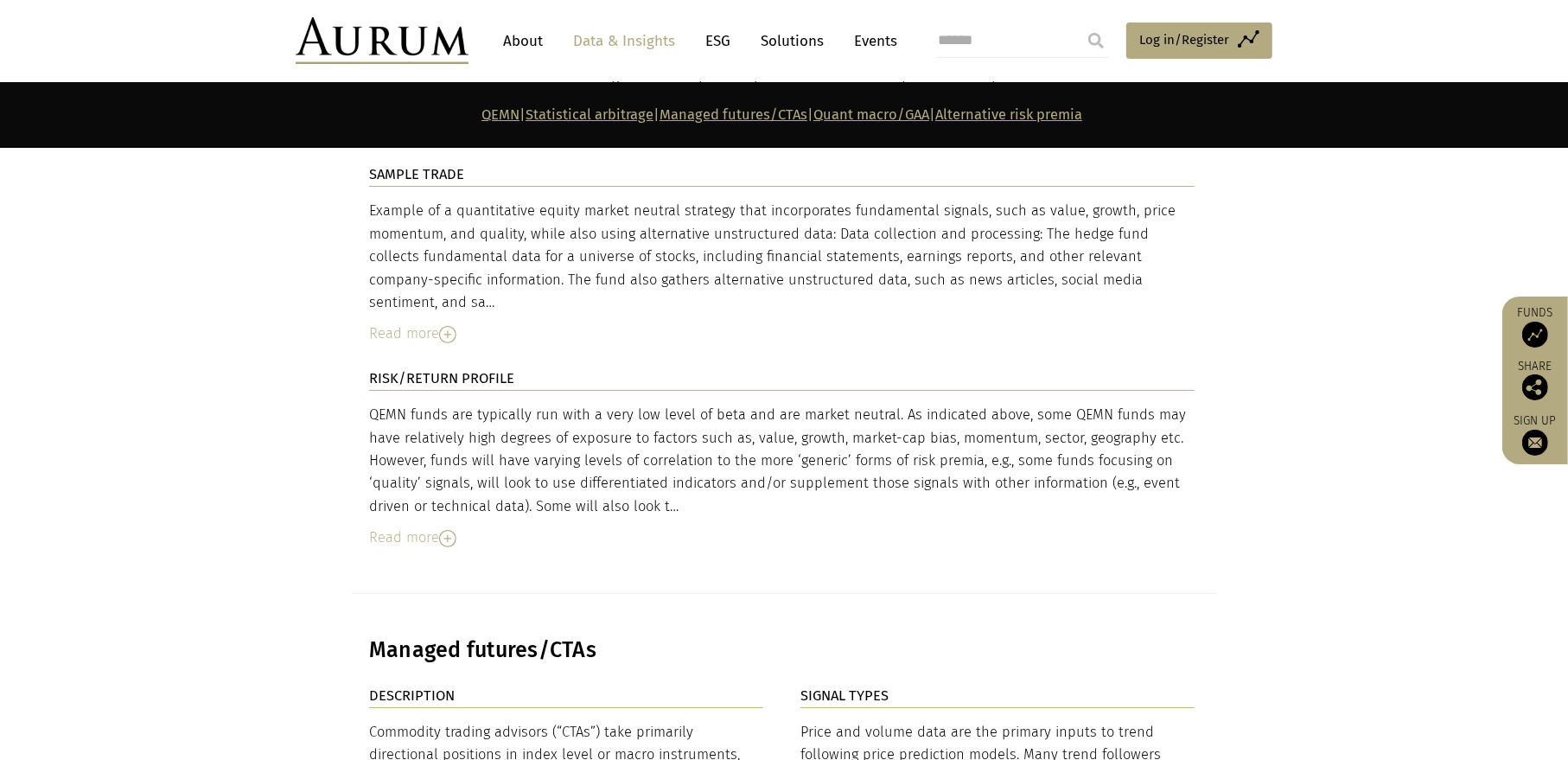
click at [443, 530] on img at bounding box center [447, 538] width 17 height 17
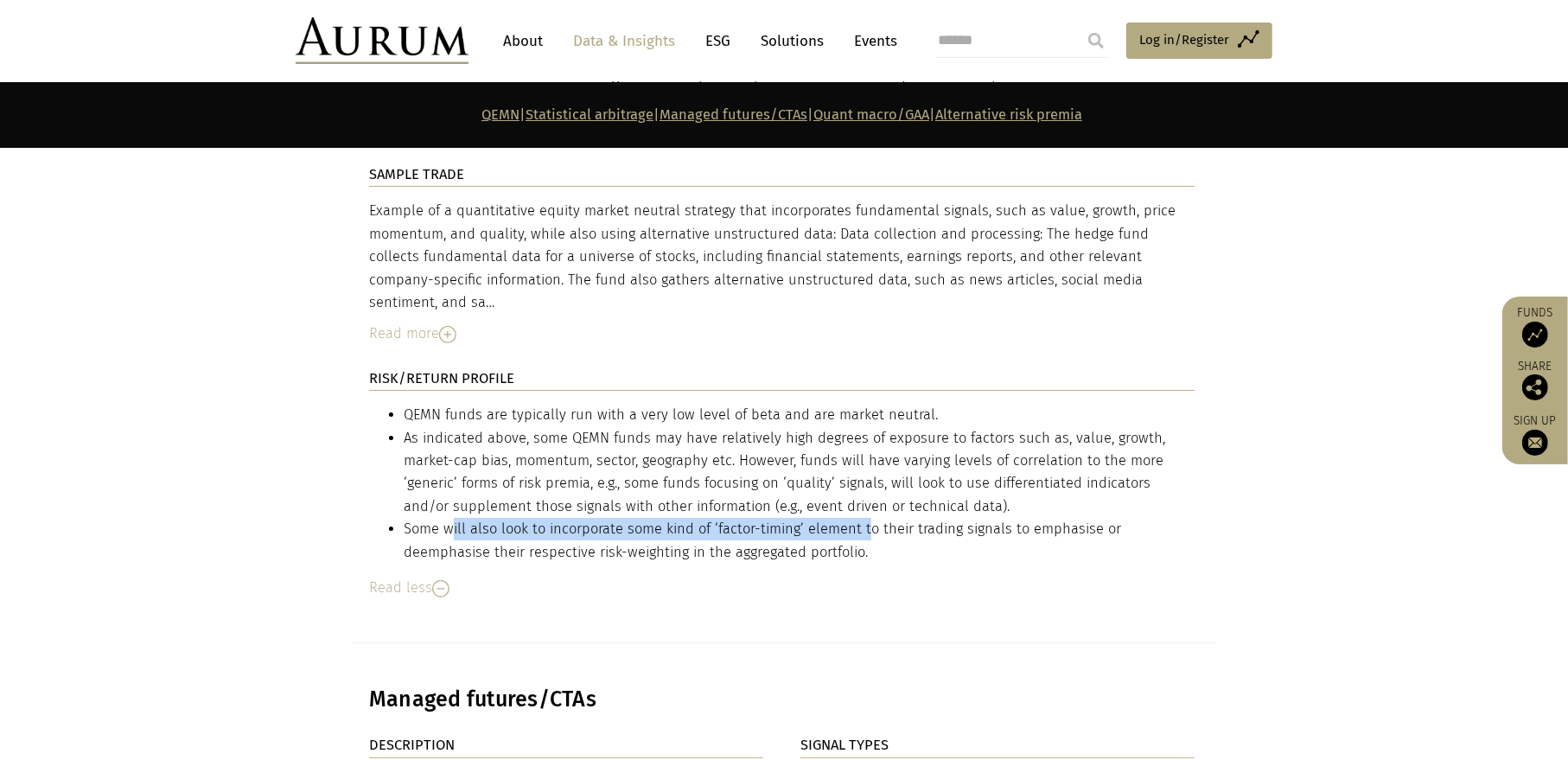
drag, startPoint x: 453, startPoint y: 467, endPoint x: 913, endPoint y: 467, distance: 460.0
click at [886, 518] on li "Some will also look to incorporate some kind of ‘factor-timing’ element to thei…" at bounding box center [798, 541] width 791 height 46
click at [1088, 518] on li "Some will also look to incorporate some kind of ‘factor-timing’ element to thei…" at bounding box center [798, 541] width 791 height 46
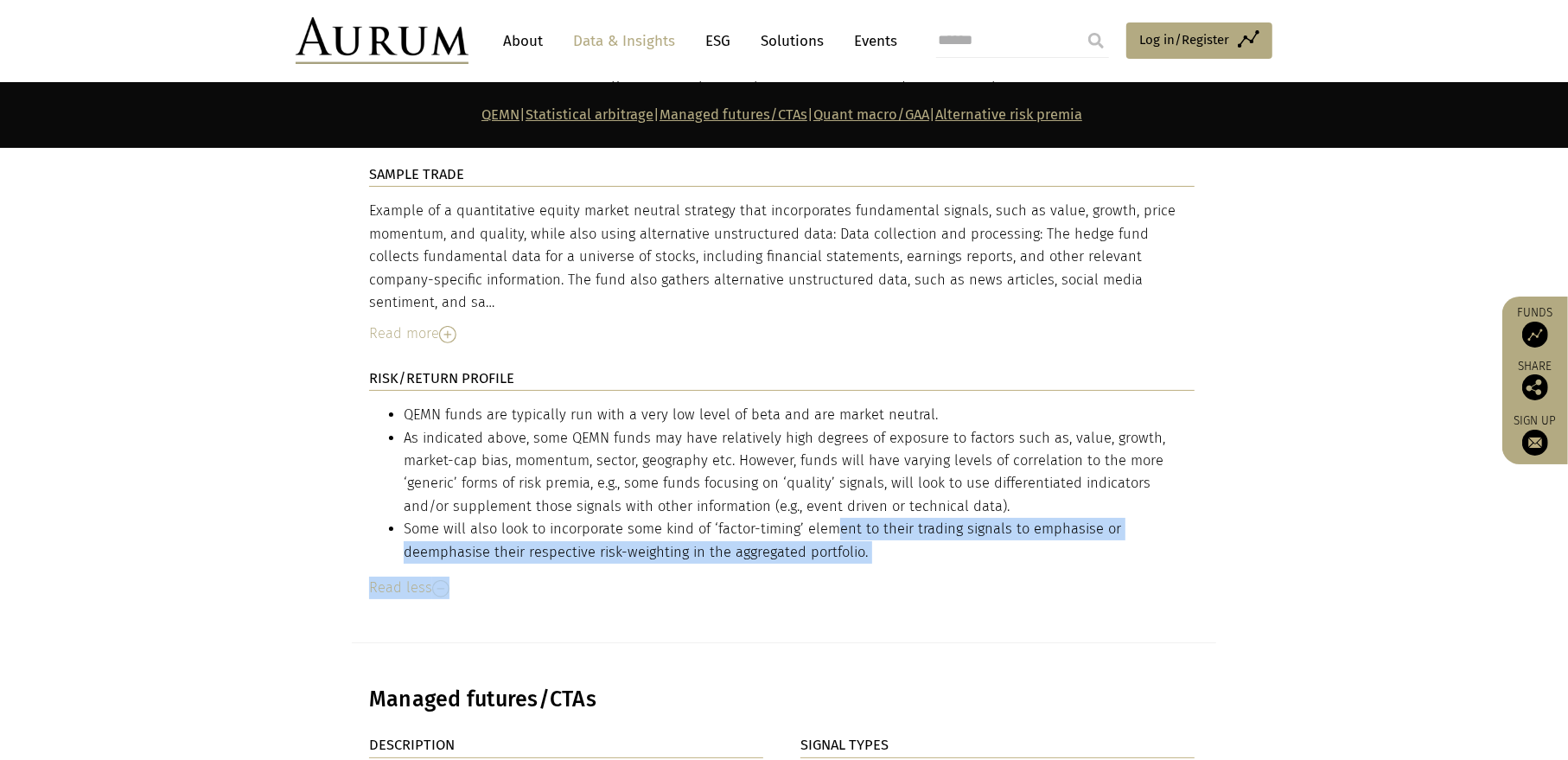
drag, startPoint x: 838, startPoint y: 466, endPoint x: 1231, endPoint y: 470, distance: 393.0
click at [1229, 470] on section "DESCRIPTION Traditional QEMN strategies take fundamental and/or event-oriented …" at bounding box center [784, 102] width 1568 height 1083
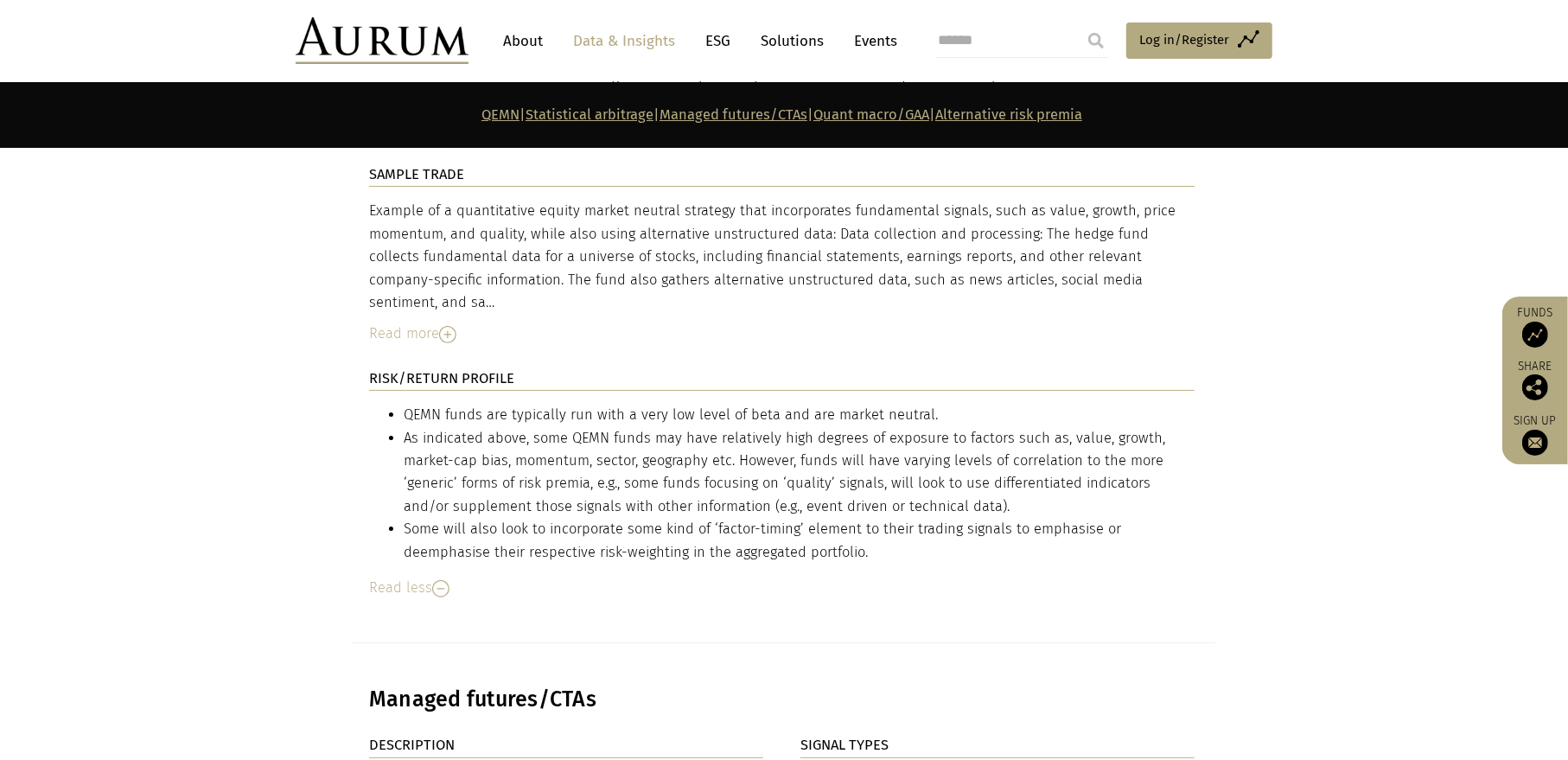
click at [1232, 470] on section "DESCRIPTION Traditional QEMN strategies take fundamental and/or event-oriented …" at bounding box center [784, 102] width 1568 height 1083
drag, startPoint x: 525, startPoint y: 494, endPoint x: 983, endPoint y: 493, distance: 458.0
click at [983, 518] on li "Some will also look to incorporate some kind of ‘factor-timing’ element to thei…" at bounding box center [798, 541] width 791 height 46
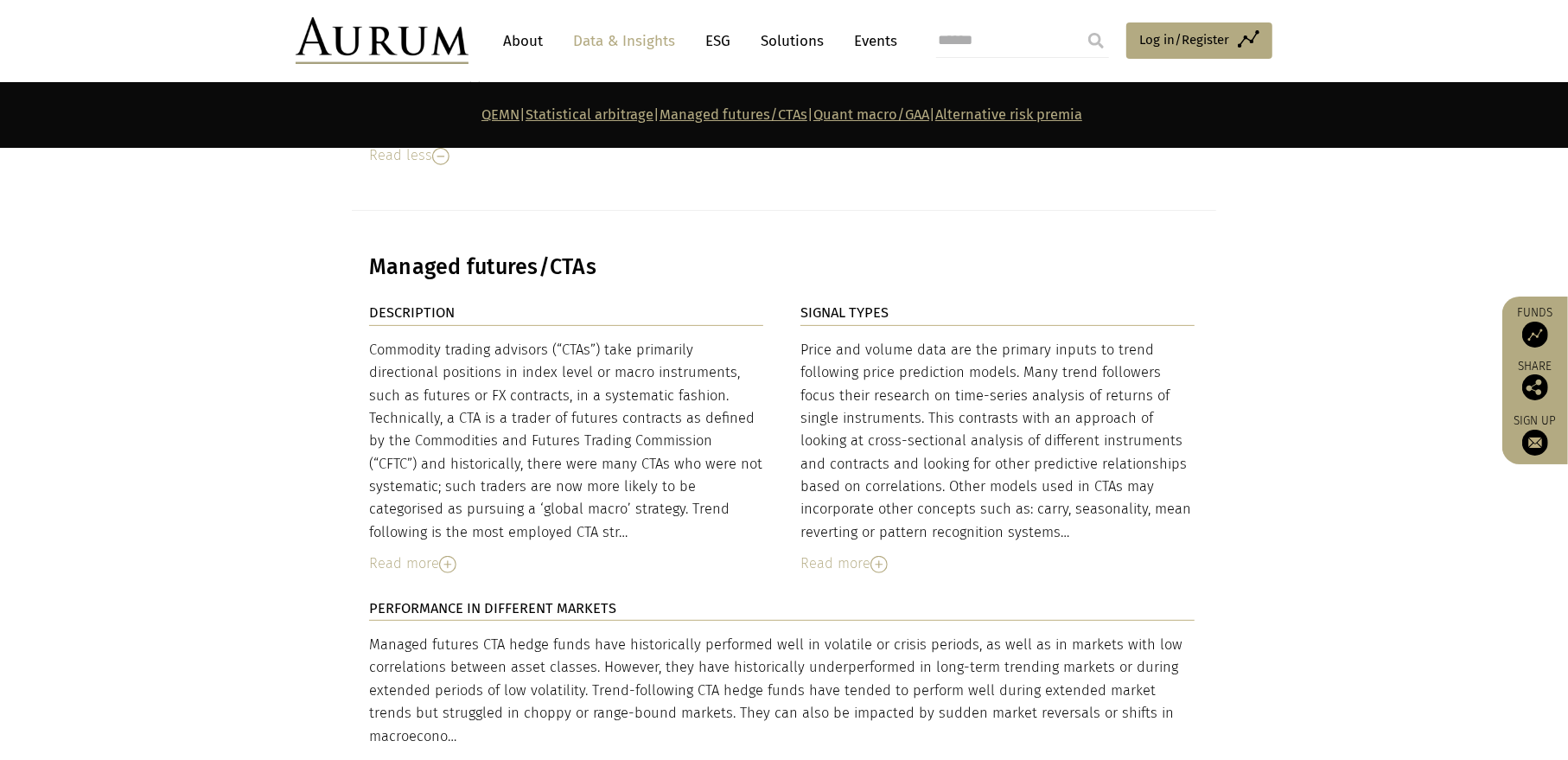
scroll to position [5706, 0]
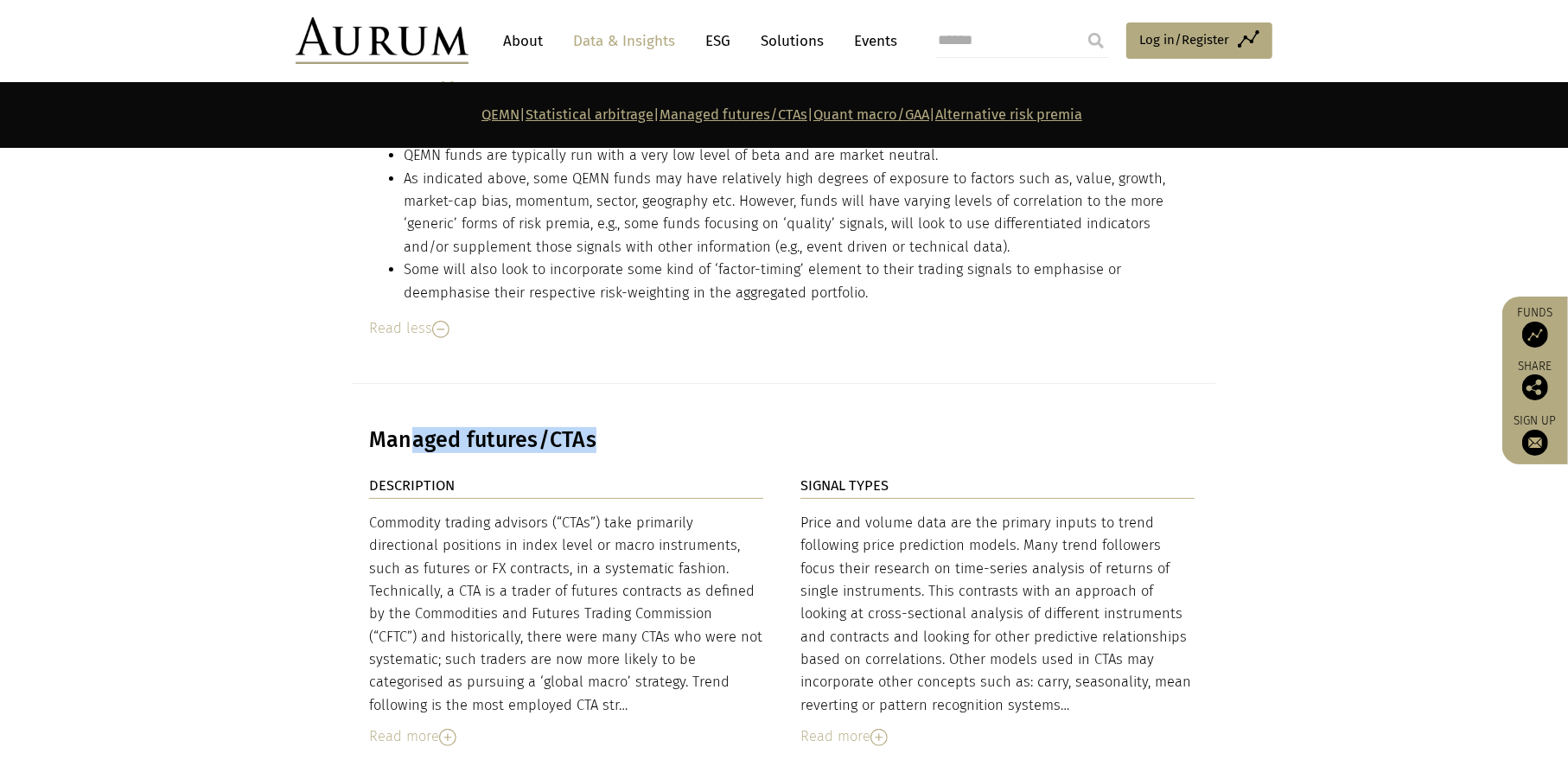
drag, startPoint x: 407, startPoint y: 371, endPoint x: 691, endPoint y: 373, distance: 284.0
click at [691, 427] on h3 "Managed futures/CTAs" at bounding box center [782, 440] width 826 height 26
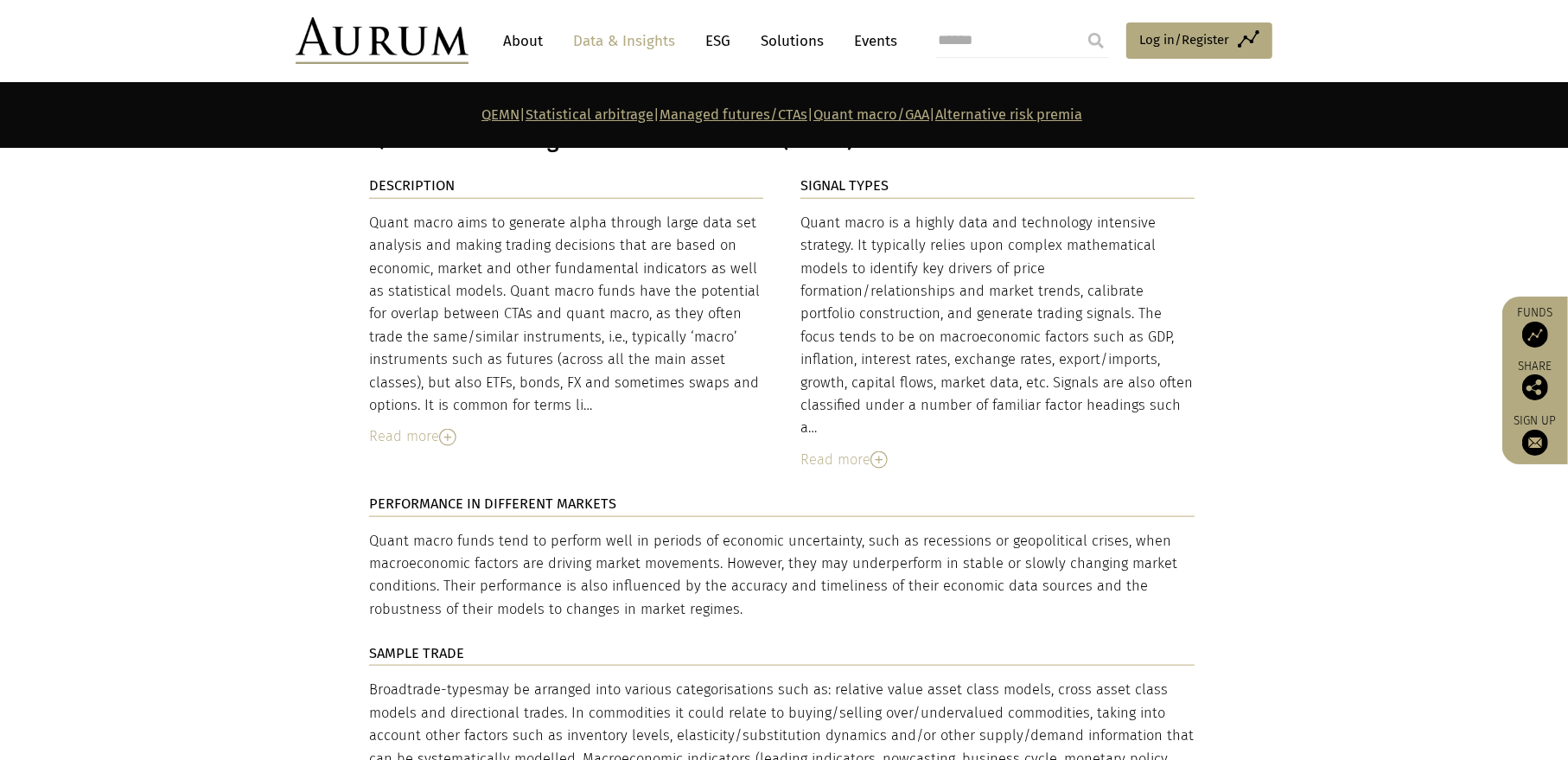
scroll to position [6743, 0]
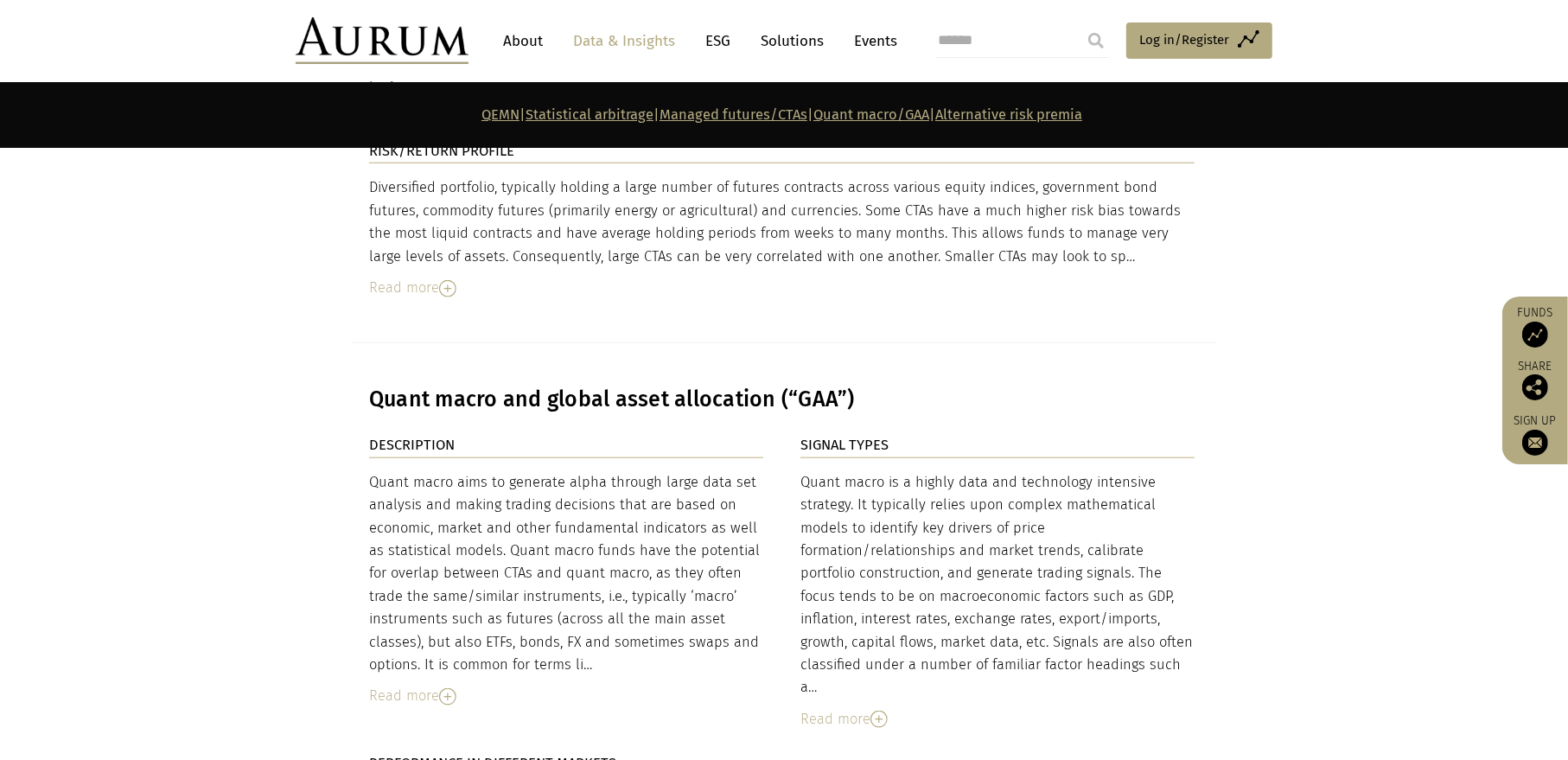
click at [451, 688] on img at bounding box center [447, 696] width 17 height 17
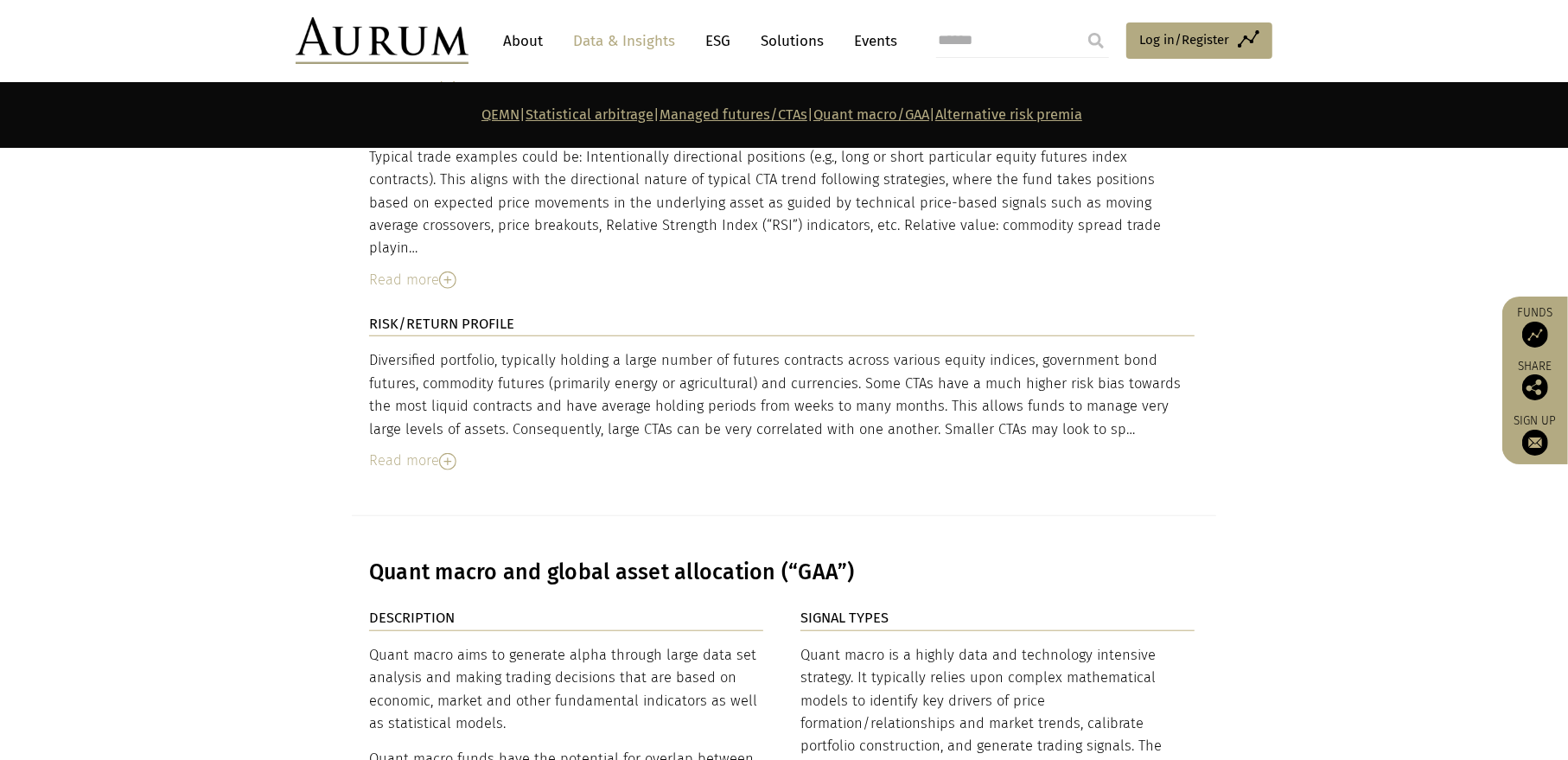
scroll to position [6830, 0]
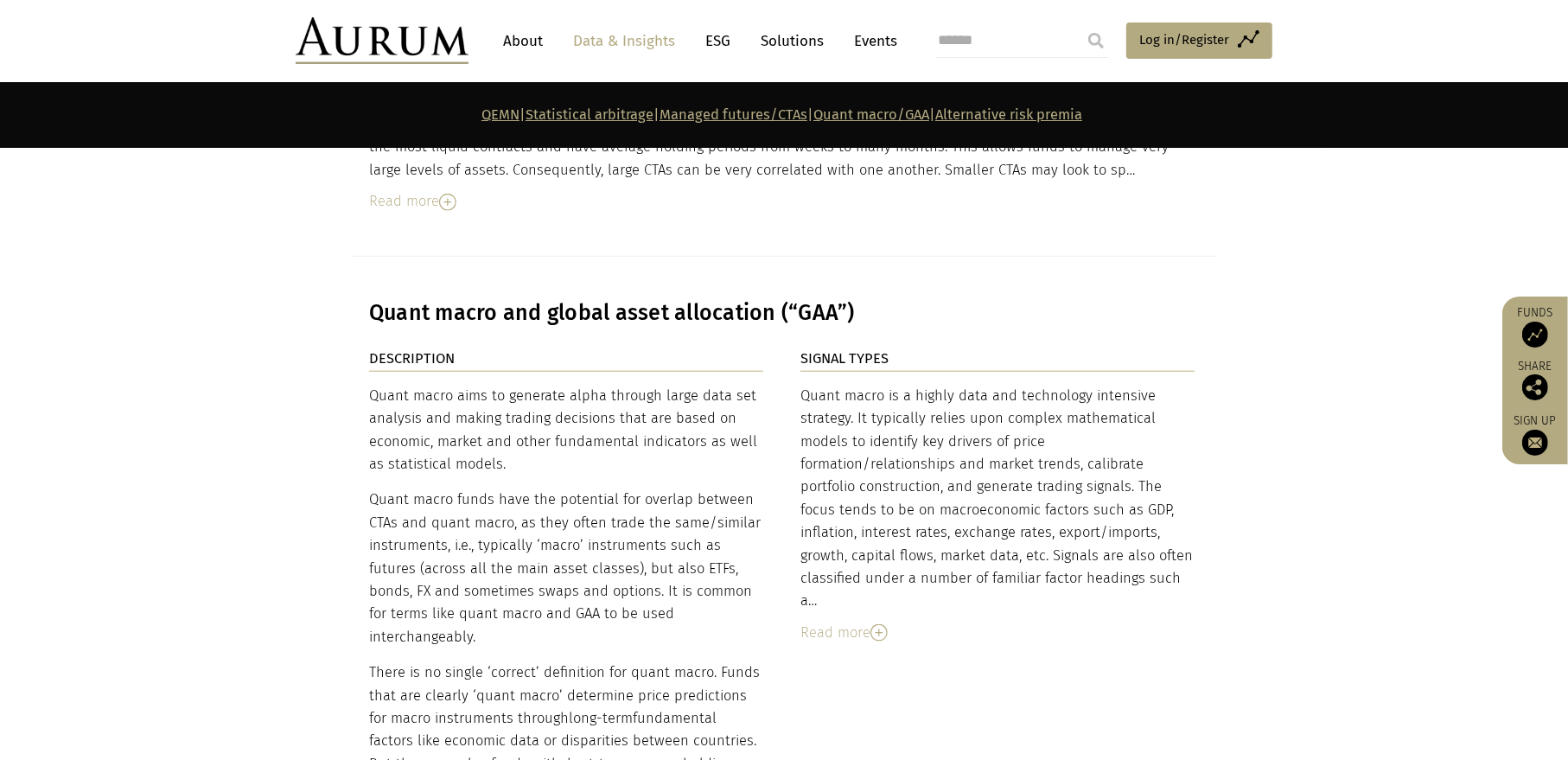
click at [878, 625] on img at bounding box center [879, 633] width 17 height 17
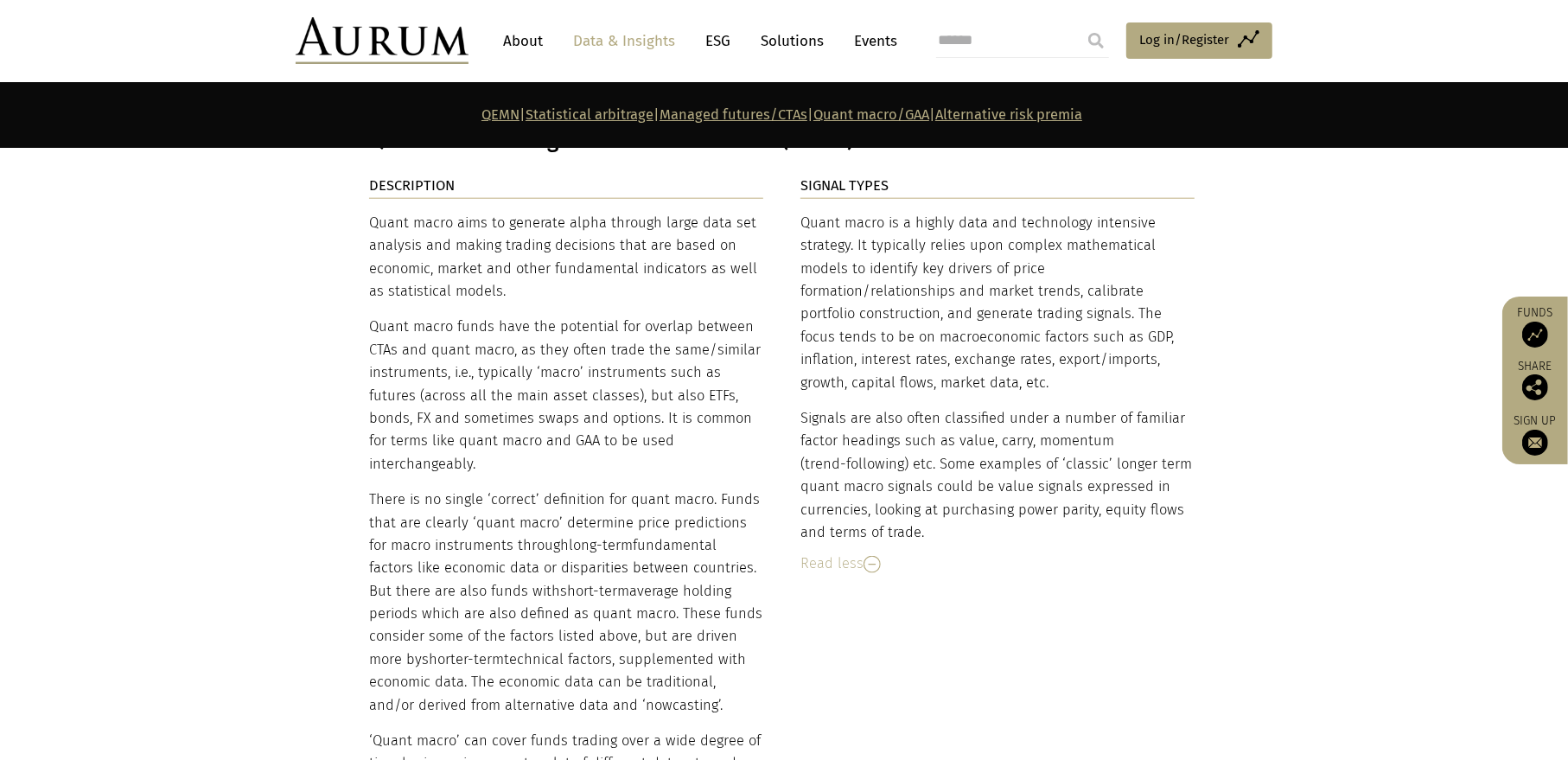
scroll to position [7090, 0]
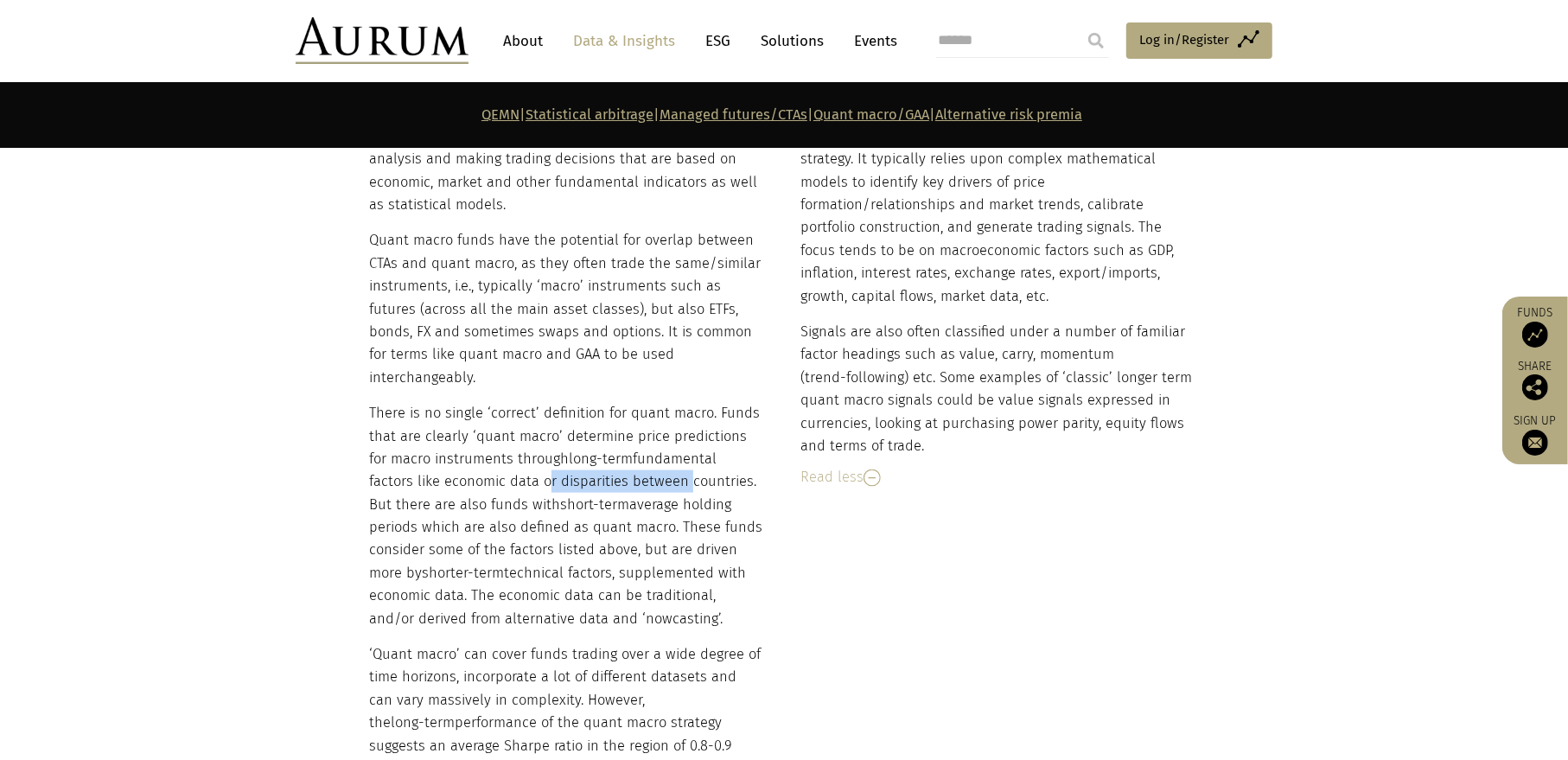
drag, startPoint x: 493, startPoint y: 372, endPoint x: 652, endPoint y: 372, distance: 159.0
click at [639, 402] on p "There is no single ‘correct’ definition for quant macro. Funds that are clearly…" at bounding box center [566, 517] width 394 height 229
click at [685, 402] on p "There is no single ‘correct’ definition for quant macro. Funds that are clearly…" at bounding box center [566, 517] width 394 height 229
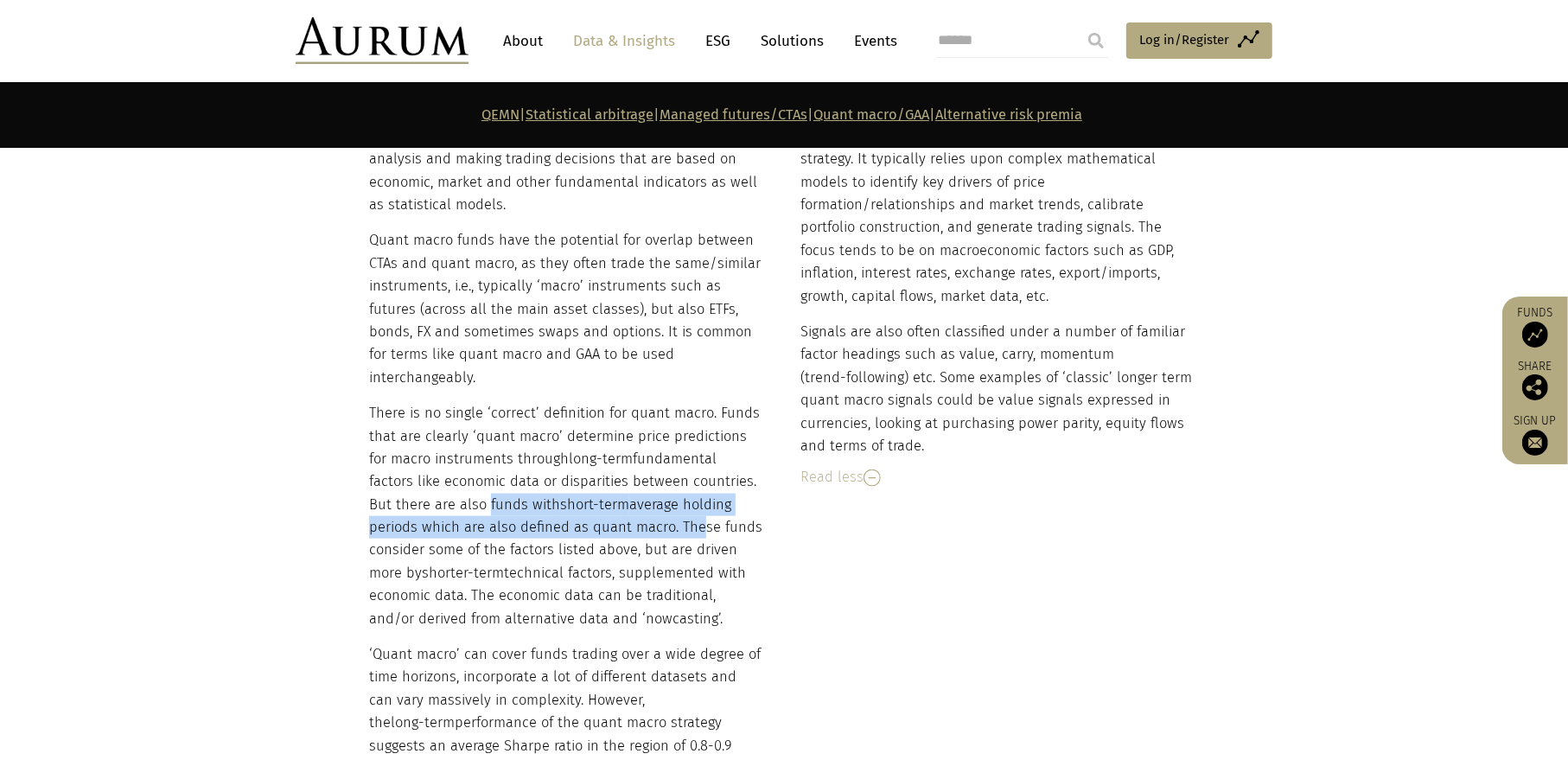
drag, startPoint x: 455, startPoint y: 394, endPoint x: 666, endPoint y: 414, distance: 211.9
click at [645, 414] on p "There is no single ‘correct’ definition for quant macro. Funds that are clearly…" at bounding box center [566, 517] width 394 height 229
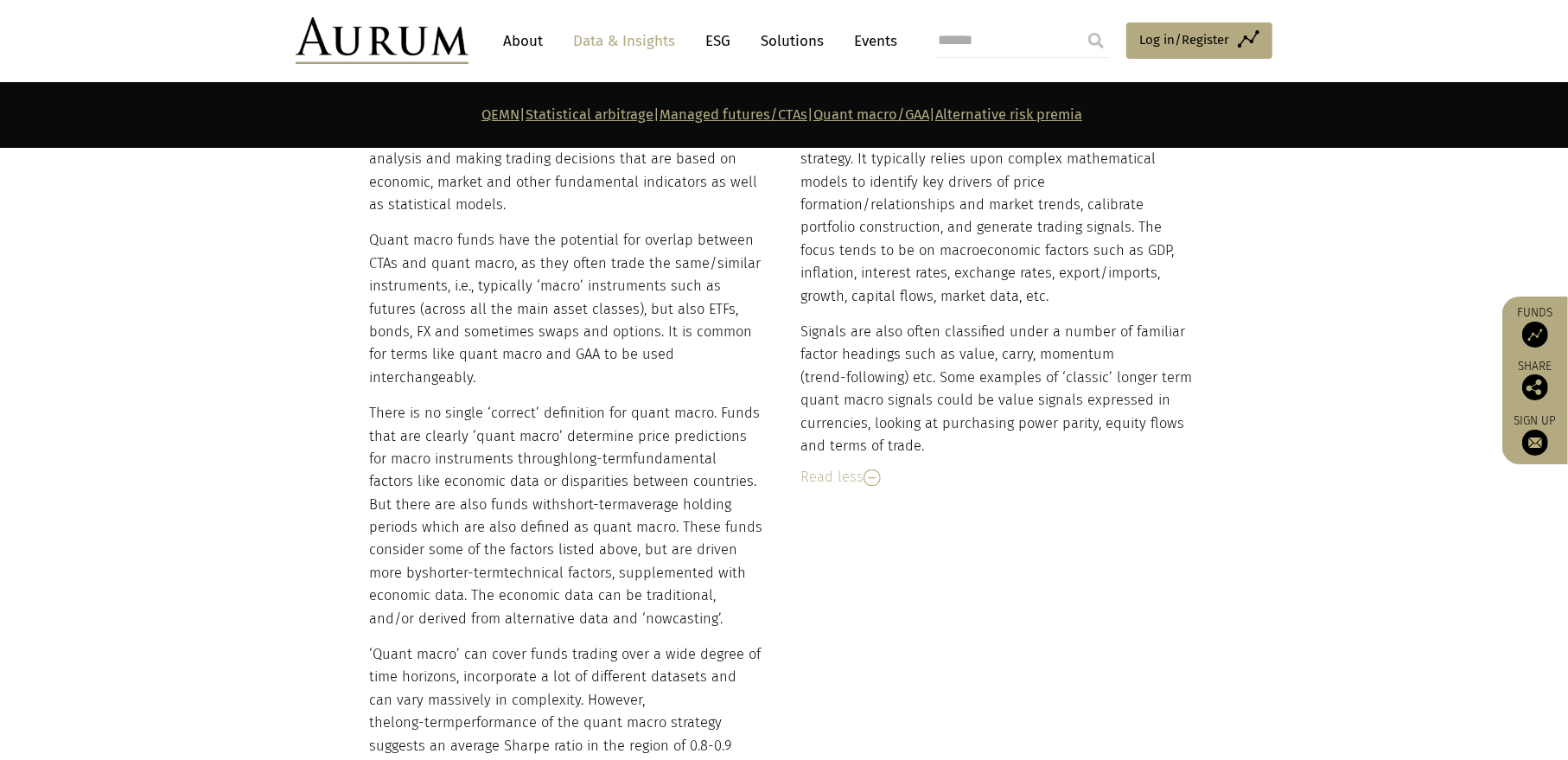
click at [680, 412] on p "There is no single ‘correct’ definition for quant macro. Funds that are clearly…" at bounding box center [566, 517] width 394 height 229
drag, startPoint x: 588, startPoint y: 394, endPoint x: 694, endPoint y: 394, distance: 106.0
click at [666, 402] on p "There is no single ‘correct’ definition for quant macro. Funds that are clearly…" at bounding box center [566, 517] width 394 height 229
click at [698, 402] on p "There is no single ‘correct’ definition for quant macro. Funds that are clearly…" at bounding box center [566, 517] width 394 height 229
drag, startPoint x: 420, startPoint y: 419, endPoint x: 657, endPoint y: 427, distance: 237.1
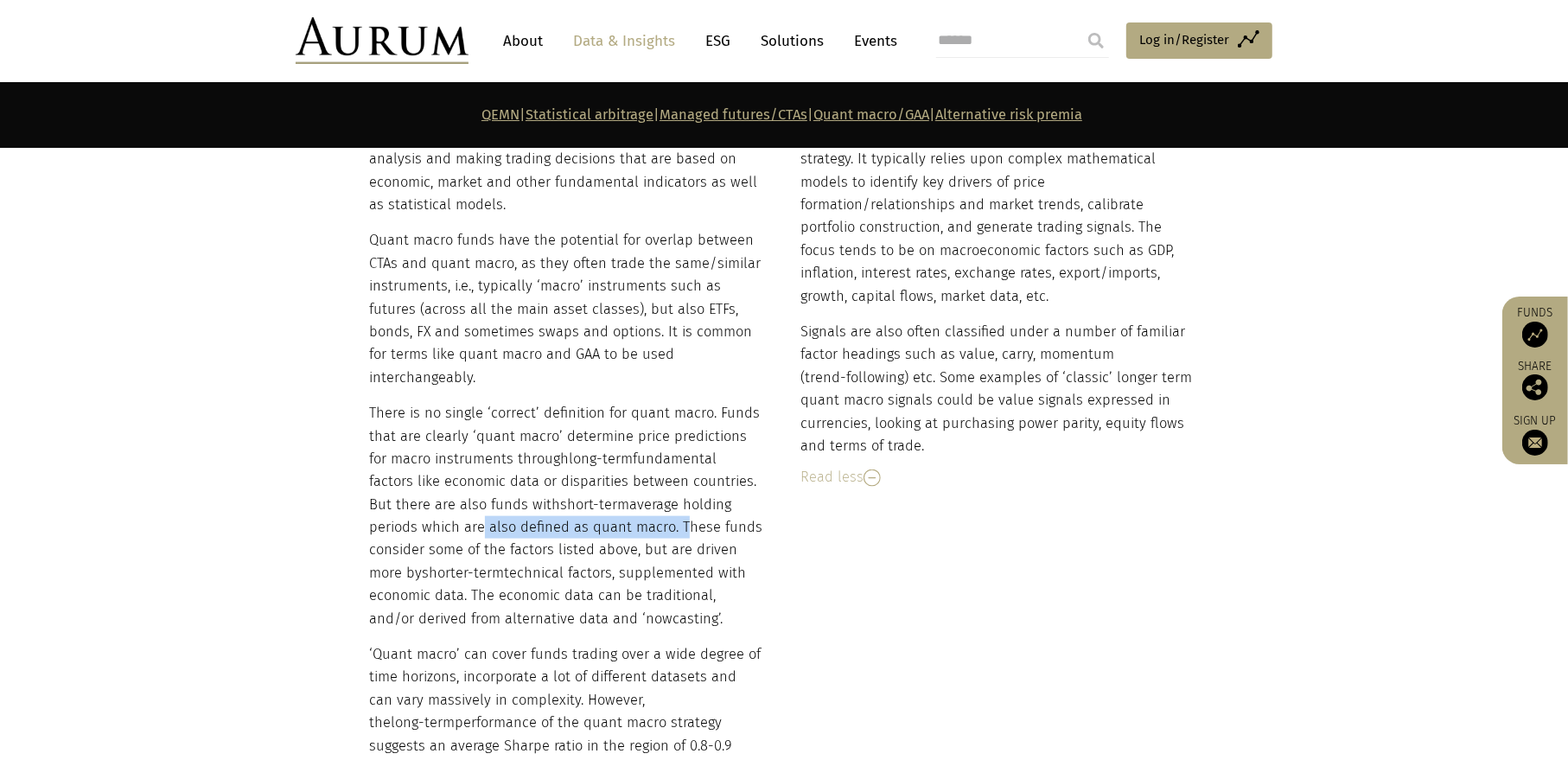
click at [626, 427] on p "There is no single ‘correct’ definition for quant macro. Funds that are clearly…" at bounding box center [566, 517] width 394 height 229
click at [676, 427] on p "There is no single ‘correct’ definition for quant macro. Funds that are clearly…" at bounding box center [566, 517] width 394 height 229
drag, startPoint x: 539, startPoint y: 396, endPoint x: 709, endPoint y: 410, distance: 170.6
click at [709, 410] on p "There is no single ‘correct’ definition for quant macro. Funds that are clearly…" at bounding box center [566, 517] width 394 height 229
click at [728, 408] on p "There is no single ‘correct’ definition for quant macro. Funds that are clearly…" at bounding box center [566, 517] width 394 height 229
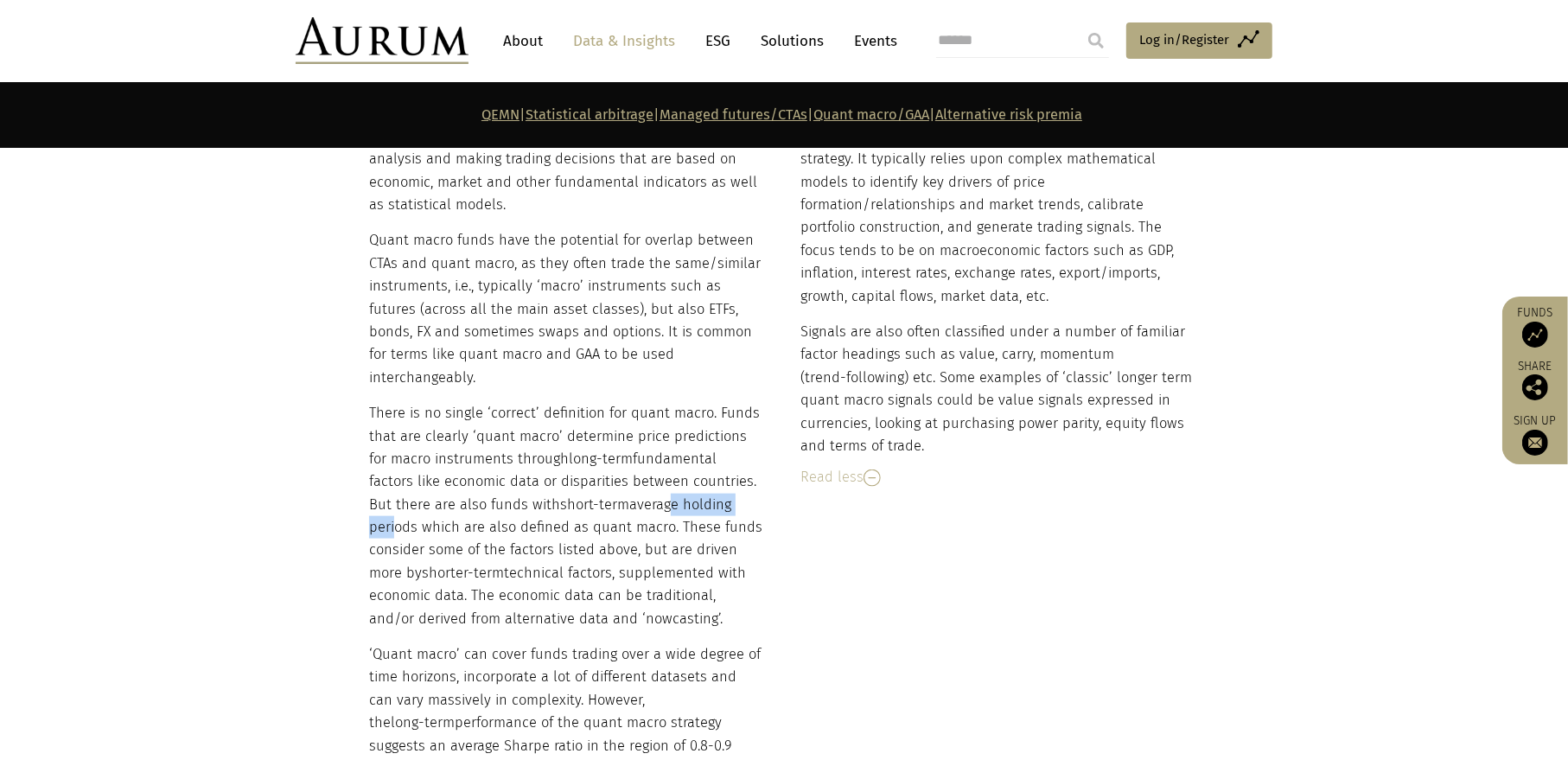
drag, startPoint x: 635, startPoint y: 397, endPoint x: 736, endPoint y: 393, distance: 101.1
click at [732, 402] on p "There is no single ‘correct’ definition for quant macro. Funds that are clearly…" at bounding box center [566, 517] width 394 height 229
click at [750, 402] on p "There is no single ‘correct’ definition for quant macro. Funds that are clearly…" at bounding box center [566, 517] width 394 height 229
drag, startPoint x: 488, startPoint y: 416, endPoint x: 641, endPoint y: 423, distance: 153.2
click at [638, 423] on p "There is no single ‘correct’ definition for quant macro. Funds that are clearly…" at bounding box center [566, 517] width 394 height 229
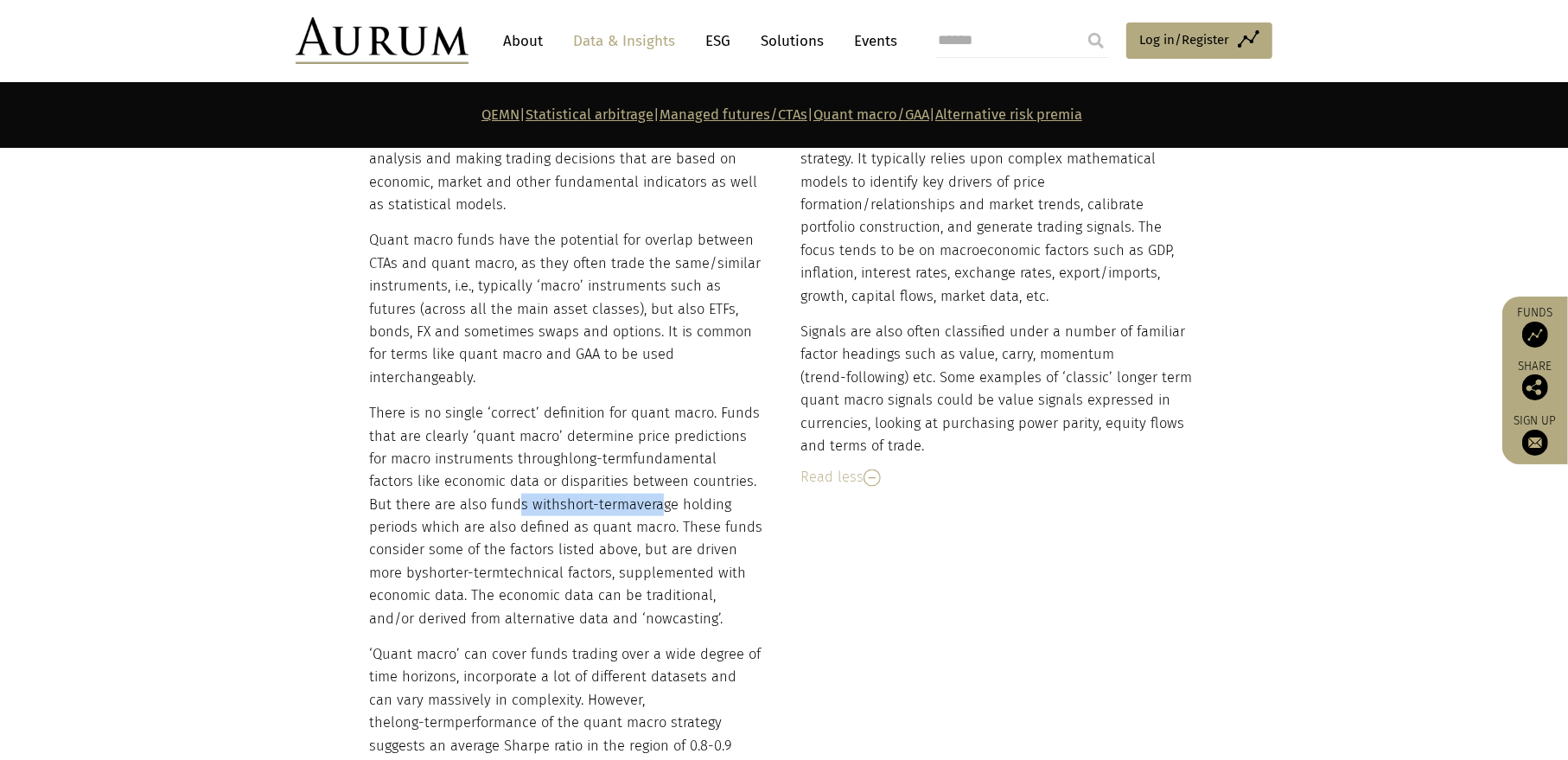
drag, startPoint x: 482, startPoint y: 392, endPoint x: 653, endPoint y: 403, distance: 171.4
click at [651, 403] on p "There is no single ‘correct’ definition for quant macro. Funds that are clearly…" at bounding box center [566, 517] width 394 height 229
click at [720, 402] on p "There is no single ‘correct’ definition for quant macro. Funds that are clearly…" at bounding box center [566, 517] width 394 height 229
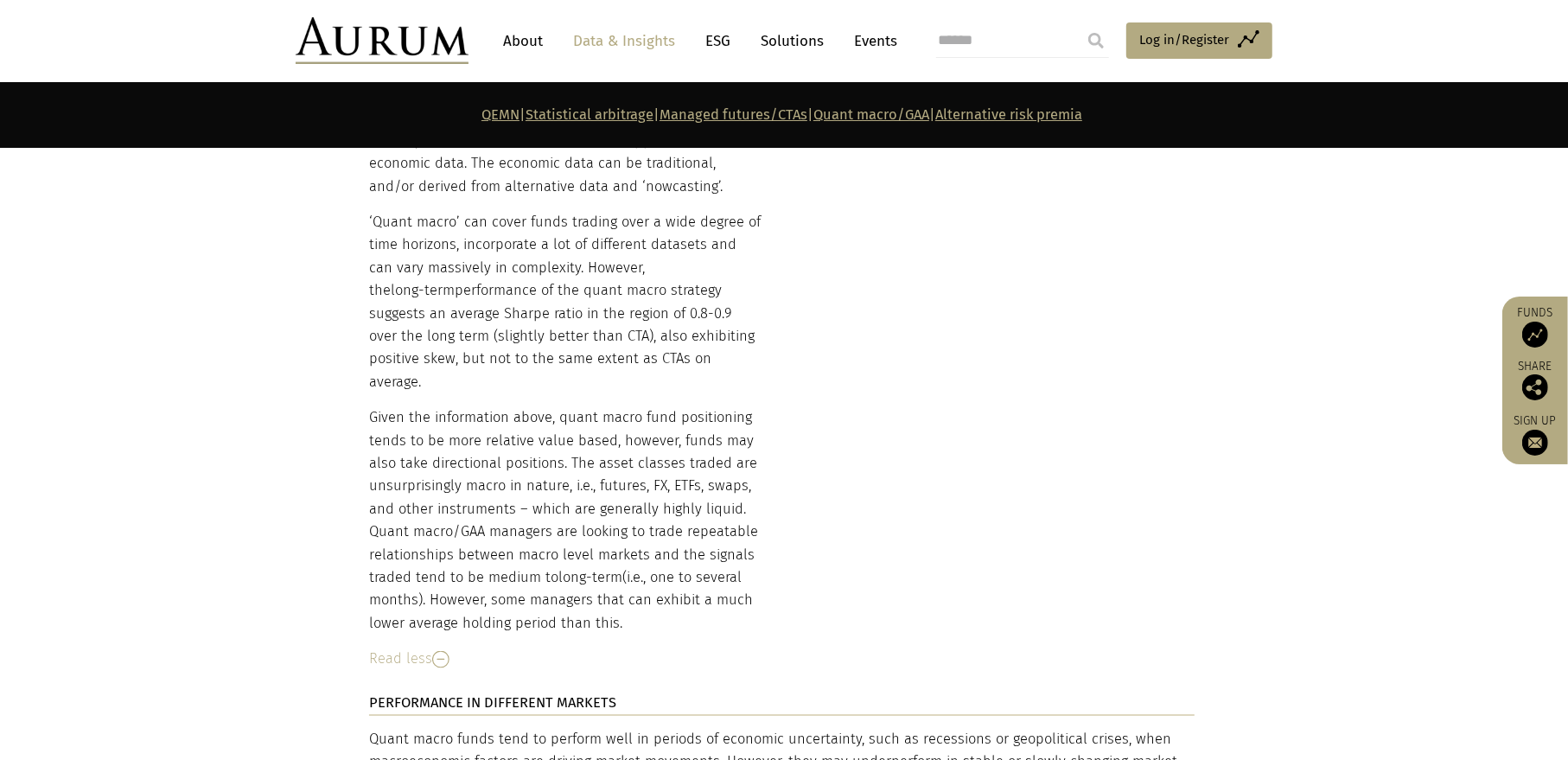
scroll to position [7608, 0]
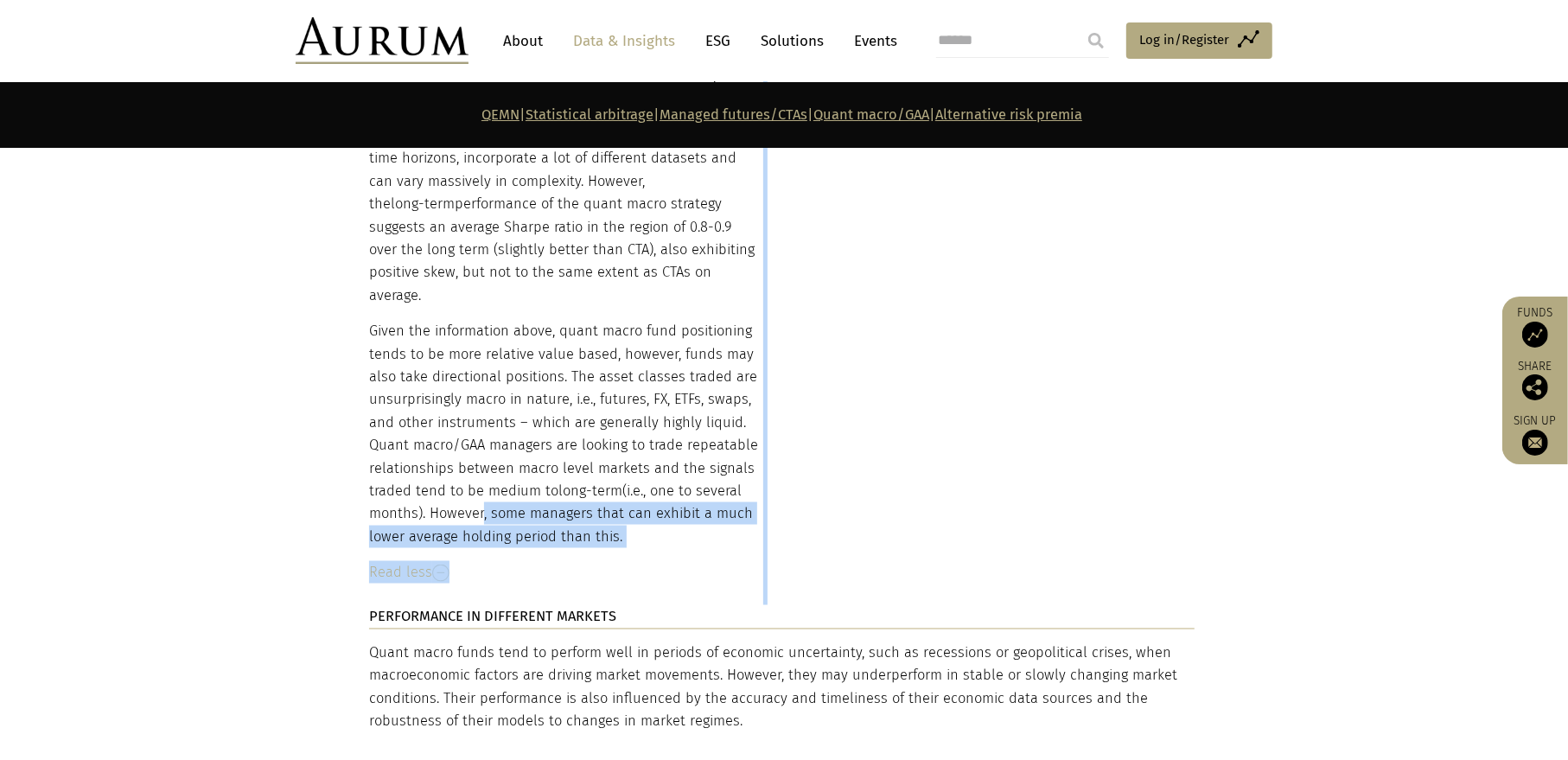
drag, startPoint x: 477, startPoint y: 380, endPoint x: 848, endPoint y: 358, distance: 371.7
click at [820, 356] on div "DESCRIPTION Quant macro aims to generate alpha through large data set analysis …" at bounding box center [784, 361] width 864 height 1584
click at [862, 359] on div "DESCRIPTION Quant macro aims to generate alpha through large data set analysis …" at bounding box center [784, 361] width 864 height 1584
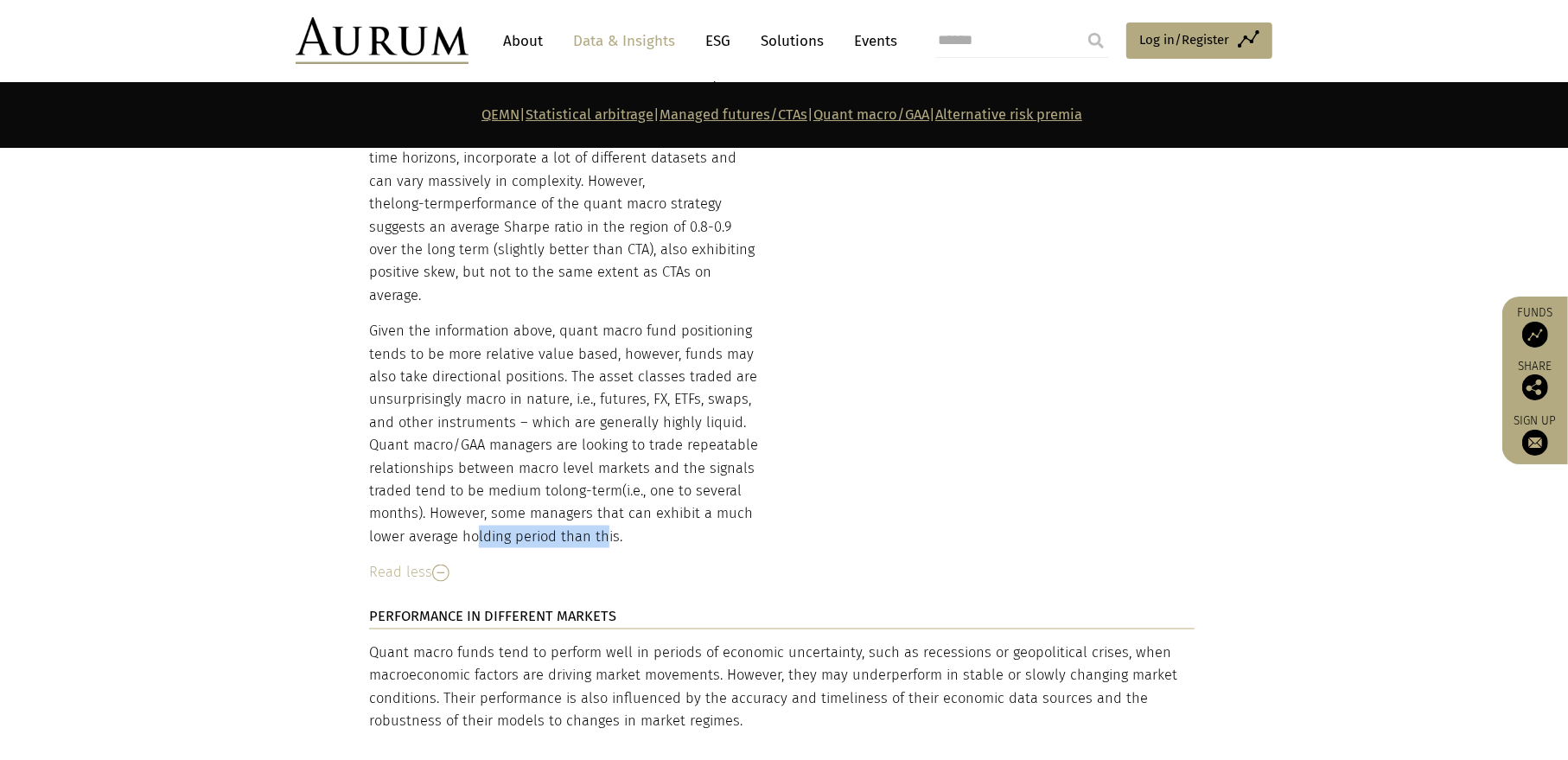
drag, startPoint x: 470, startPoint y: 410, endPoint x: 741, endPoint y: 412, distance: 271.0
click at [664, 405] on p "Given the information above, quant macro fund positioning tends to be more rela…" at bounding box center [566, 434] width 394 height 229
click at [843, 417] on div "DESCRIPTION Quant macro aims to generate alpha through large data set analysis …" at bounding box center [784, 361] width 864 height 1584
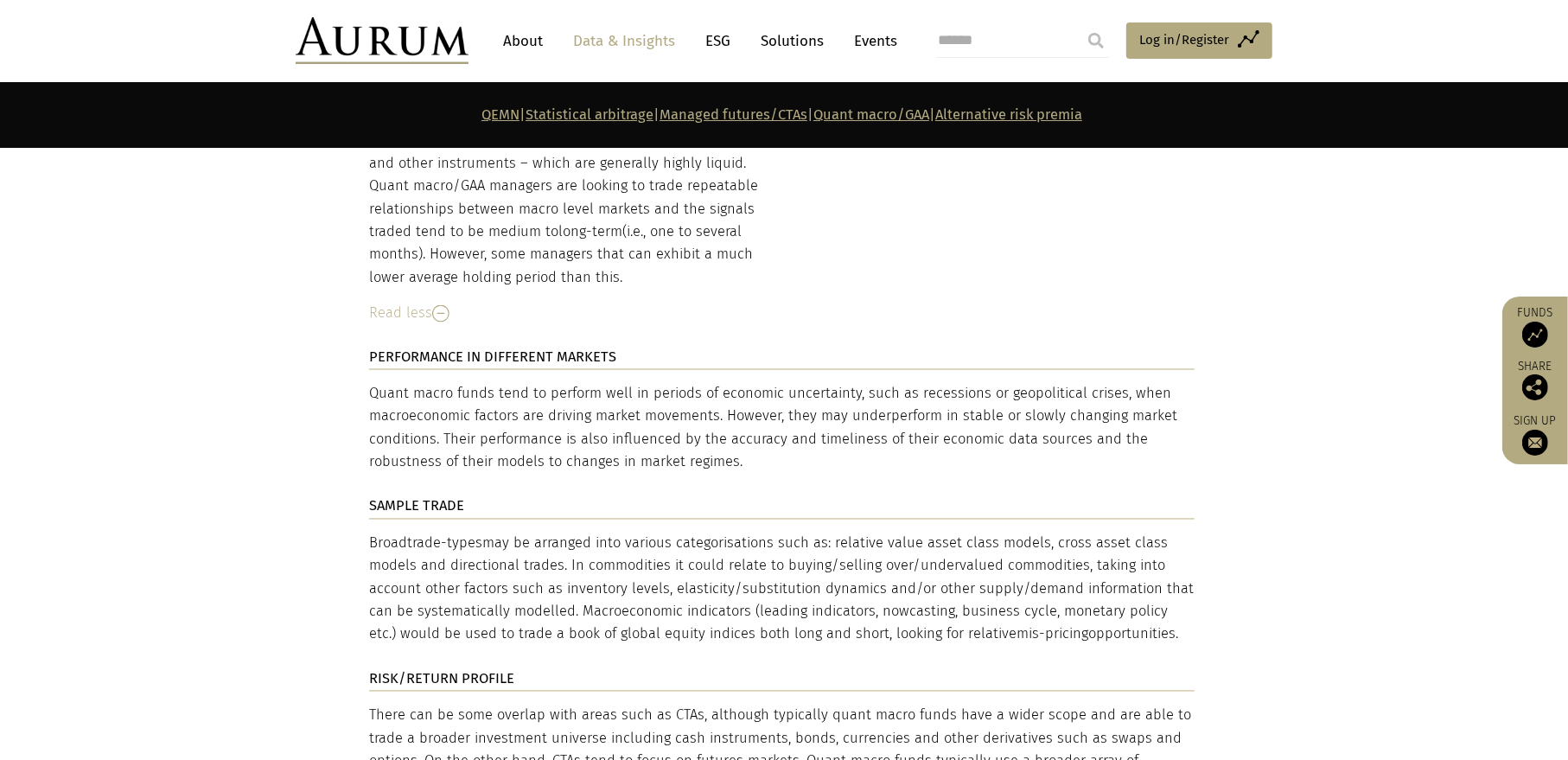
scroll to position [7781, 0]
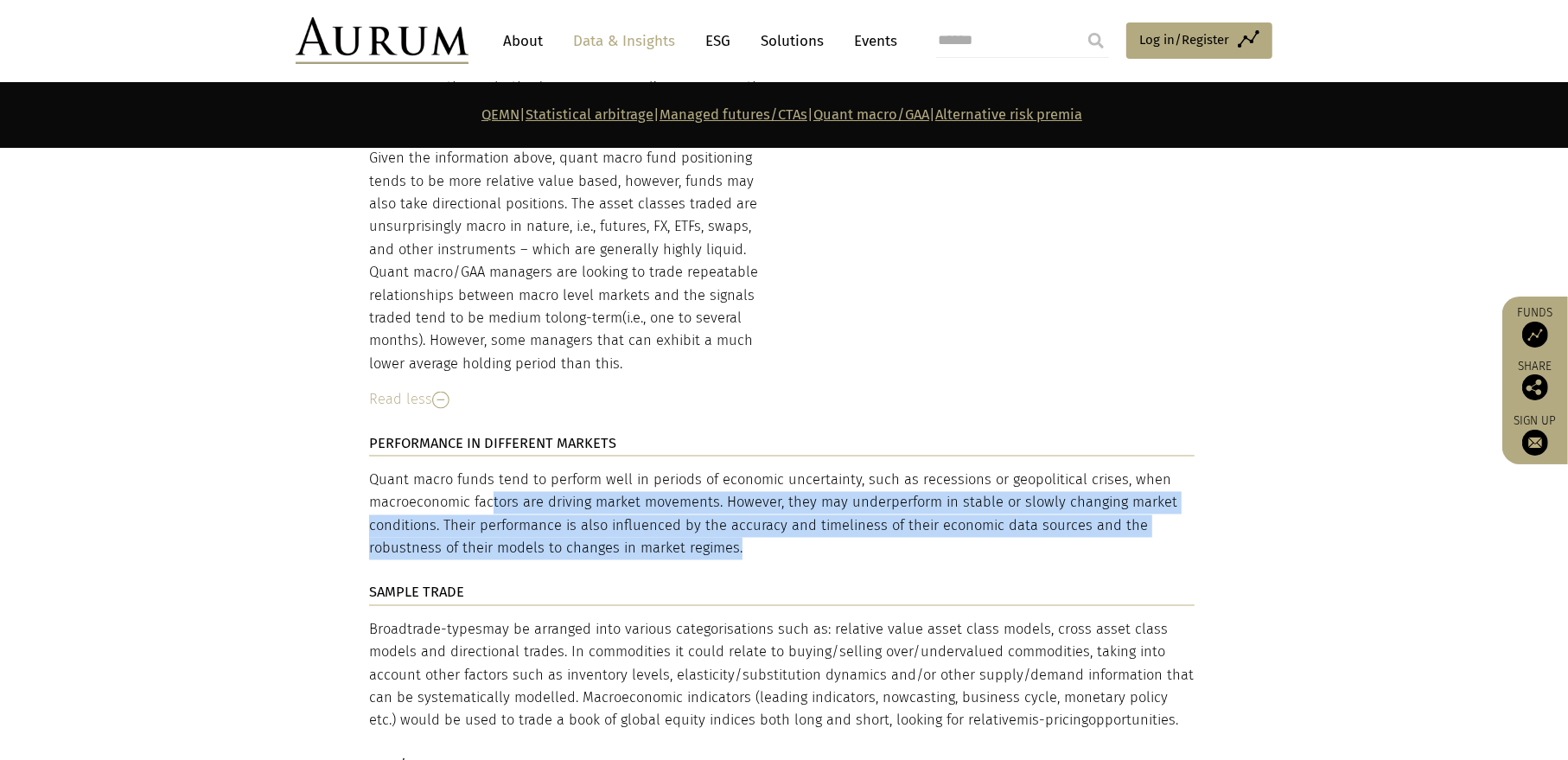
drag, startPoint x: 691, startPoint y: 407, endPoint x: 853, endPoint y: 391, distance: 162.8
click at [752, 469] on p "Quant macro funds tend to perform well in periods of economic uncertainty, such…" at bounding box center [782, 515] width 826 height 91
click at [629, 469] on p "Quant macro funds tend to perform well in periods of economic uncertainty, such…" at bounding box center [782, 515] width 826 height 91
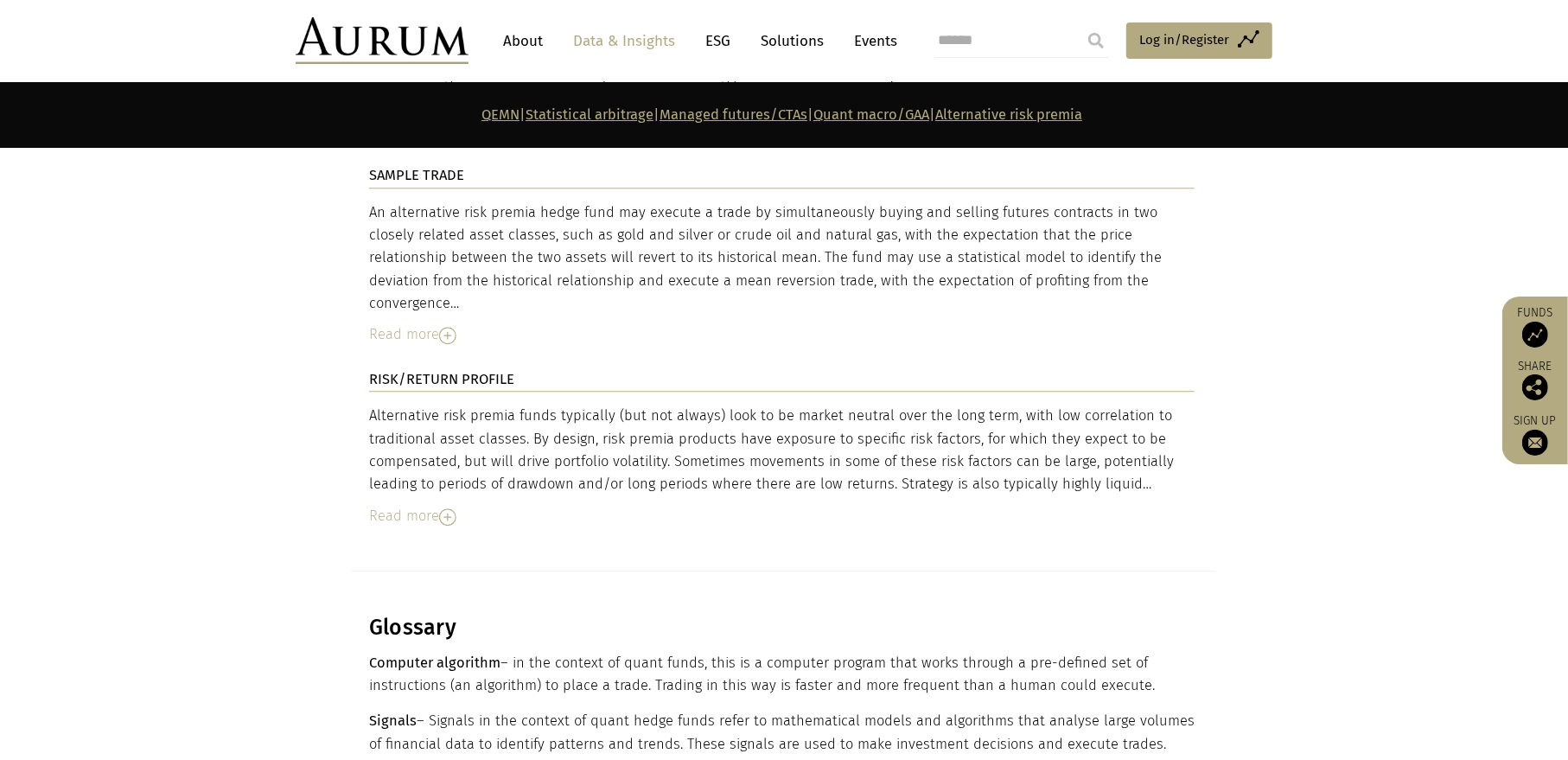
scroll to position [8905, 0]
